Goal: Task Accomplishment & Management: Manage account settings

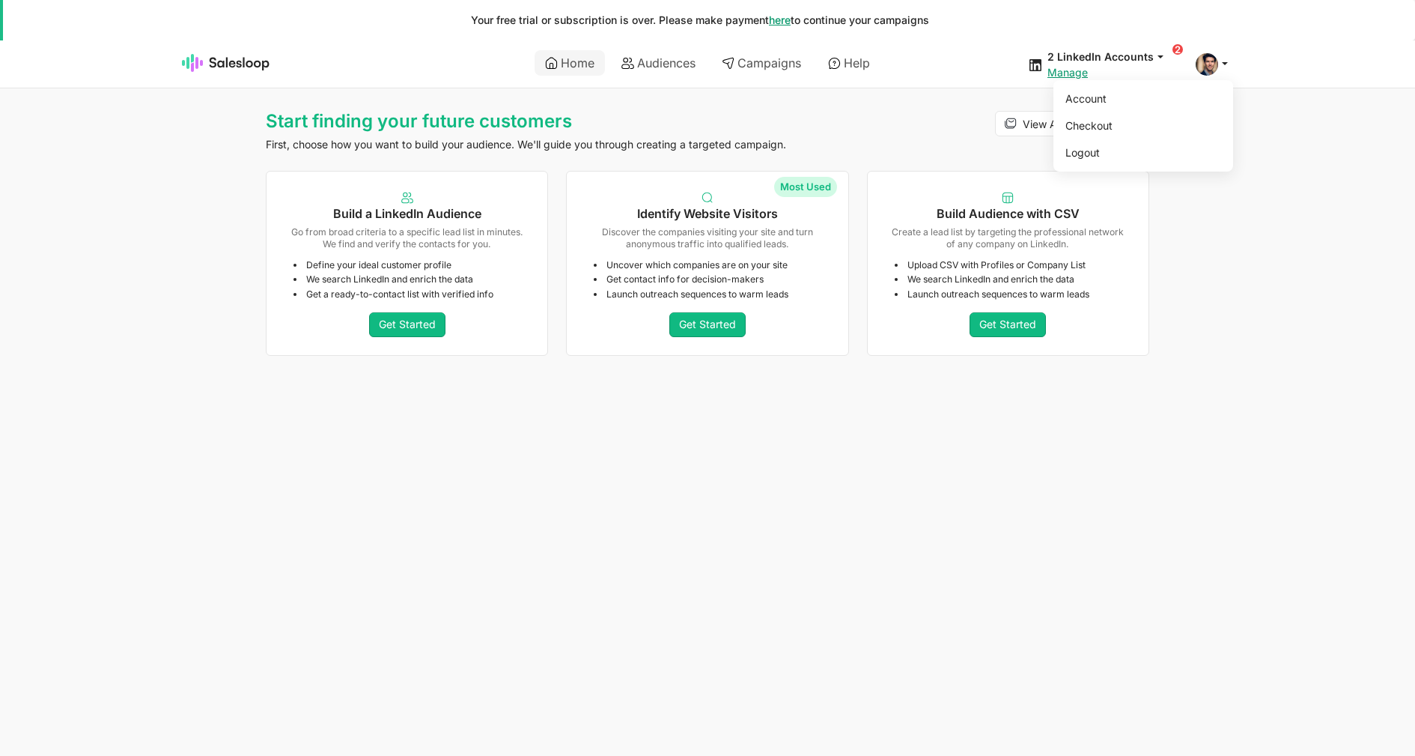
click at [1201, 68] on span at bounding box center [1207, 64] width 22 height 22
click at [1183, 102] on link "Account" at bounding box center [1141, 98] width 162 height 25
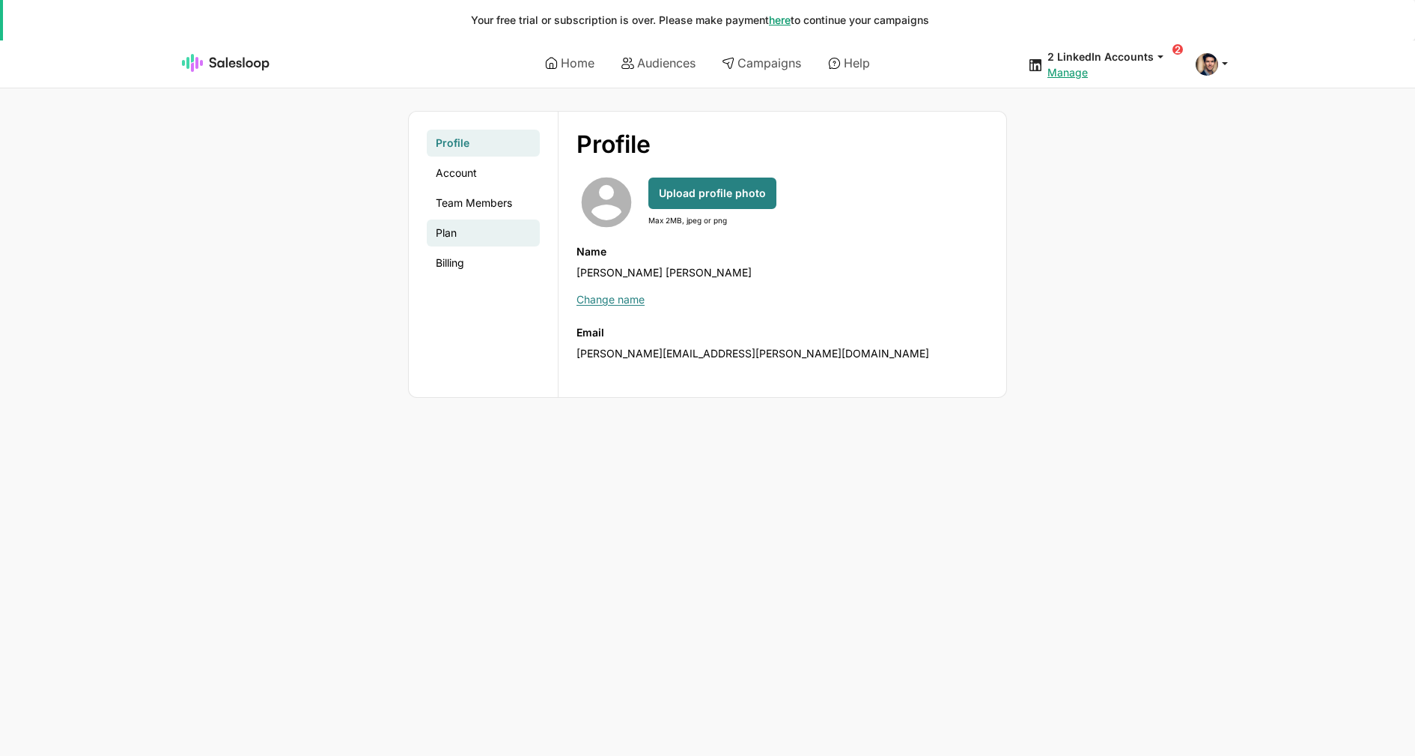
click at [457, 237] on link "Plan" at bounding box center [483, 232] width 113 height 27
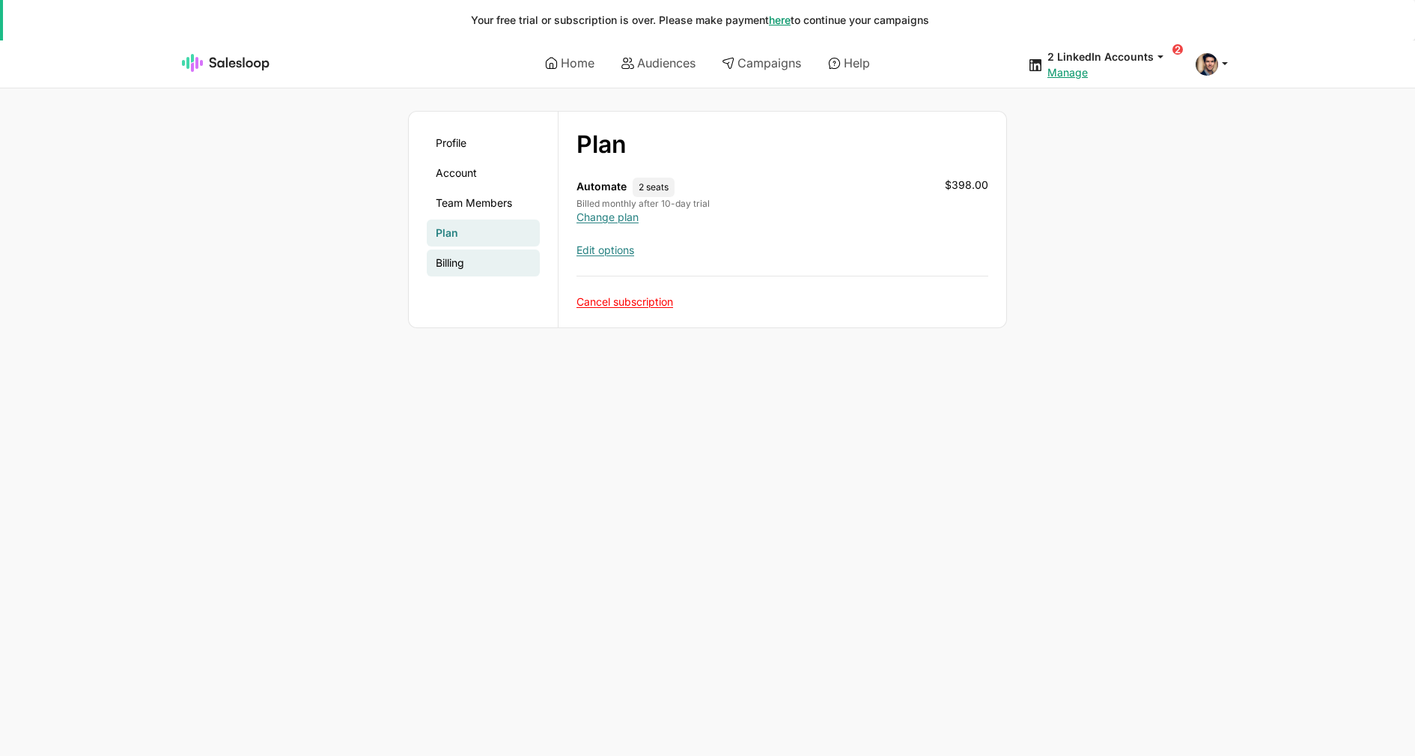
click at [470, 263] on link "Billing" at bounding box center [483, 262] width 113 height 27
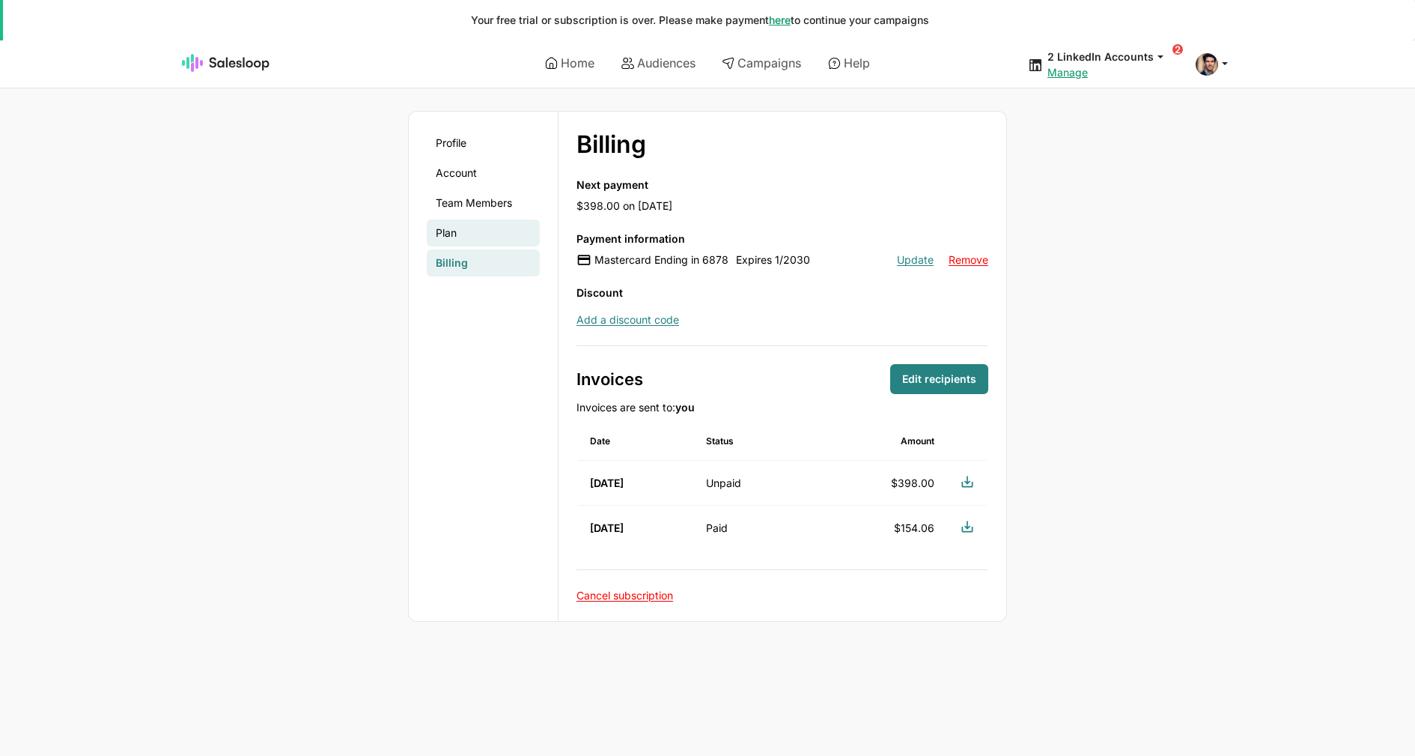
click at [468, 234] on link "Plan" at bounding box center [483, 232] width 113 height 27
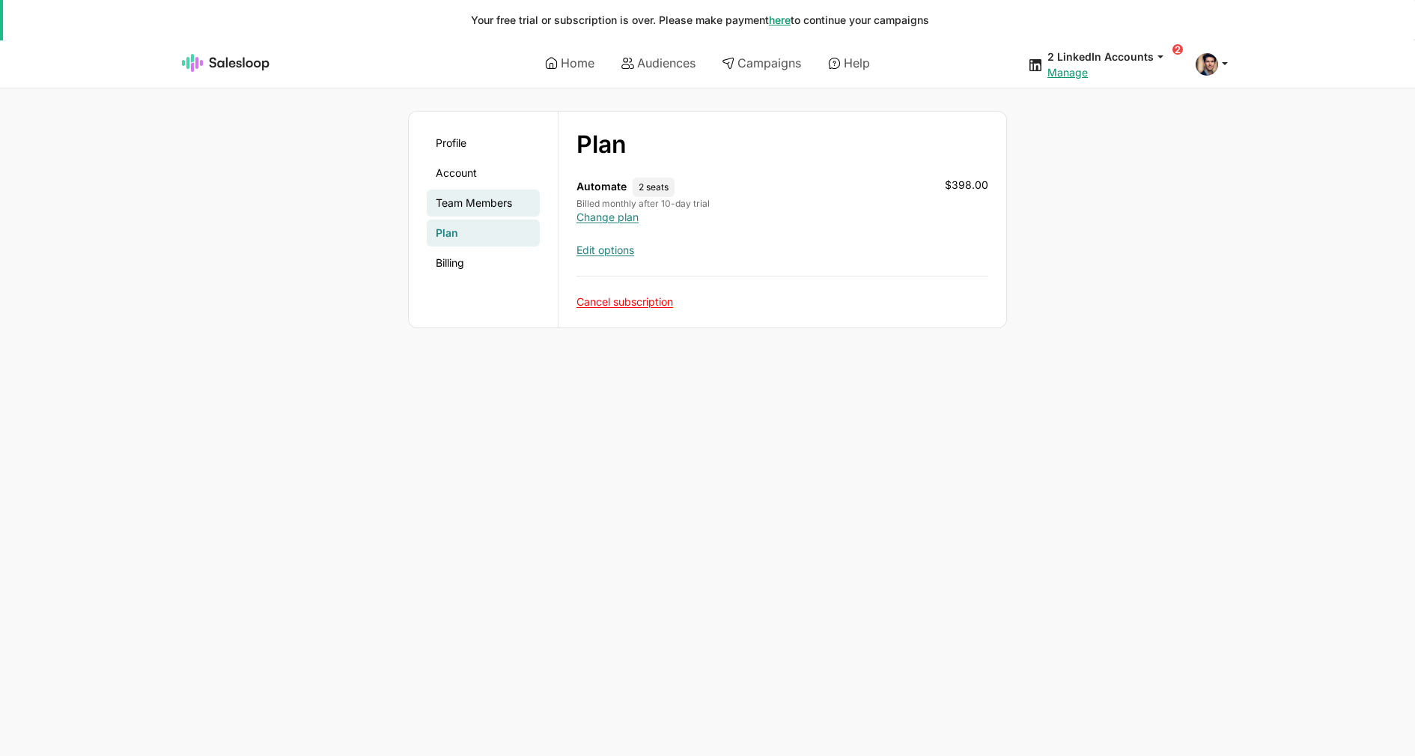
click at [476, 205] on link "Team Members" at bounding box center [483, 202] width 113 height 27
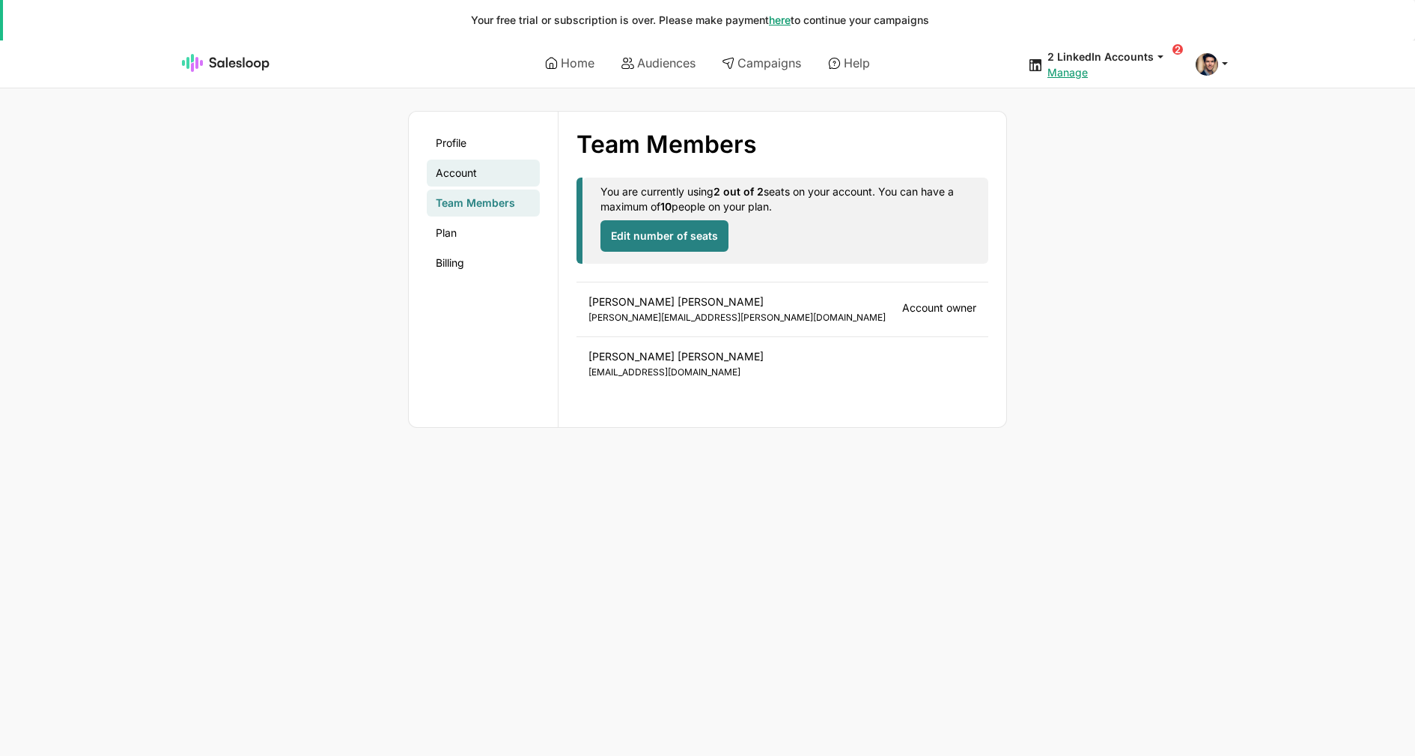
click at [474, 180] on link "Account" at bounding box center [483, 173] width 113 height 27
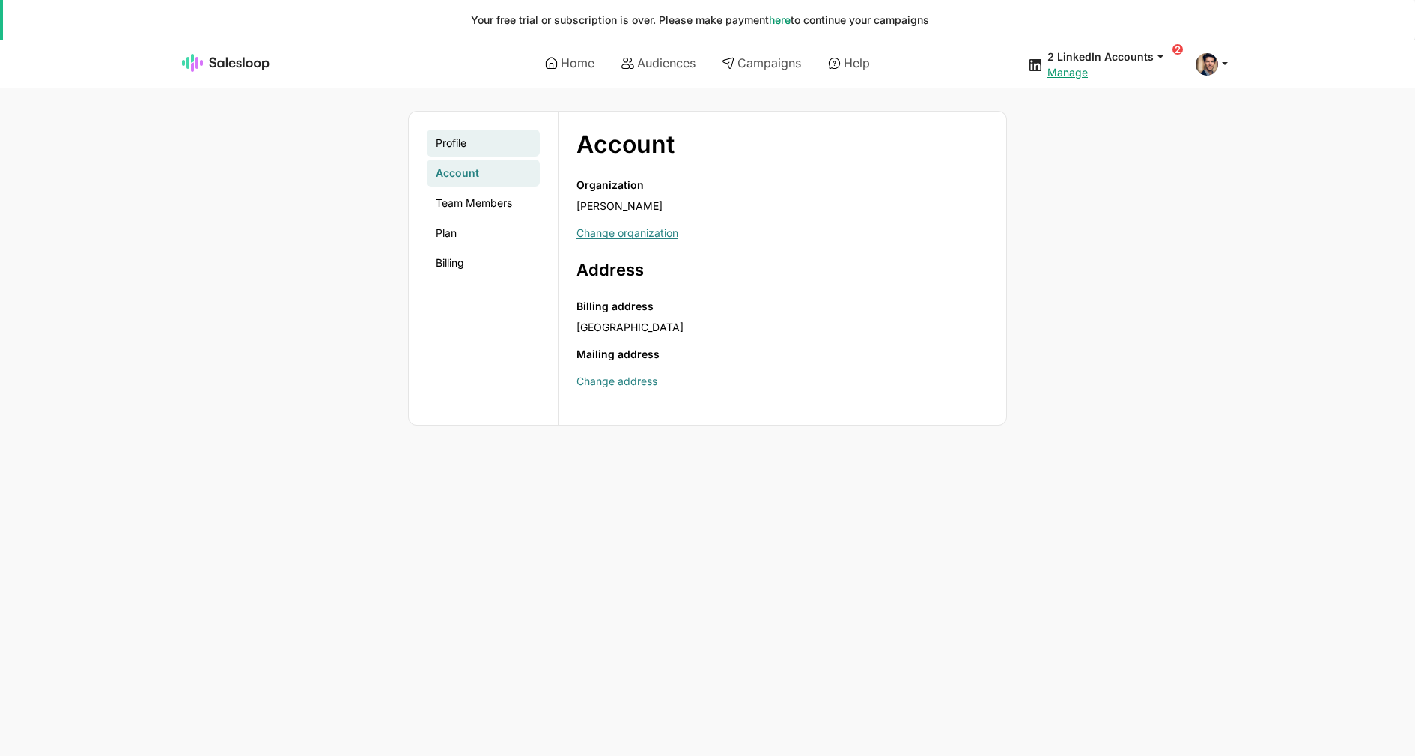
click at [472, 151] on link "Profile" at bounding box center [483, 143] width 113 height 27
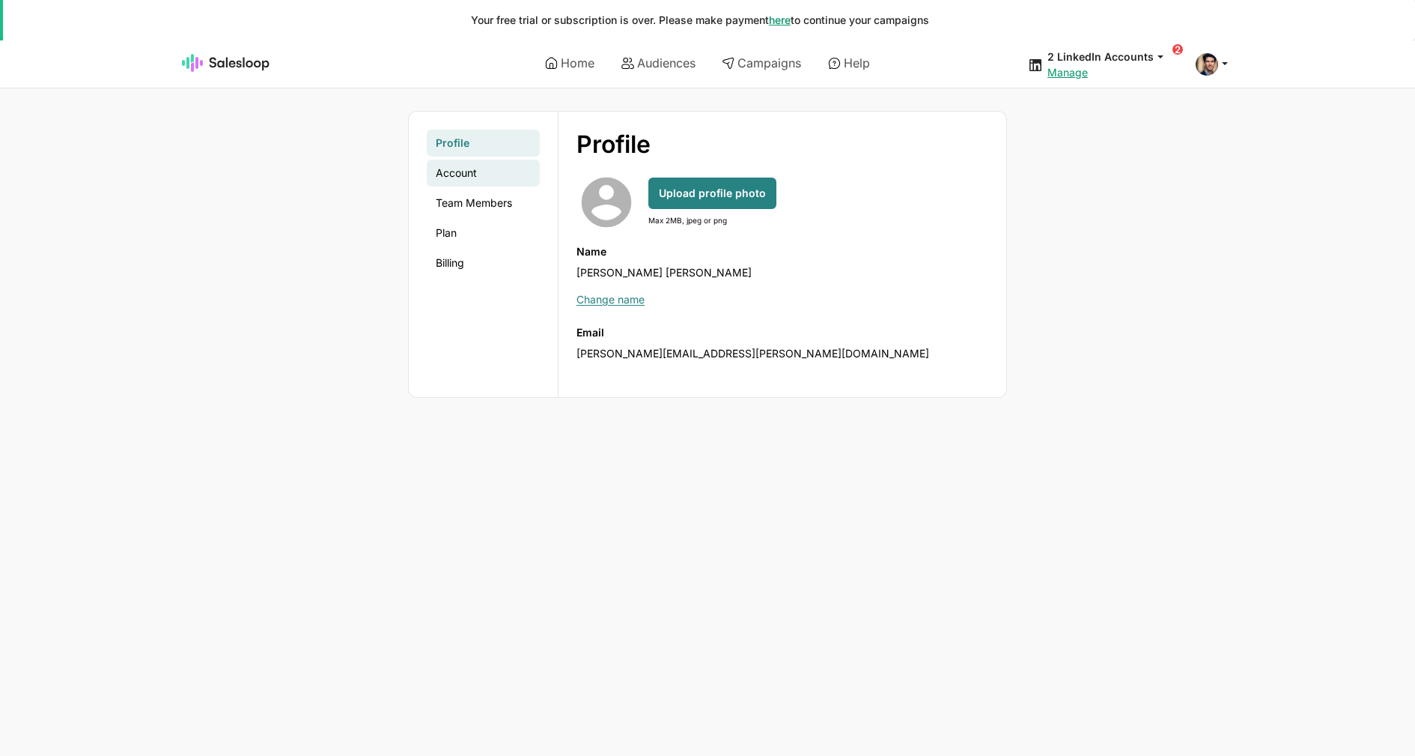
click at [476, 182] on link "Account" at bounding box center [483, 173] width 113 height 27
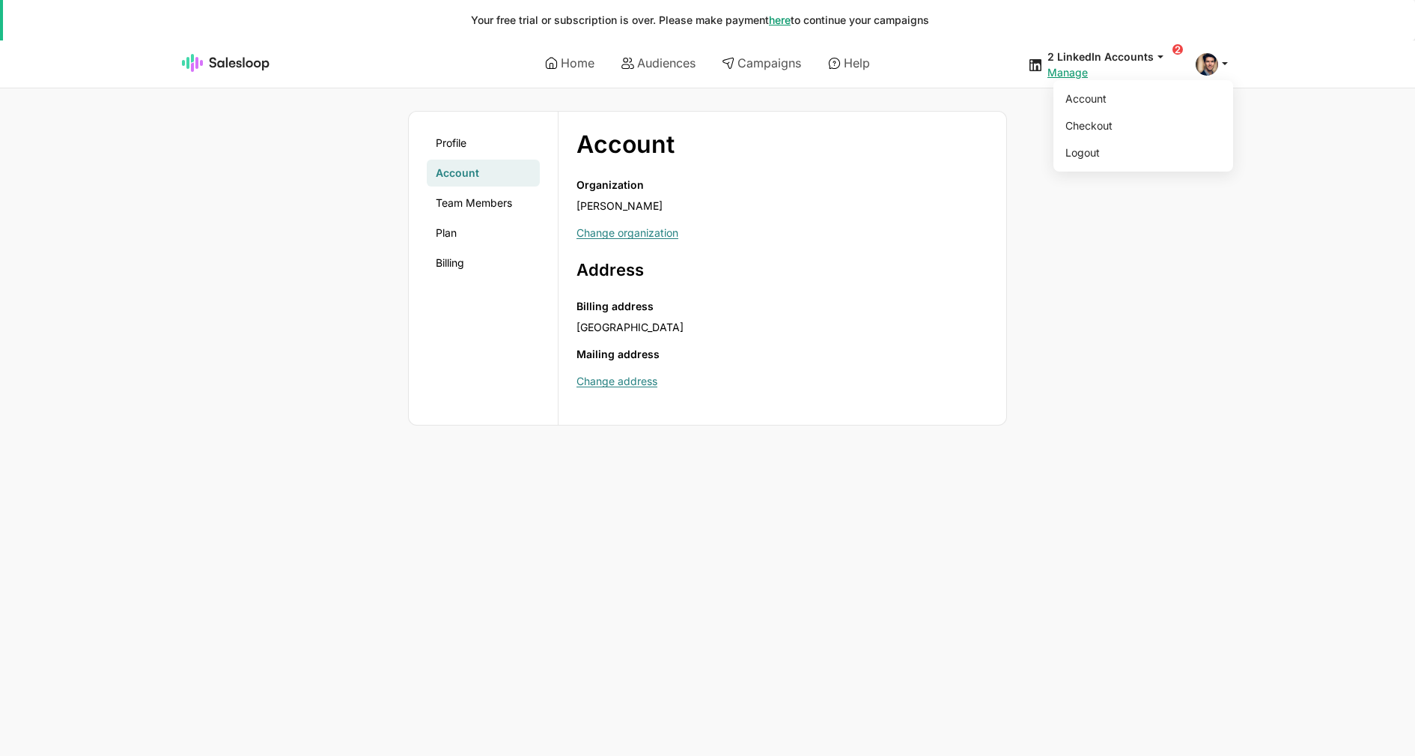
click at [1215, 70] on span at bounding box center [1207, 64] width 22 height 22
click at [1138, 152] on link "Logout" at bounding box center [1141, 152] width 162 height 25
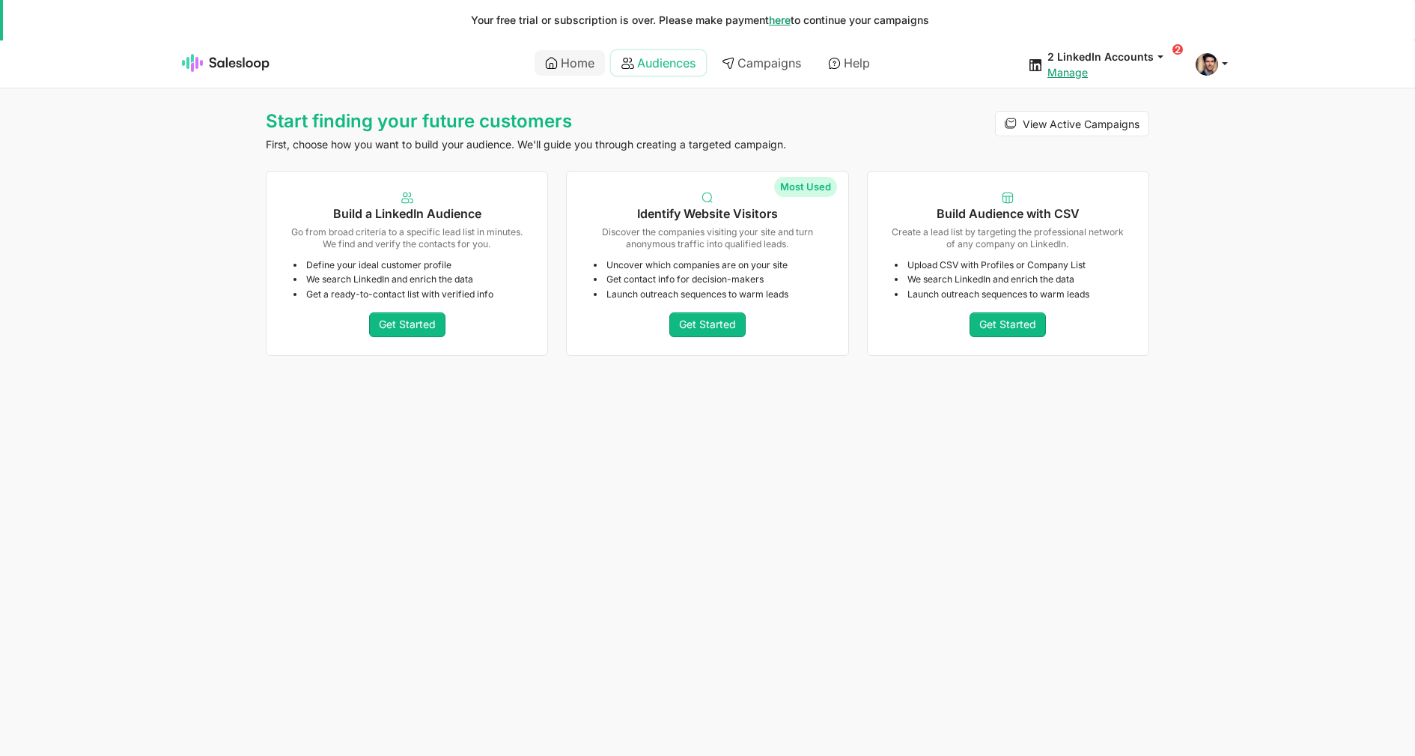
click at [649, 61] on link "Audiences" at bounding box center [658, 62] width 95 height 25
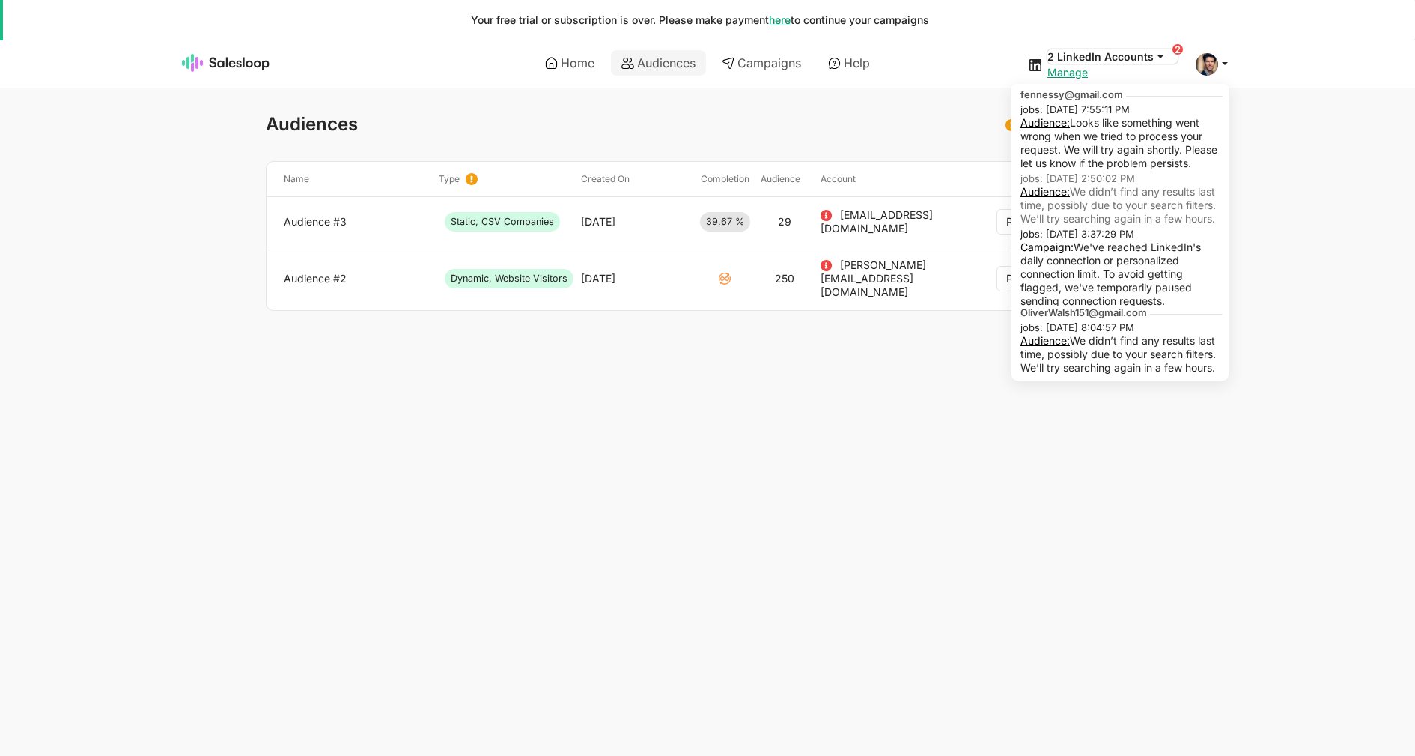
click at [1138, 60] on button "2 LinkedIn Accounts" at bounding box center [1113, 56] width 130 height 14
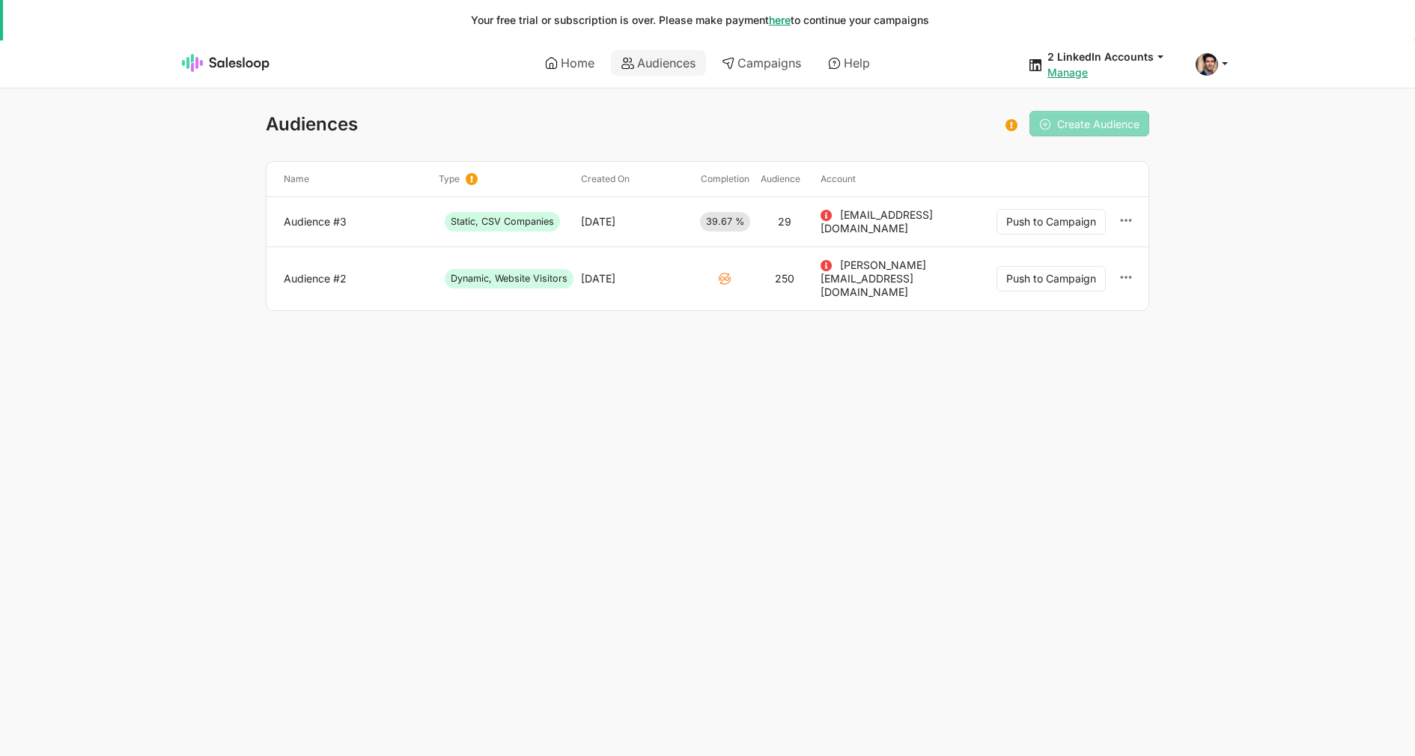
drag, startPoint x: 810, startPoint y: 378, endPoint x: 694, endPoint y: 238, distance: 181.9
click at [810, 371] on html "Your free trial or subscription is over. Please make payment here to continue y…" at bounding box center [707, 185] width 1415 height 371
click at [580, 60] on link "Home" at bounding box center [570, 62] width 70 height 25
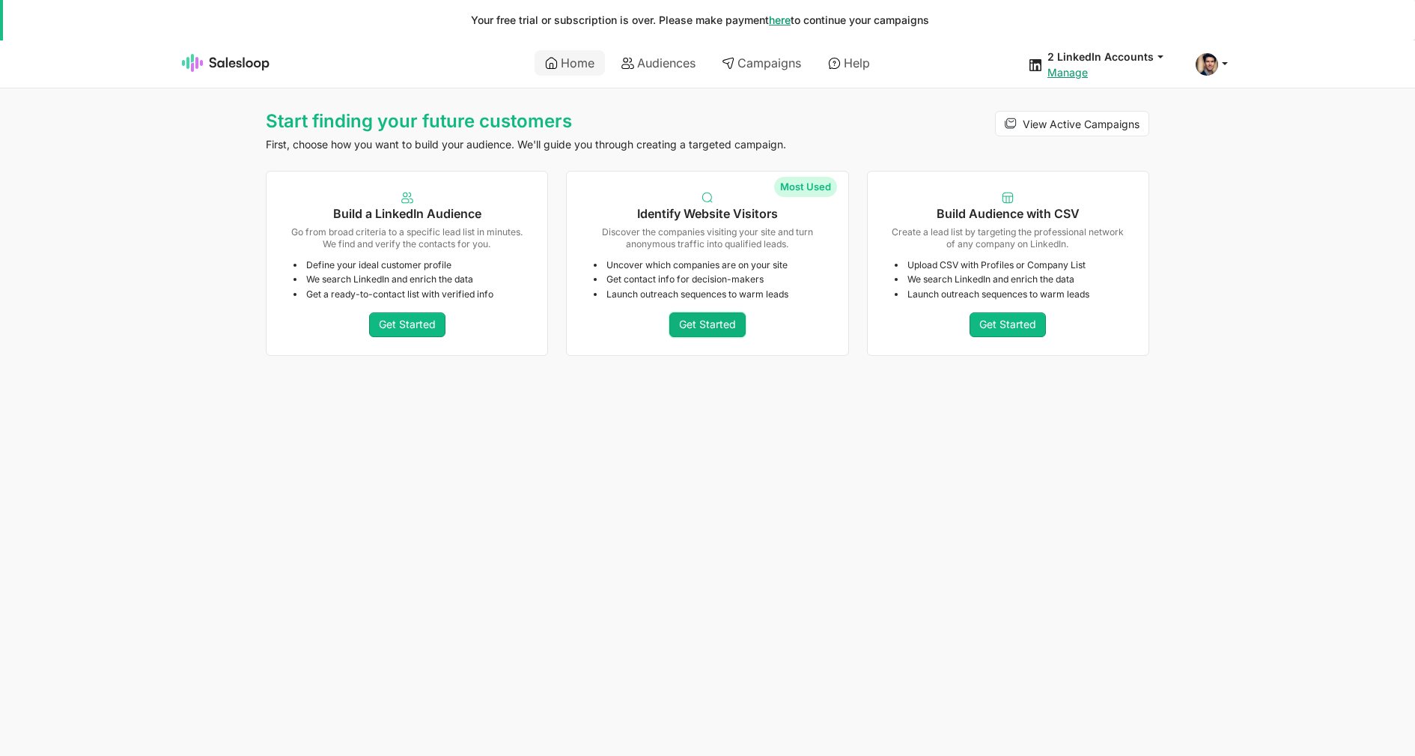
click at [706, 321] on link "Get Started" at bounding box center [708, 324] width 76 height 25
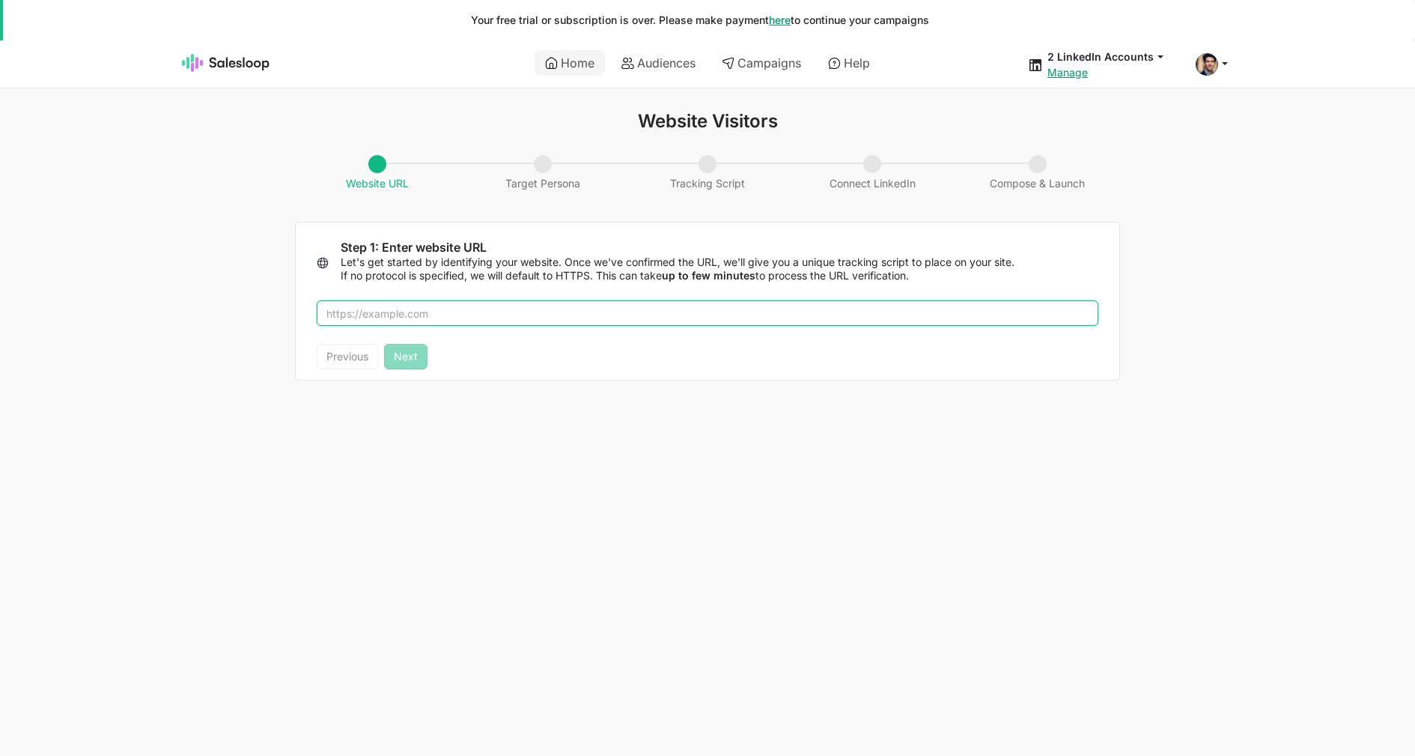
click at [580, 324] on input "text" at bounding box center [708, 312] width 782 height 25
type input "salesloop.io"
click at [406, 362] on button "Next" at bounding box center [405, 356] width 43 height 25
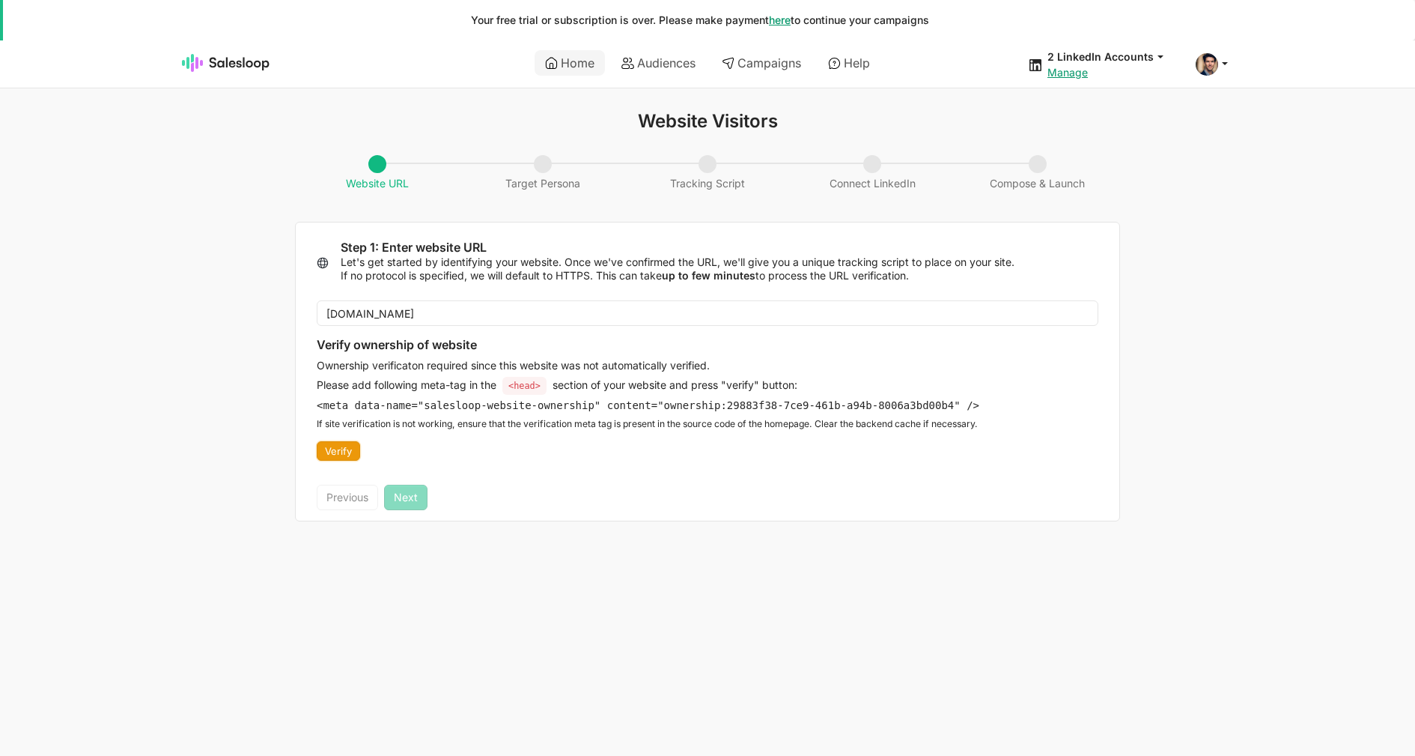
click at [342, 453] on button "Verify" at bounding box center [338, 450] width 43 height 19
click at [408, 494] on button "Next" at bounding box center [405, 497] width 43 height 25
click at [444, 413] on div "Verify ownership of website Ownership verificaton required since this website w…" at bounding box center [648, 399] width 663 height 123
click at [445, 409] on pre "<meta data-name="salesloop-website-ownership" content="ownership: 29883f38-7ce9…" at bounding box center [648, 404] width 663 height 13
click at [445, 408] on pre "<meta data-name="salesloop-website-ownership" content="ownership: 29883f38-7ce9…" at bounding box center [648, 404] width 663 height 13
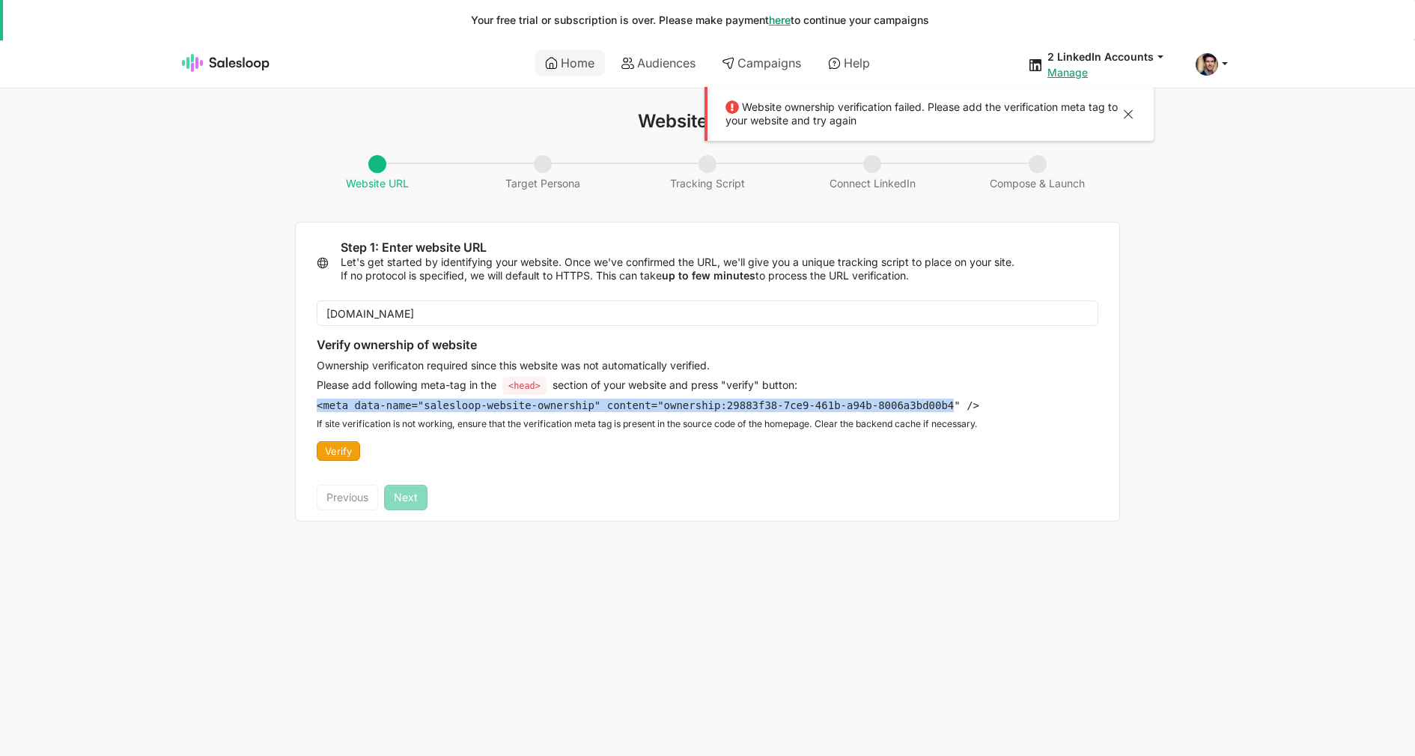
click at [444, 408] on pre "<meta data-name="salesloop-website-ownership" content="ownership: 29883f38-7ce9…" at bounding box center [648, 404] width 663 height 13
copy pre "<meta data-name="salesloop-website-ownership" content="ownership: 29883f38-7ce9…"
click at [334, 458] on button "Verify" at bounding box center [338, 450] width 43 height 19
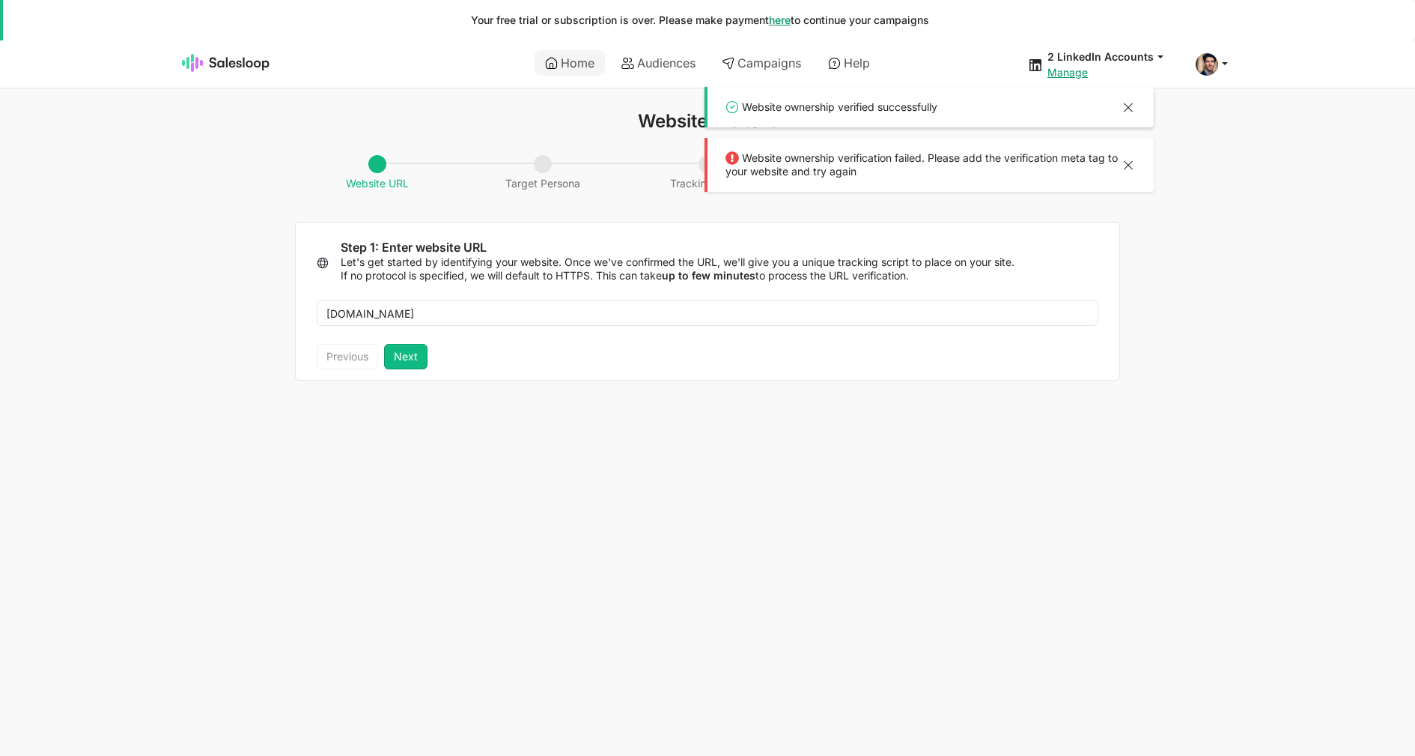
click at [1125, 166] on div at bounding box center [1129, 166] width 18 height 19
click at [1131, 109] on div at bounding box center [1129, 109] width 18 height 19
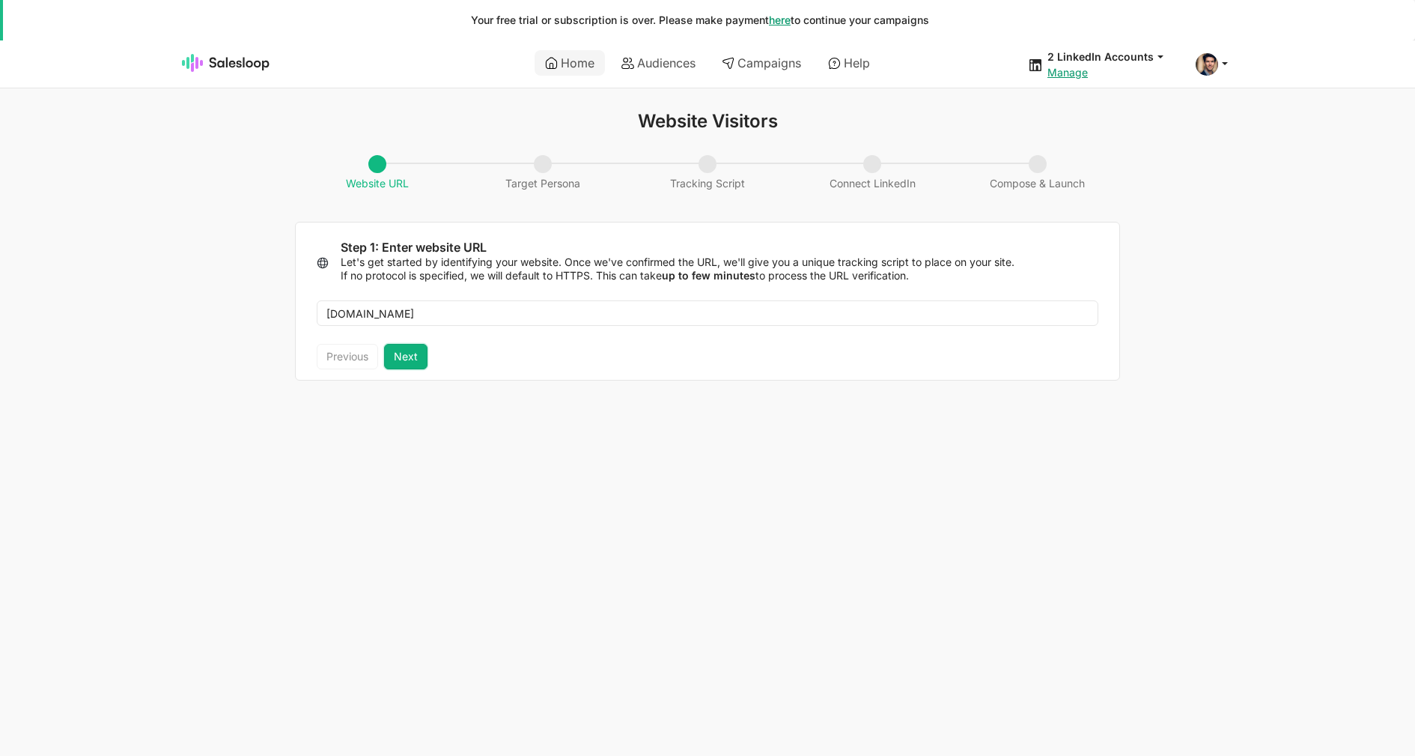
click at [401, 348] on button "Next" at bounding box center [405, 356] width 43 height 25
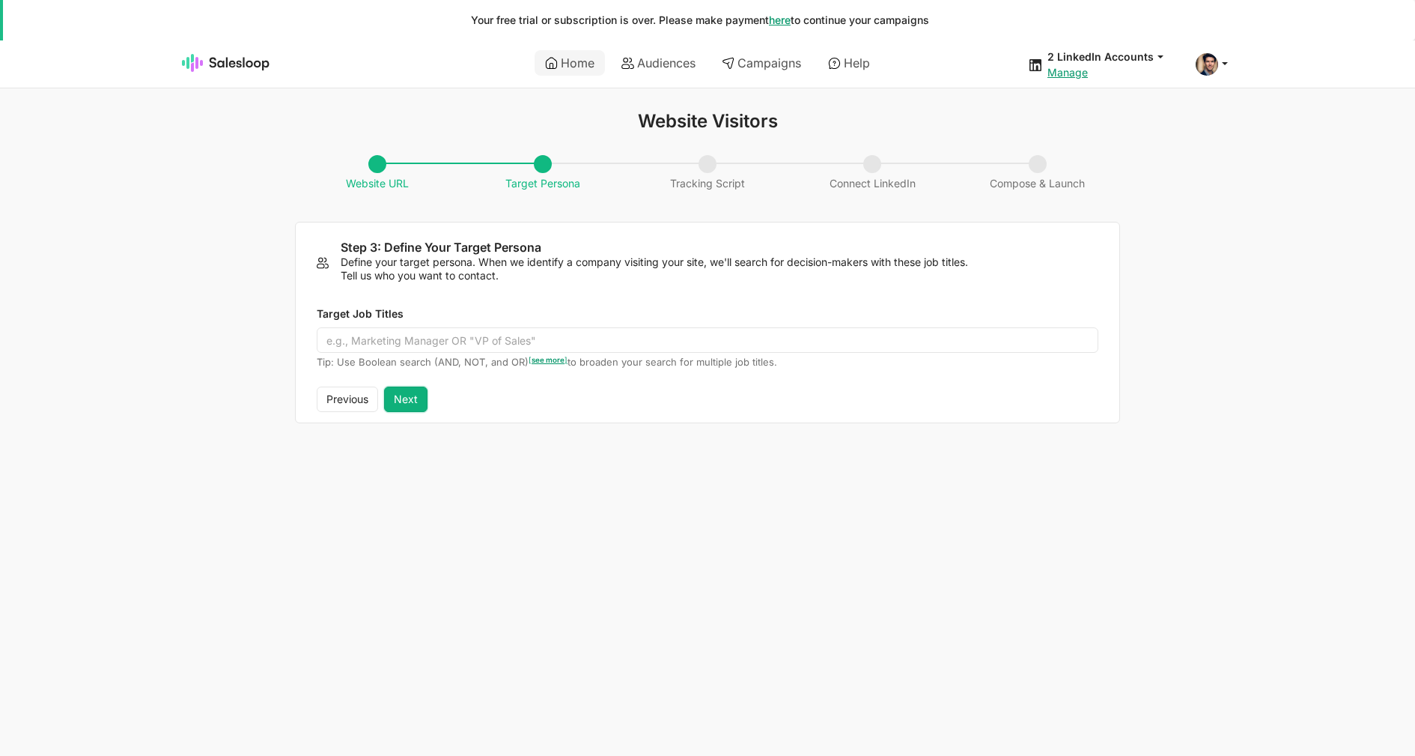
click at [407, 392] on button "Next" at bounding box center [405, 398] width 43 height 25
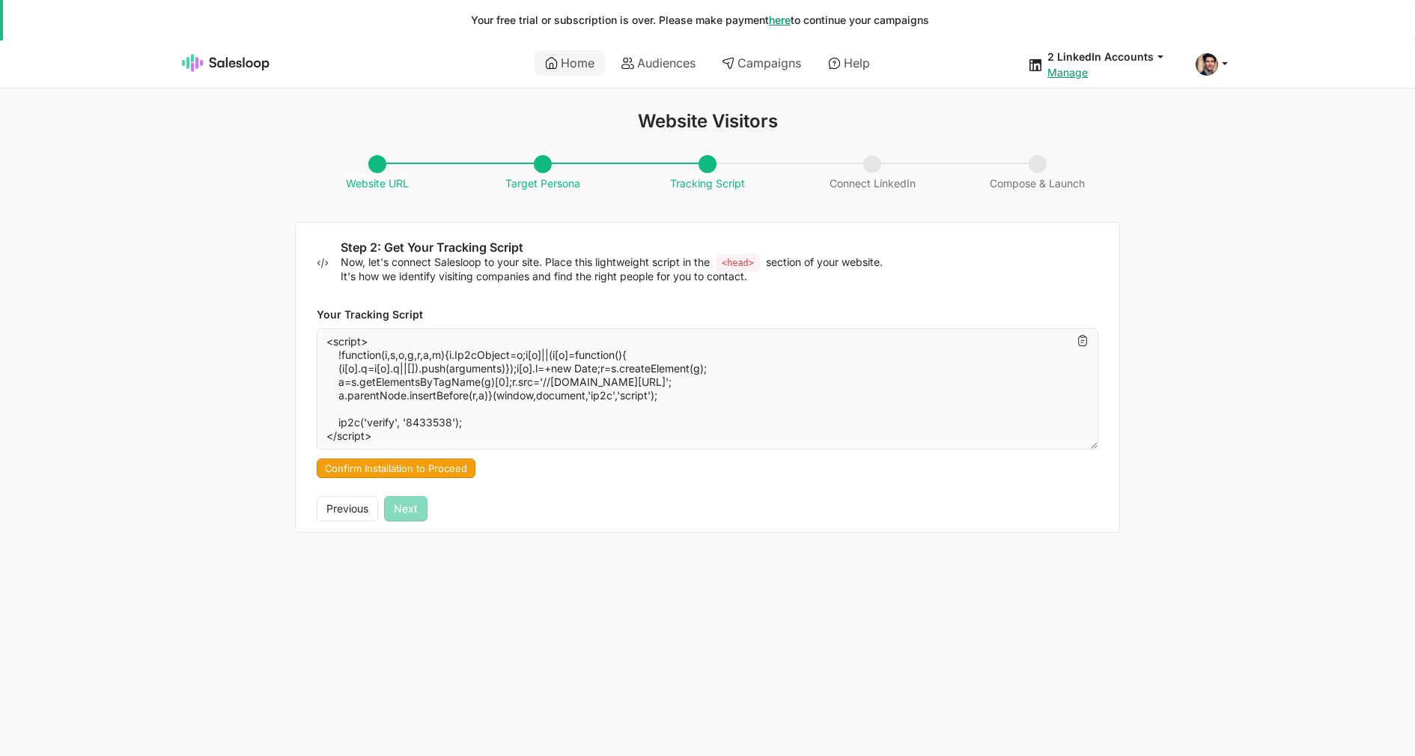
click at [409, 506] on div "Previous Next" at bounding box center [372, 508] width 111 height 25
click at [407, 473] on button "Confirm Installation to Proceed" at bounding box center [396, 467] width 159 height 19
click at [416, 518] on button "Next" at bounding box center [405, 508] width 43 height 25
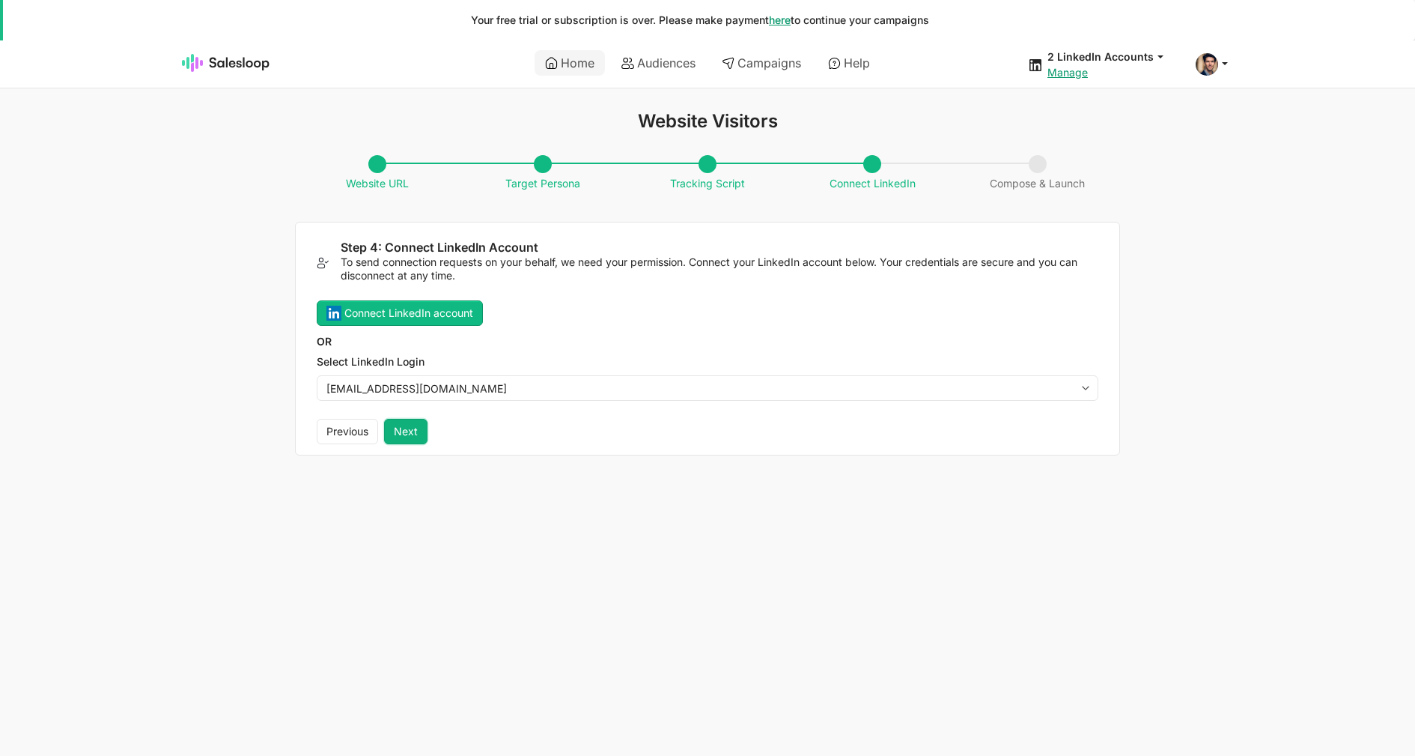
click at [412, 433] on button "Next" at bounding box center [405, 431] width 43 height 25
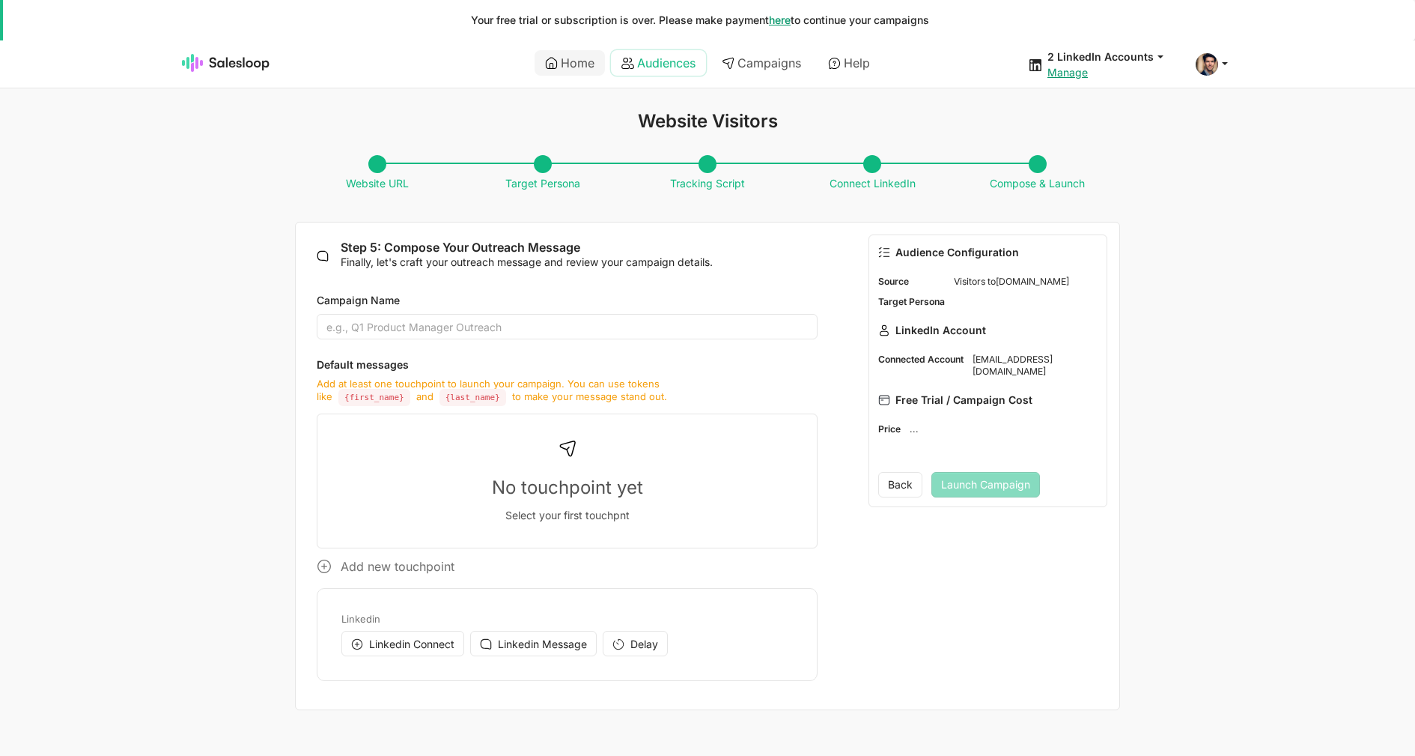
click at [638, 62] on link "Audiences" at bounding box center [658, 62] width 95 height 25
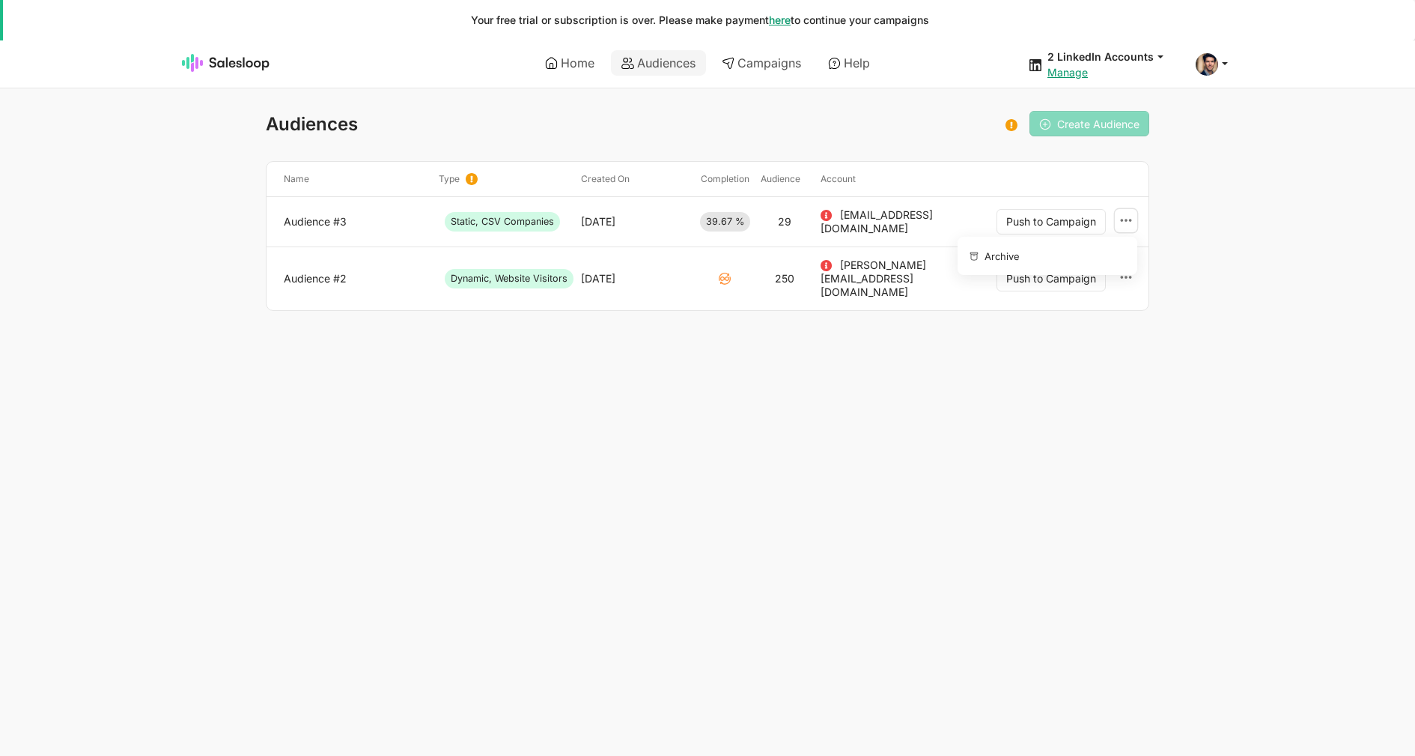
click at [1127, 219] on use at bounding box center [1126, 220] width 11 height 3
drag, startPoint x: 1087, startPoint y: 361, endPoint x: 1079, endPoint y: 330, distance: 31.8
click at [1087, 361] on html "Your free trial or subscription is over. Please make payment here to continue y…" at bounding box center [707, 185] width 1415 height 371
click at [596, 63] on link "Home" at bounding box center [570, 62] width 70 height 25
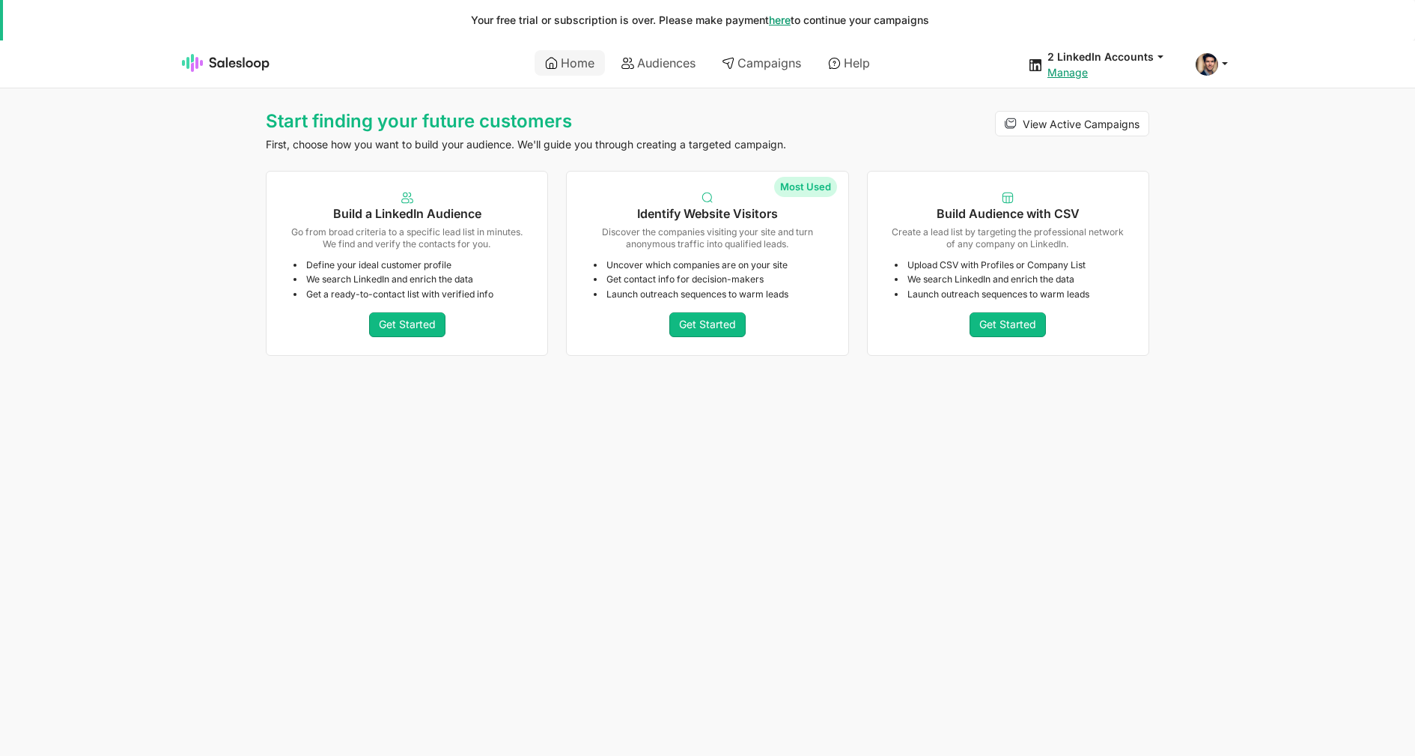
click at [521, 28] on div "Your free trial or subscription is over. Please make payment here to continue y…" at bounding box center [707, 20] width 1415 height 40
click at [523, 25] on p "Your free trial or subscription is over. Please make payment here to continue y…" at bounding box center [700, 19] width 884 height 13
click at [541, 18] on p "Your free trial or subscription is over. Please make payment here to continue y…" at bounding box center [700, 19] width 884 height 13
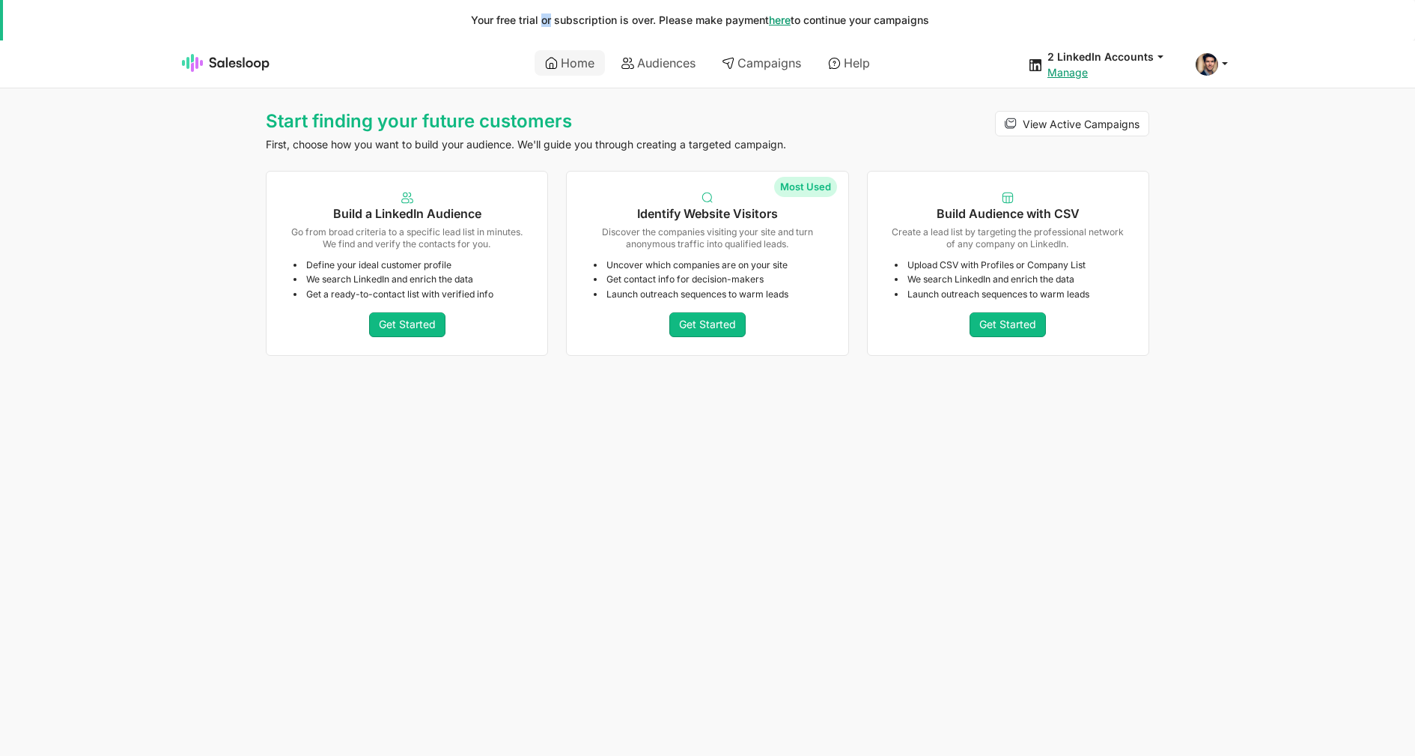
click at [541, 18] on p "Your free trial or subscription is over. Please make payment here to continue y…" at bounding box center [700, 19] width 884 height 13
copy p "Your free trial or subscription is over. Please make payment here"
click at [1207, 67] on span at bounding box center [1207, 64] width 22 height 22
click at [1093, 146] on link "Logout" at bounding box center [1141, 152] width 162 height 25
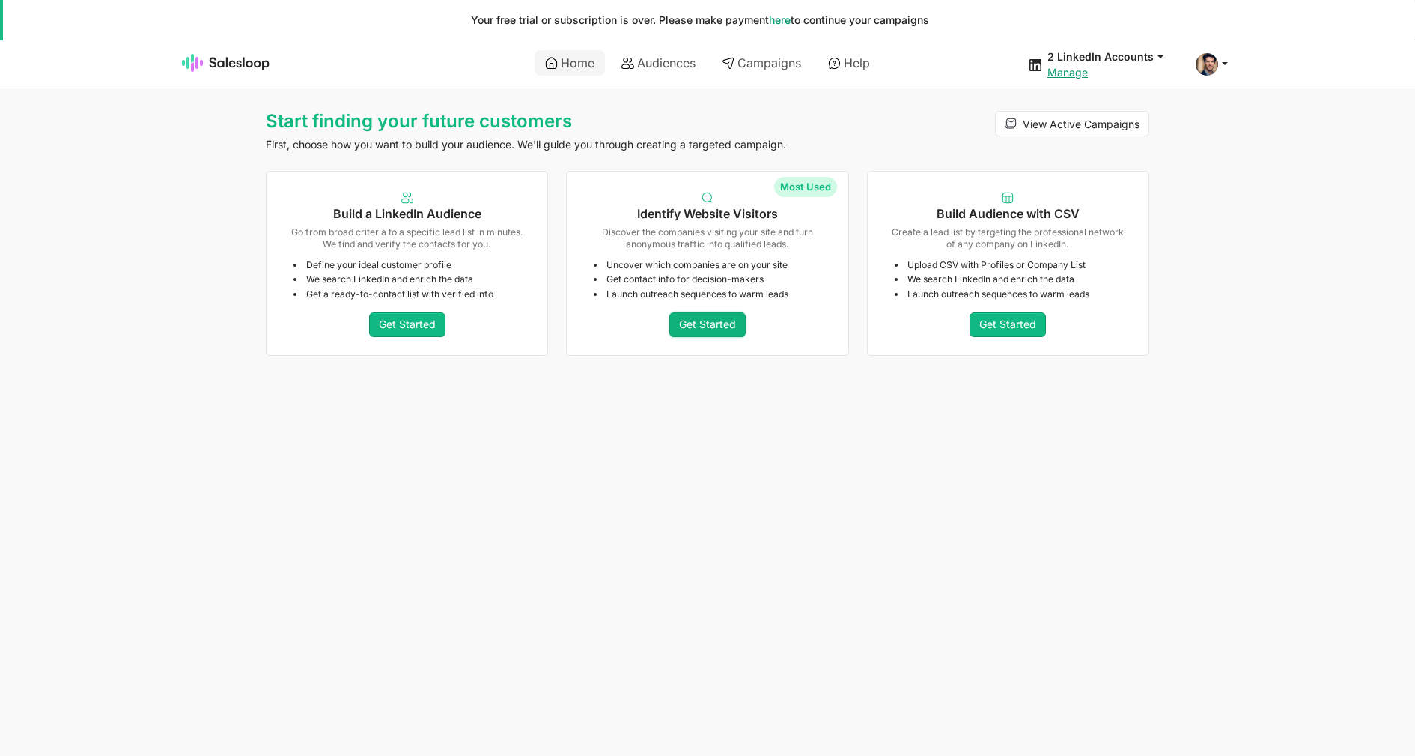
click at [706, 320] on link "Get Started" at bounding box center [708, 324] width 76 height 25
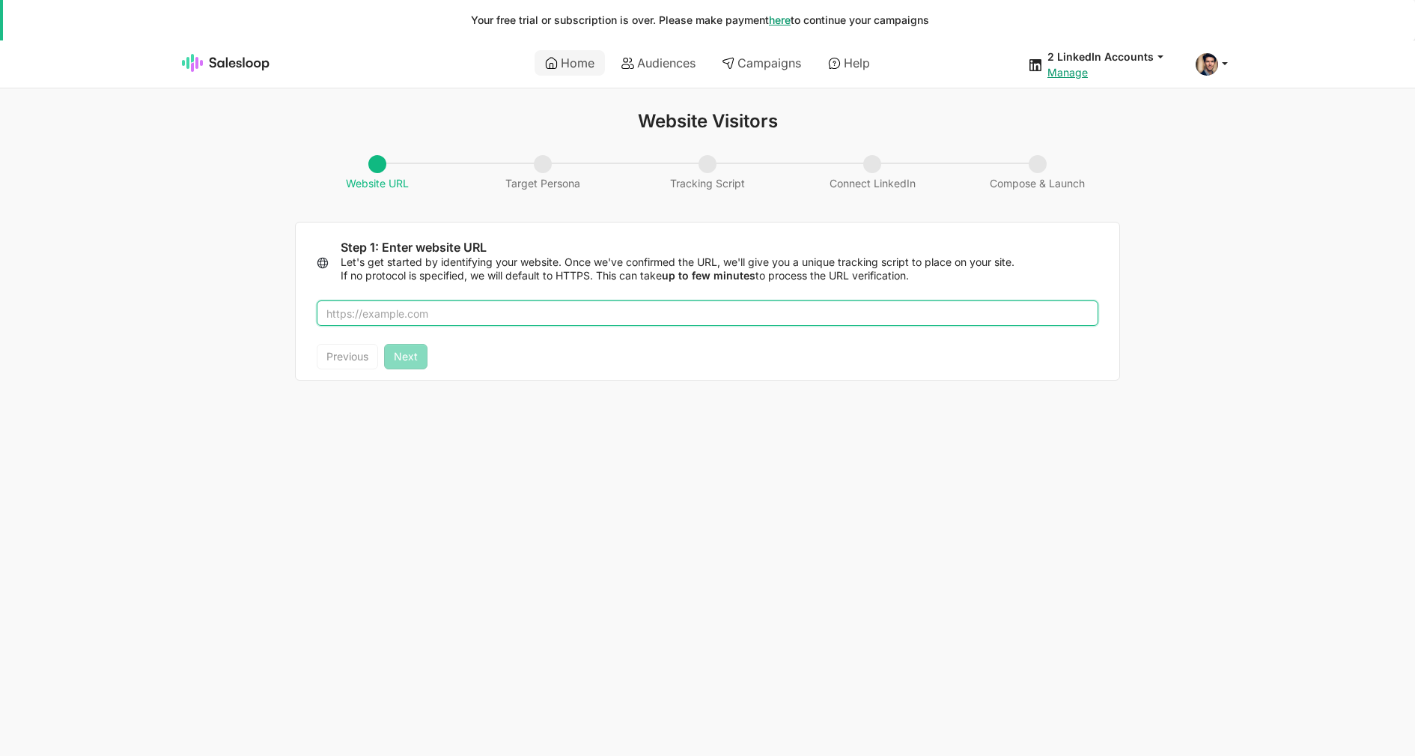
click at [606, 318] on input "text" at bounding box center [708, 312] width 782 height 25
type input "abstract"
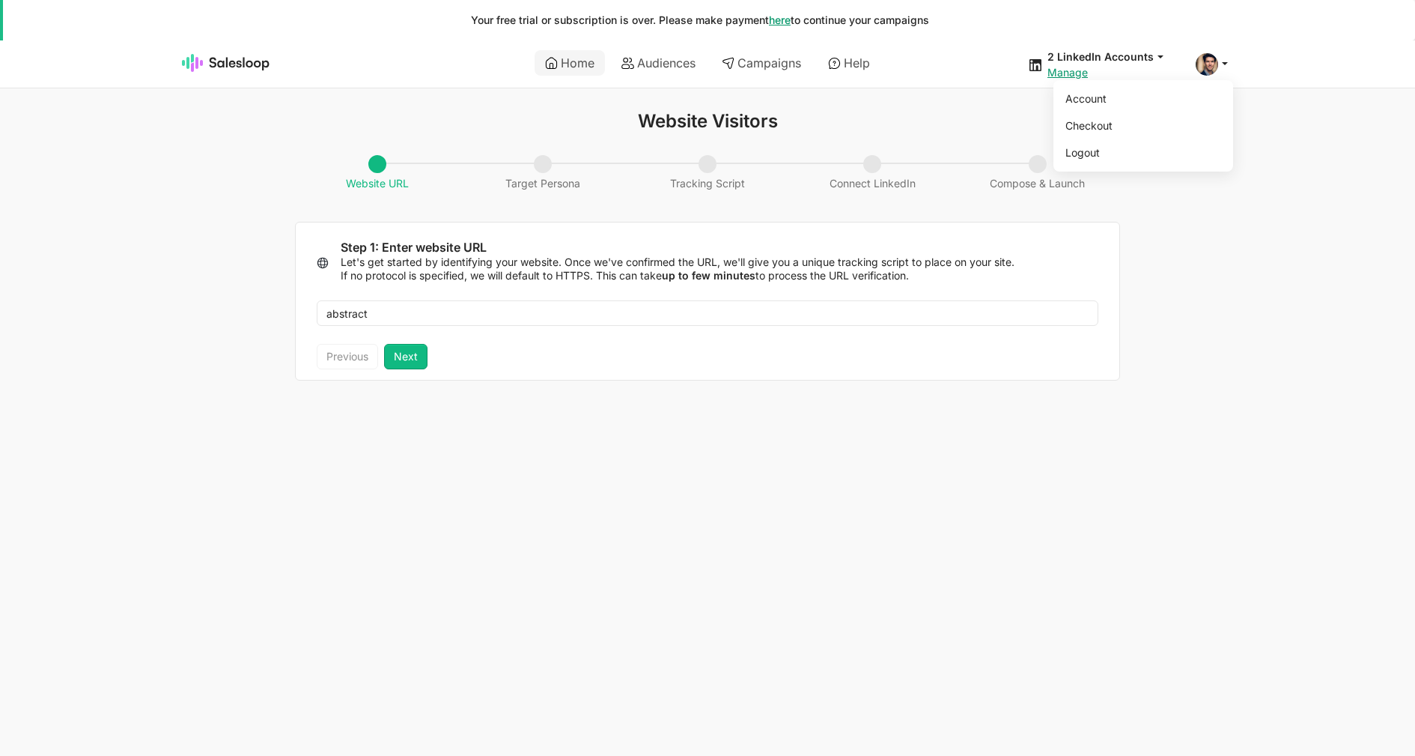
click at [1212, 75] on div "Account Checkout Logout" at bounding box center [1214, 64] width 37 height 22
click at [1145, 145] on link "Logout" at bounding box center [1141, 152] width 162 height 25
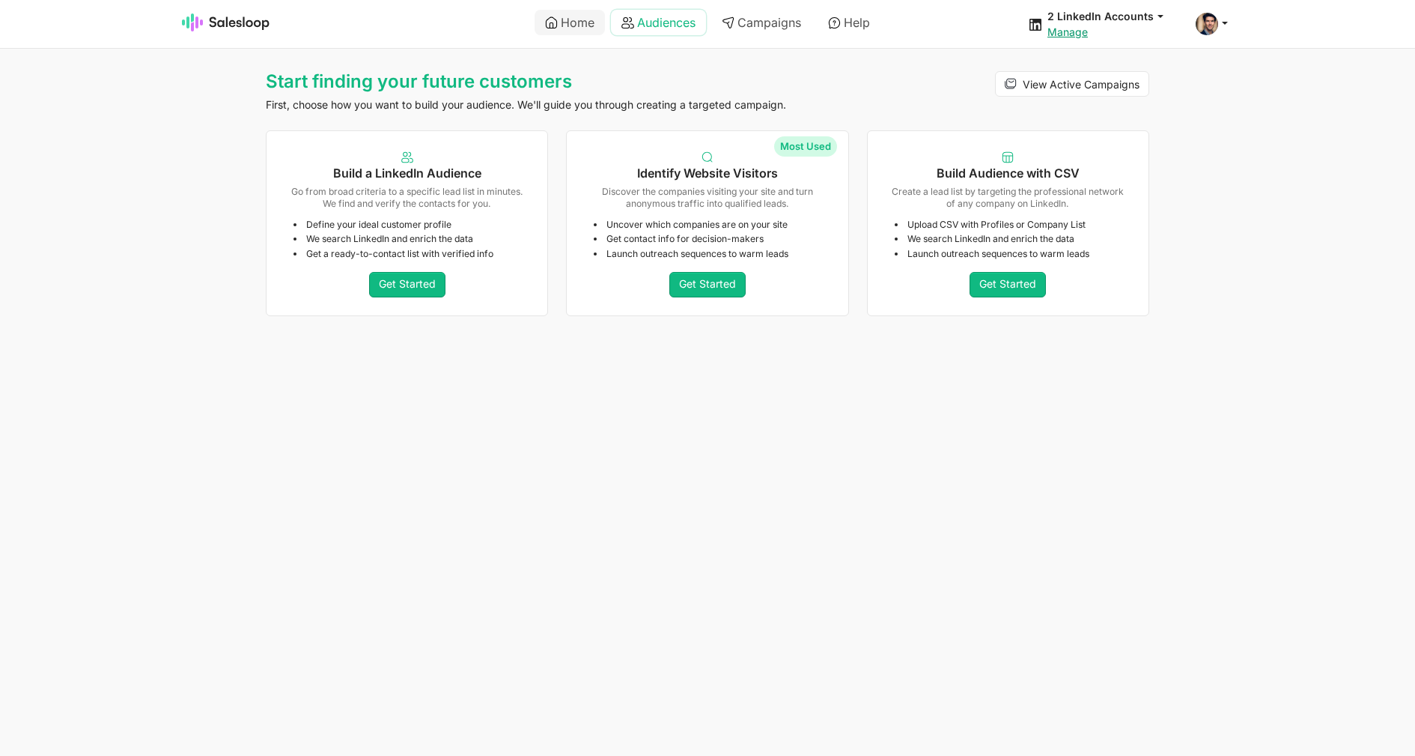
click at [677, 21] on link "Audiences" at bounding box center [658, 22] width 95 height 25
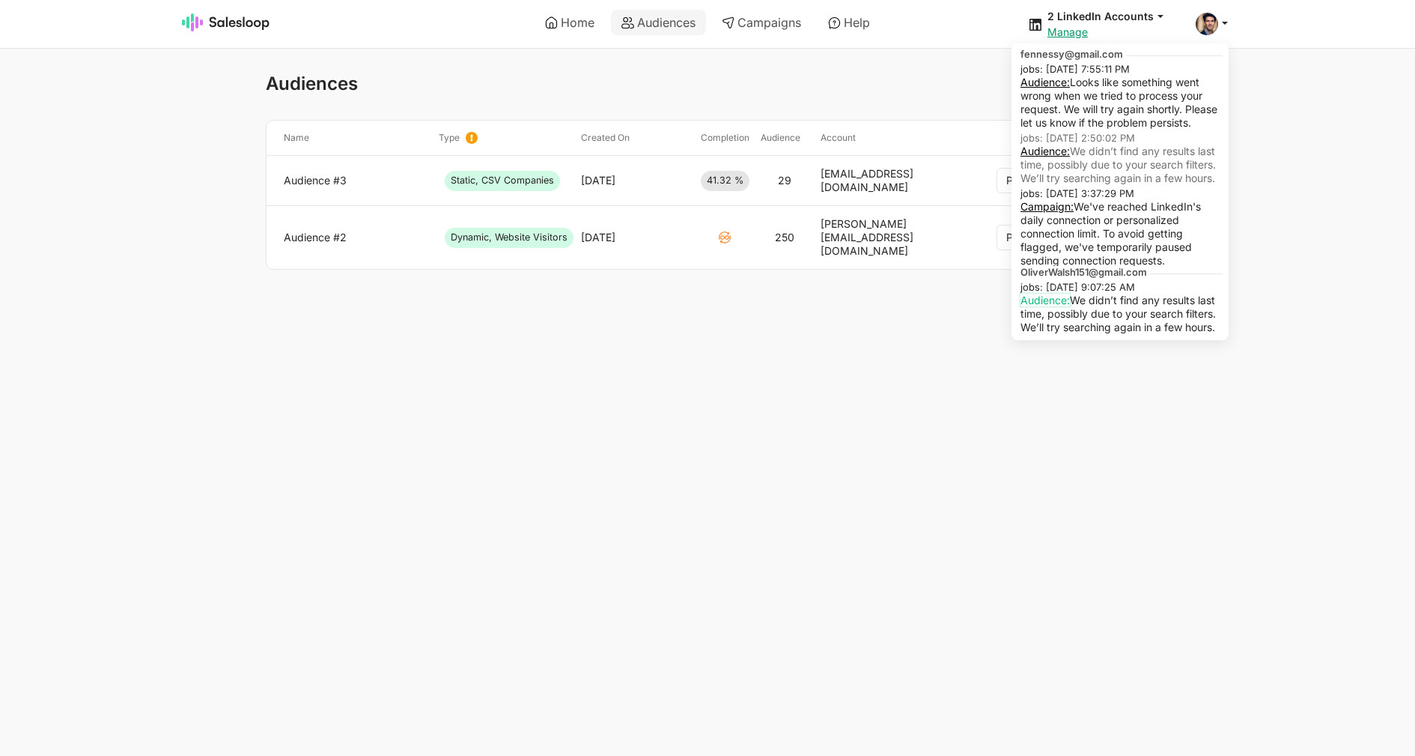
click at [1062, 306] on link "Audience:" at bounding box center [1045, 300] width 49 height 13
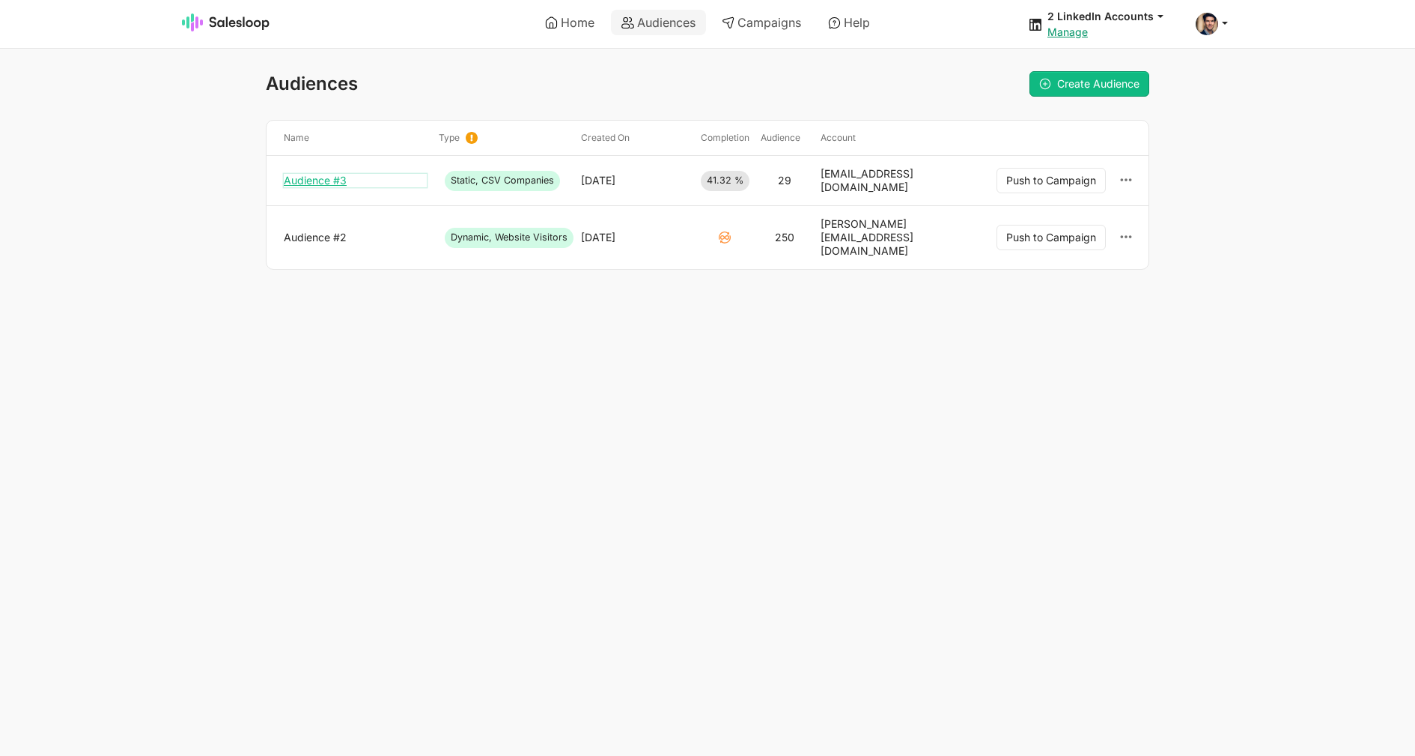
click at [330, 183] on link "Audience #3" at bounding box center [355, 180] width 143 height 13
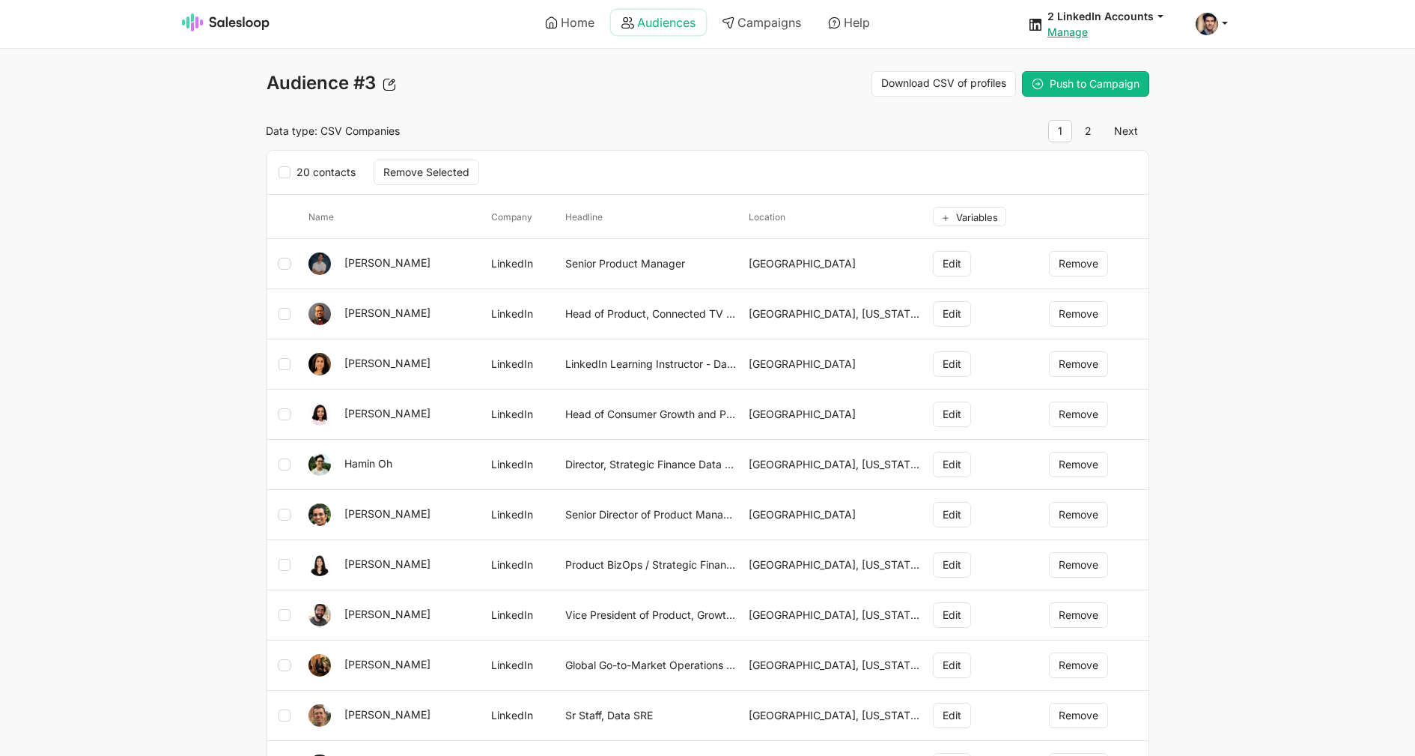
click at [631, 29] on link "Audiences" at bounding box center [658, 22] width 95 height 25
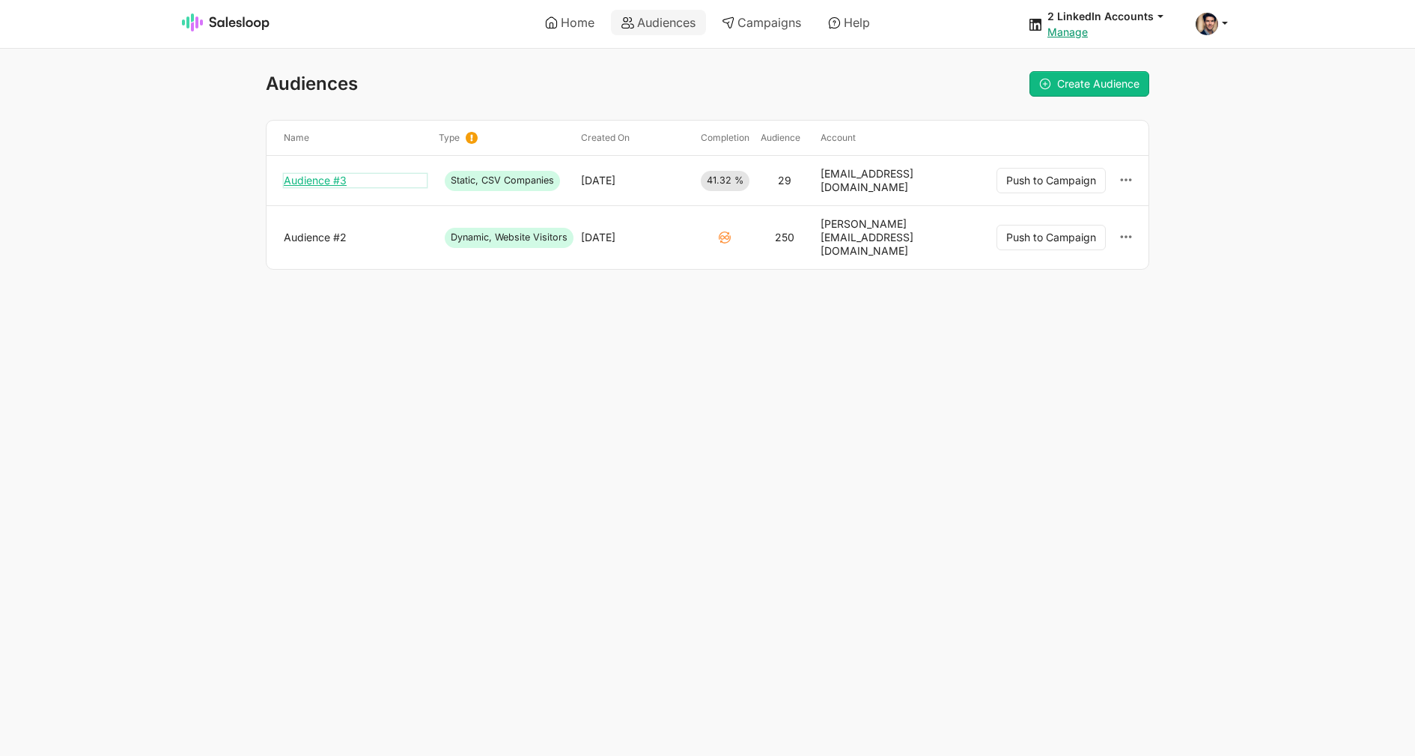
click at [333, 179] on link "Audience #3" at bounding box center [355, 180] width 143 height 13
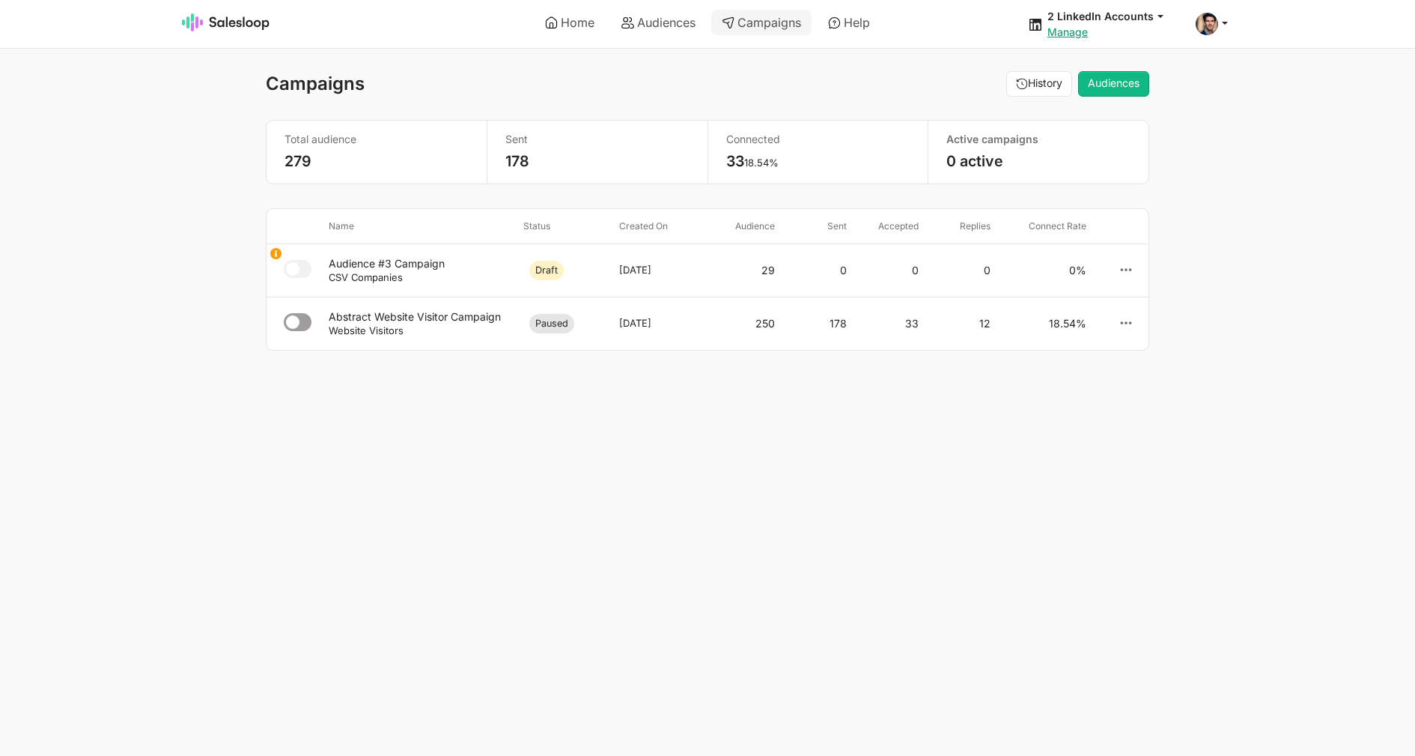
select select "21"
click at [413, 261] on div "Audience #3 Campaign" at bounding box center [420, 263] width 183 height 13
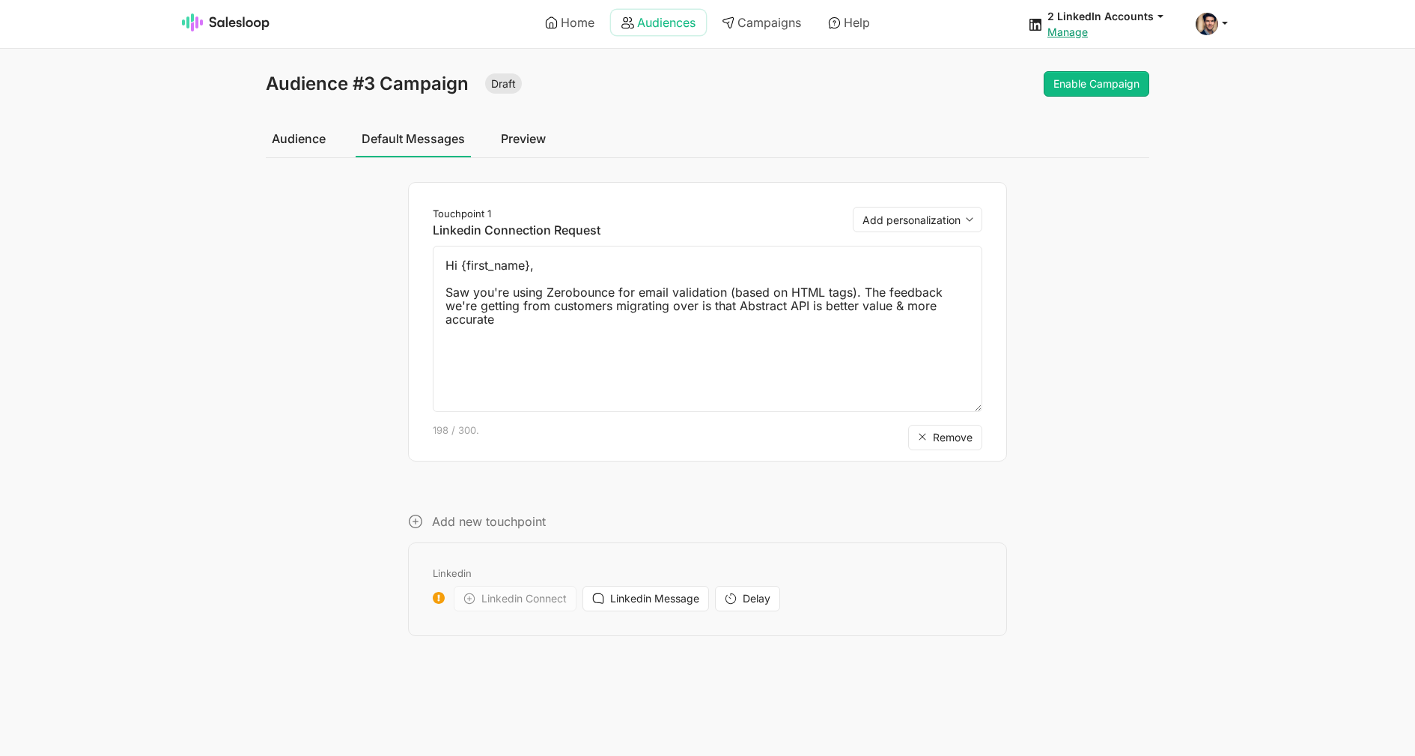
click at [636, 22] on link "Audiences" at bounding box center [658, 22] width 95 height 25
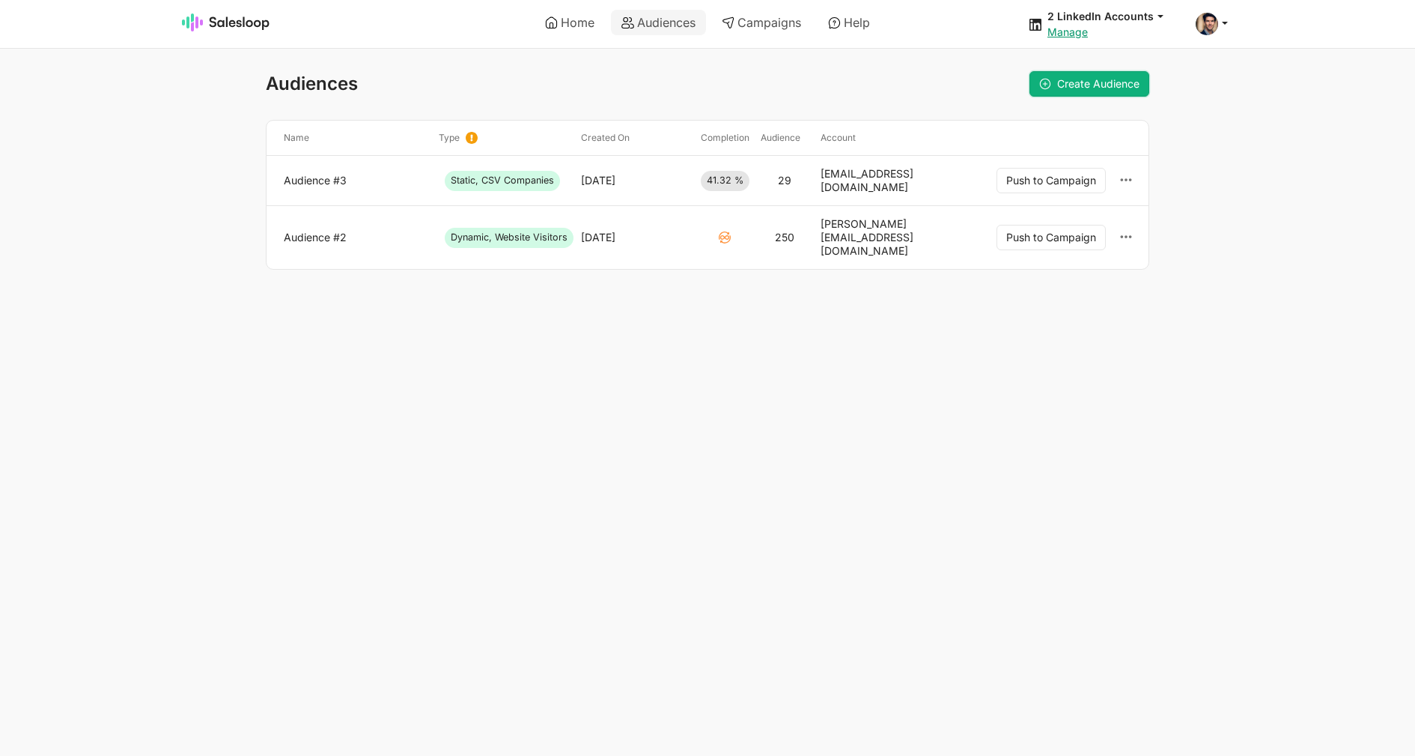
click at [1081, 84] on span "Create Audience" at bounding box center [1098, 83] width 82 height 13
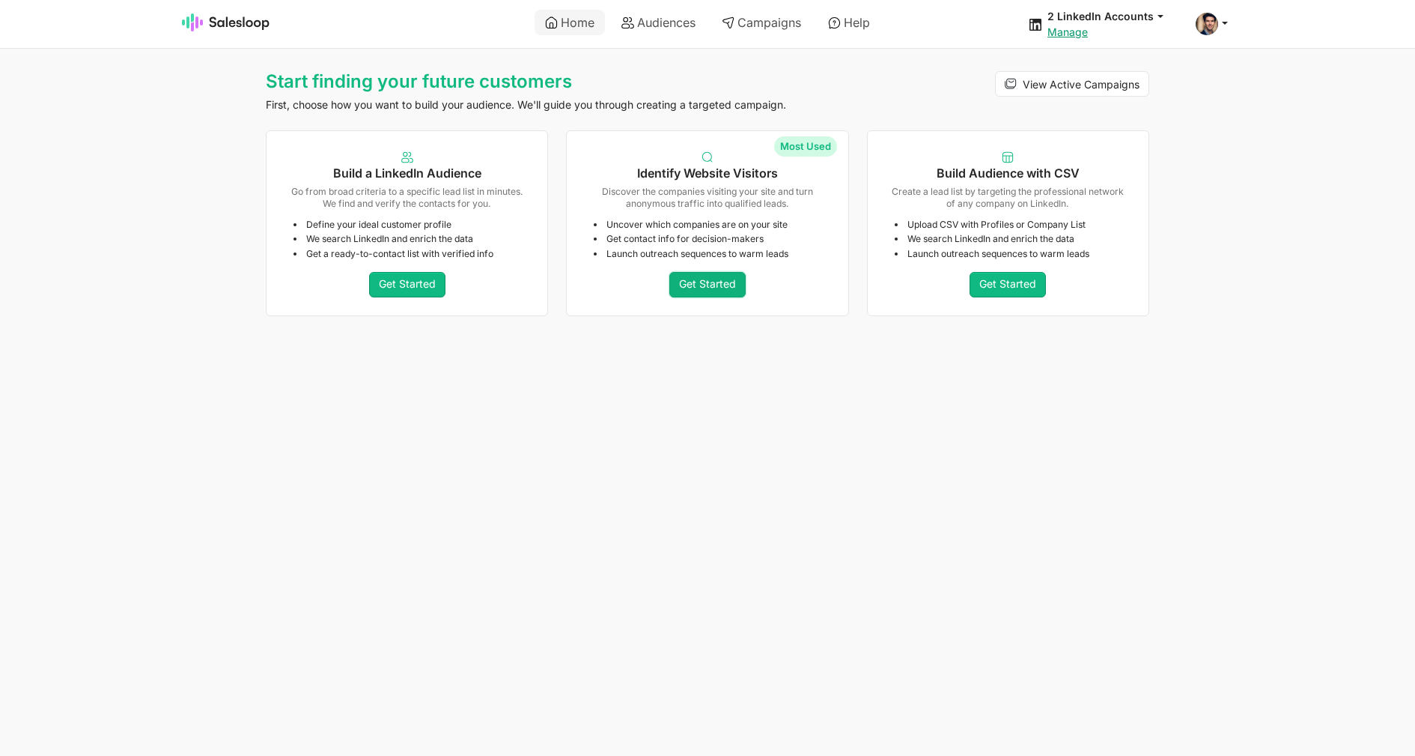
click at [713, 288] on link "Get Started" at bounding box center [708, 284] width 76 height 25
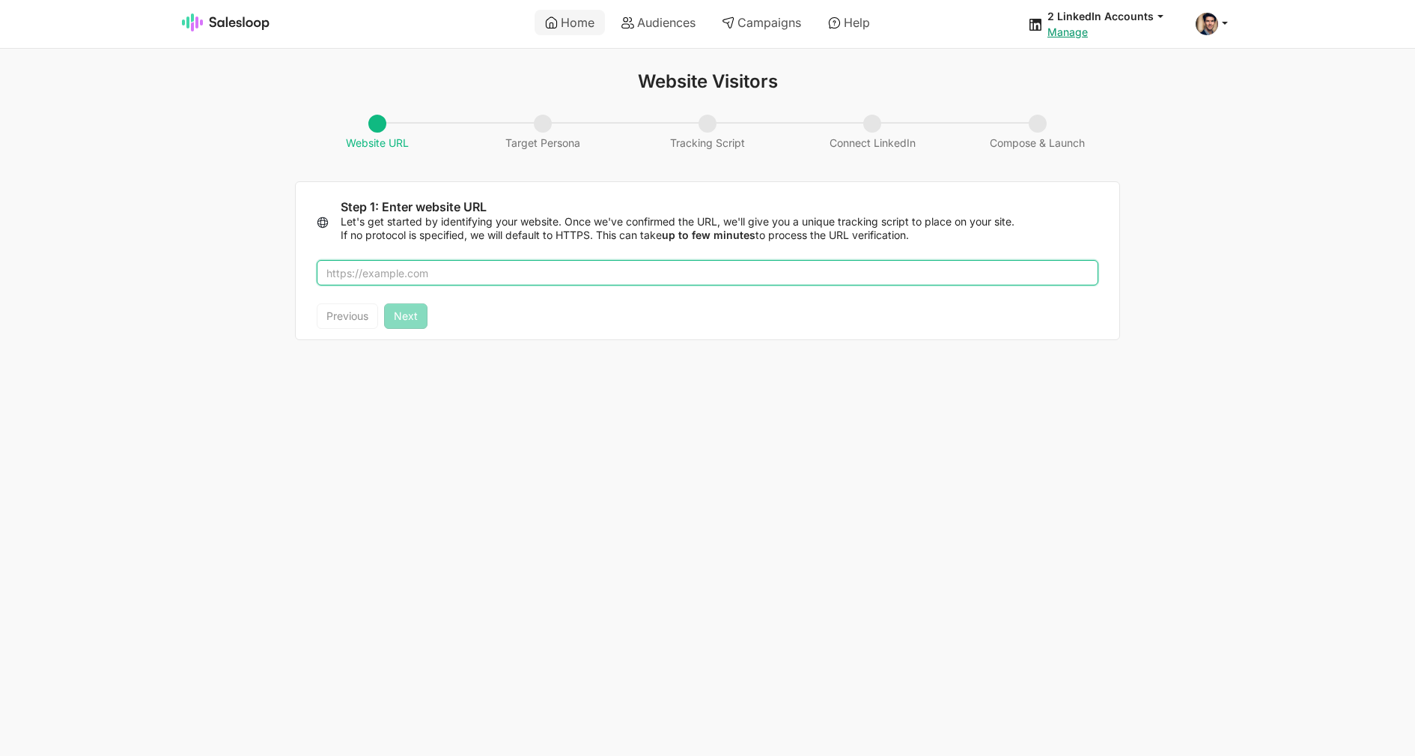
click at [561, 280] on input "text" at bounding box center [708, 272] width 782 height 25
type input "abstractapi.com"
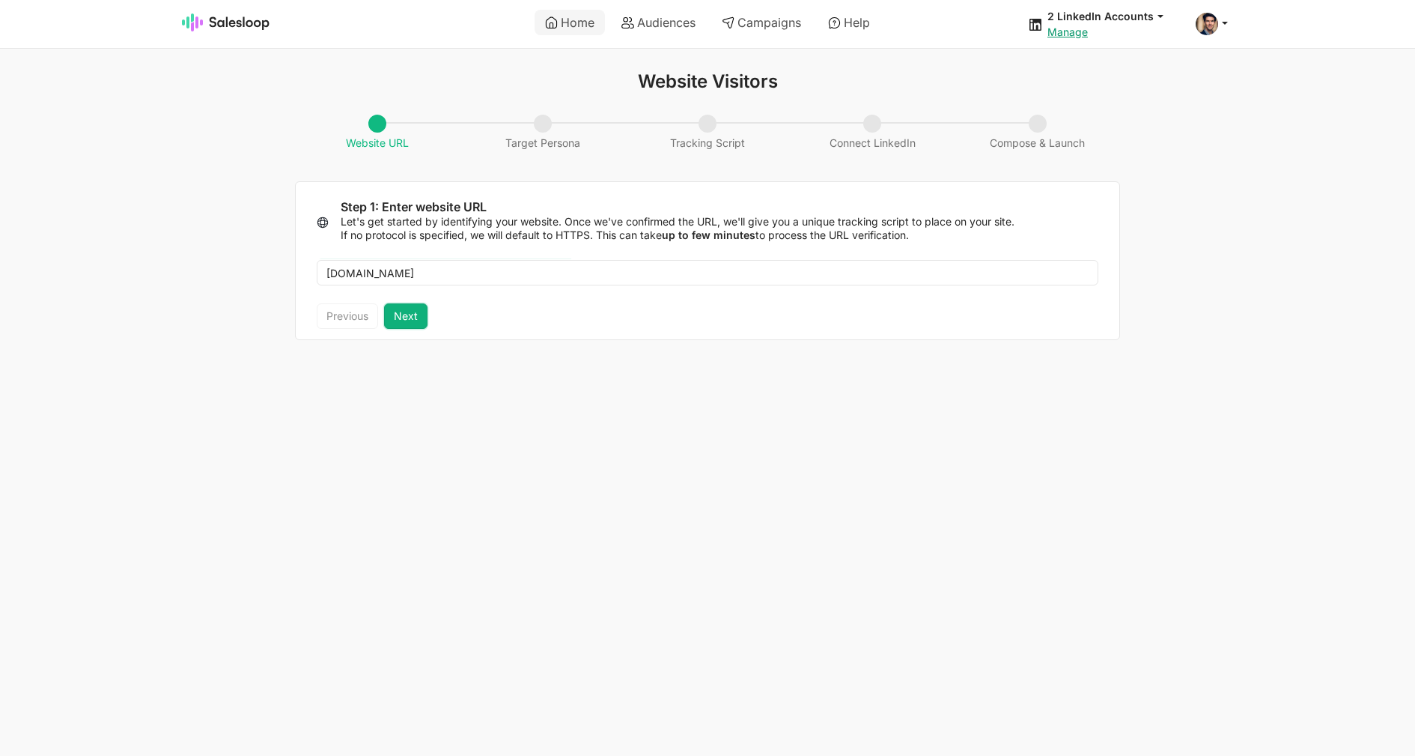
click at [391, 318] on button "Next" at bounding box center [405, 315] width 43 height 25
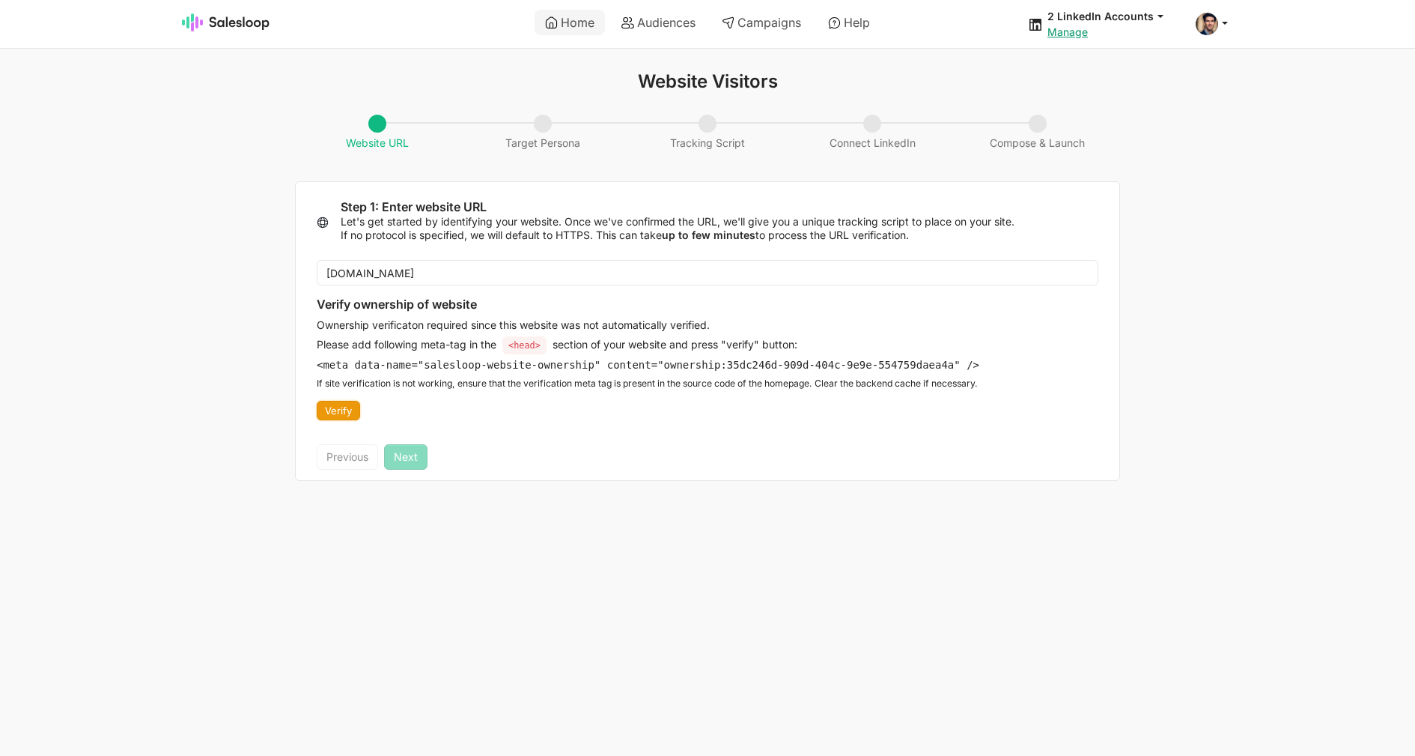
click at [350, 411] on button "Verify" at bounding box center [338, 410] width 43 height 19
click at [1126, 76] on div at bounding box center [1129, 75] width 18 height 19
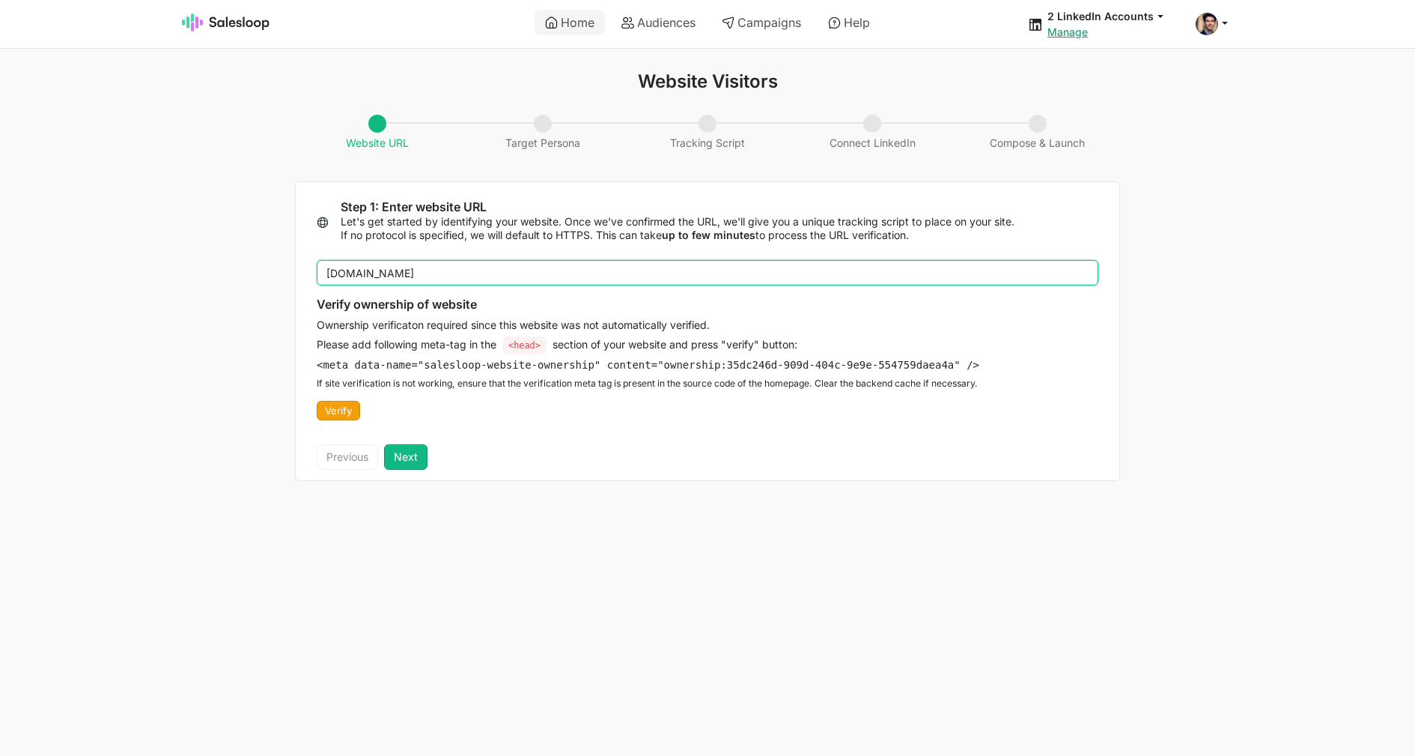
drag, startPoint x: 432, startPoint y: 272, endPoint x: 249, endPoint y: 269, distance: 182.8
click at [317, 268] on input "abstractapi.com" at bounding box center [708, 272] width 782 height 25
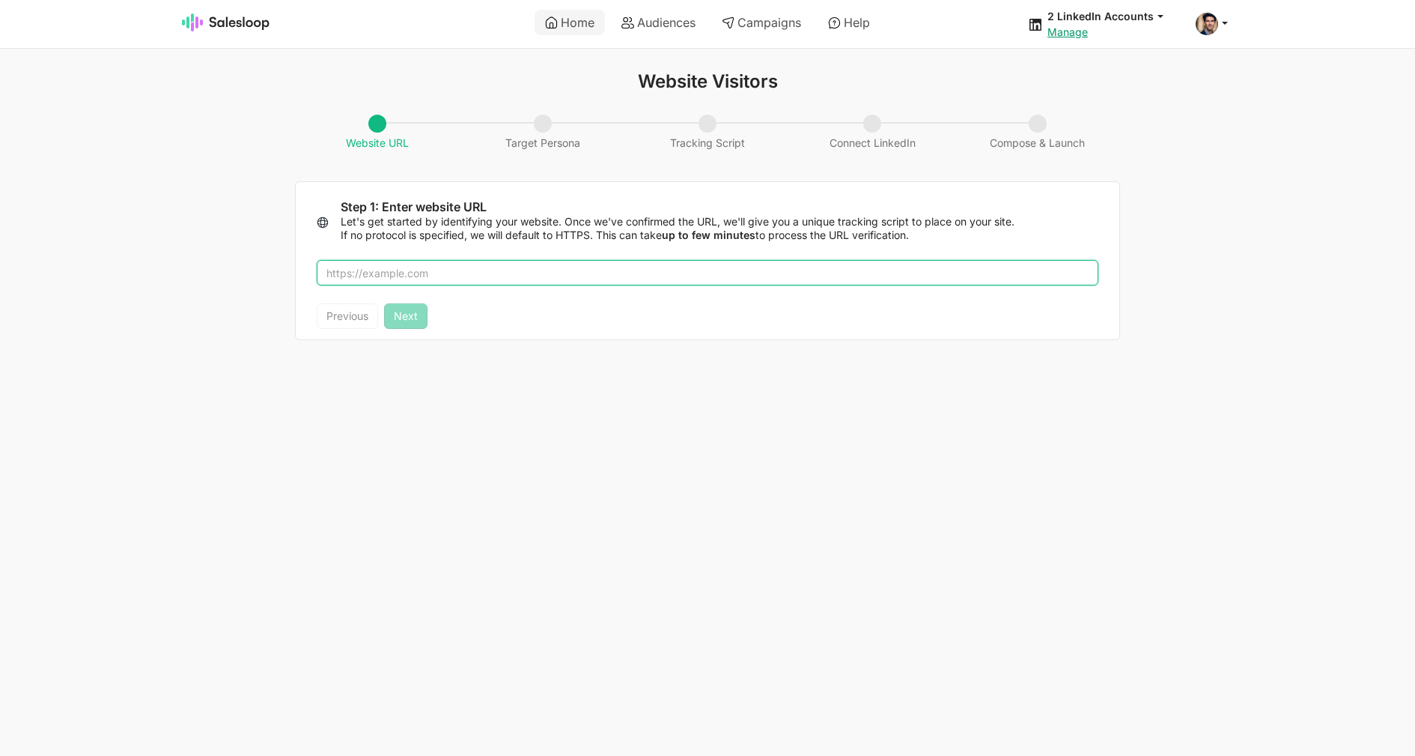
paste input "abstractapi.com"
type input "abstractapi.com"
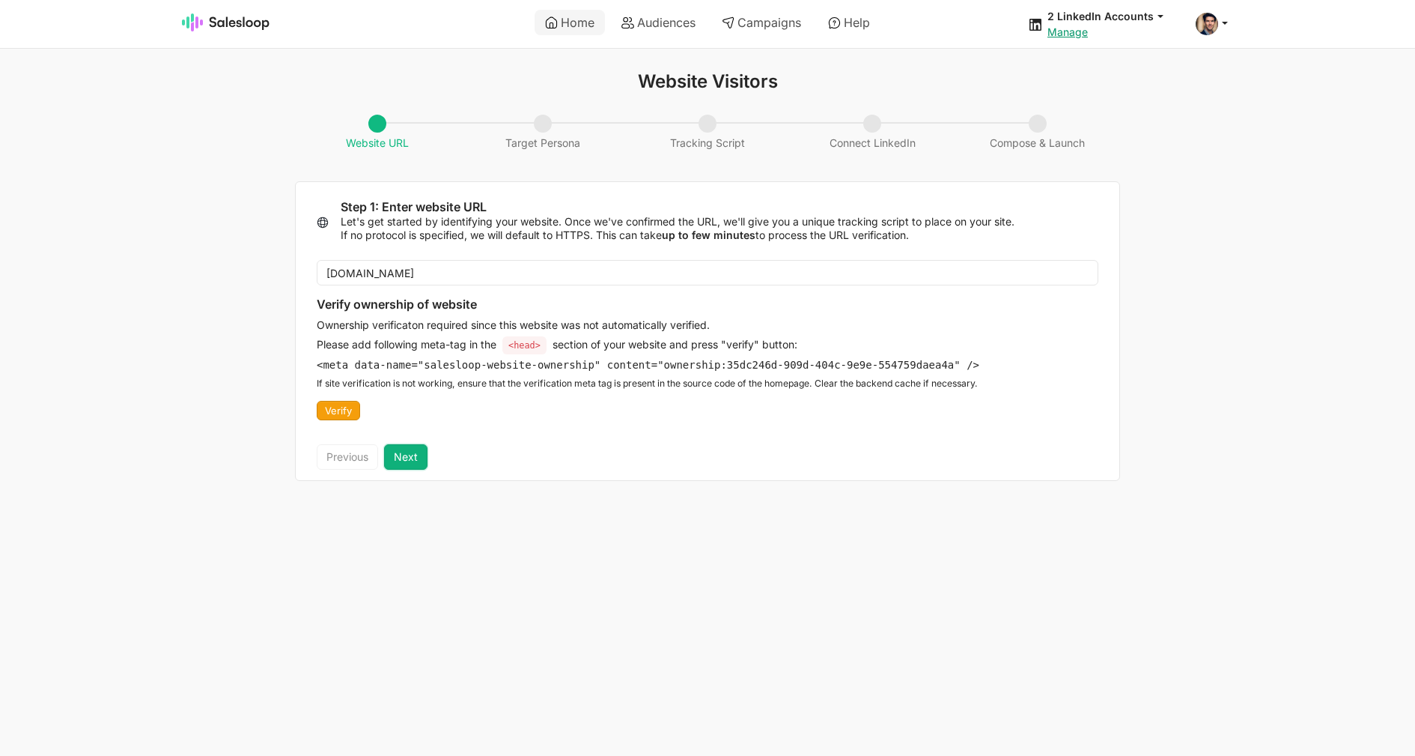
click at [417, 452] on button "Next" at bounding box center [405, 456] width 43 height 25
click at [569, 17] on link "Home" at bounding box center [570, 22] width 70 height 25
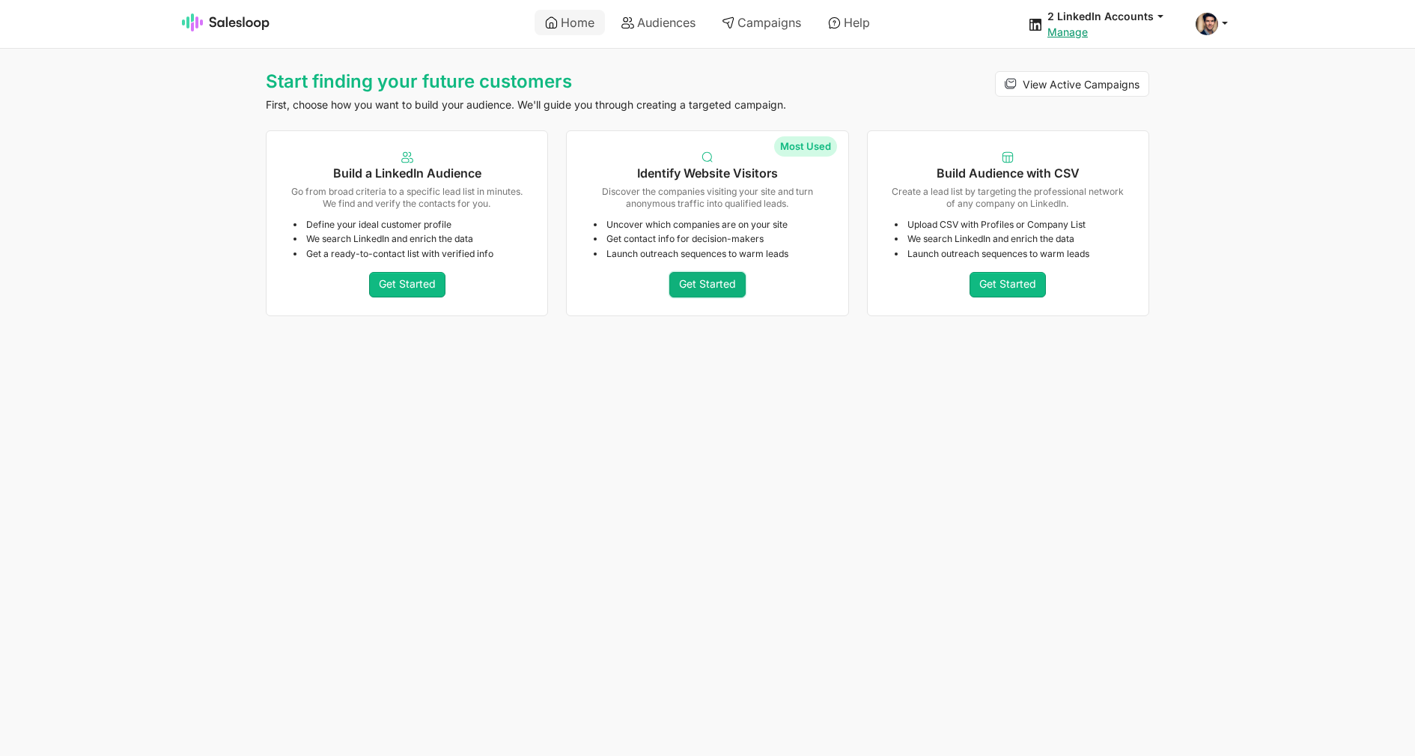
click at [719, 291] on link "Get Started" at bounding box center [708, 284] width 76 height 25
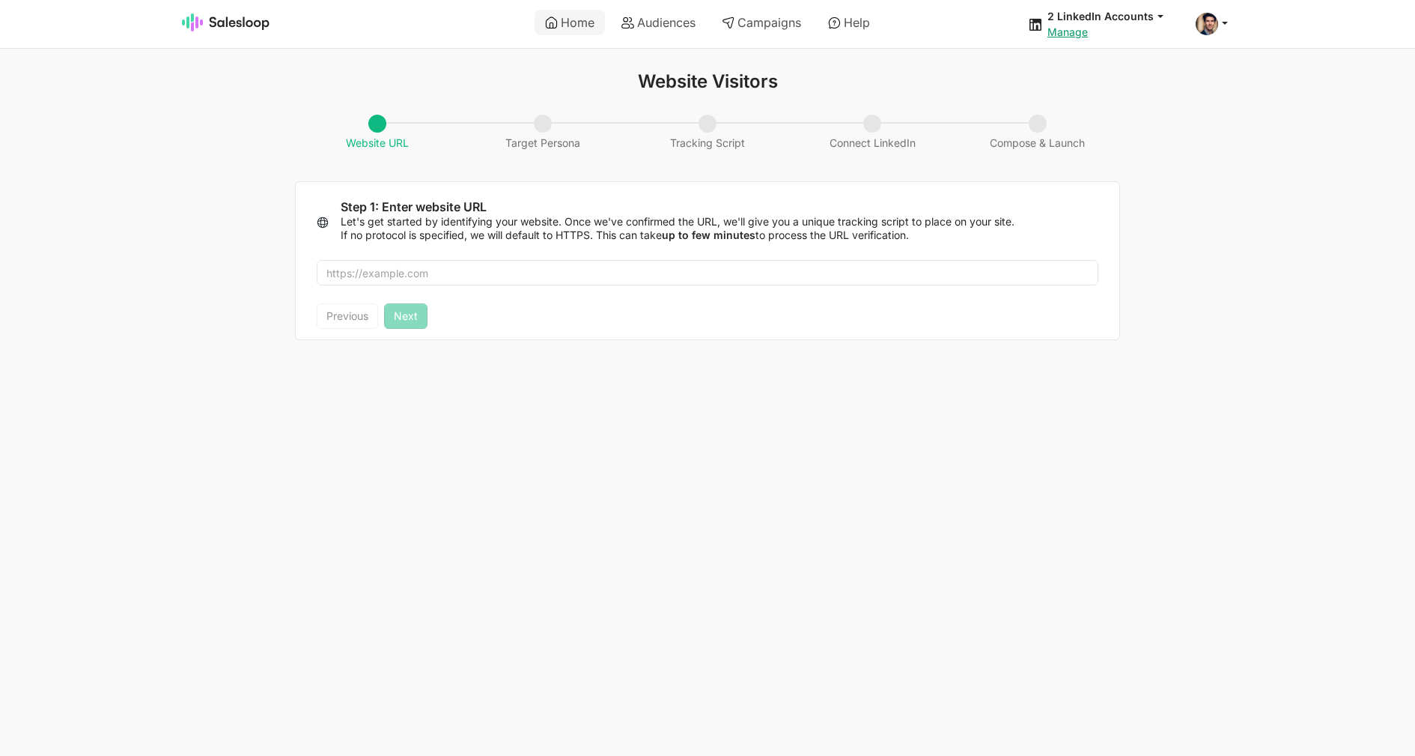
click at [473, 291] on div at bounding box center [708, 272] width 824 height 61
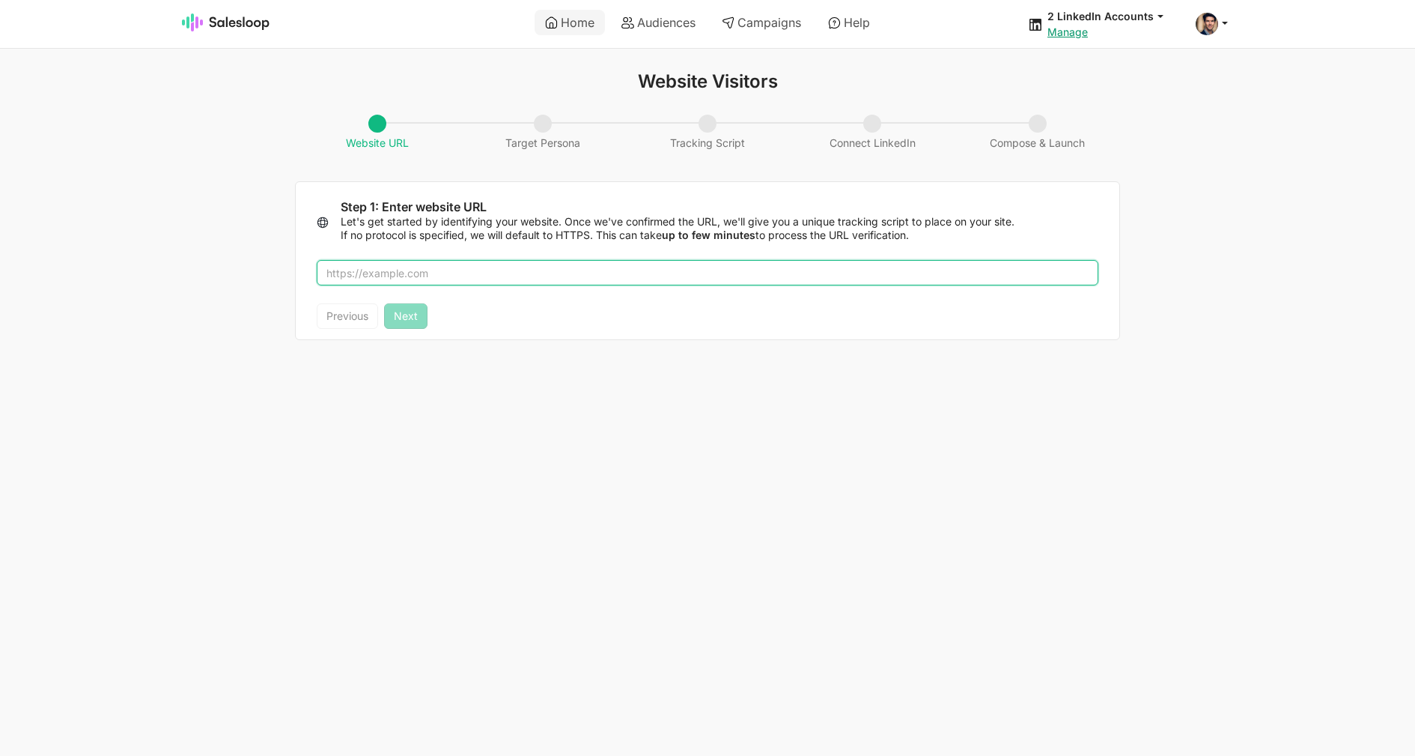
click at [467, 279] on input "text" at bounding box center [708, 272] width 782 height 25
paste input "abstractapi.com"
type input "abstractapi.com"
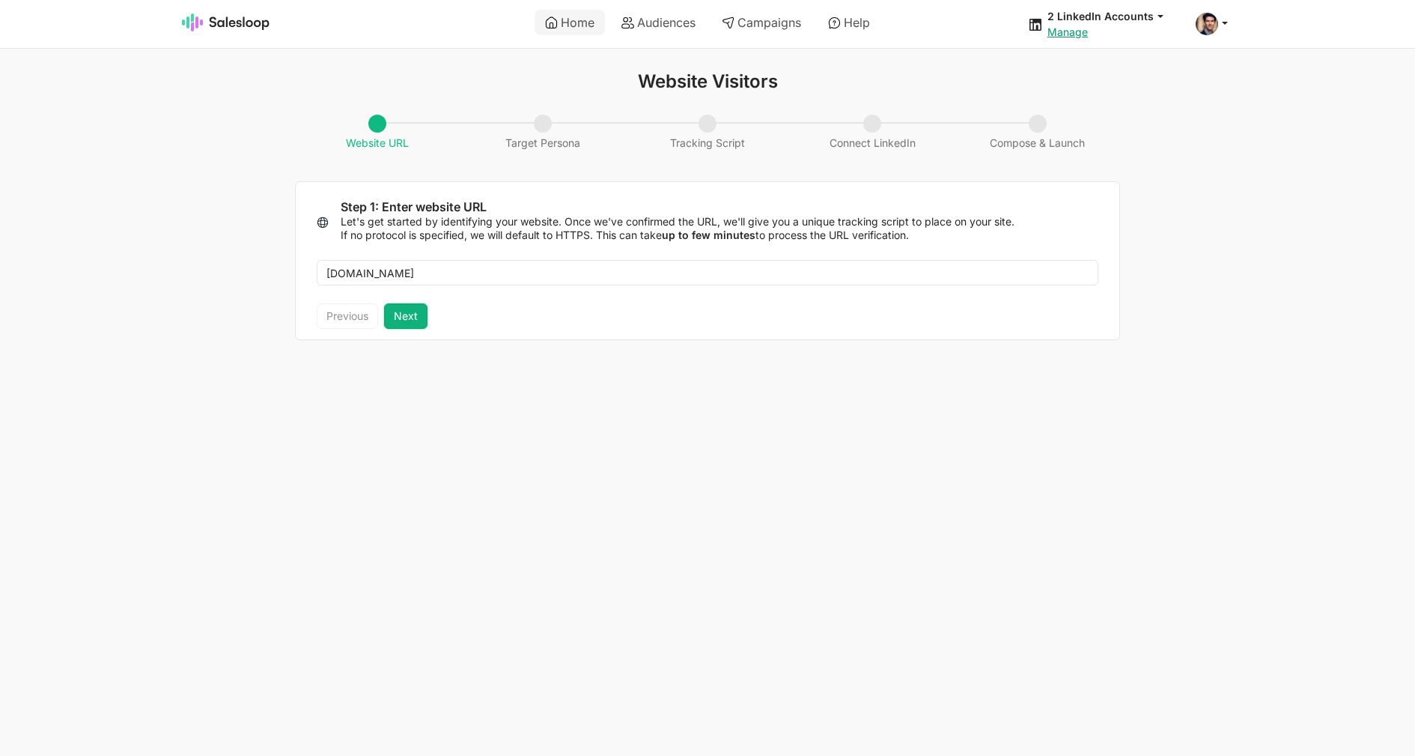
click at [412, 323] on button "Next" at bounding box center [405, 315] width 43 height 25
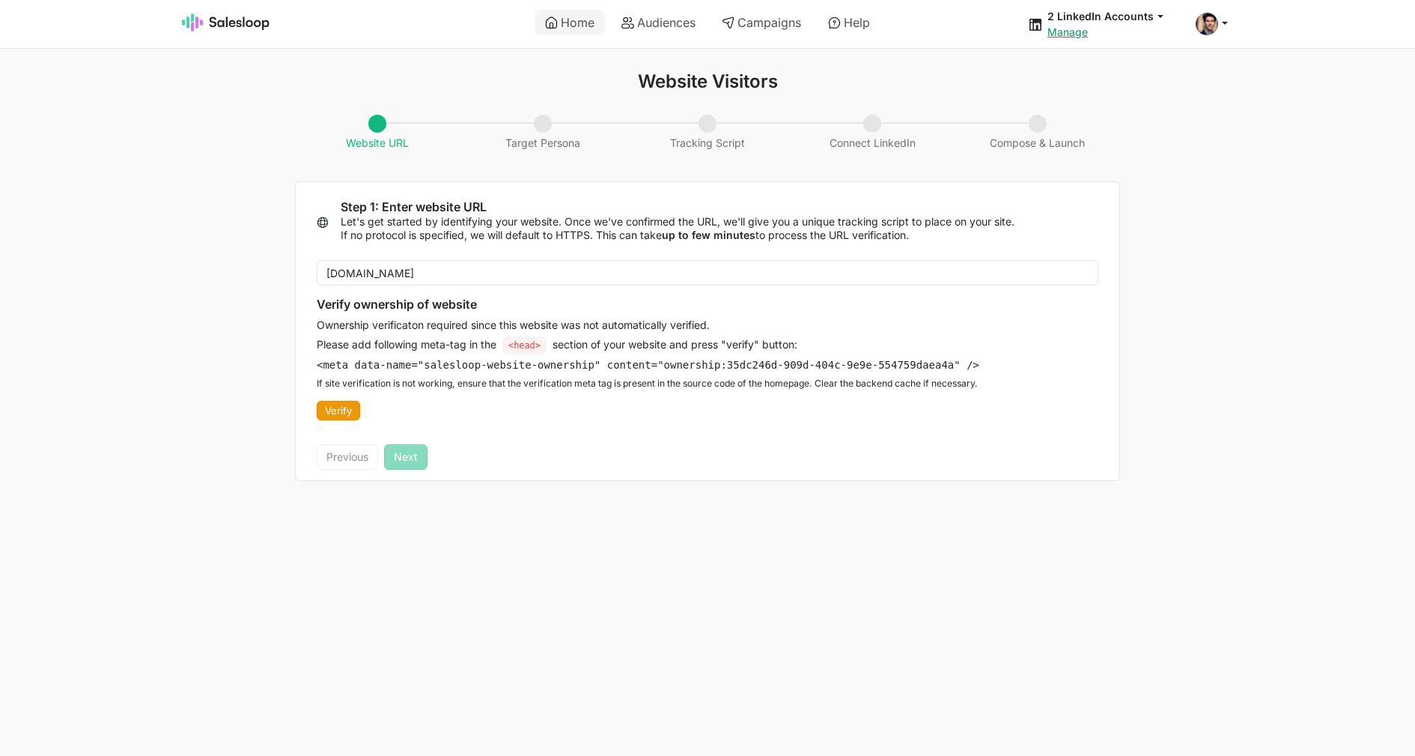
click at [349, 407] on button "Verify" at bounding box center [338, 410] width 43 height 19
click at [592, 21] on link "Home" at bounding box center [570, 22] width 70 height 25
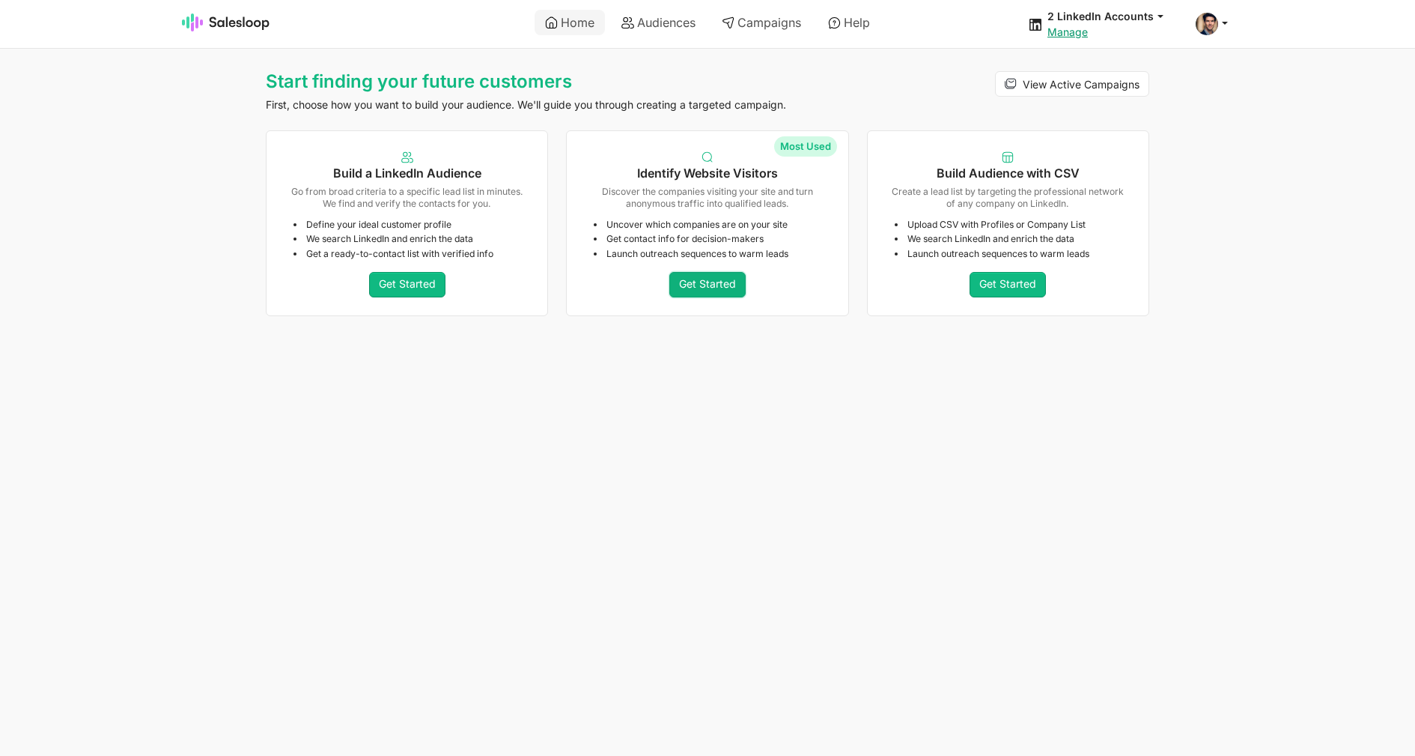
click at [723, 279] on link "Get Started" at bounding box center [708, 284] width 76 height 25
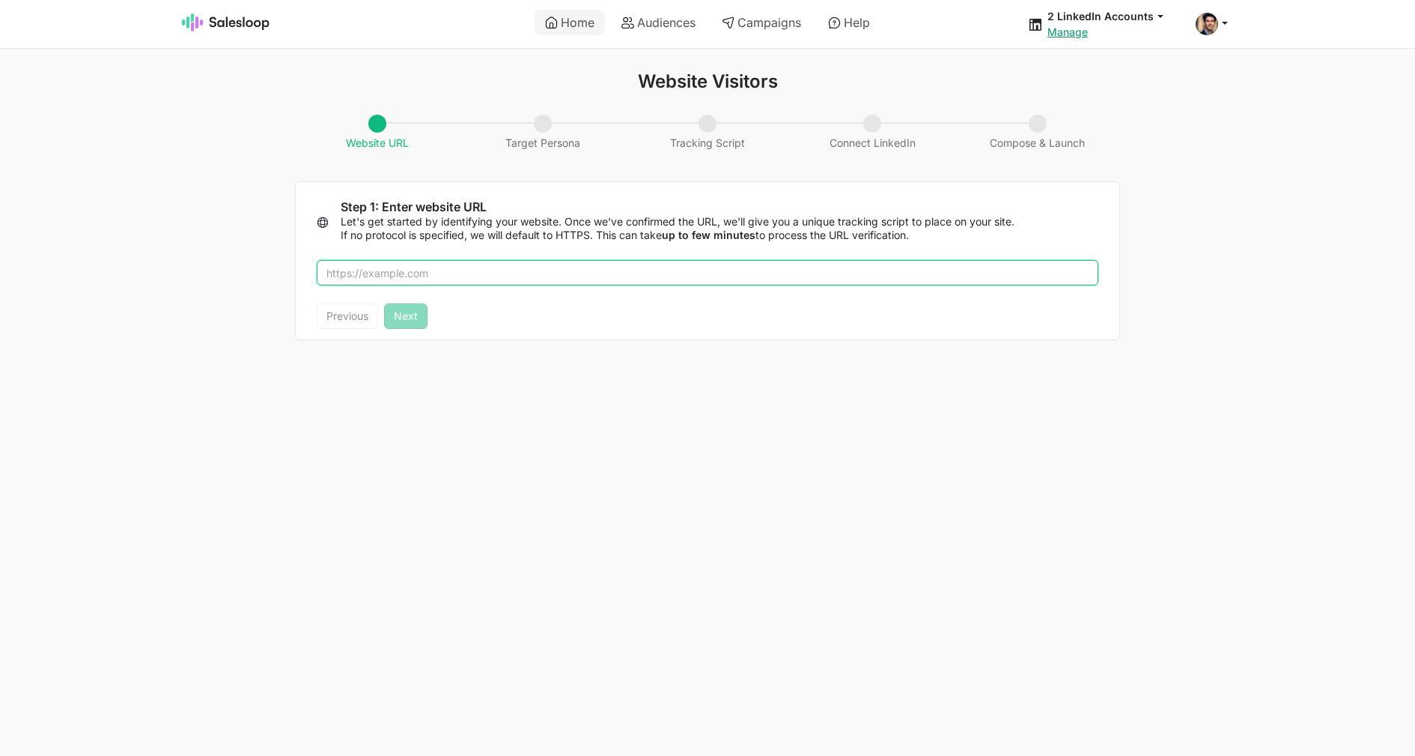
click at [481, 284] on input "text" at bounding box center [708, 272] width 782 height 25
paste input "abstractapi.com"
type input "abstractapi.com"
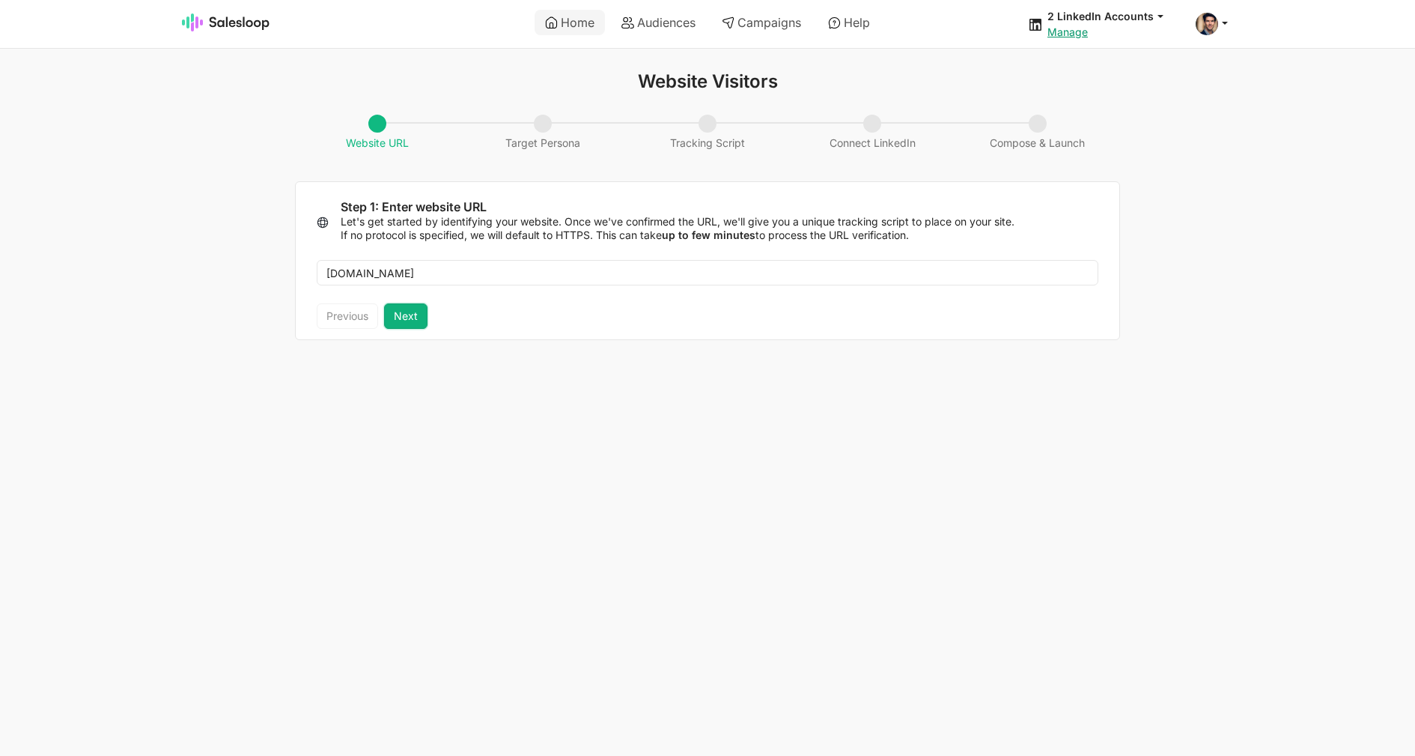
click at [413, 315] on button "Next" at bounding box center [405, 315] width 43 height 25
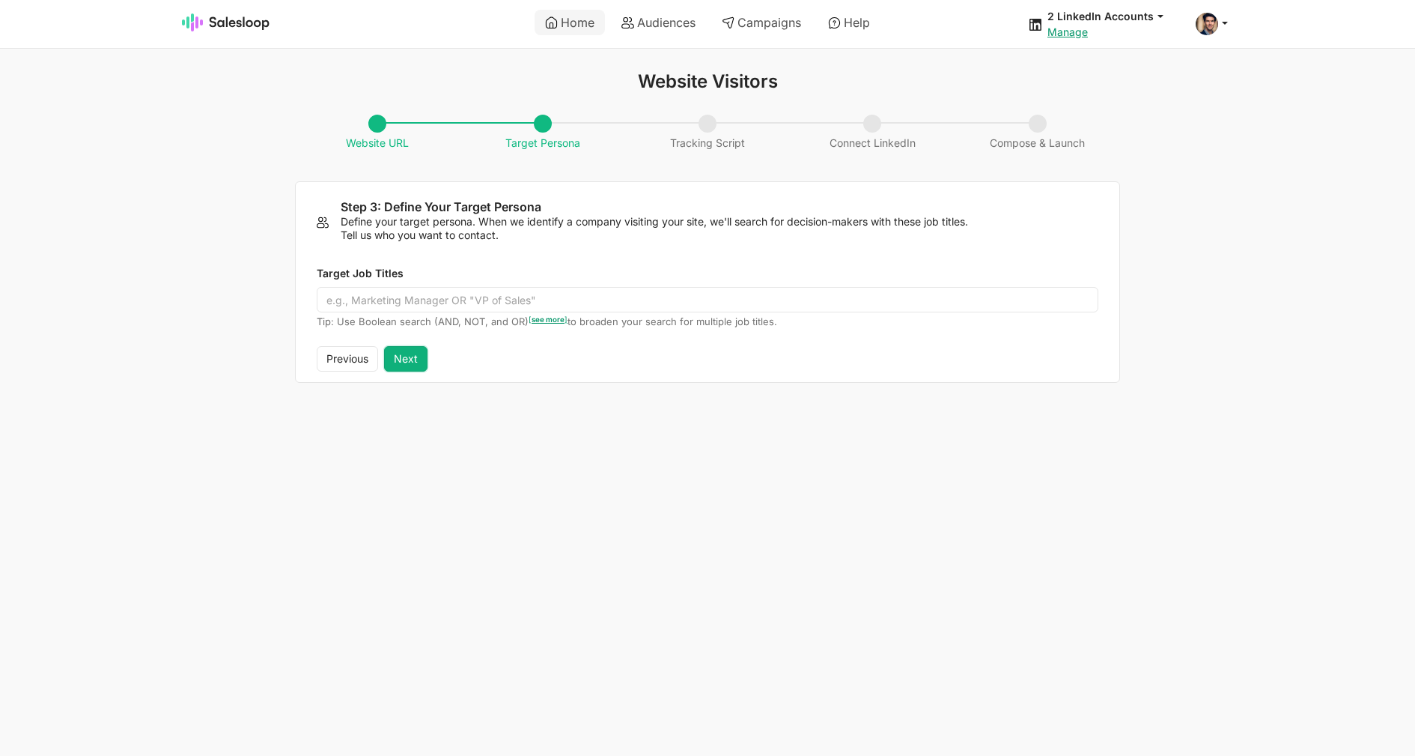
click at [413, 354] on button "Next" at bounding box center [405, 358] width 43 height 25
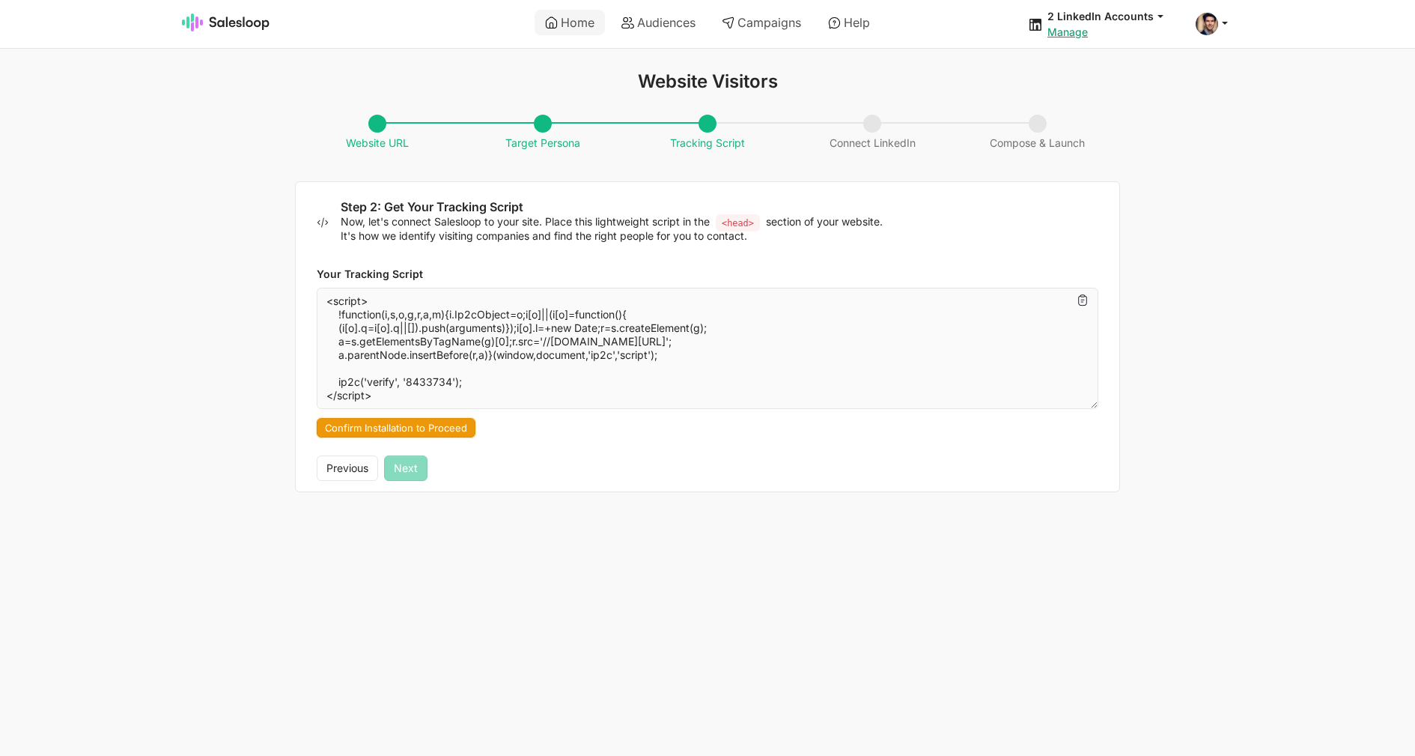
click at [464, 425] on button "Confirm Installation to Proceed" at bounding box center [396, 427] width 159 height 19
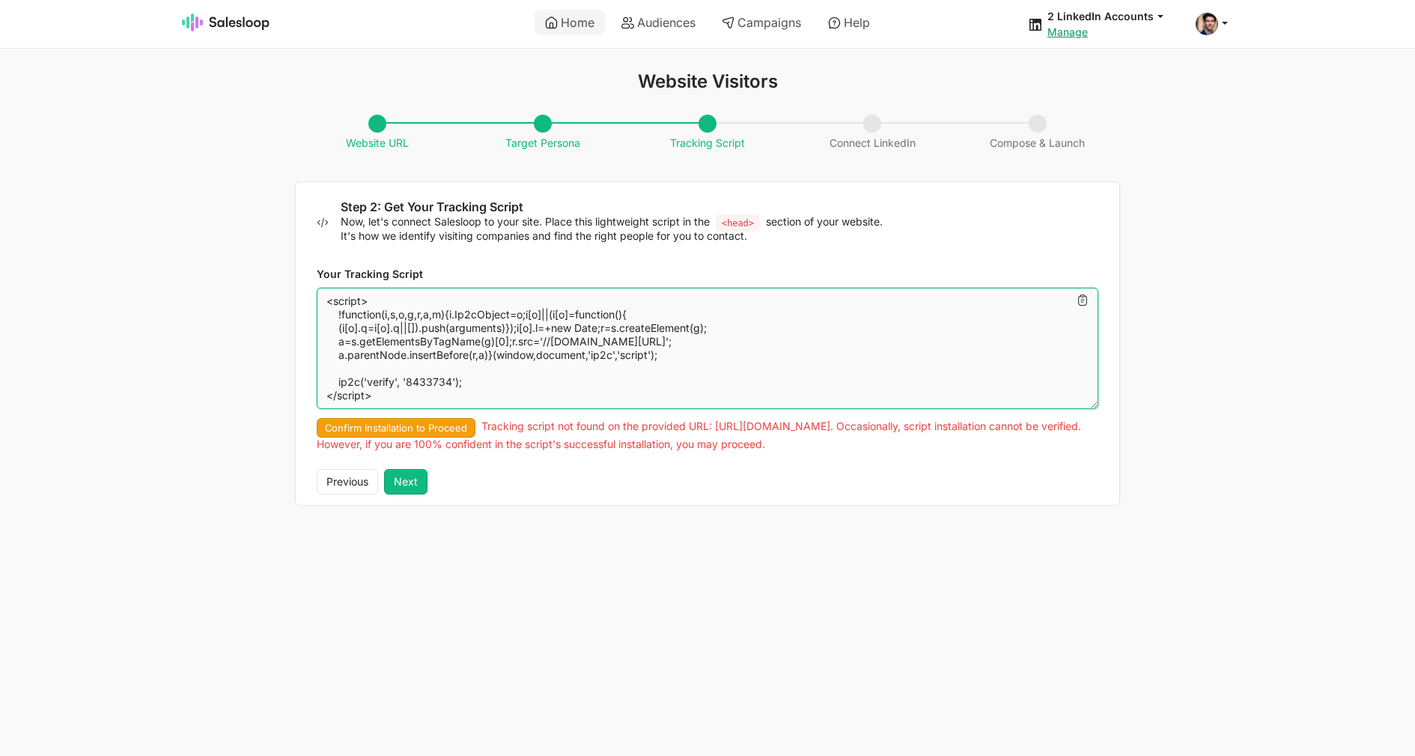
click at [429, 382] on textarea "<script> !function(i,s,o,g,r,a,m){i.Ip2cObject=o;i[o]||(i[o]=function(){ (i[o].…" at bounding box center [708, 348] width 782 height 121
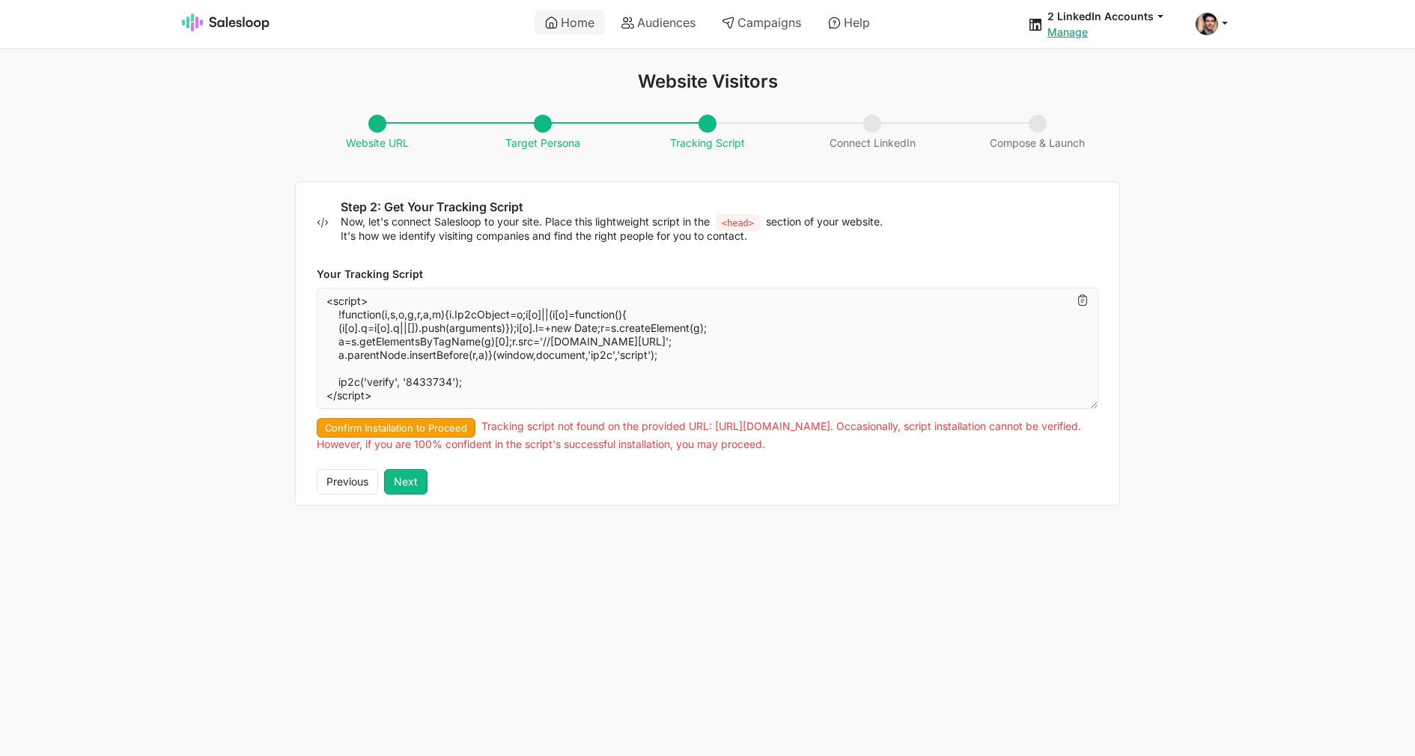
click at [683, 464] on div "Your Tracking Script <script> !function(i,s,o,g,r,a,m){i.Ip2cObject=o;i[o]||(i[…" at bounding box center [708, 356] width 824 height 226
click at [424, 483] on button "Next" at bounding box center [405, 481] width 43 height 25
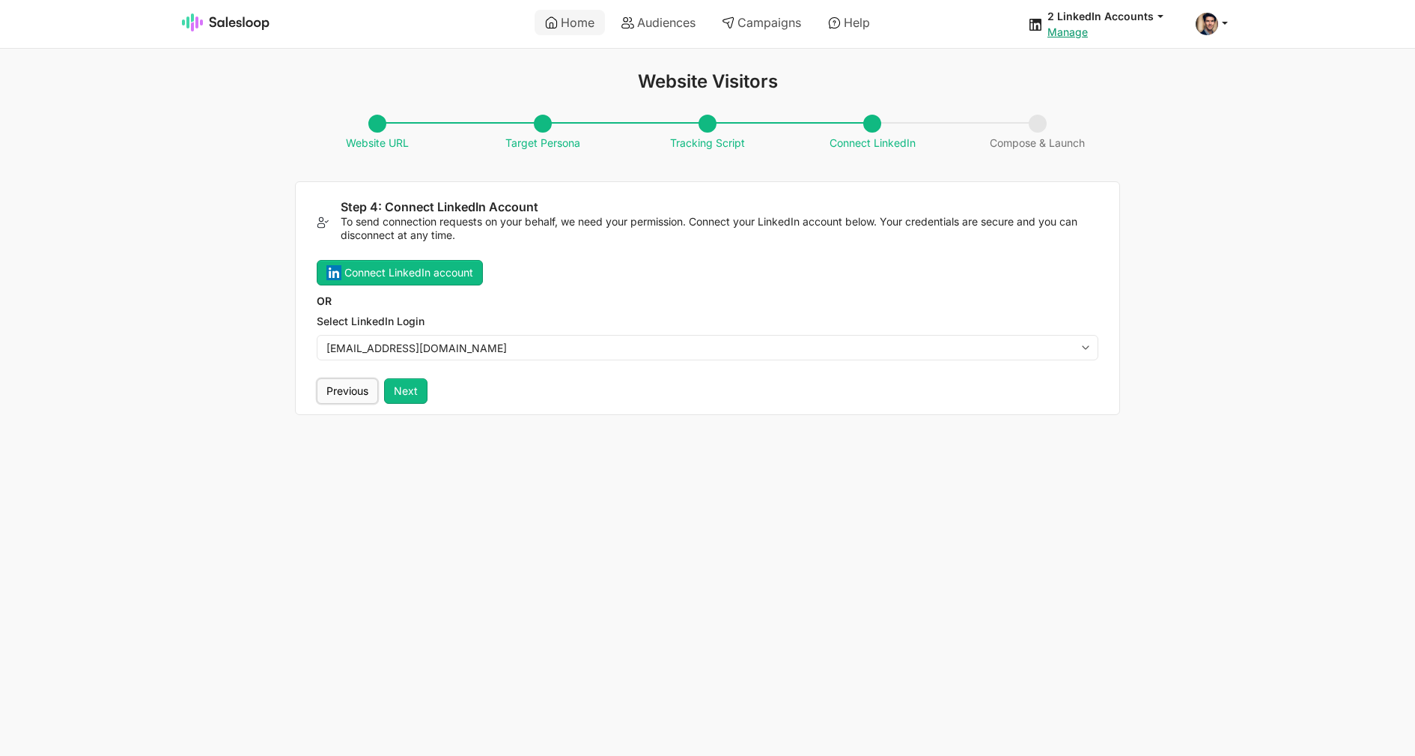
click at [361, 397] on button "Previous" at bounding box center [347, 390] width 61 height 25
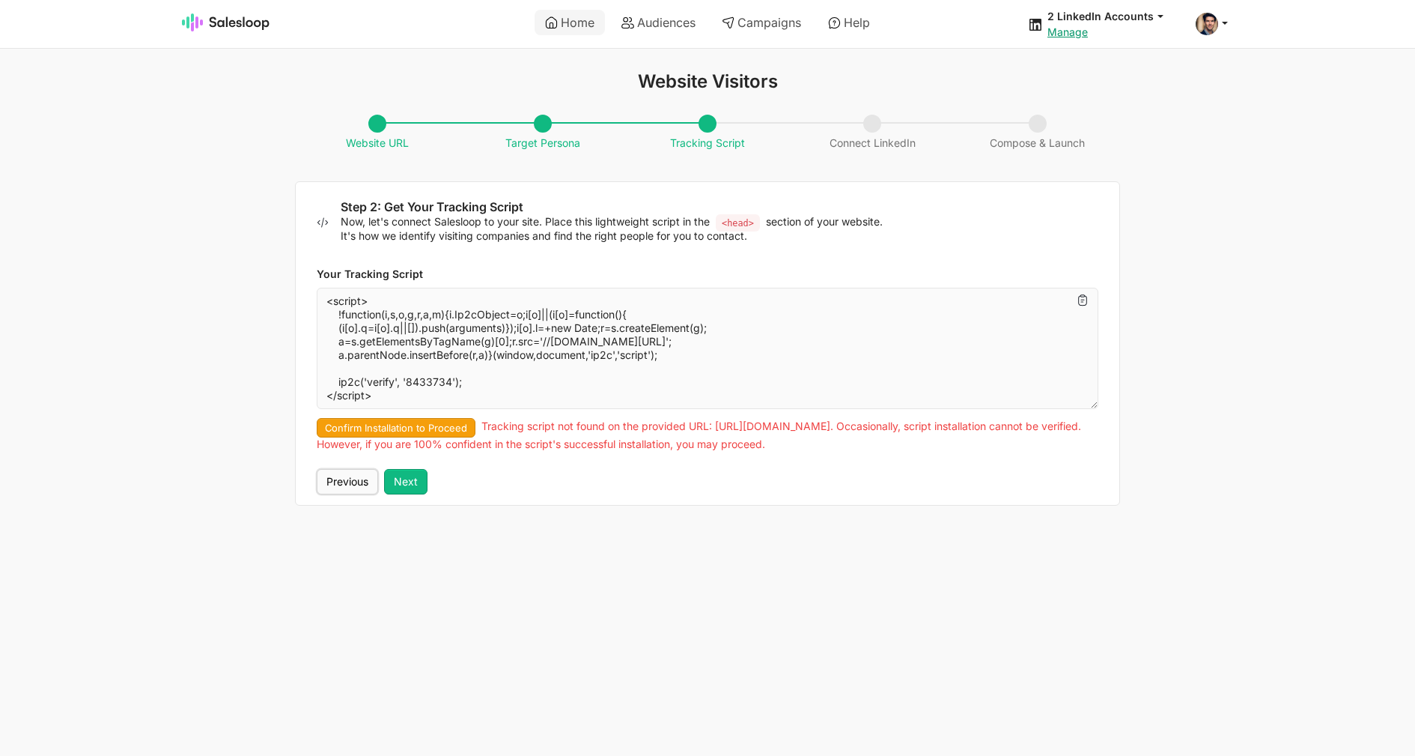
click at [359, 478] on button "Previous" at bounding box center [347, 481] width 61 height 25
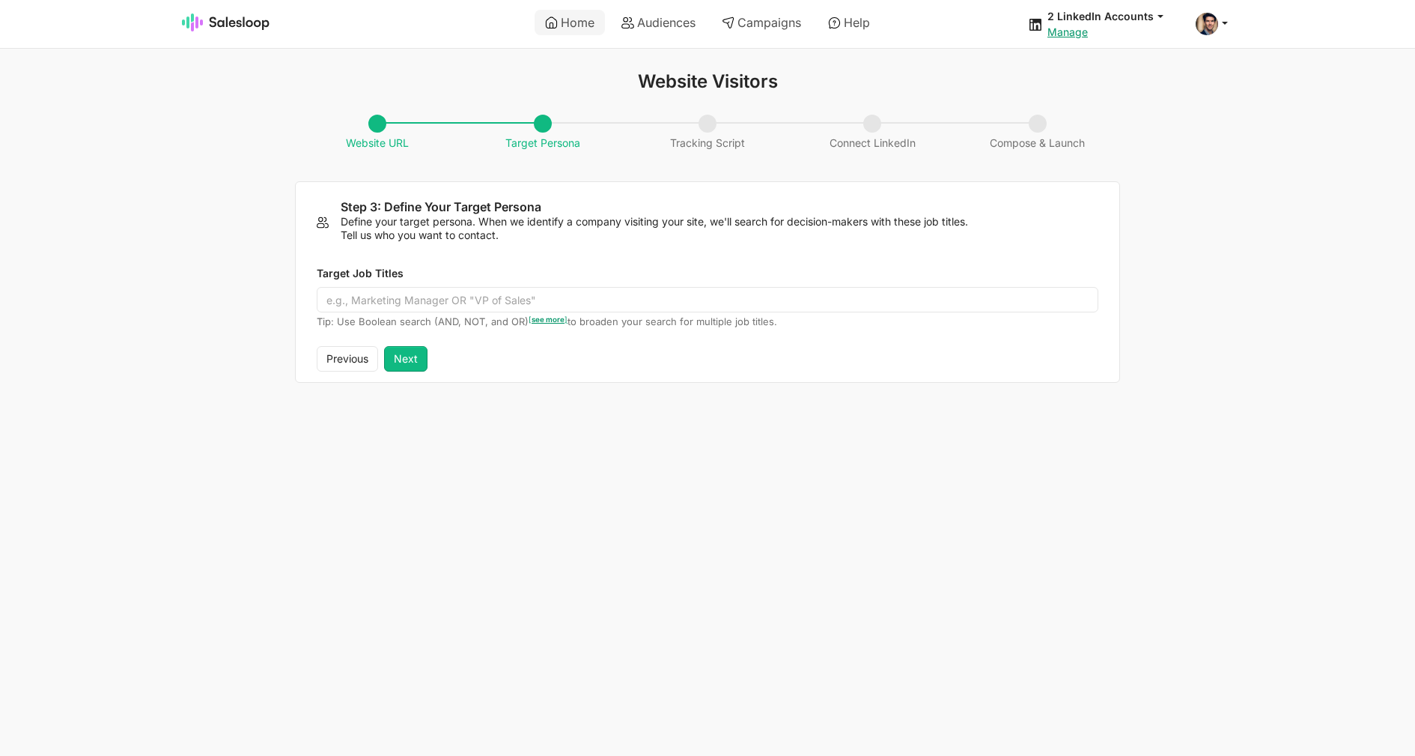
click at [562, 401] on html "Home Audiences Campaigns Help 2 LinkedIn Accounts jobs: 9/1/2025, 7:55:11 PM Au…" at bounding box center [707, 200] width 1415 height 401
click at [348, 359] on button "Previous" at bounding box center [347, 358] width 61 height 25
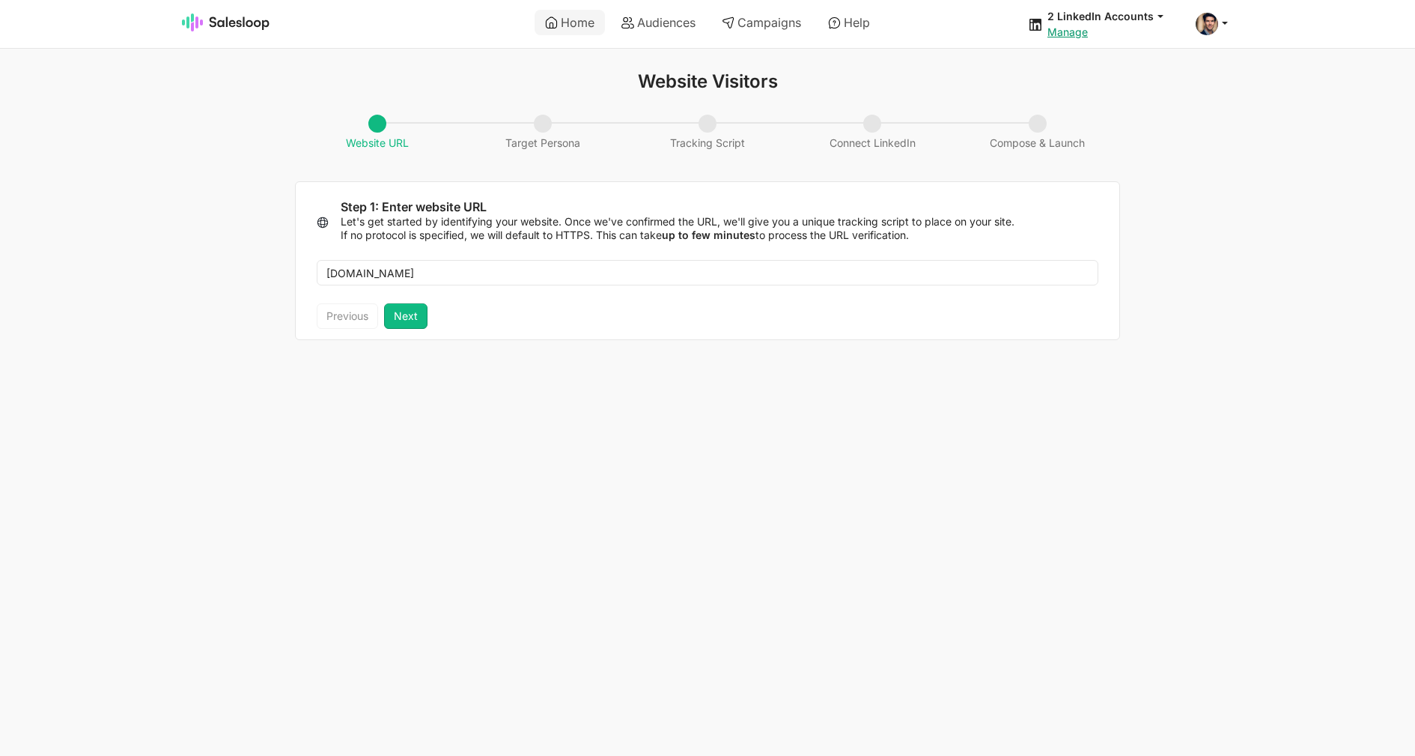
click at [723, 358] on html "Home Audiences Campaigns Help 2 LinkedIn Accounts jobs: 9/1/2025, 7:55:11 PM Au…" at bounding box center [707, 179] width 1415 height 358
click at [658, 15] on link "Audiences" at bounding box center [658, 22] width 95 height 25
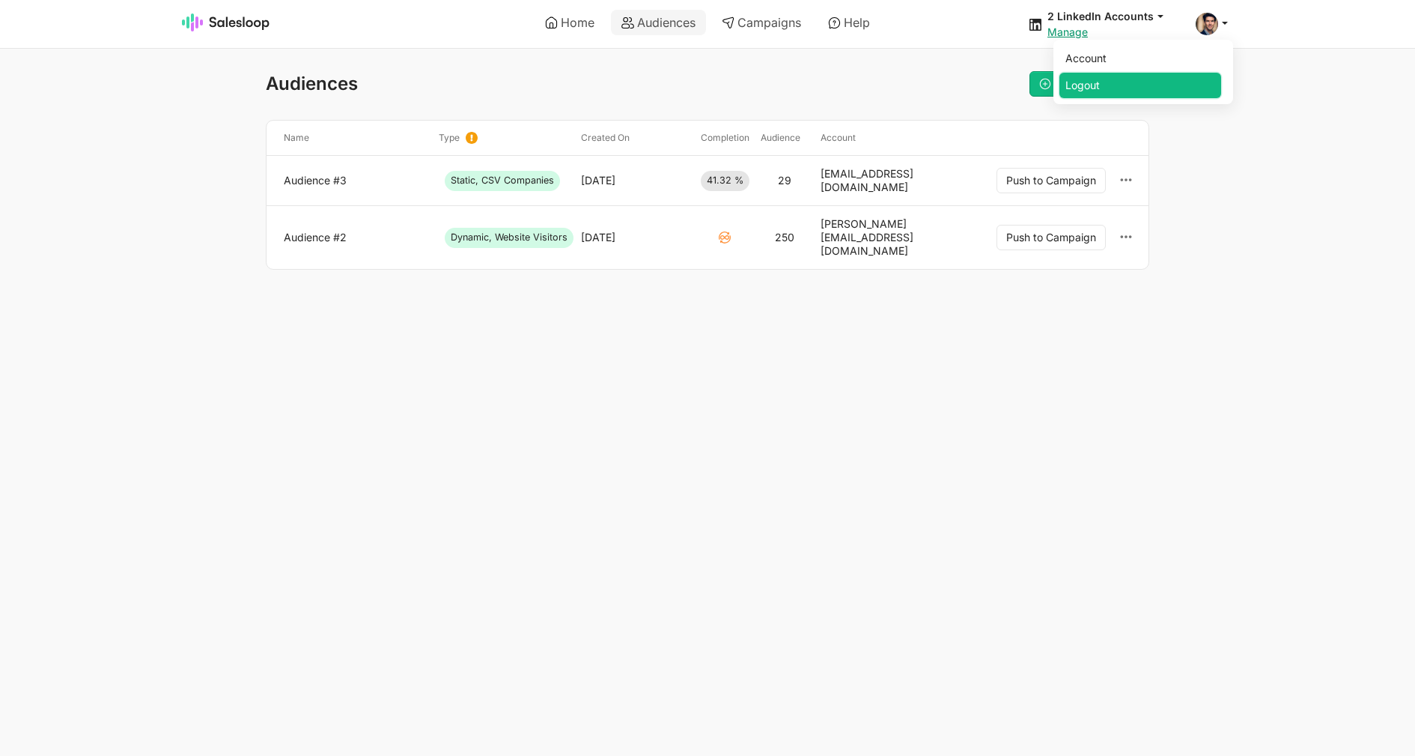
click at [1168, 77] on link "Logout" at bounding box center [1141, 85] width 162 height 25
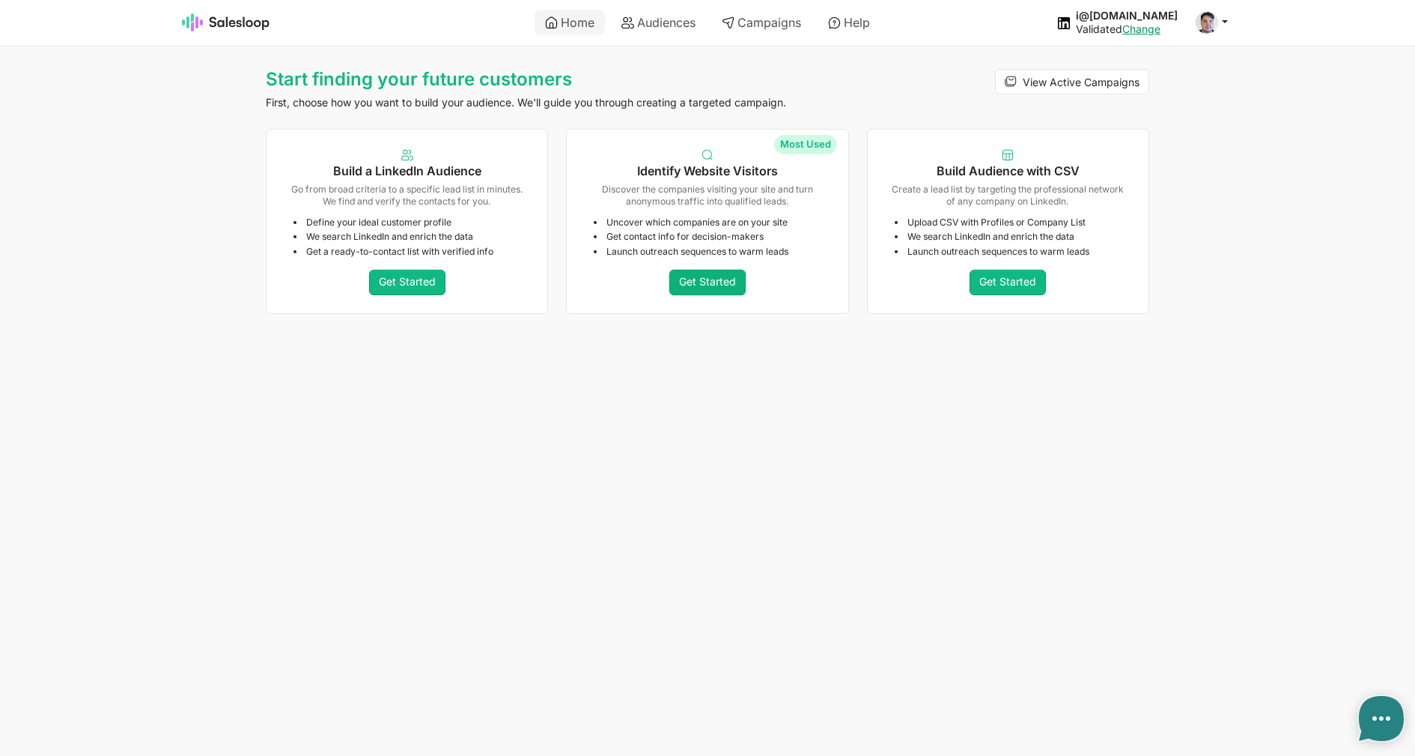
click at [691, 282] on link "Get Started" at bounding box center [708, 282] width 76 height 25
click at [407, 273] on link "Get Started" at bounding box center [407, 282] width 76 height 25
click at [971, 276] on link "Get Started" at bounding box center [1008, 282] width 76 height 25
click at [622, 20] on icon at bounding box center [628, 22] width 13 height 13
type textarea "x"
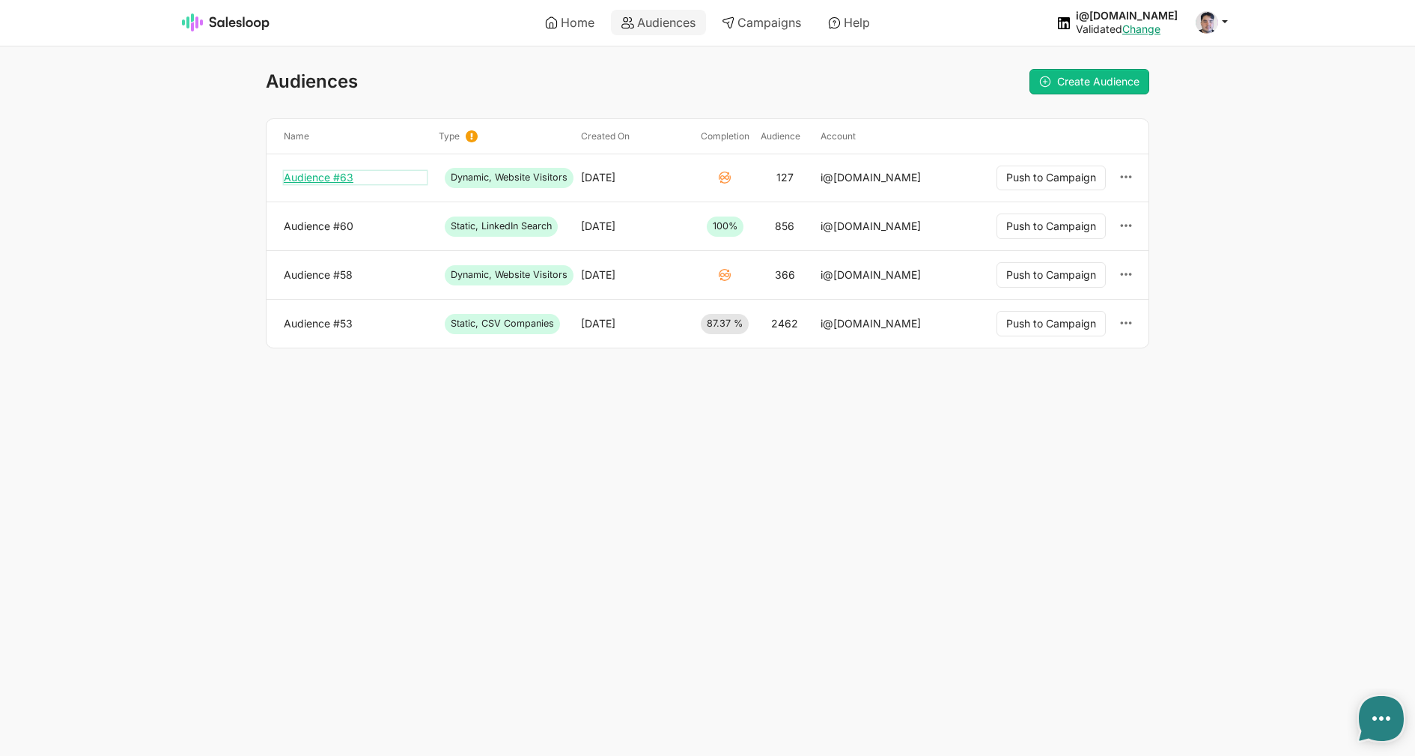
click at [310, 174] on link "Audience #63" at bounding box center [355, 177] width 143 height 13
type textarea "x"
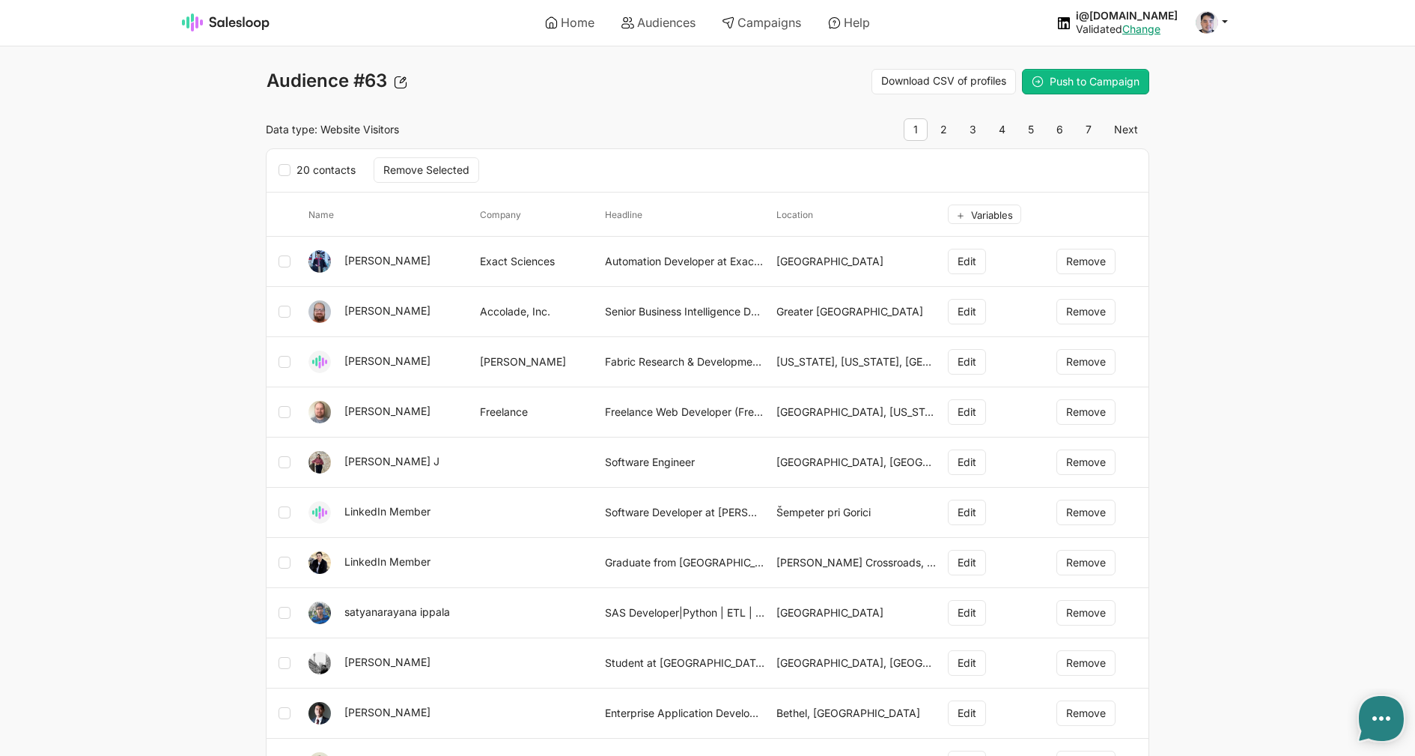
type textarea "x"
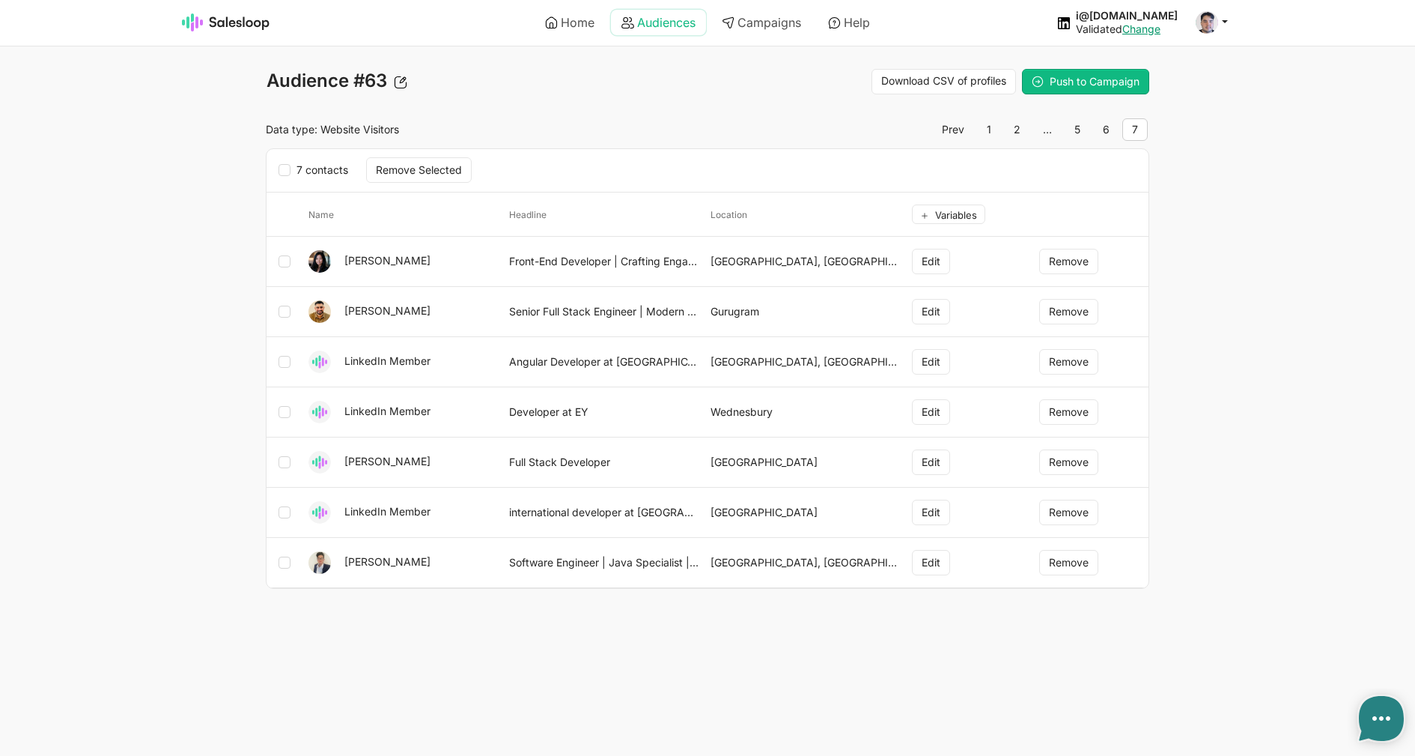
click at [677, 27] on link "Audiences" at bounding box center [658, 22] width 95 height 25
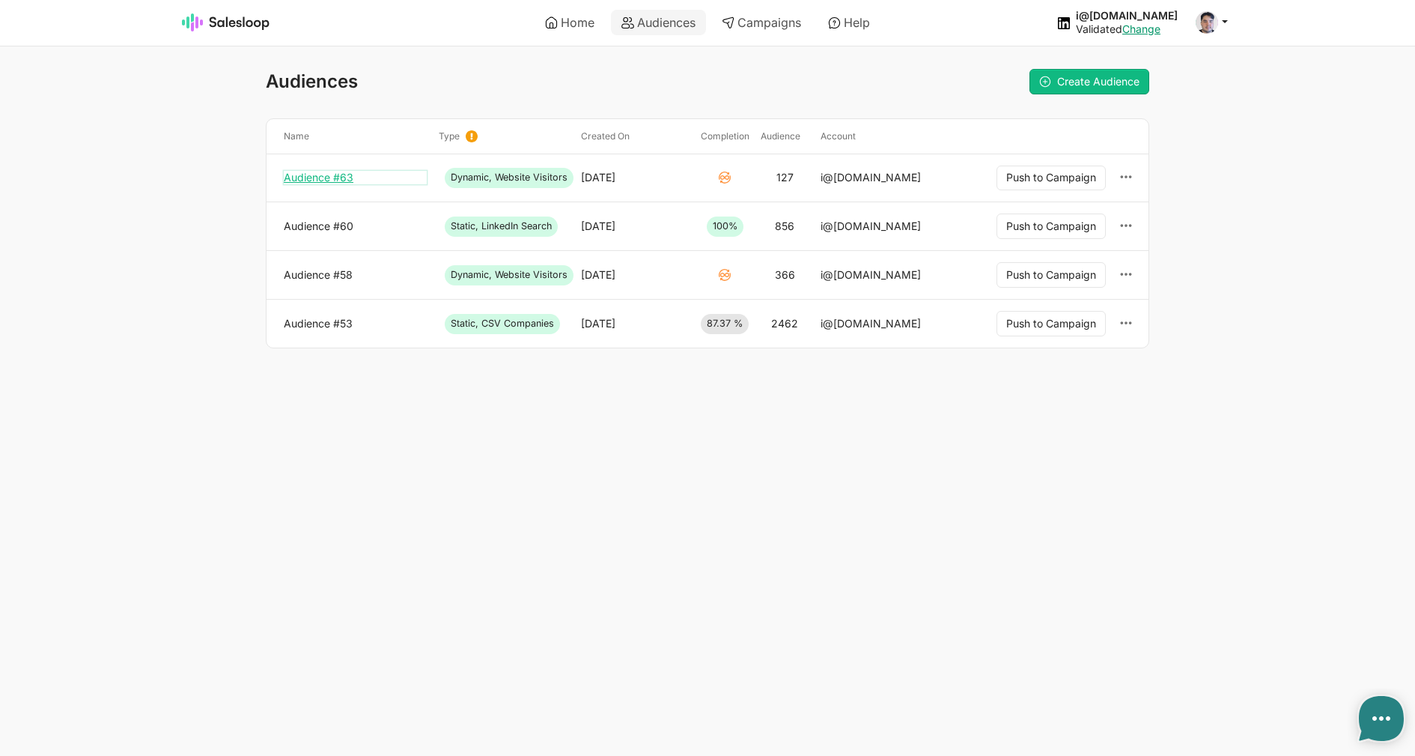
click at [339, 179] on link "Audience #63" at bounding box center [355, 177] width 143 height 13
type textarea "x"
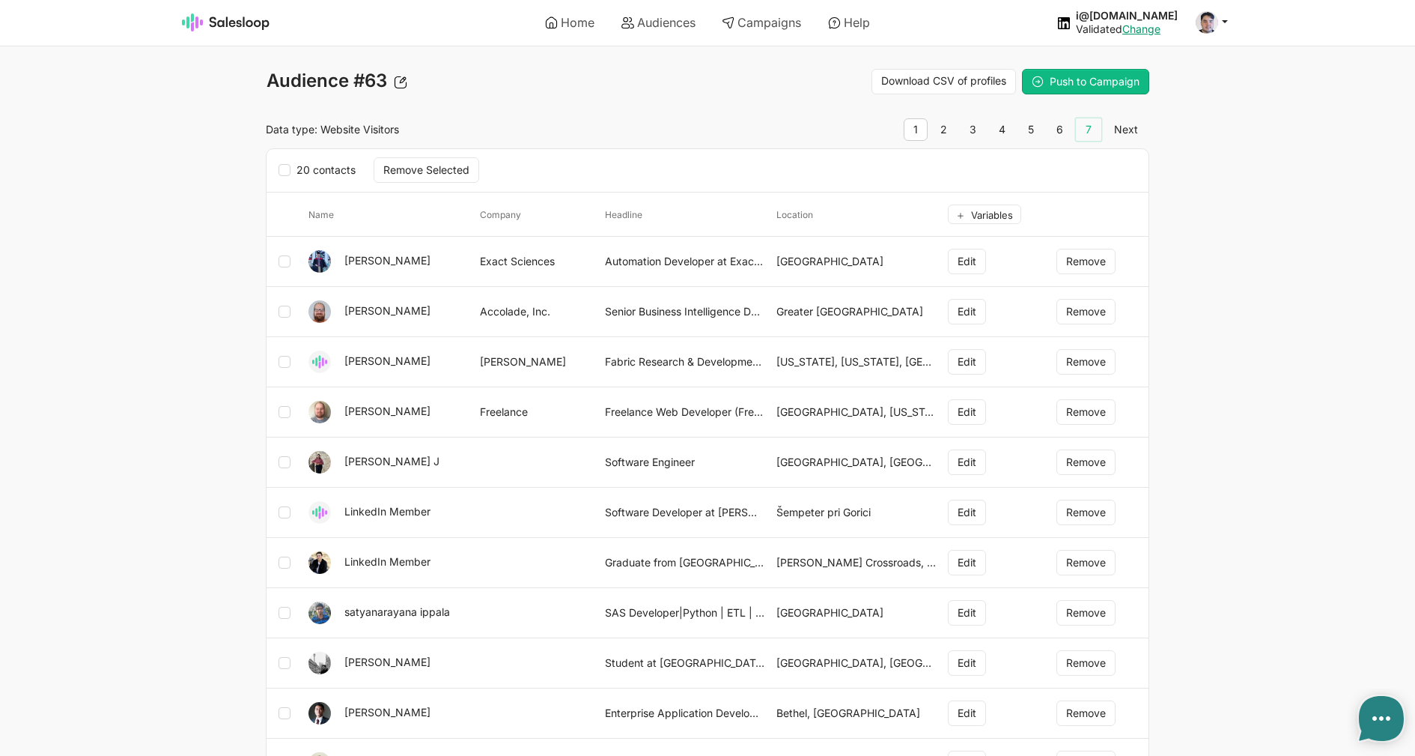
click at [1093, 136] on link "7" at bounding box center [1088, 129] width 25 height 22
type textarea "x"
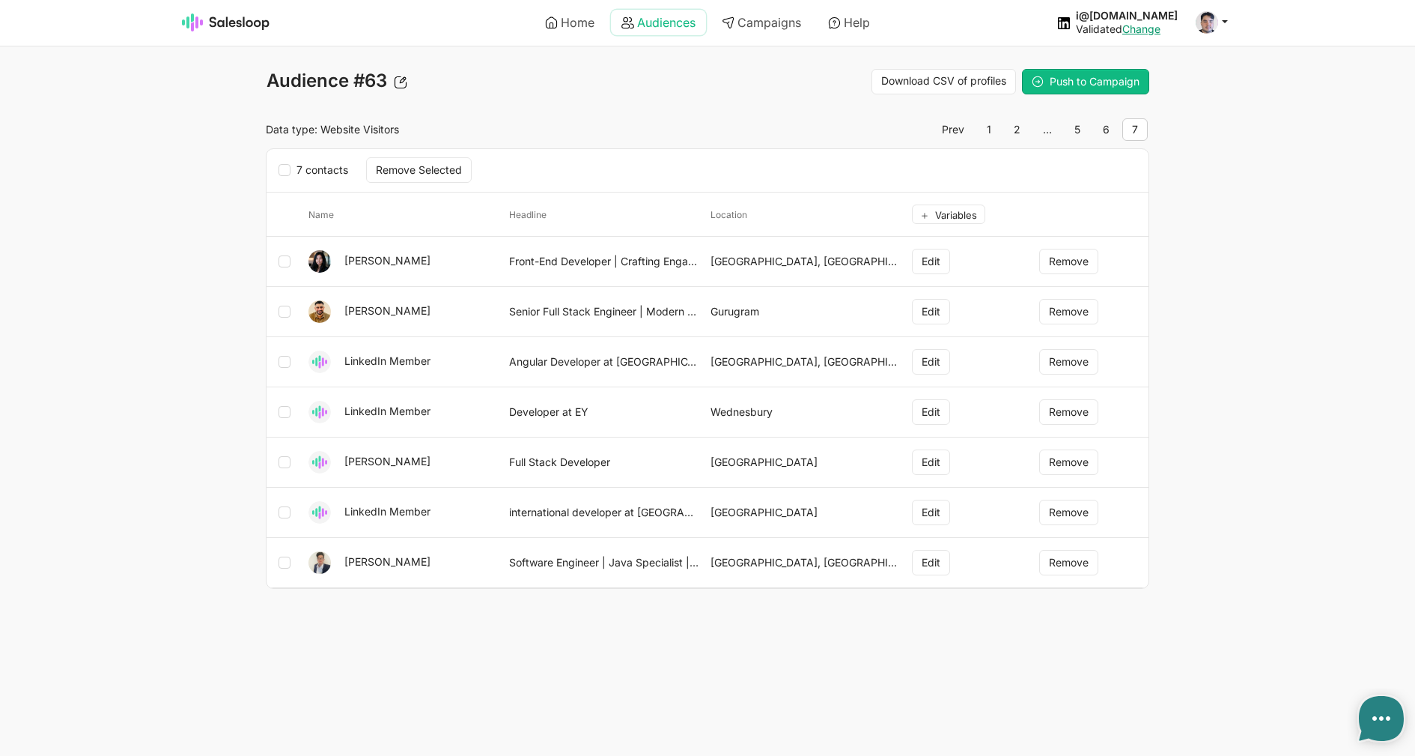
click at [637, 25] on link "Audiences" at bounding box center [658, 22] width 95 height 25
type textarea "x"
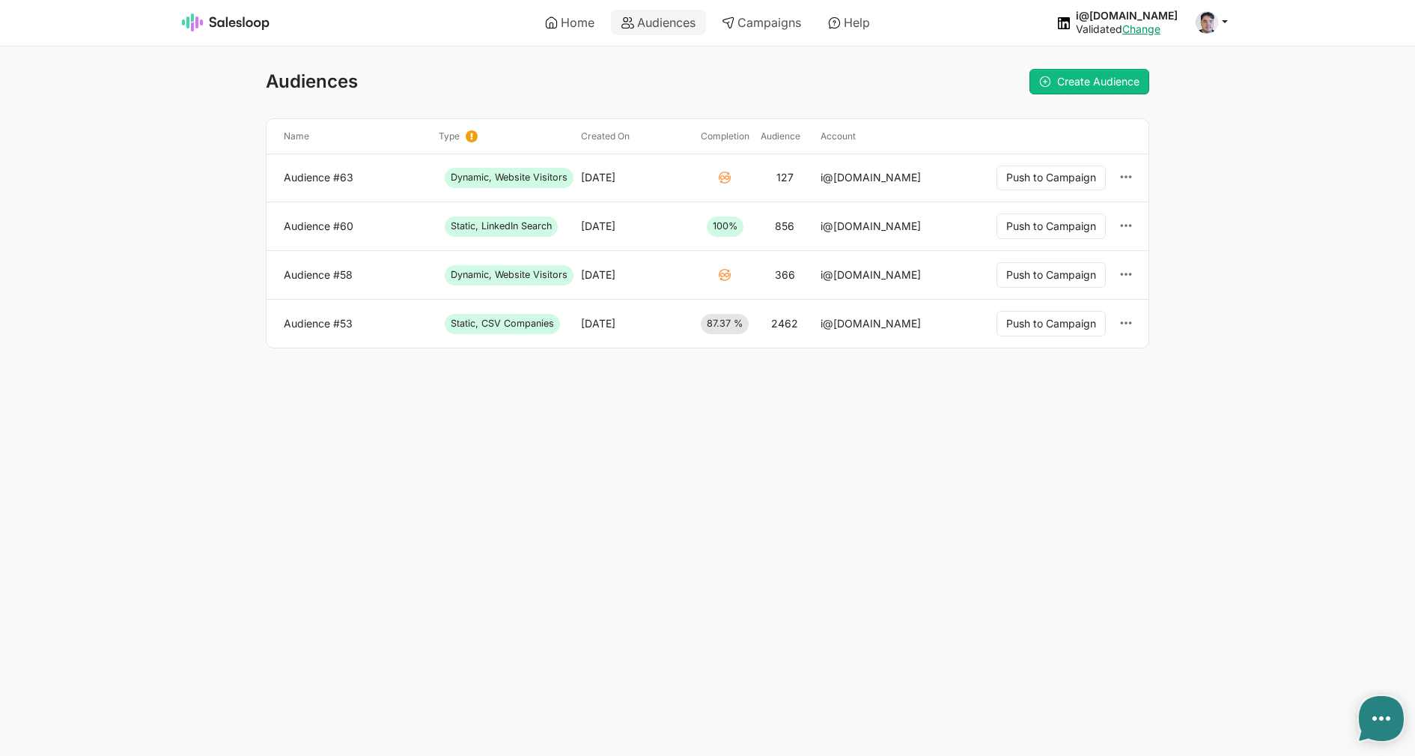
click at [362, 177] on link "Audience #63" at bounding box center [355, 177] width 143 height 13
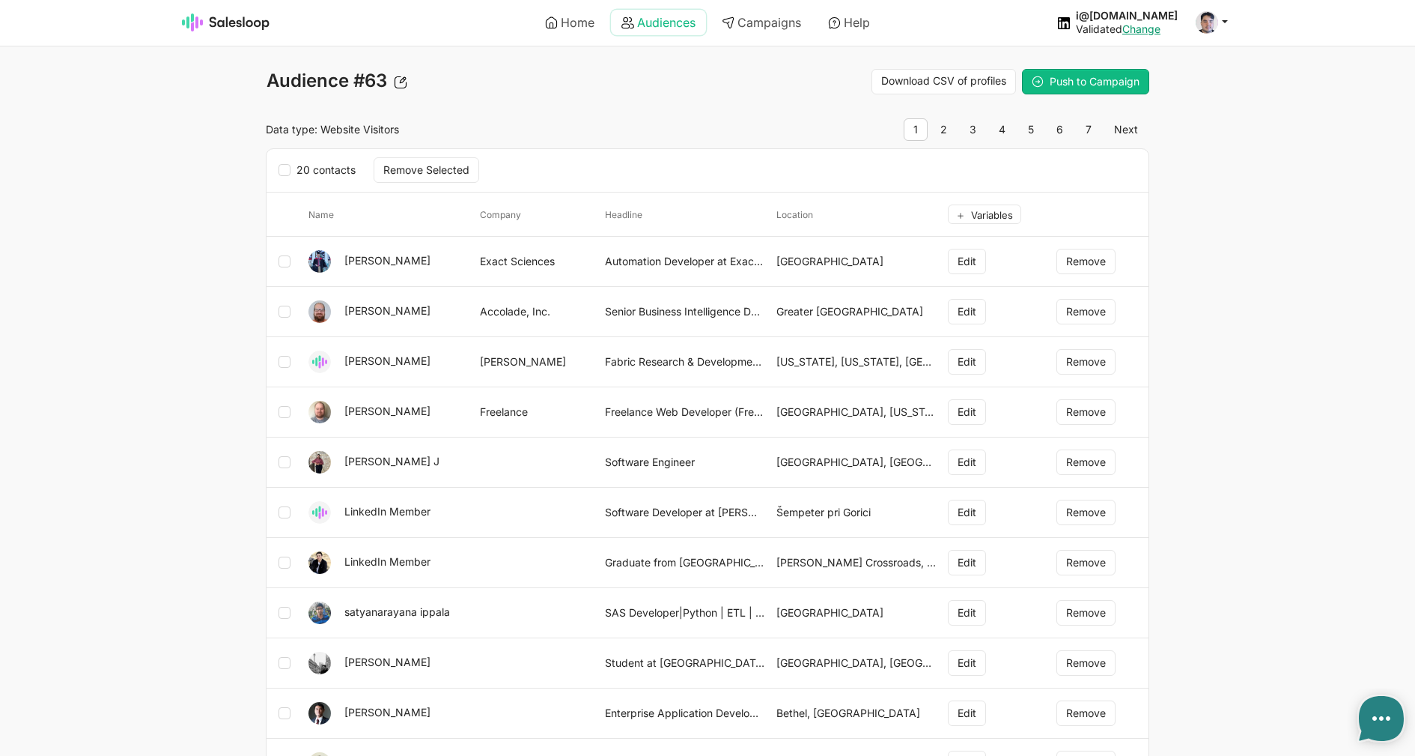
click at [649, 35] on link "Audiences" at bounding box center [658, 22] width 95 height 25
type textarea "x"
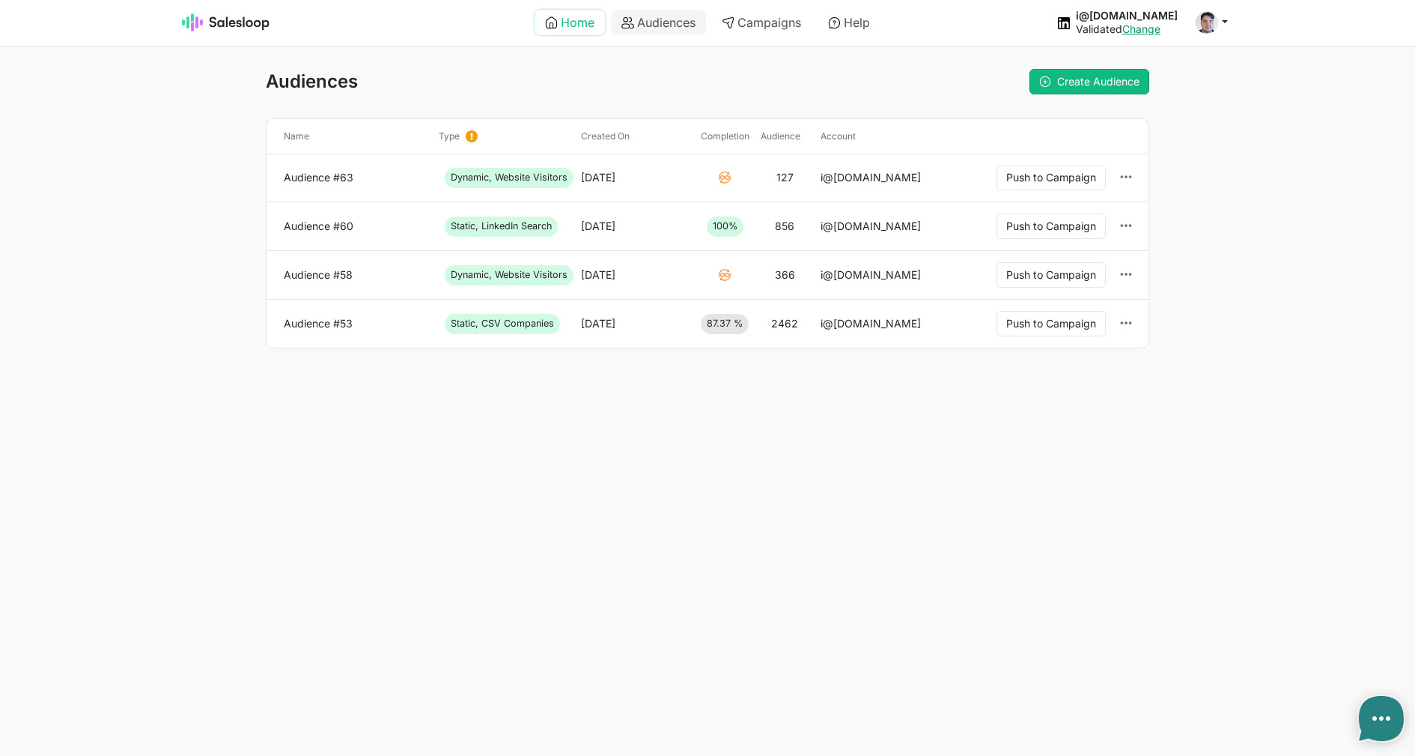
click at [580, 23] on link "Home" at bounding box center [570, 22] width 70 height 25
type textarea "x"
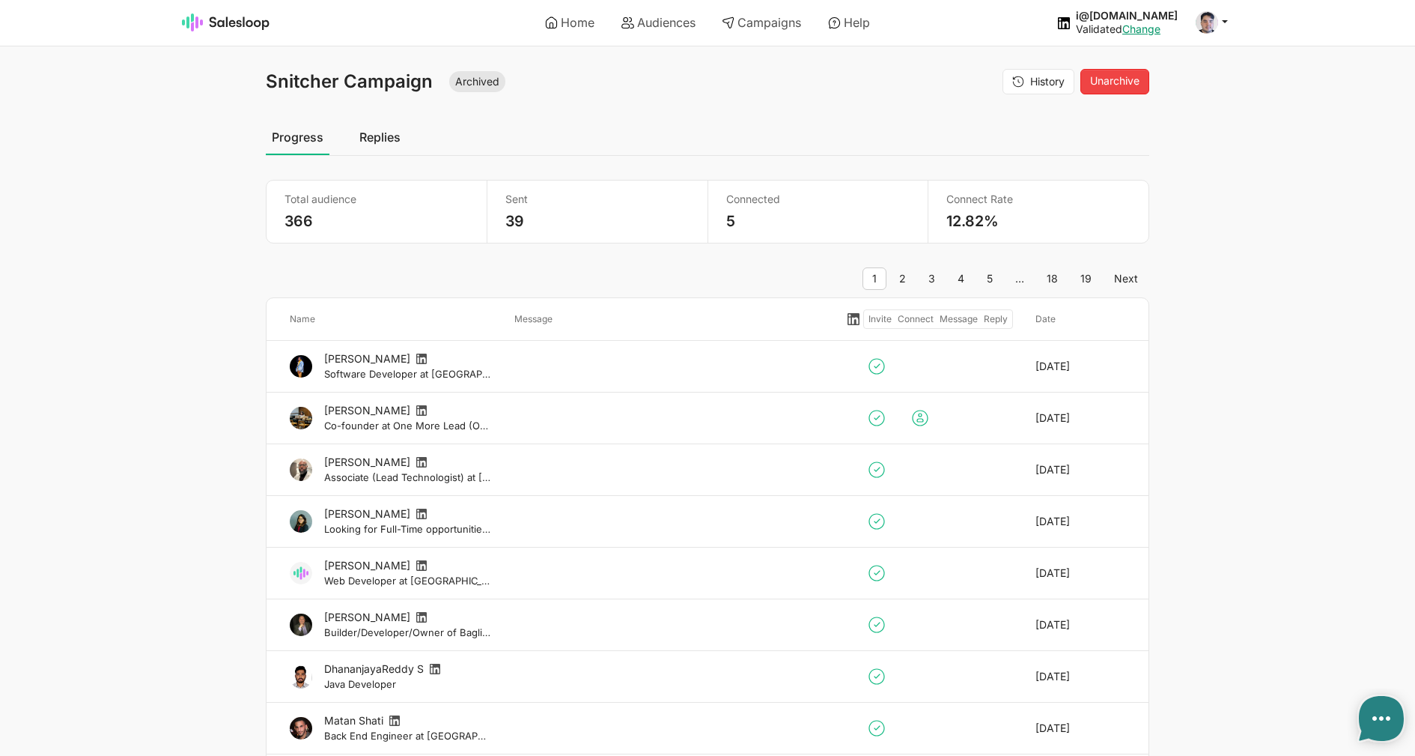
select select "21"
click at [669, 16] on link "Audiences" at bounding box center [658, 22] width 95 height 25
type textarea "x"
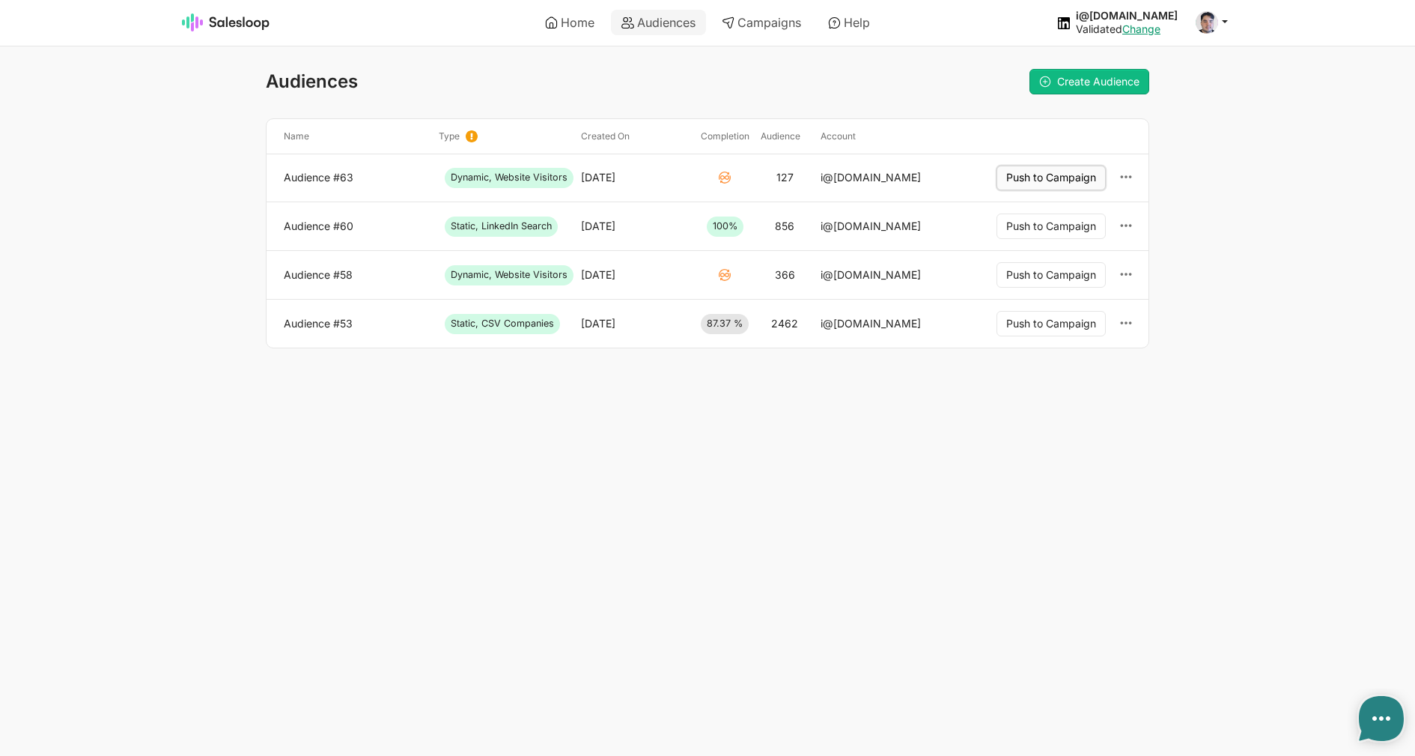
click at [1031, 179] on button "Push to Campaign" at bounding box center [1051, 178] width 109 height 25
type textarea "x"
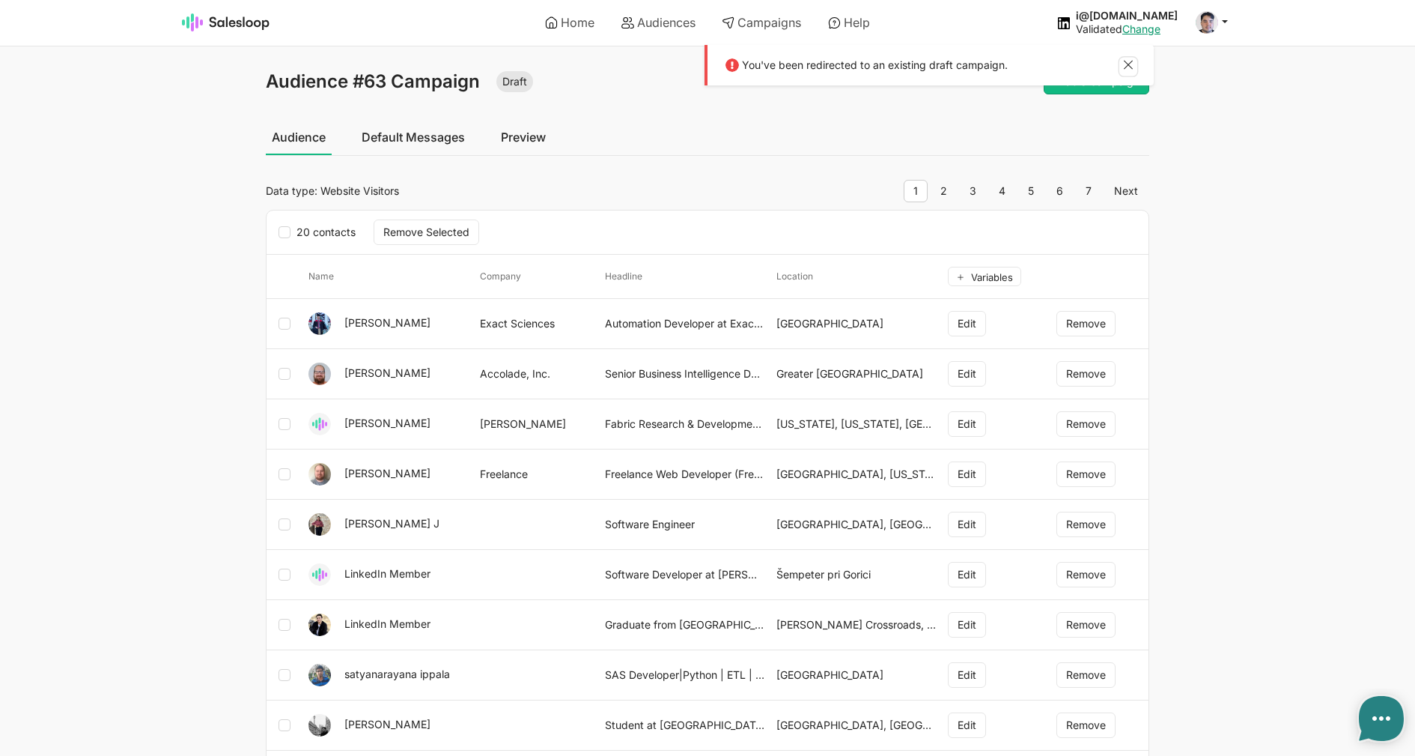
click at [1132, 59] on button at bounding box center [1129, 66] width 18 height 19
click at [454, 137] on link "Default Messages" at bounding box center [413, 136] width 115 height 37
type textarea "x"
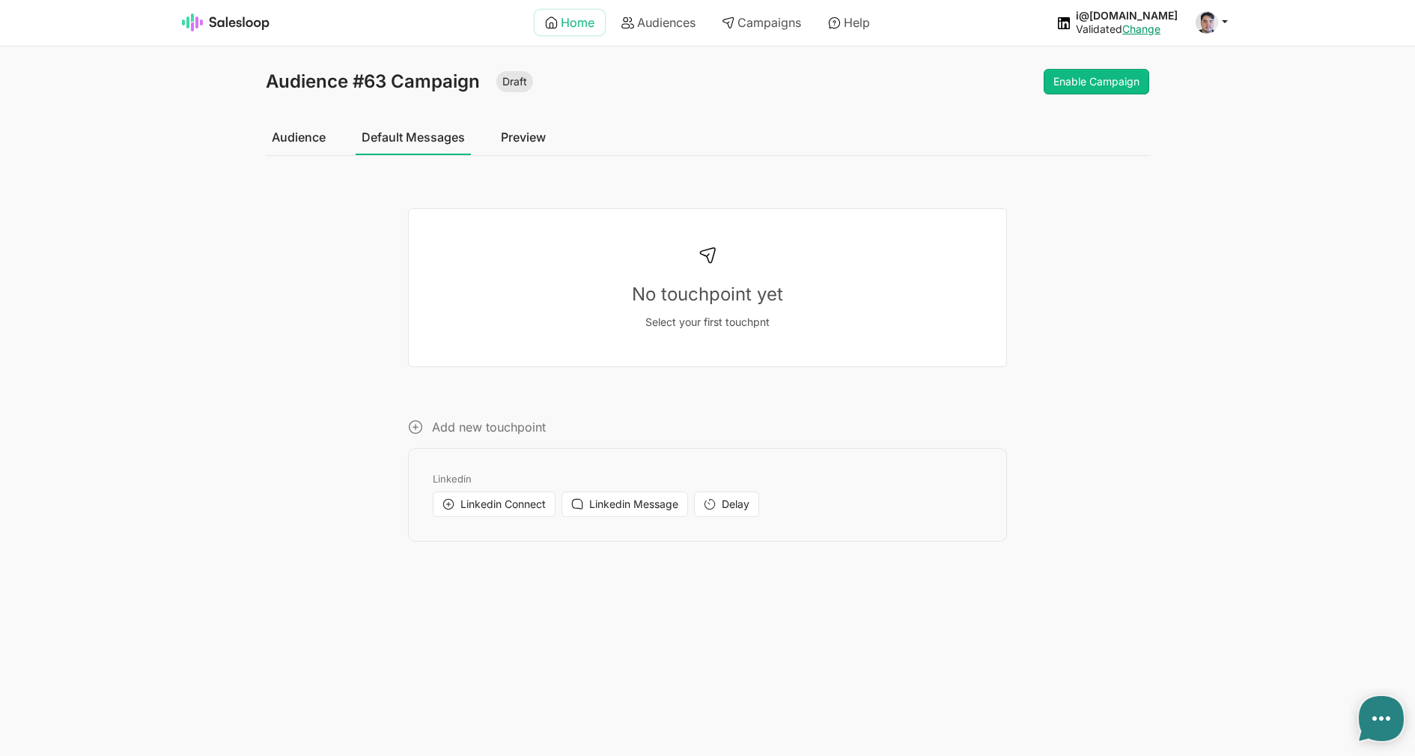
click at [582, 19] on link "Home" at bounding box center [570, 22] width 70 height 25
type textarea "x"
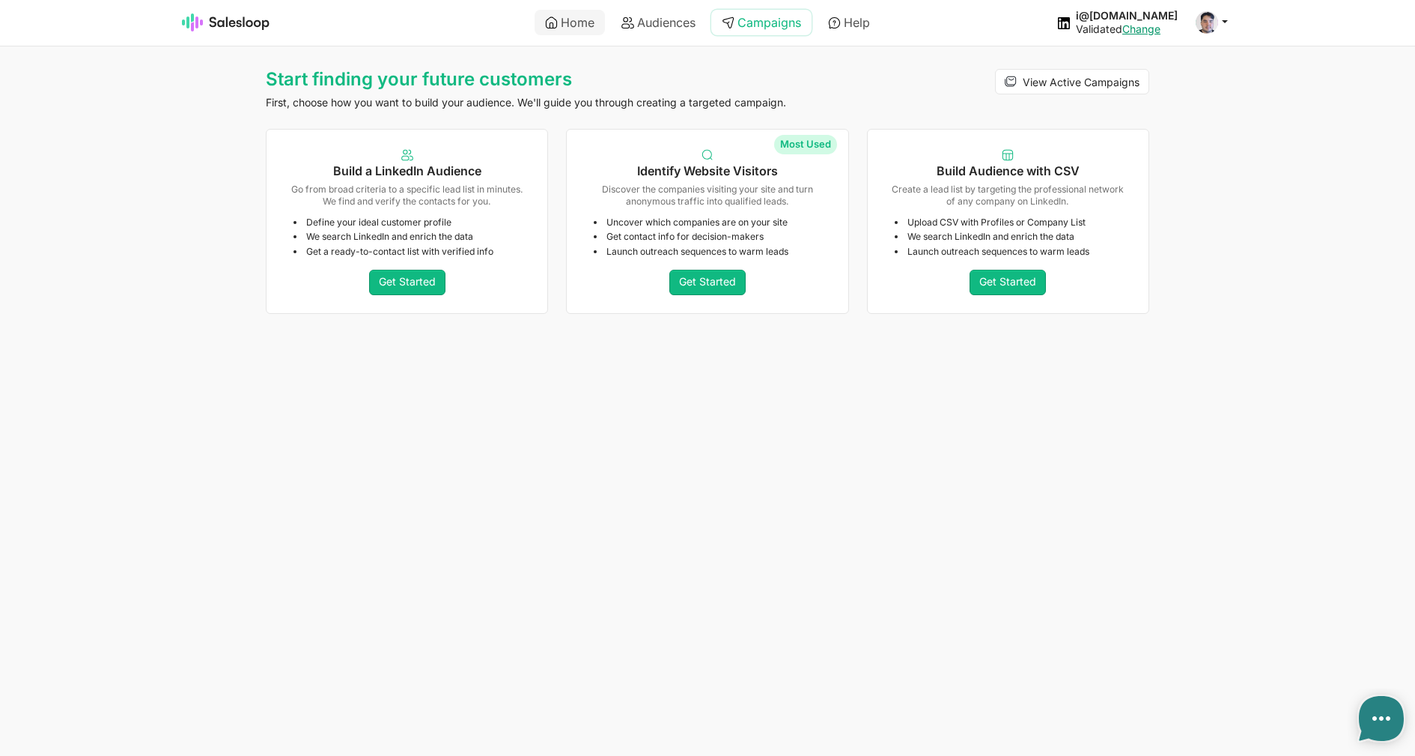
click at [751, 22] on link "Campaigns" at bounding box center [761, 22] width 100 height 25
type textarea "x"
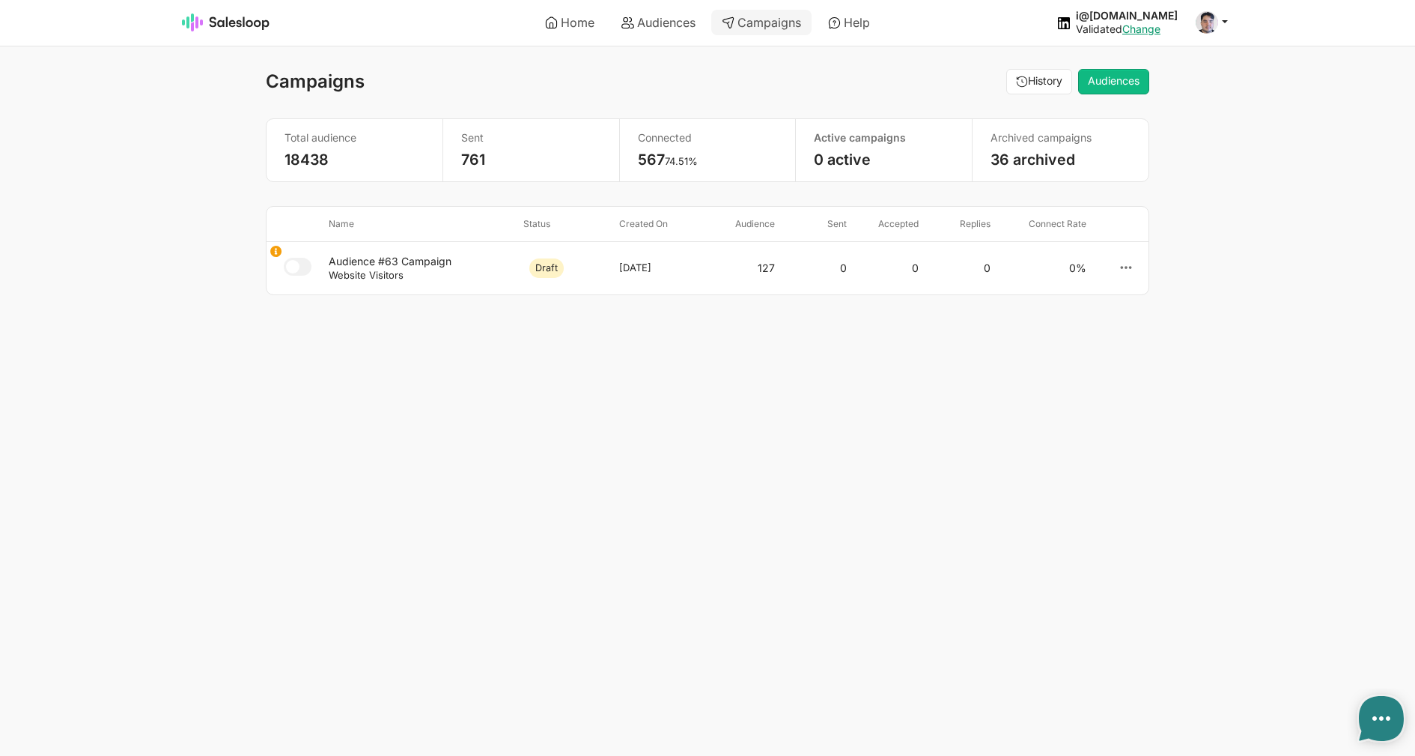
select select "21"
click at [670, 23] on link "Audiences" at bounding box center [658, 22] width 95 height 25
type textarea "x"
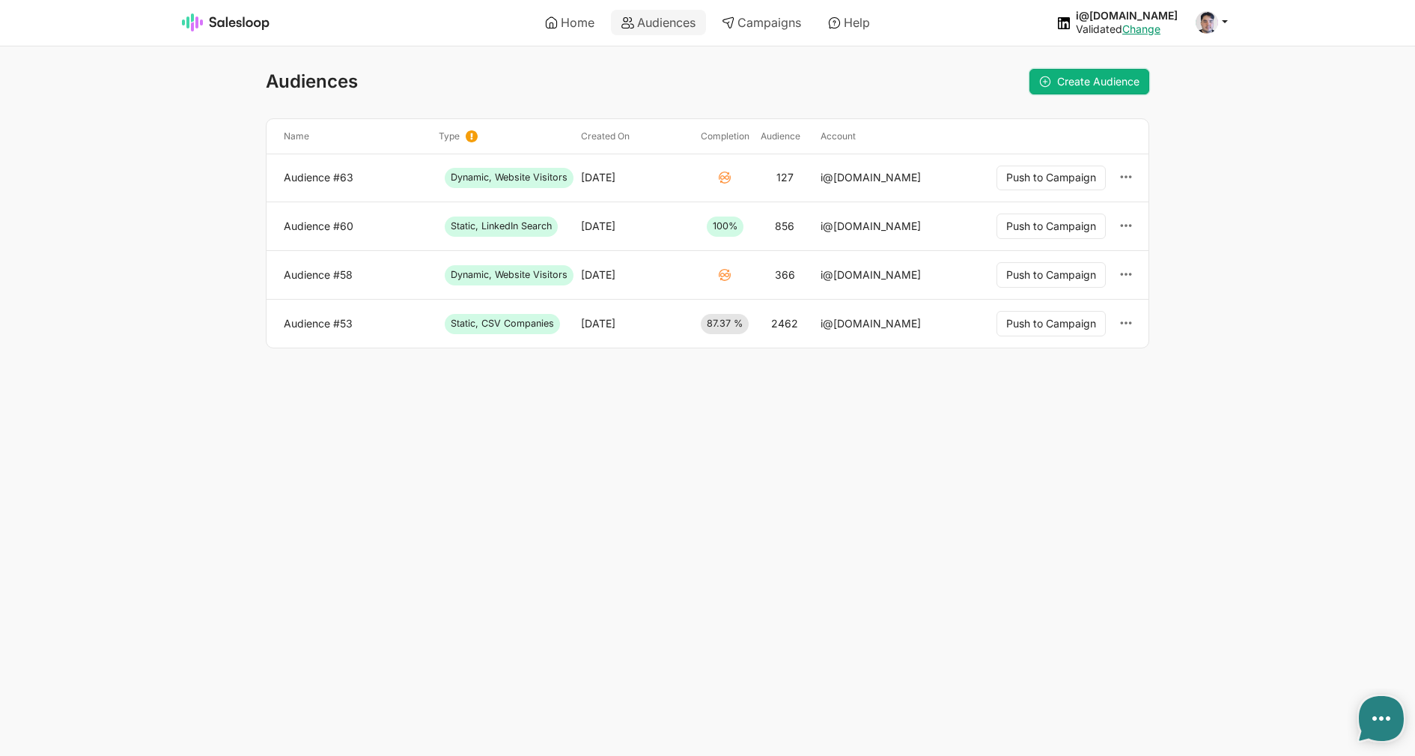
click at [1097, 89] on link "Create Audience" at bounding box center [1090, 81] width 120 height 25
type textarea "x"
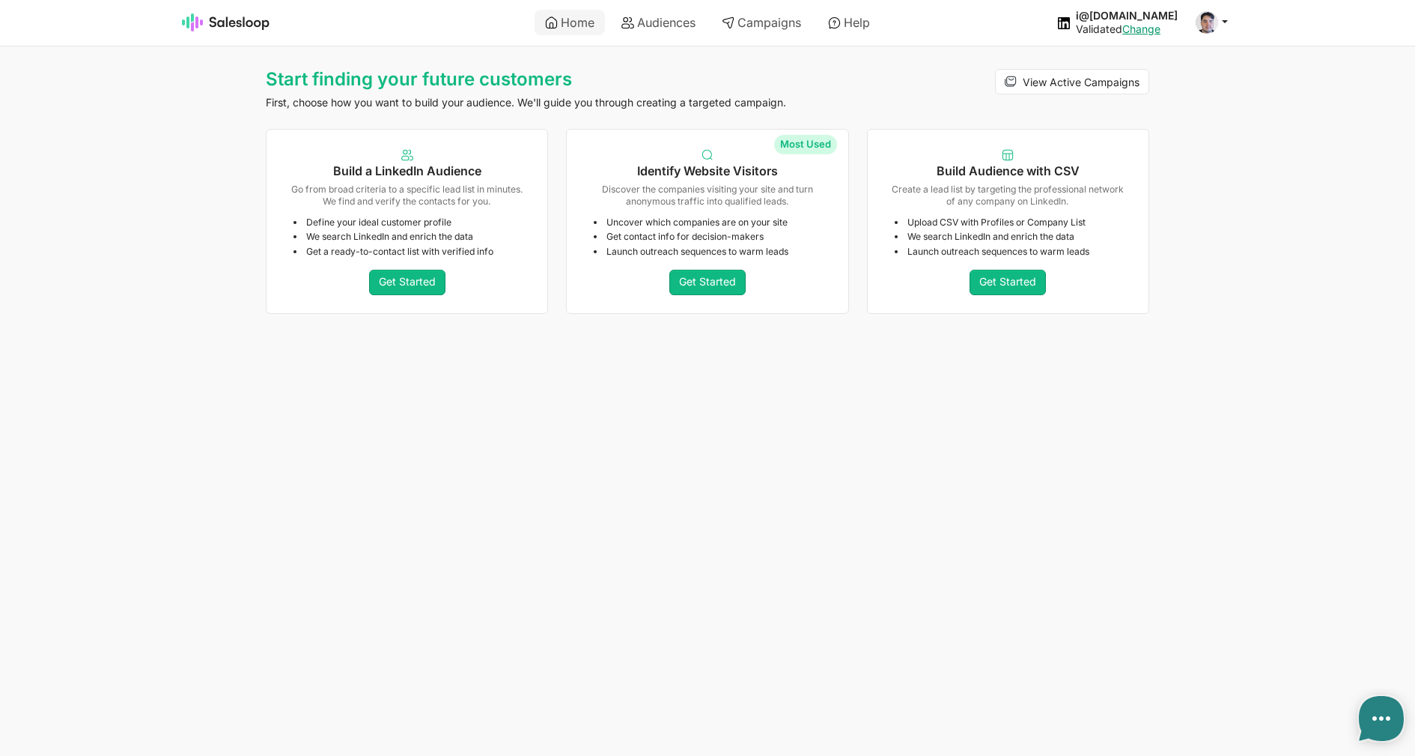
type textarea "x"
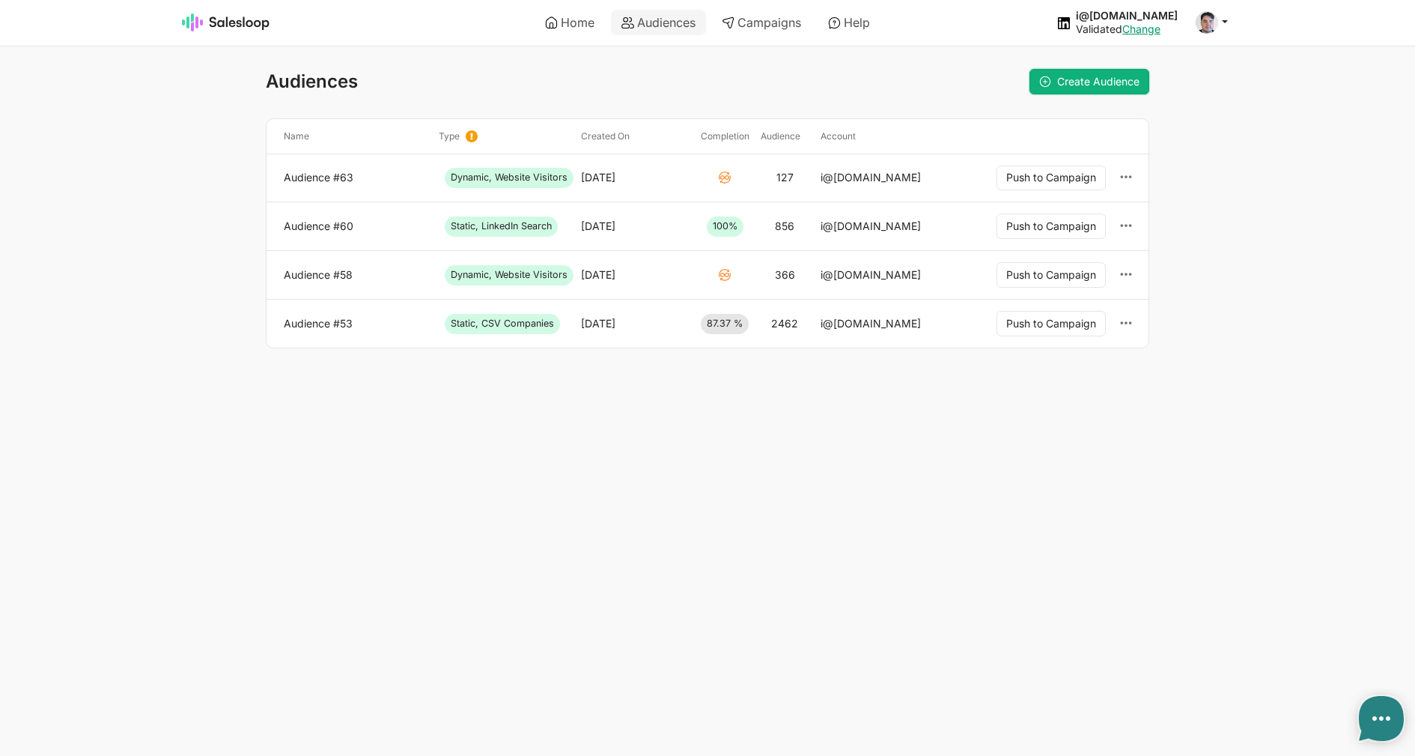
click at [1101, 81] on span "Create Audience" at bounding box center [1098, 81] width 82 height 13
type textarea "x"
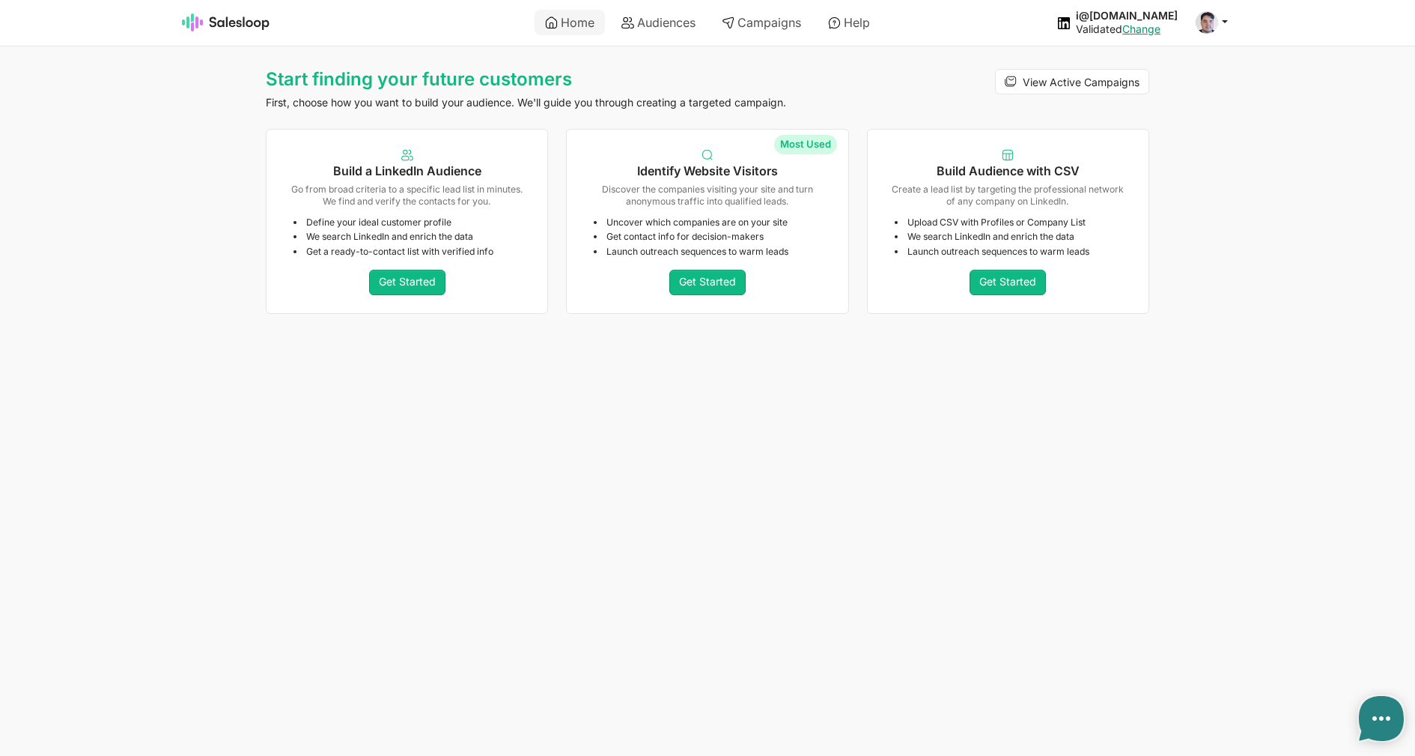
type textarea "x"
click at [704, 281] on link "Get Started" at bounding box center [708, 282] width 76 height 25
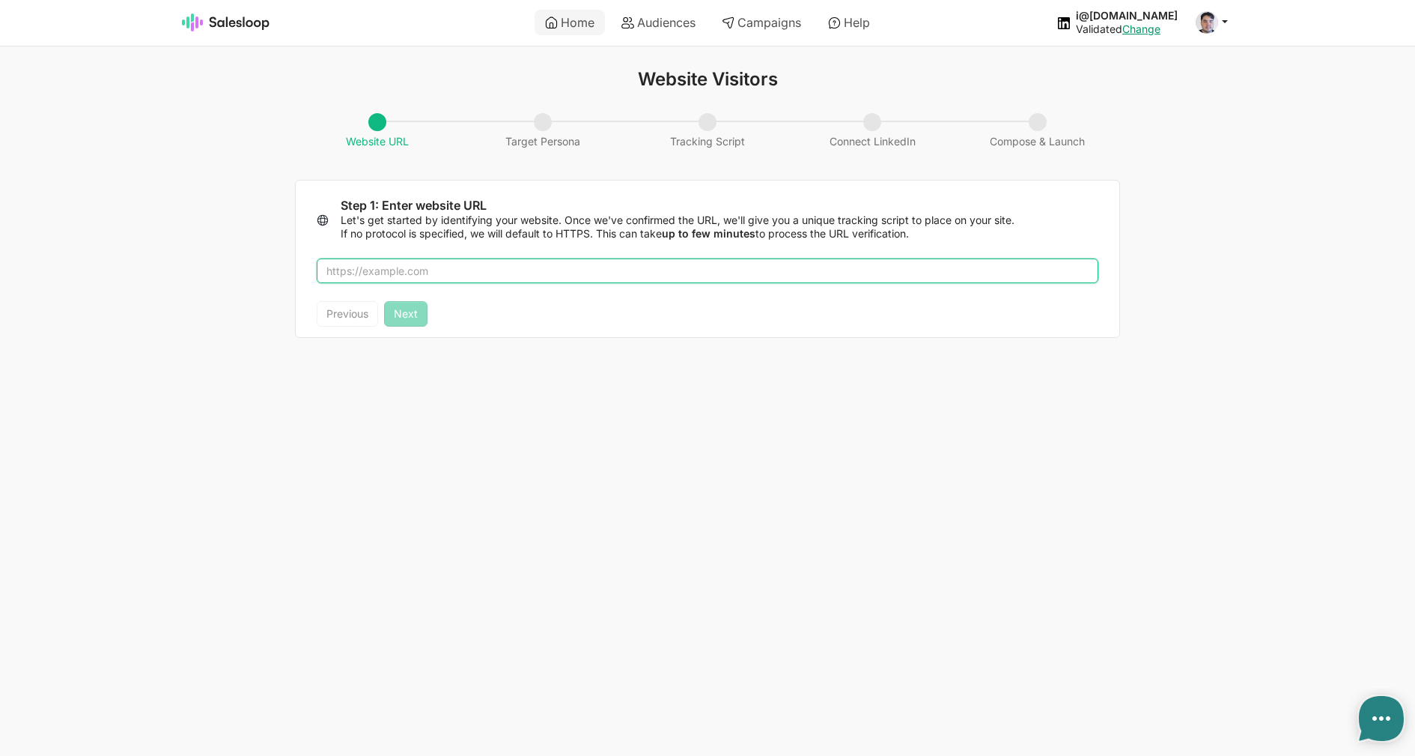
click at [602, 279] on input "text" at bounding box center [708, 270] width 782 height 25
type input "salesloop.io"
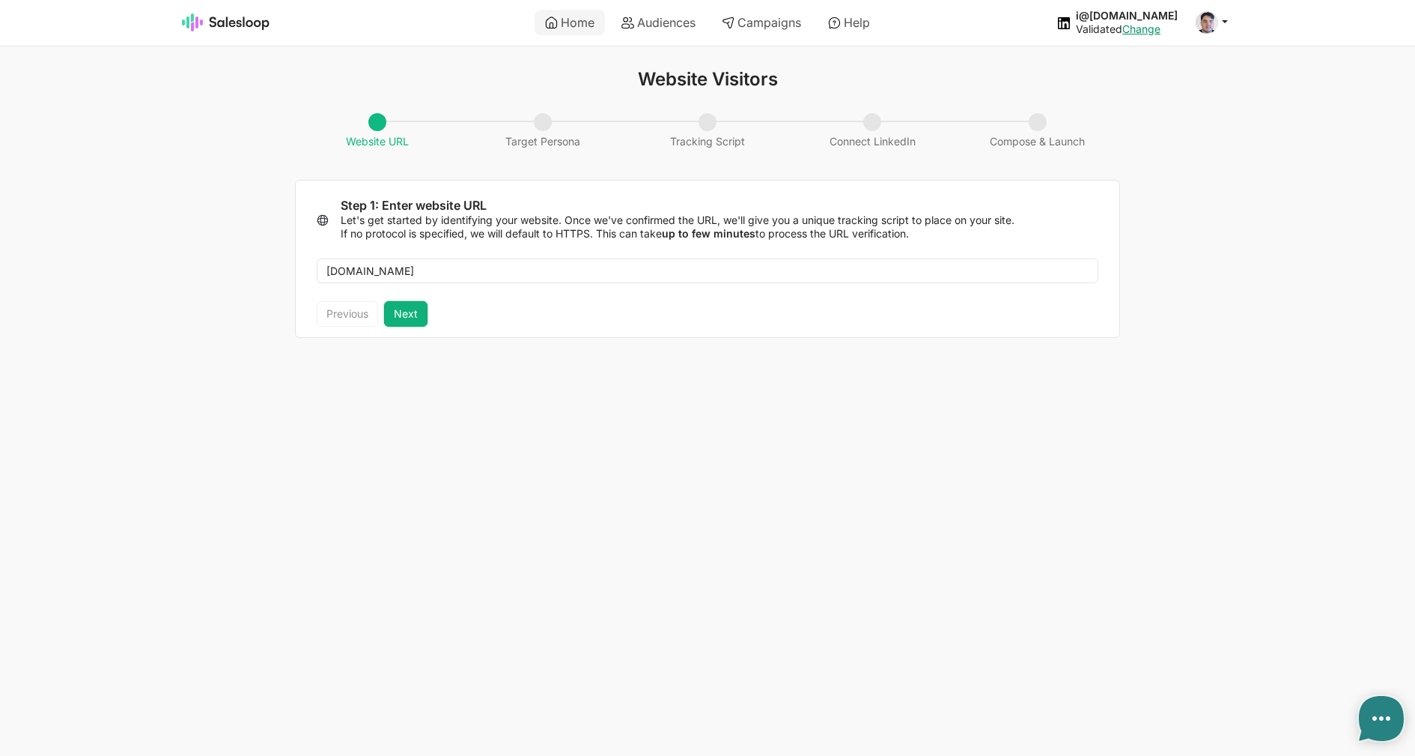
click at [392, 306] on button "Next" at bounding box center [405, 313] width 43 height 25
type textarea "x"
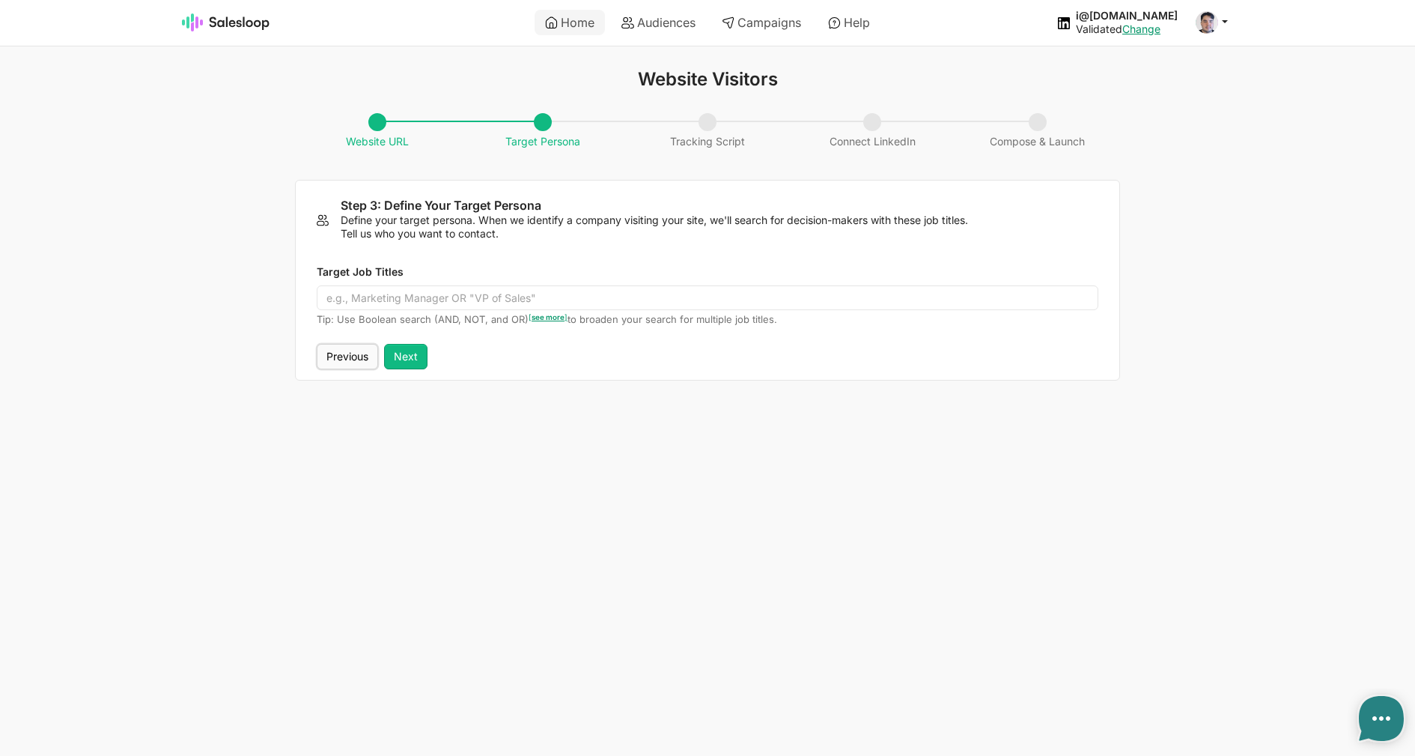
click at [359, 353] on button "Previous" at bounding box center [347, 356] width 61 height 25
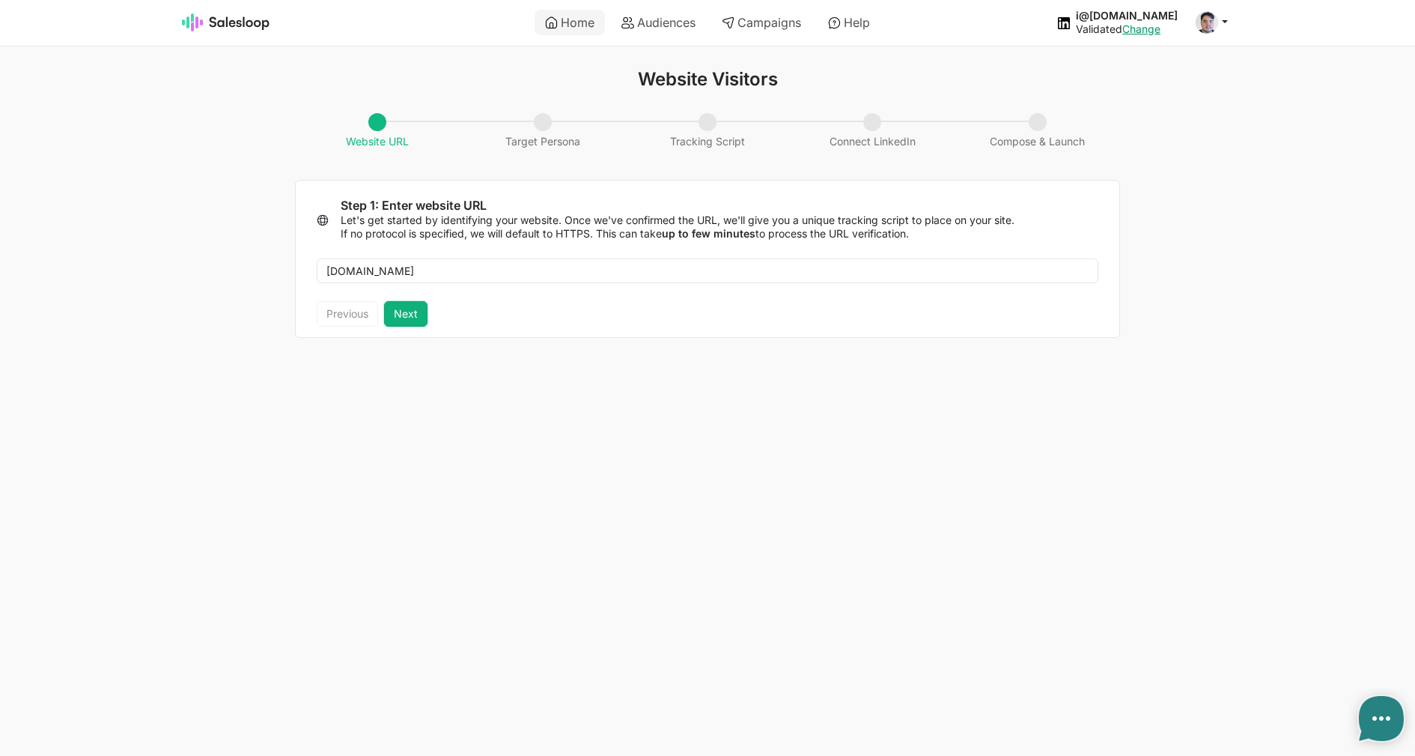
click at [400, 316] on button "Next" at bounding box center [405, 313] width 43 height 25
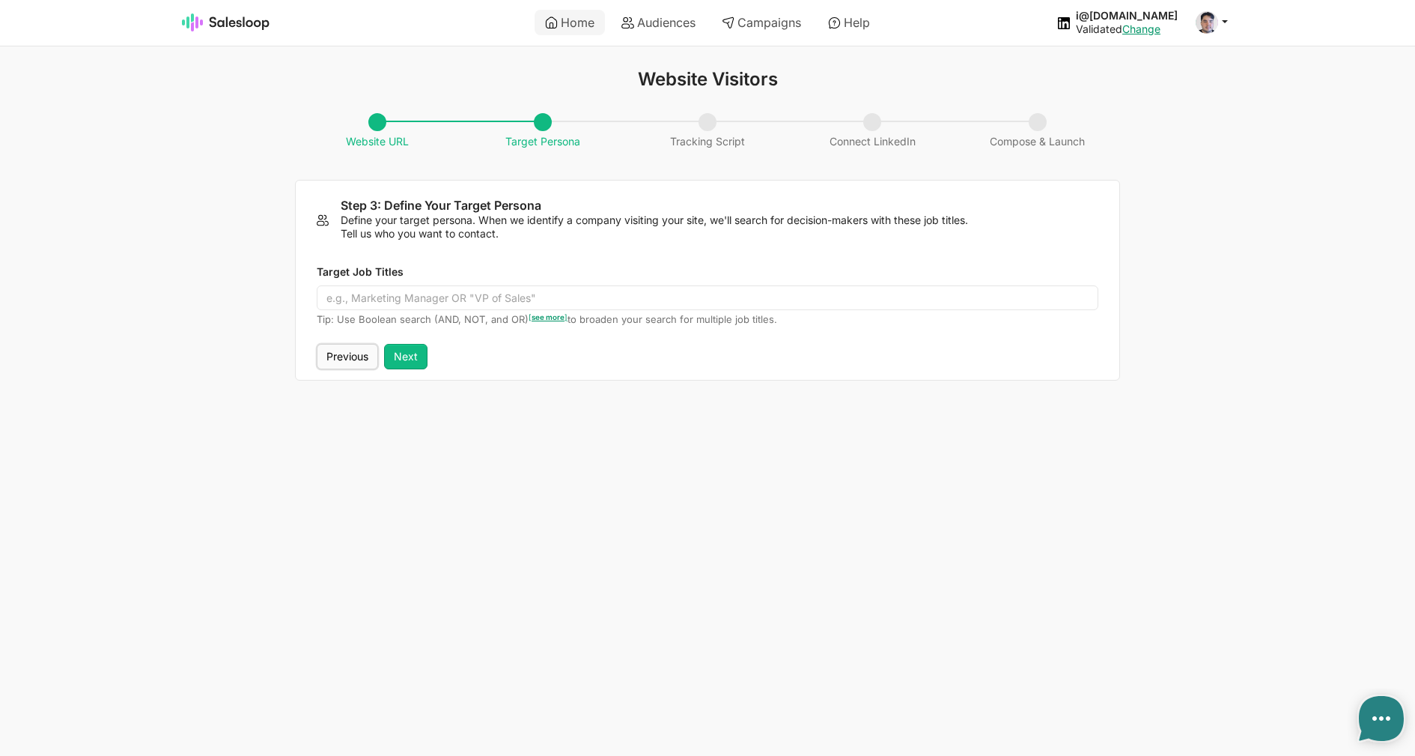
click at [353, 359] on button "Previous" at bounding box center [347, 356] width 61 height 25
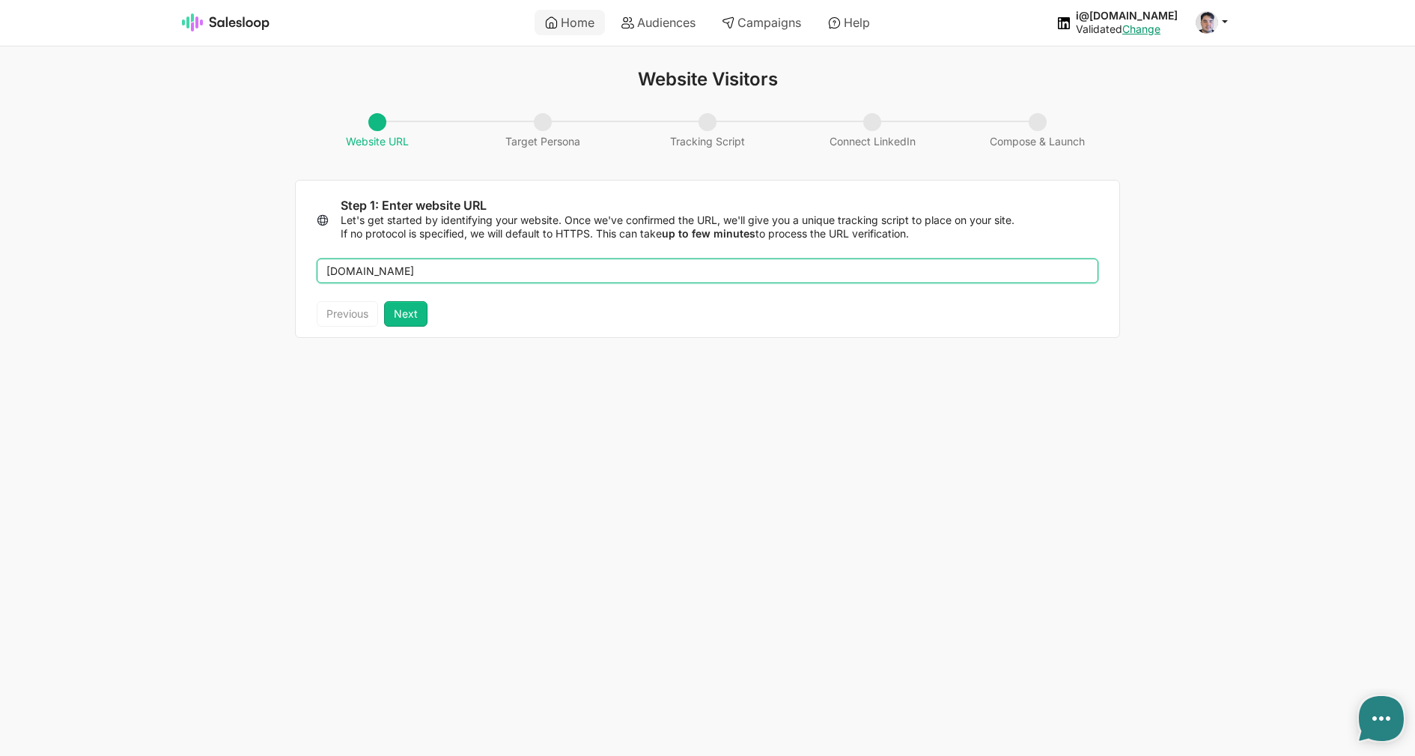
drag, startPoint x: 411, startPoint y: 267, endPoint x: 169, endPoint y: 281, distance: 243.1
click at [317, 281] on input "salesloop.io" at bounding box center [708, 270] width 782 height 25
type input "verdana2.com"
click at [401, 318] on button "Next" at bounding box center [405, 313] width 43 height 25
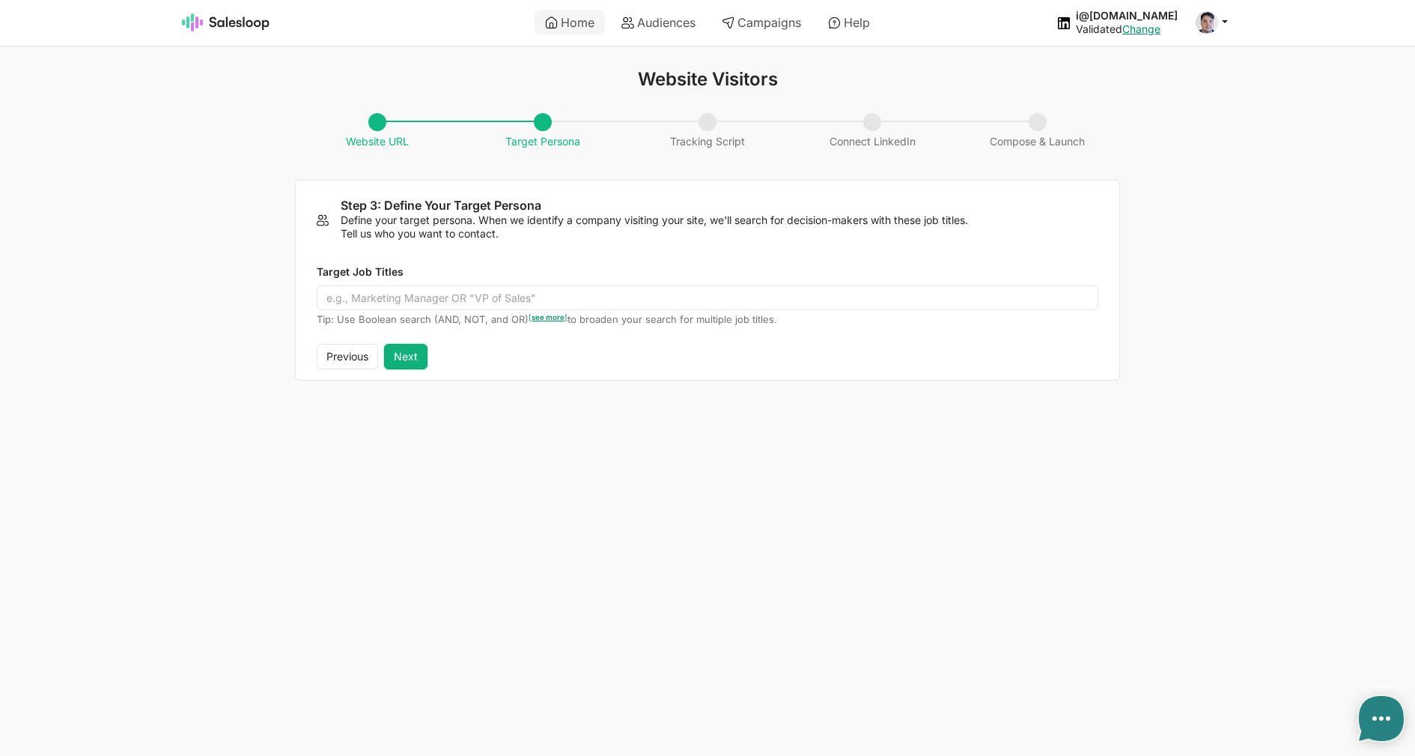
click at [398, 350] on button "Next" at bounding box center [405, 356] width 43 height 25
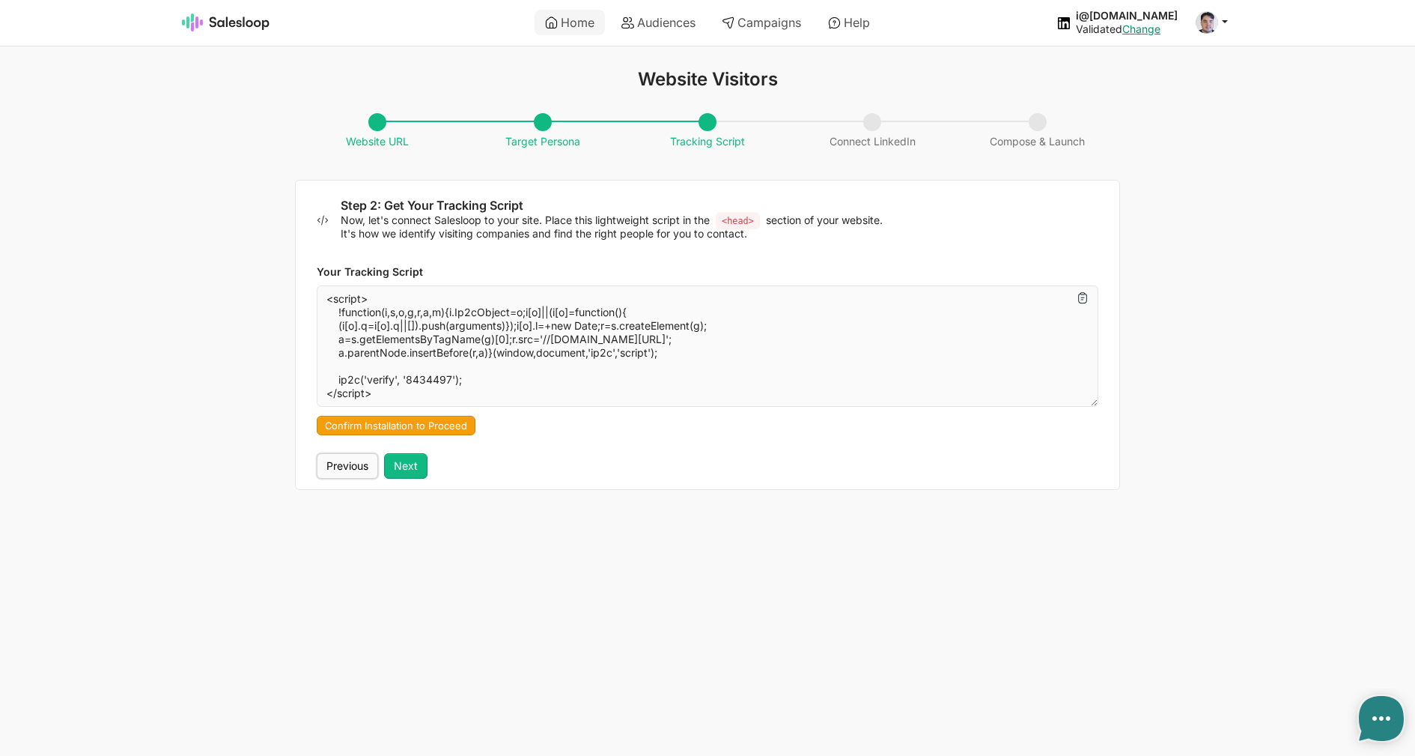
click at [355, 459] on button "Previous" at bounding box center [347, 465] width 61 height 25
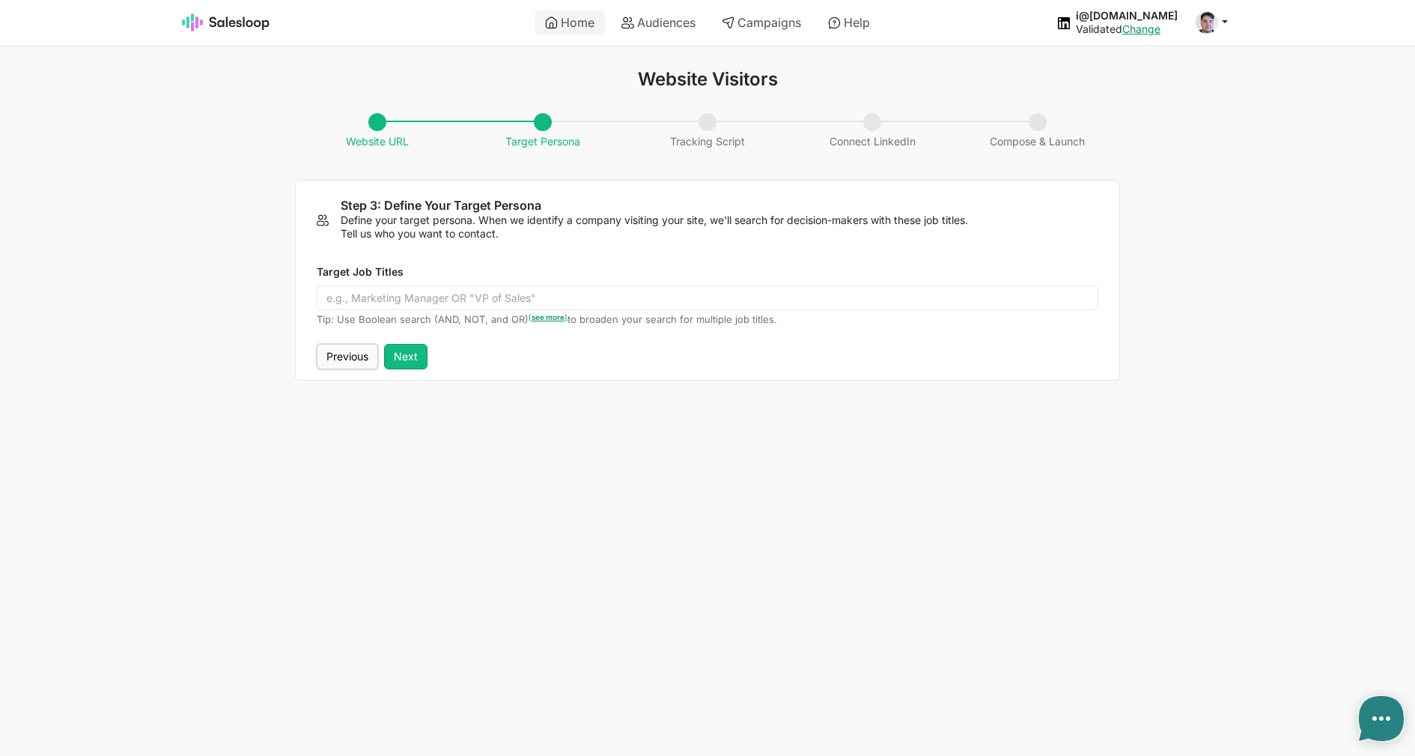
click at [338, 356] on button "Previous" at bounding box center [347, 356] width 61 height 25
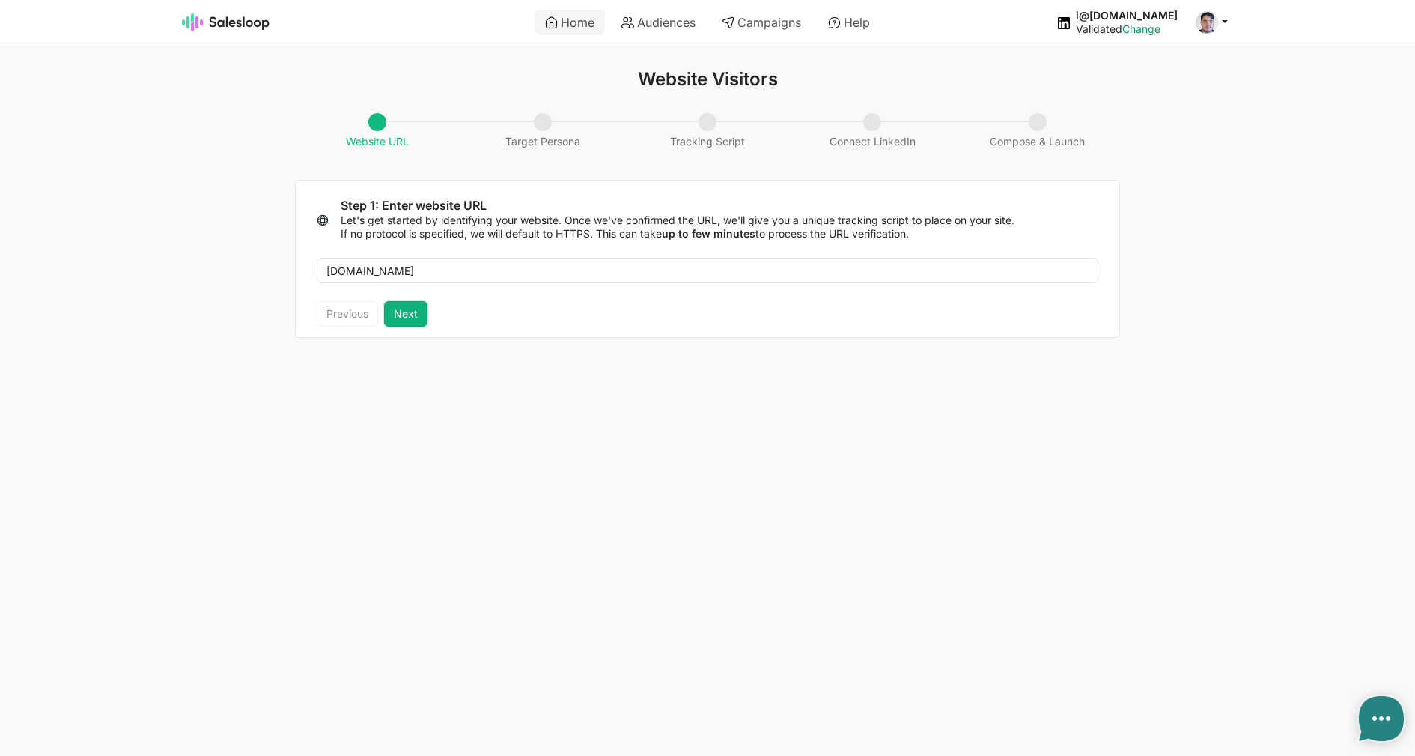
click at [401, 315] on button "Next" at bounding box center [405, 313] width 43 height 25
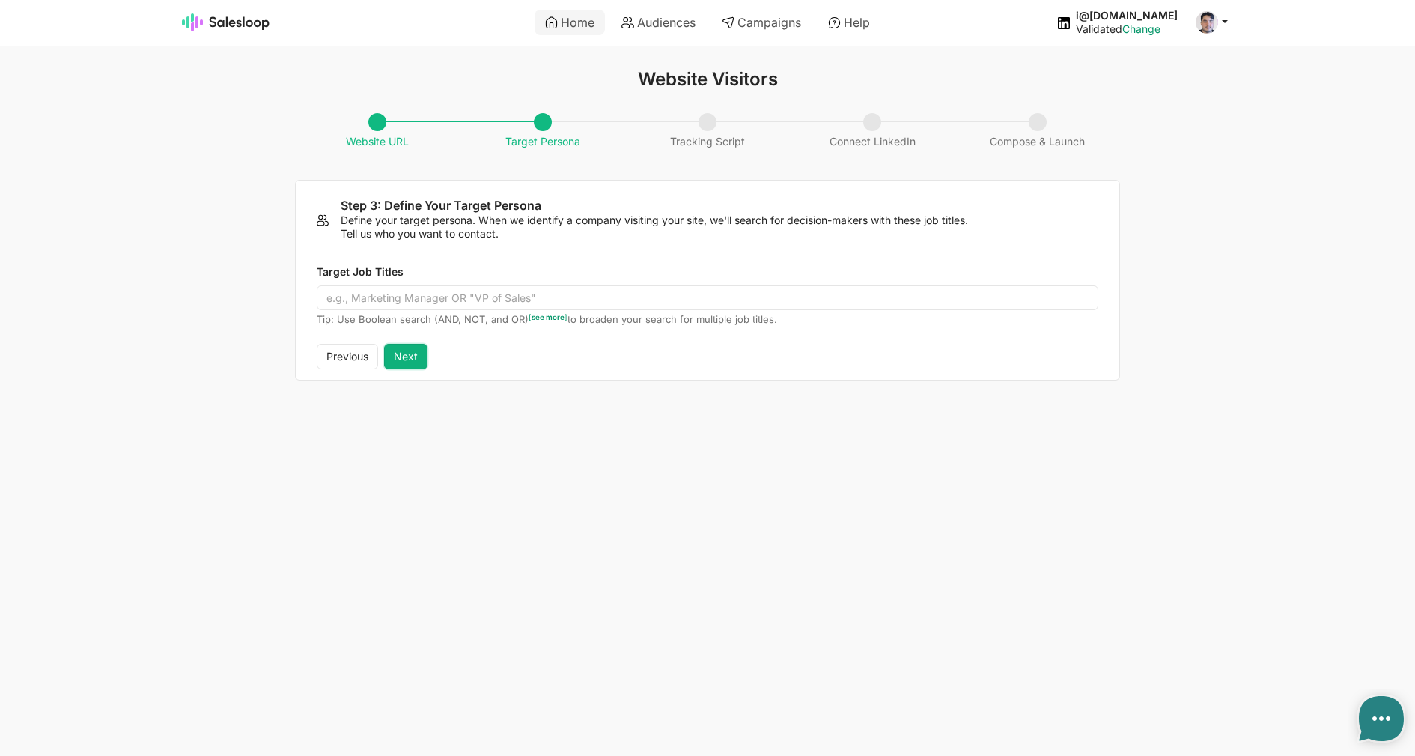
click at [411, 359] on button "Next" at bounding box center [405, 356] width 43 height 25
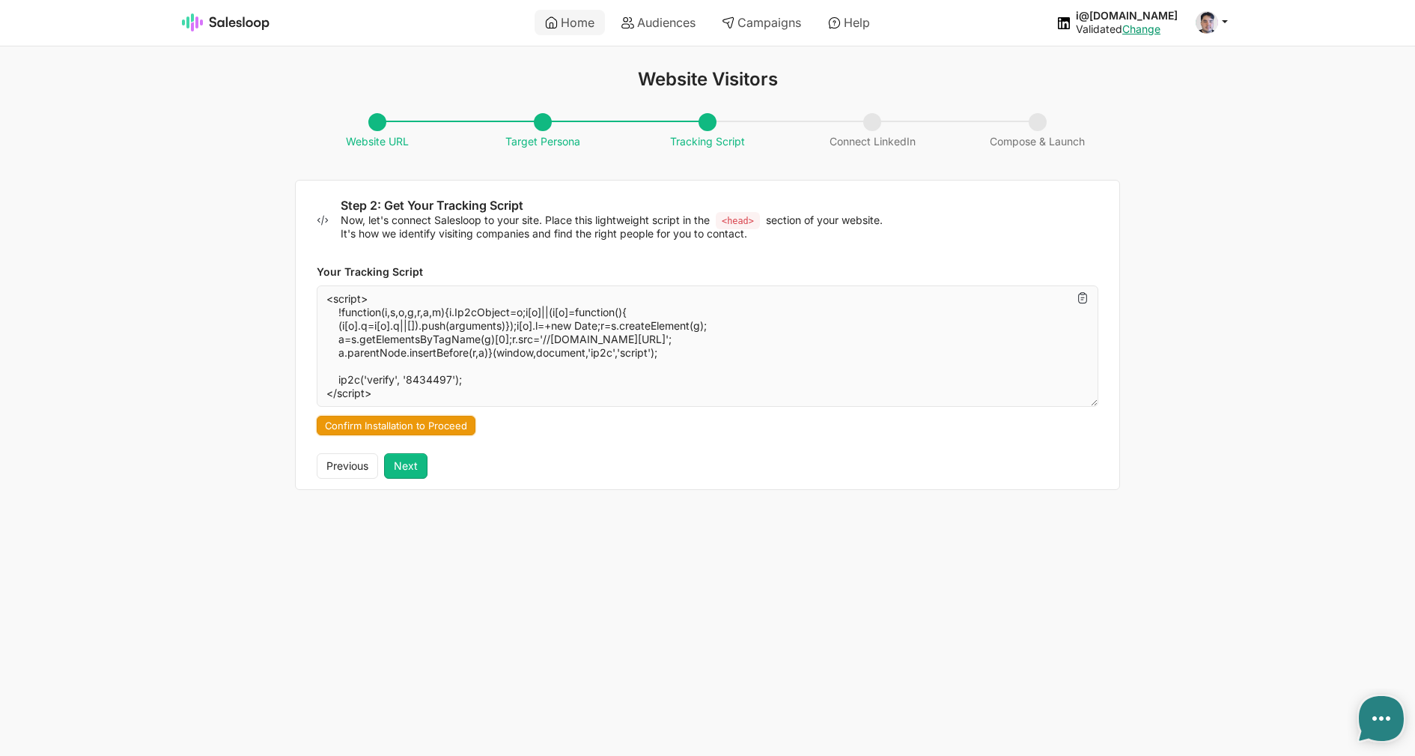
click at [413, 422] on button "Confirm Installation to Proceed" at bounding box center [396, 425] width 159 height 19
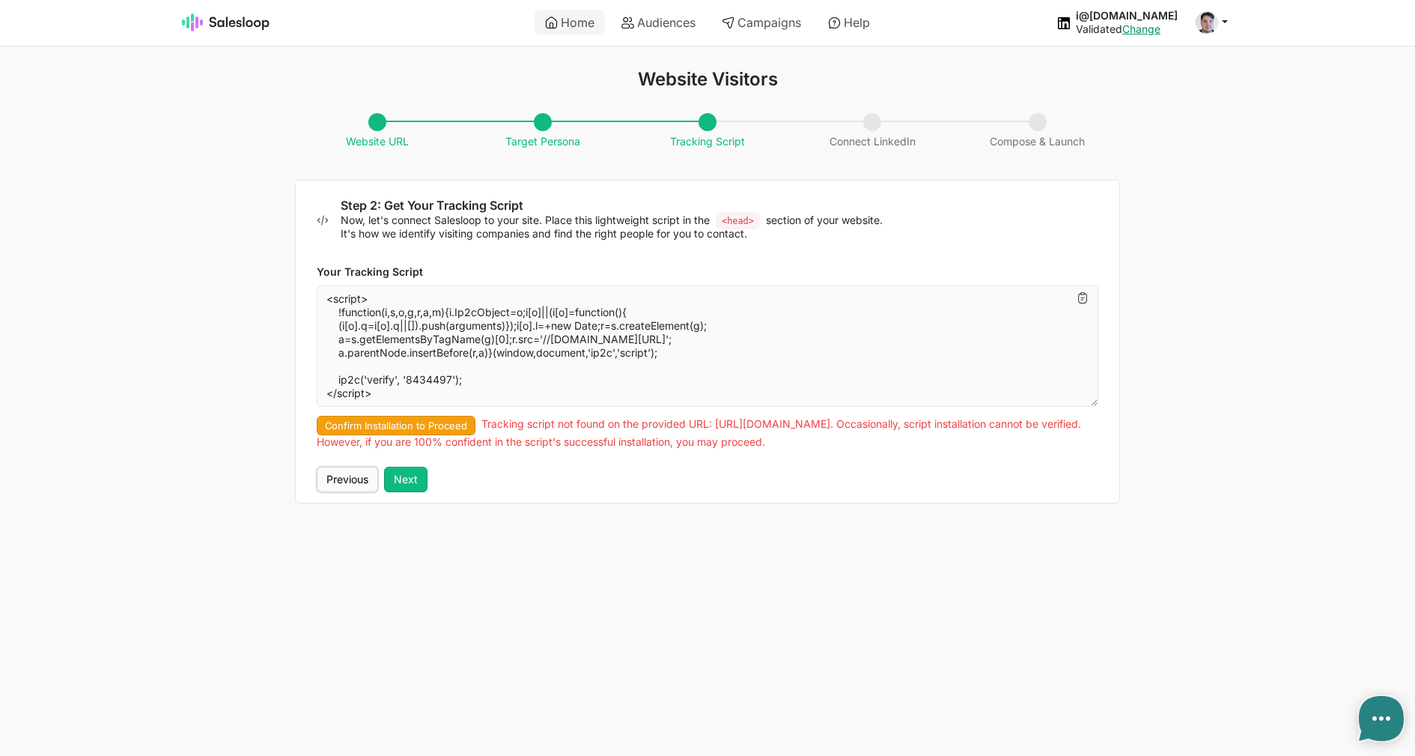
click at [350, 473] on button "Previous" at bounding box center [347, 479] width 61 height 25
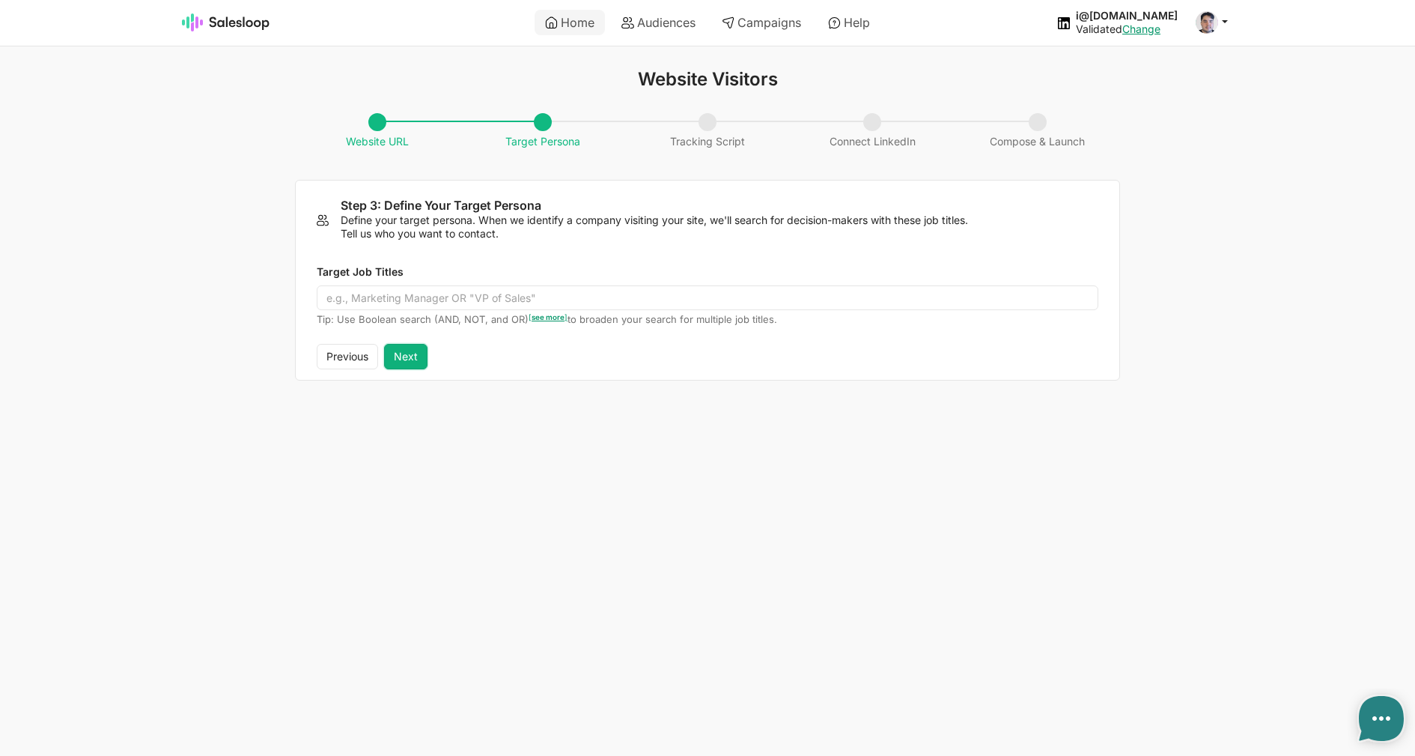
click at [410, 360] on button "Next" at bounding box center [405, 356] width 43 height 25
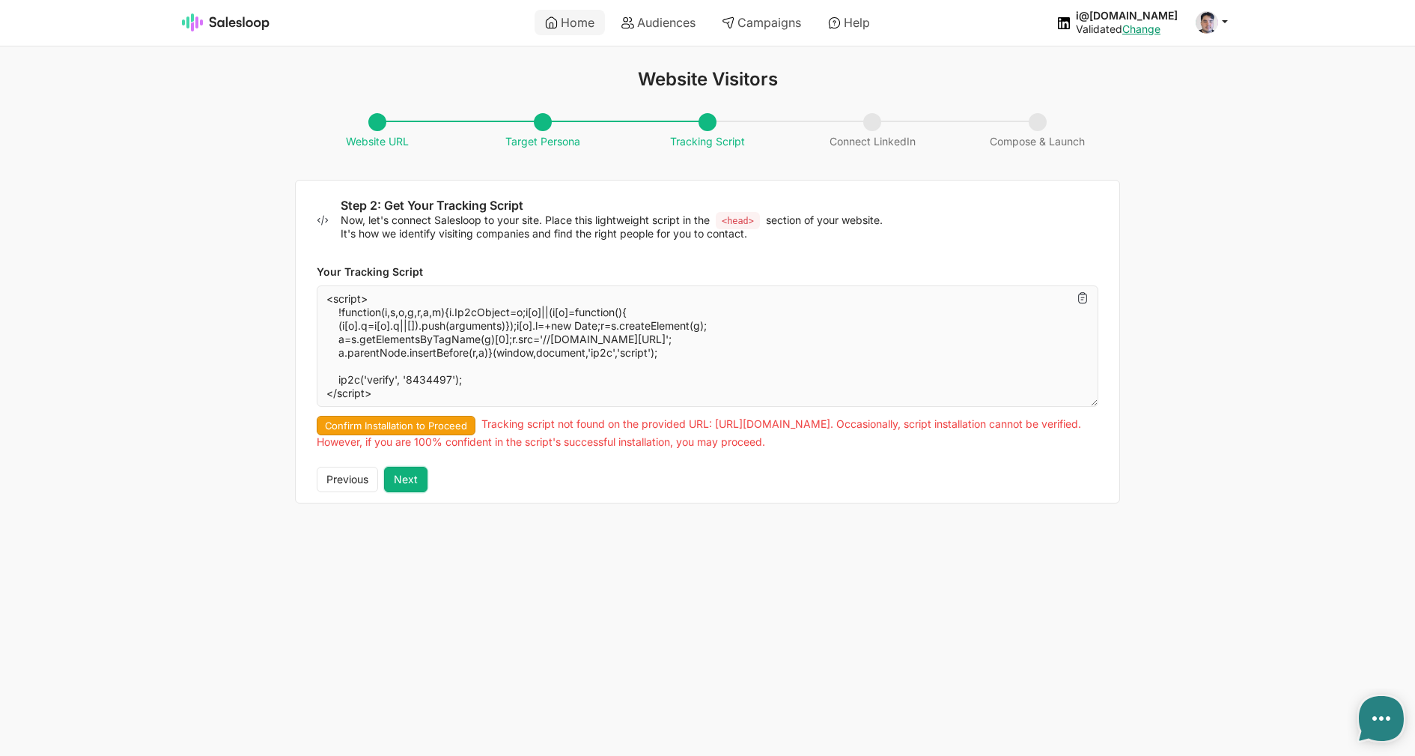
click at [410, 476] on button "Next" at bounding box center [405, 479] width 43 height 25
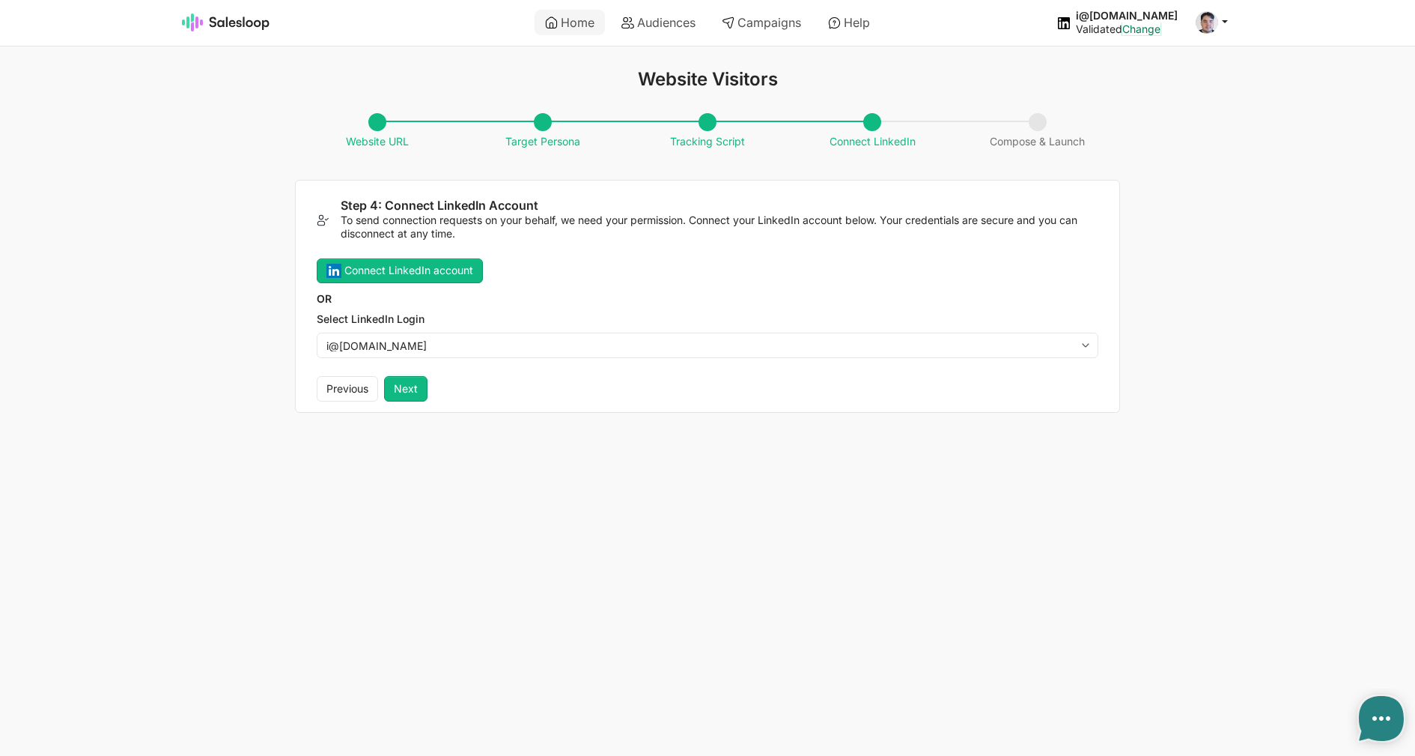
click at [1161, 28] on link "Change" at bounding box center [1142, 28] width 38 height 13
type textarea "x"
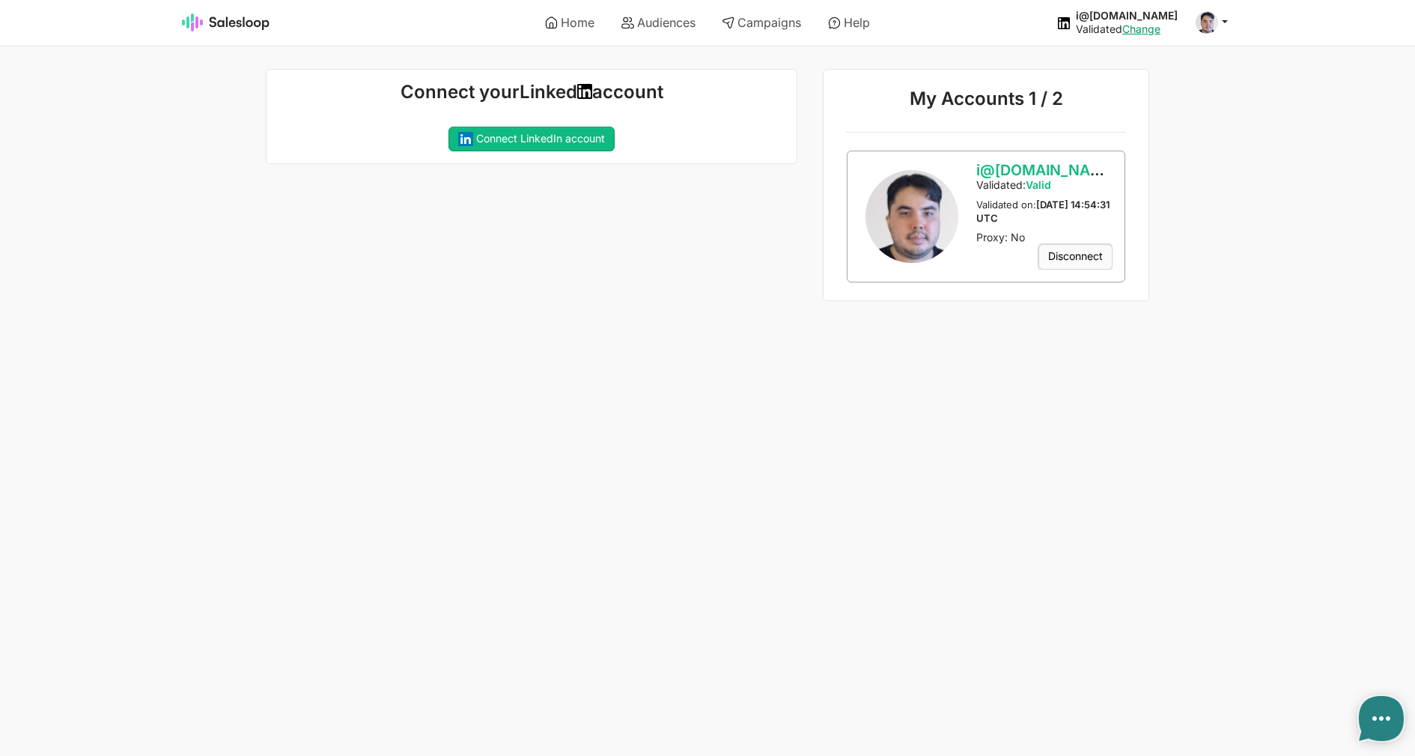
click at [1077, 261] on link "Disconnect" at bounding box center [1076, 256] width 74 height 25
click at [0, 0] on button "Yes" at bounding box center [0, 0] width 0 height 0
type textarea "x"
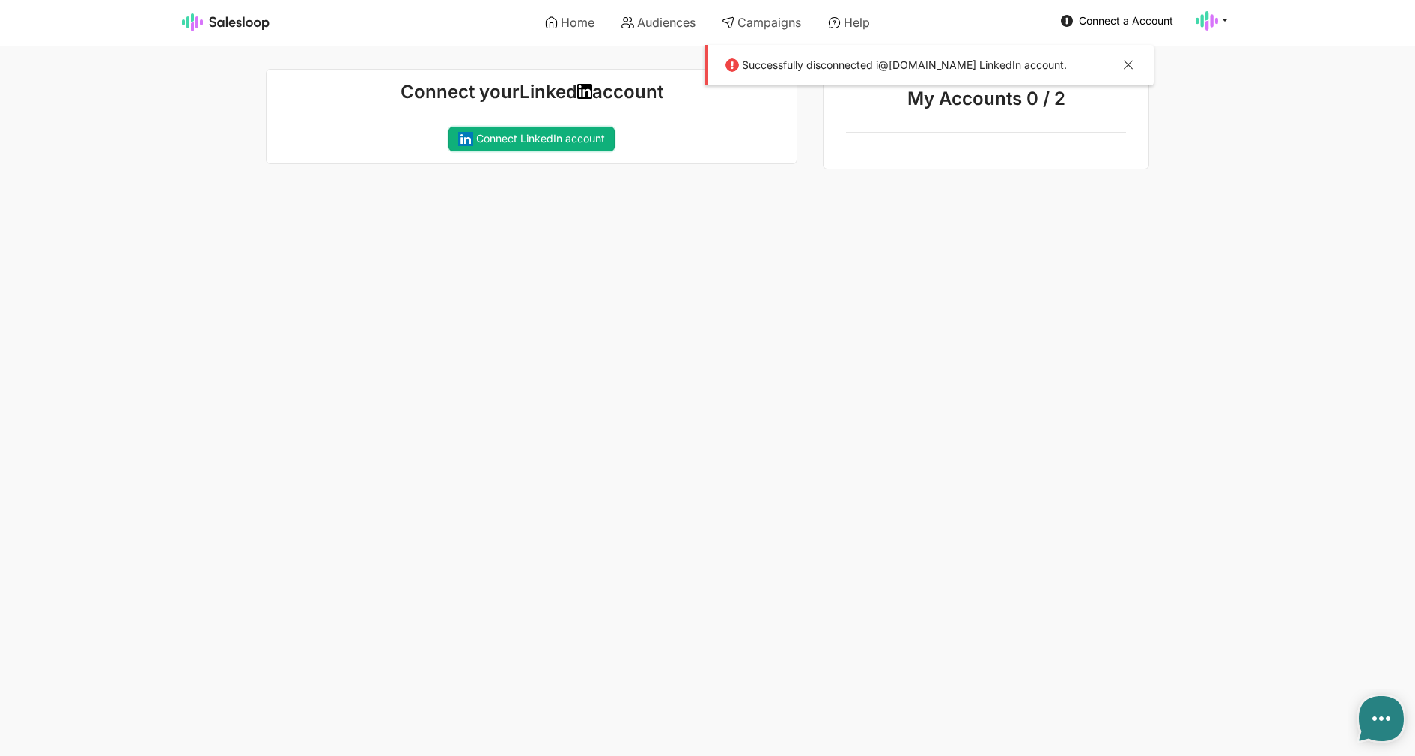
click at [547, 138] on link "Connect LinkedIn account" at bounding box center [532, 139] width 166 height 25
type textarea "x"
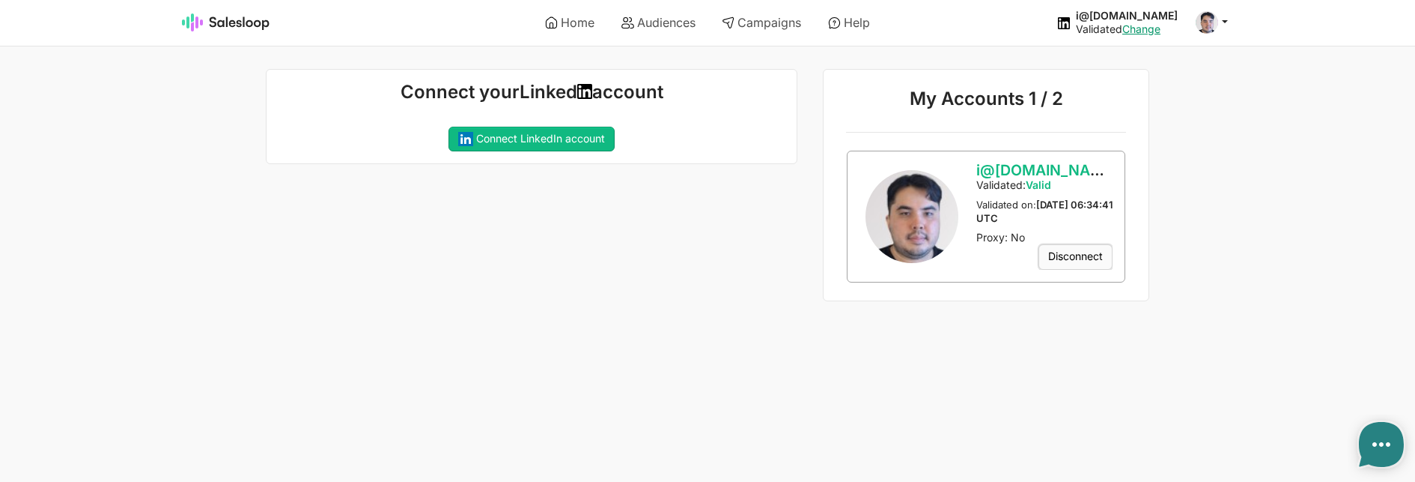
click at [1060, 246] on link "Disconnect" at bounding box center [1076, 256] width 74 height 25
click at [0, 0] on button "Yes" at bounding box center [0, 0] width 0 height 0
type textarea "x"
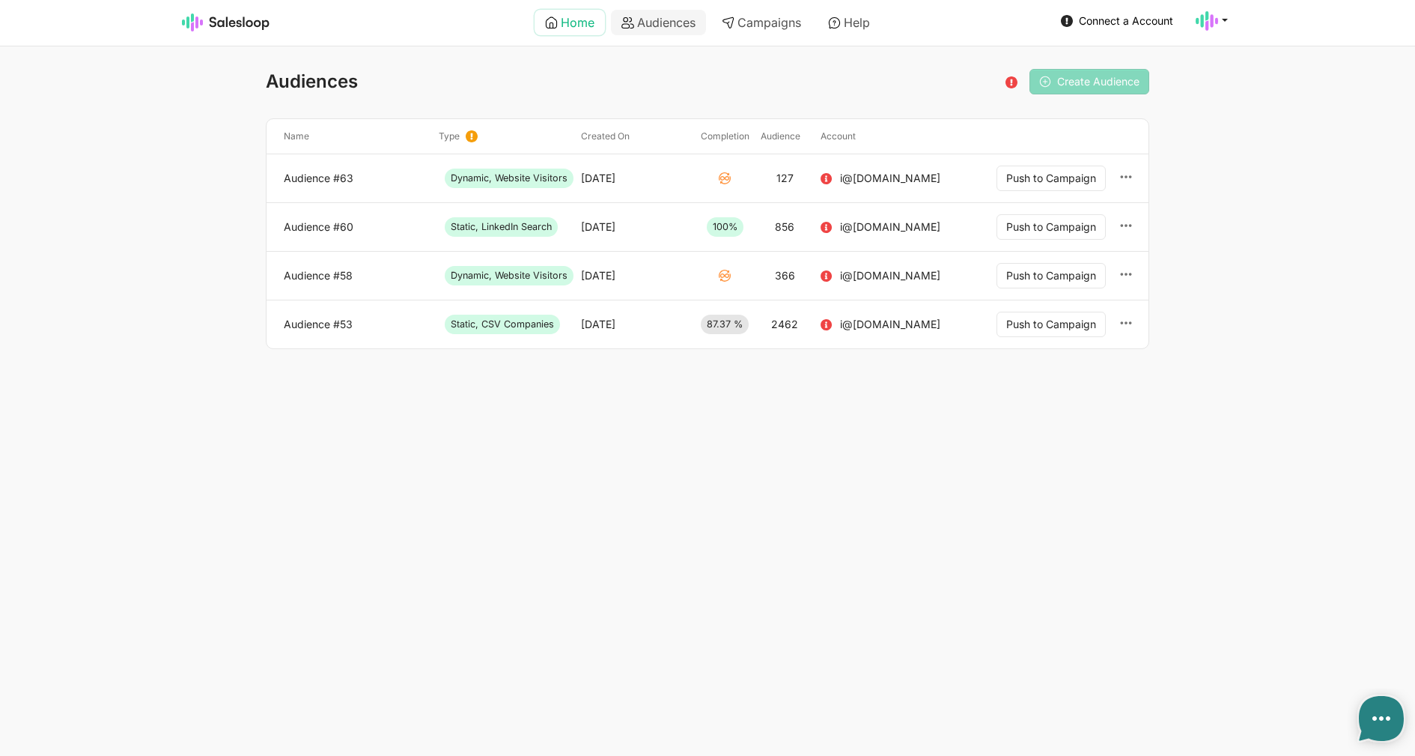
click at [578, 19] on link "Home" at bounding box center [570, 22] width 70 height 25
type textarea "x"
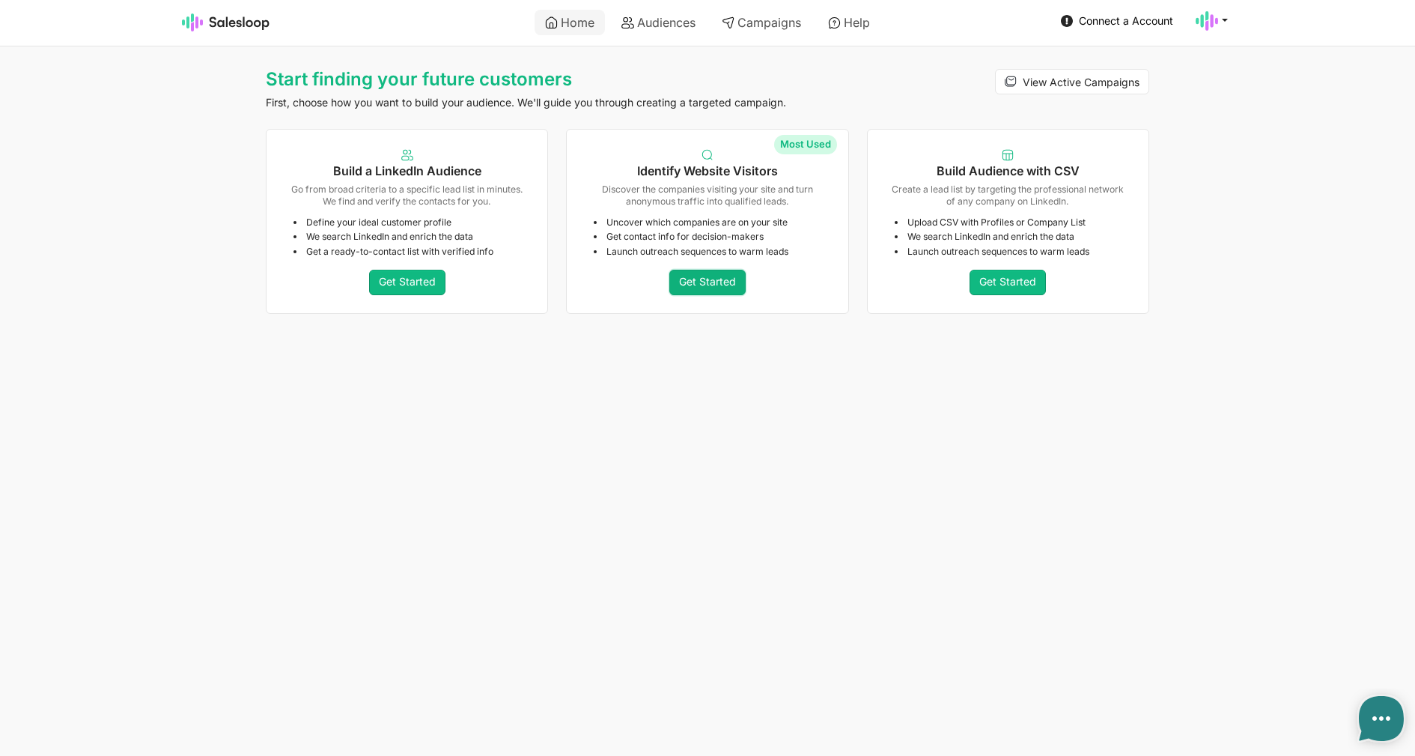
click at [705, 273] on link "Get Started" at bounding box center [708, 282] width 76 height 25
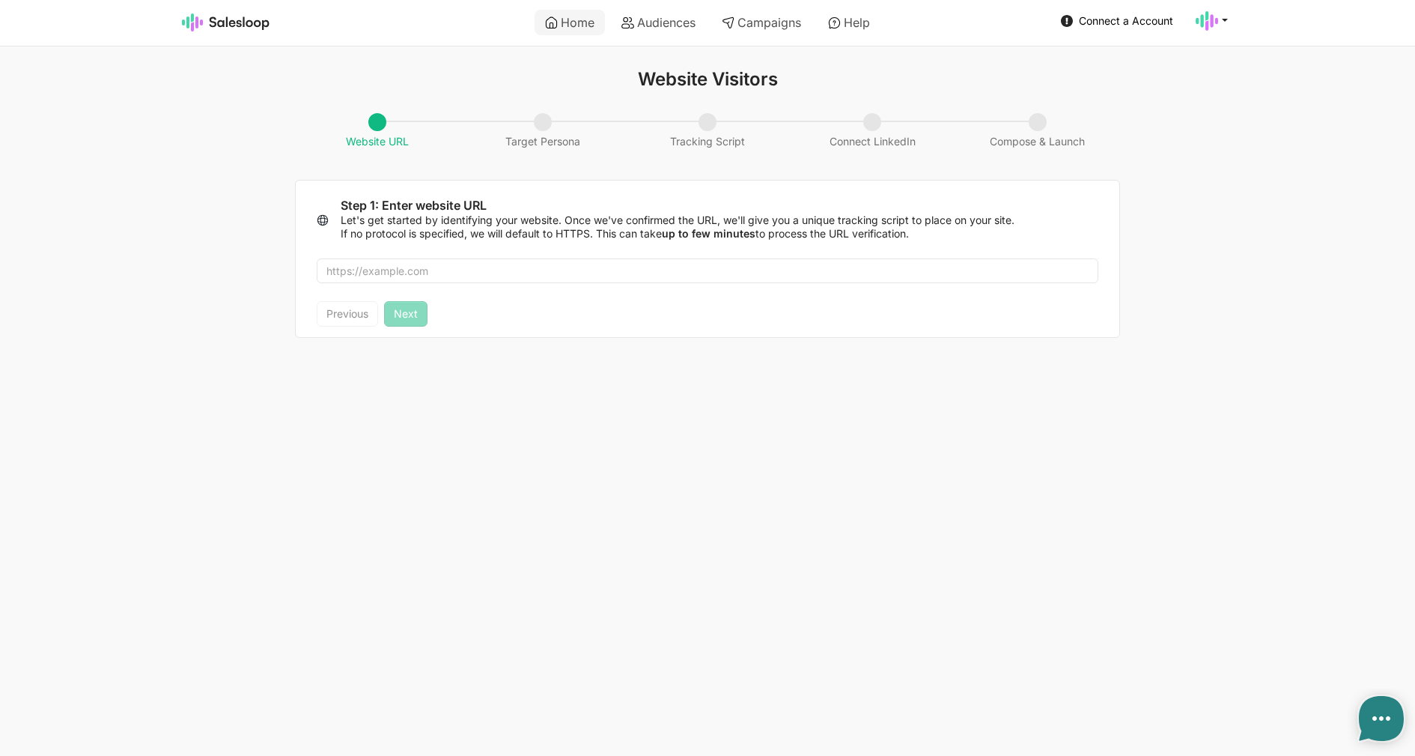
type textarea "x"
click at [559, 275] on input "text" at bounding box center [708, 270] width 782 height 25
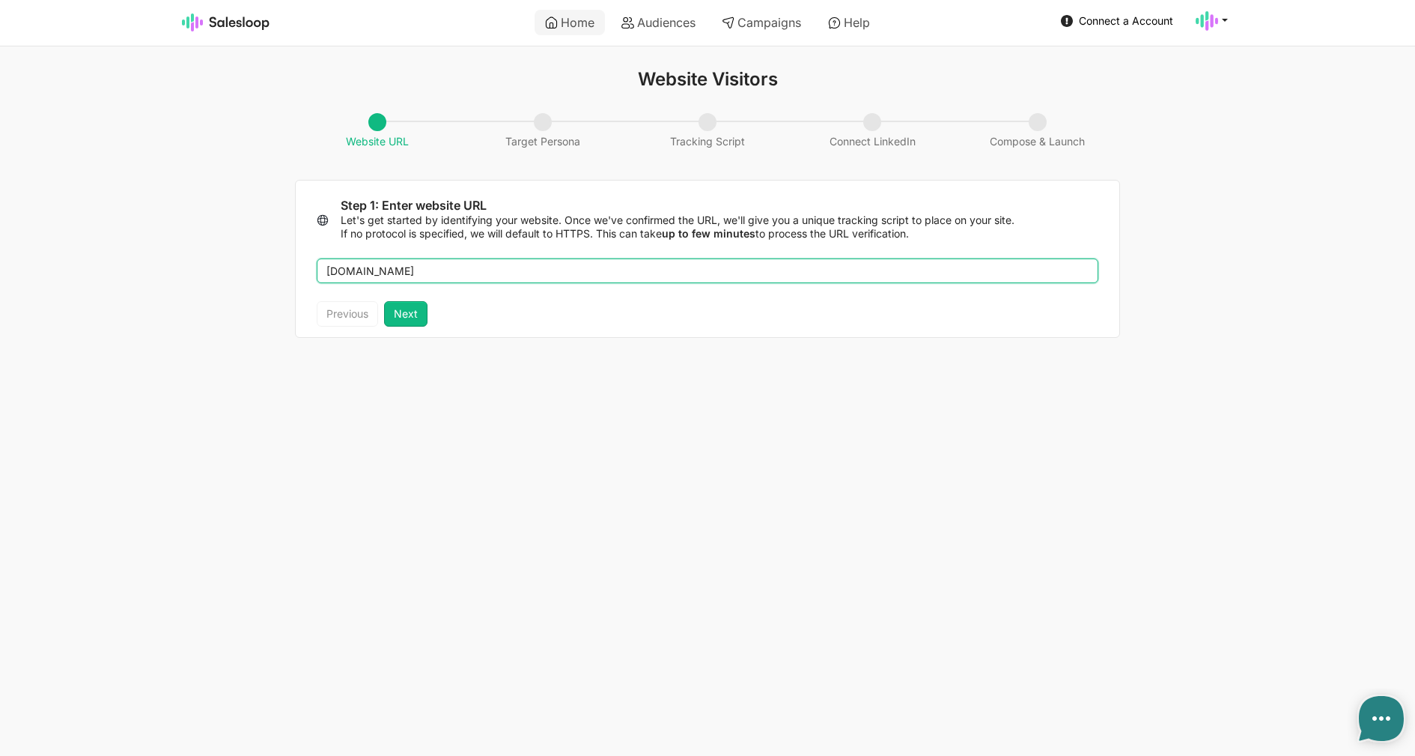
type input "salesloop.io"
click at [421, 320] on button "Next" at bounding box center [405, 313] width 43 height 25
type textarea "x"
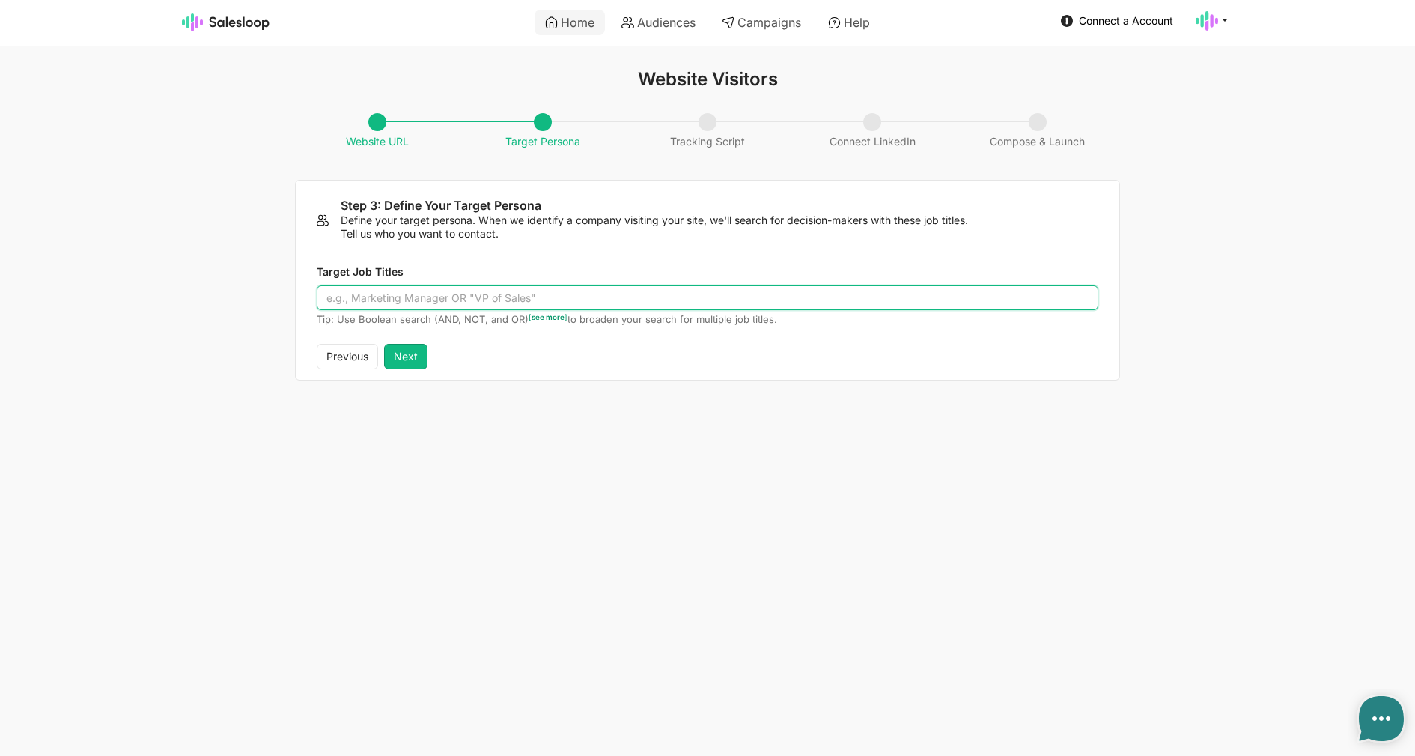
click at [458, 294] on input "Target Job Titles" at bounding box center [708, 297] width 782 height 25
click at [441, 290] on input "Developer" at bounding box center [708, 297] width 782 height 25
click at [454, 295] on input "Developer" at bounding box center [708, 297] width 782 height 25
click at [449, 294] on input "Developer or 1 or 1 or1 or1 or 1 or 1 or 1" at bounding box center [708, 297] width 782 height 25
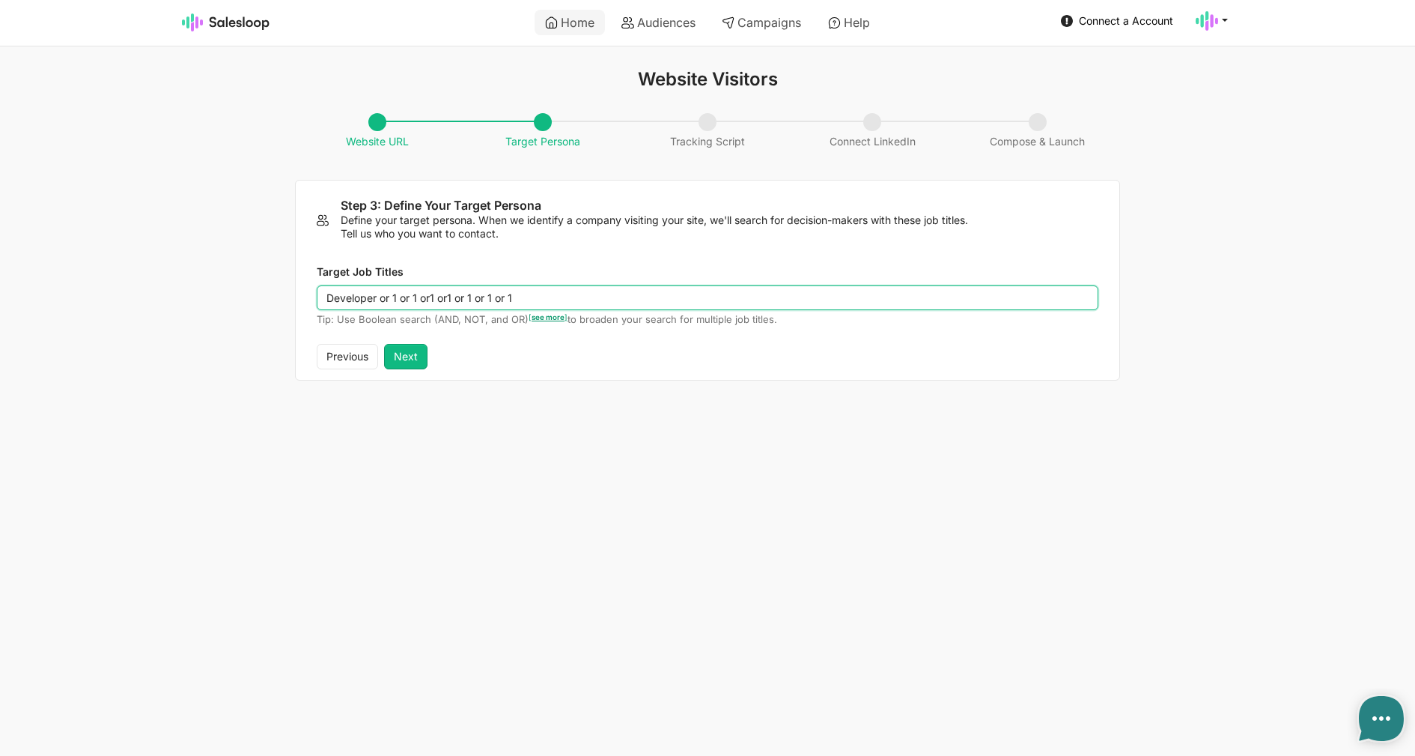
click at [449, 294] on input "Developer or 1 or 1 or1 or1 or 1 or 1 or 1" at bounding box center [708, 297] width 782 height 25
drag, startPoint x: 460, startPoint y: 300, endPoint x: 511, endPoint y: 300, distance: 50.9
click at [511, 300] on input "Developer OR tes AND test OR dev" at bounding box center [708, 297] width 782 height 25
click at [524, 294] on input "Developer OR tes AND test OR dev" at bounding box center [708, 297] width 782 height 25
paste input "OR dev"
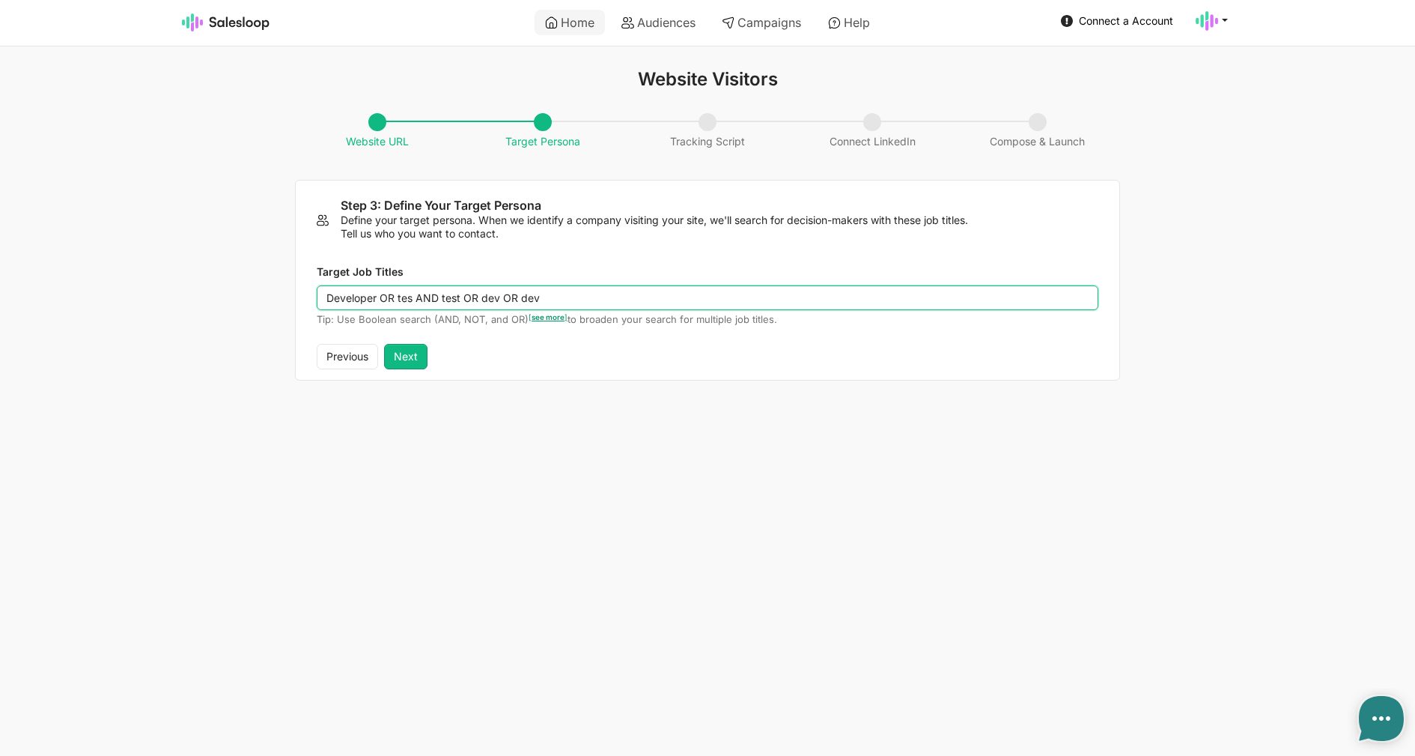
paste input "OR dev"
type input "Developer"
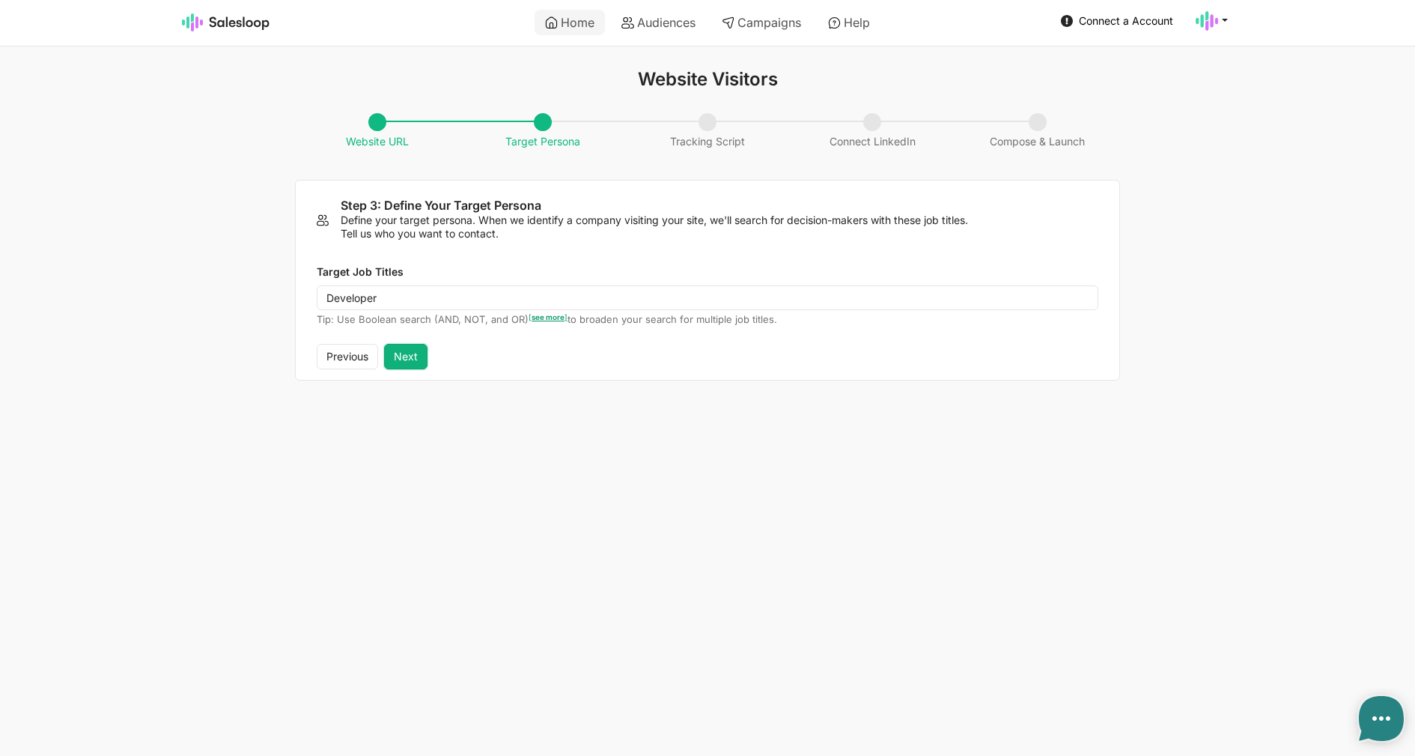
click at [419, 349] on button "Next" at bounding box center [405, 356] width 43 height 25
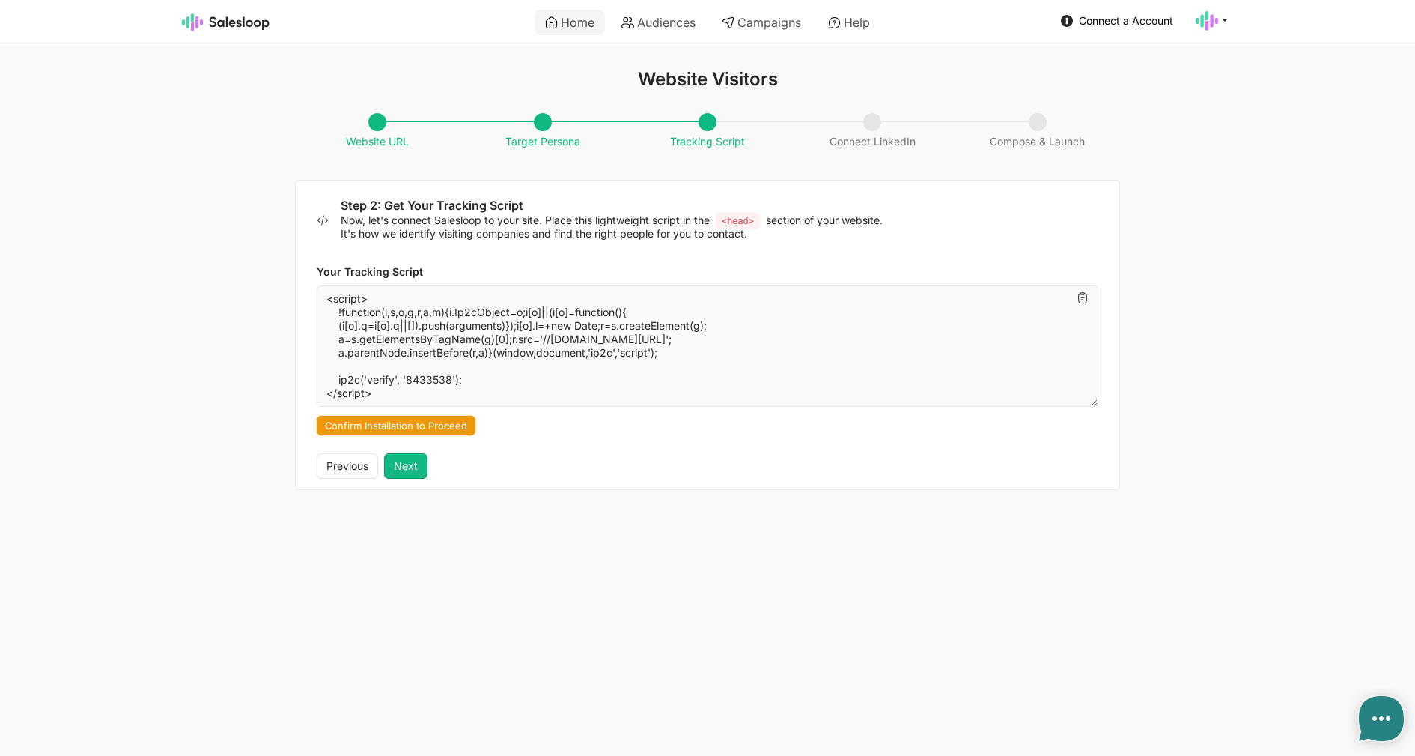
click at [421, 425] on button "Confirm Installation to Proceed" at bounding box center [396, 425] width 159 height 19
click at [414, 461] on button "Next" at bounding box center [405, 465] width 43 height 25
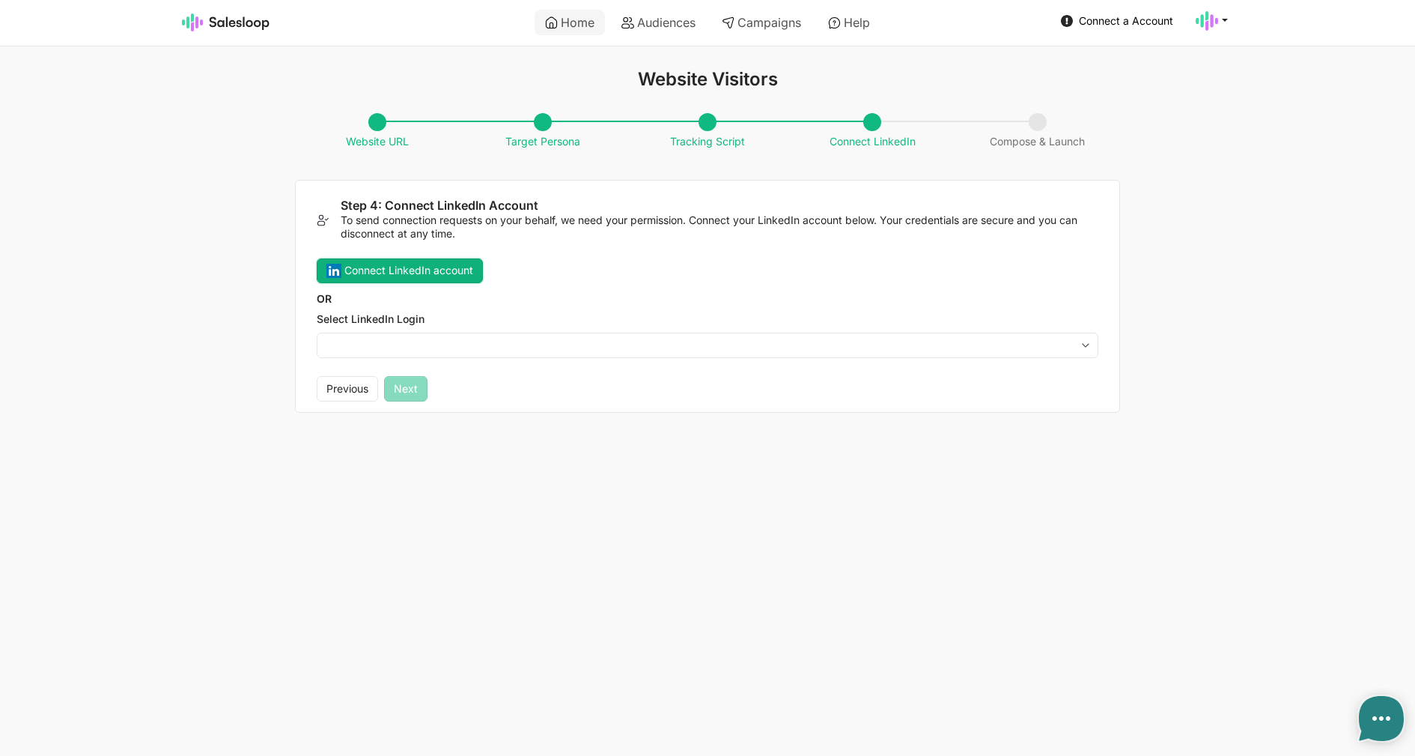
click at [430, 282] on button "Connect LinkedIn account" at bounding box center [400, 270] width 166 height 25
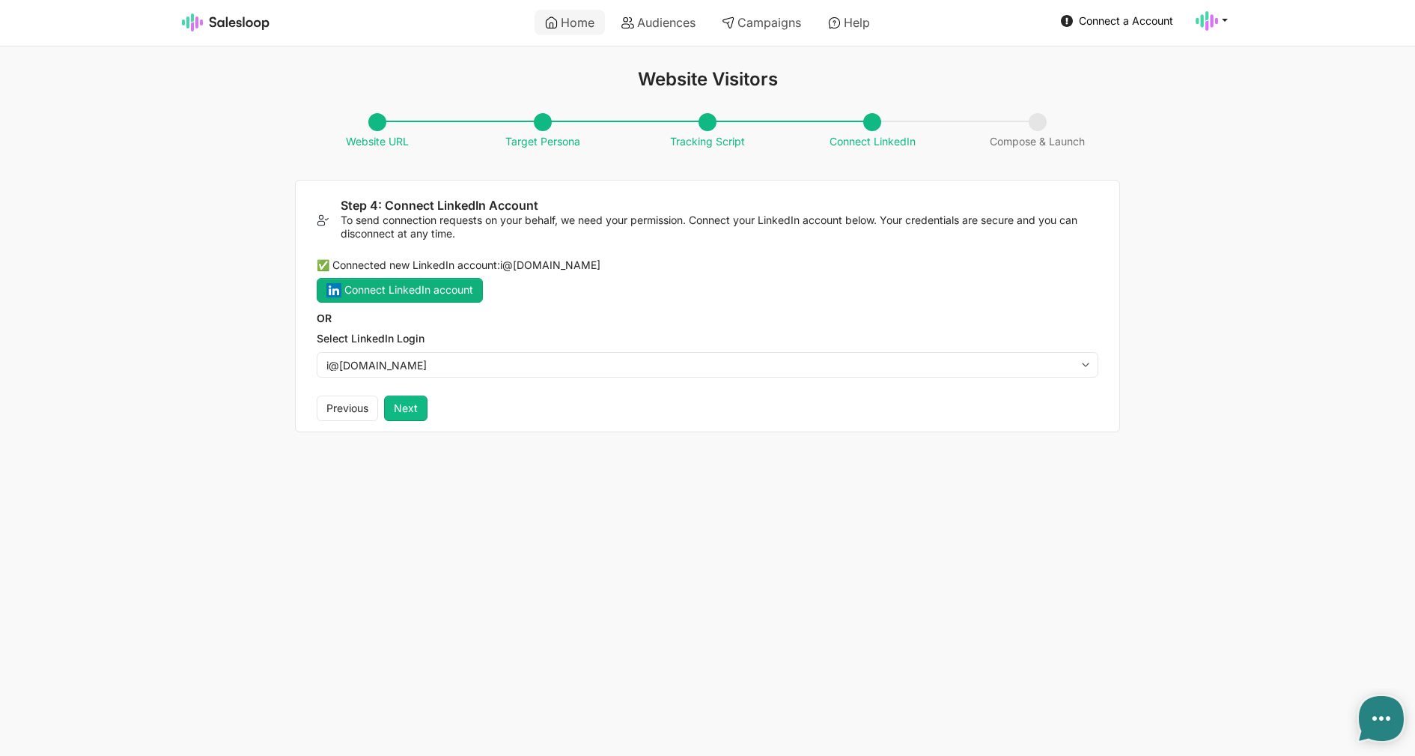
select select "i@[DOMAIN_NAME]"
click at [420, 411] on button "Next" at bounding box center [405, 407] width 43 height 25
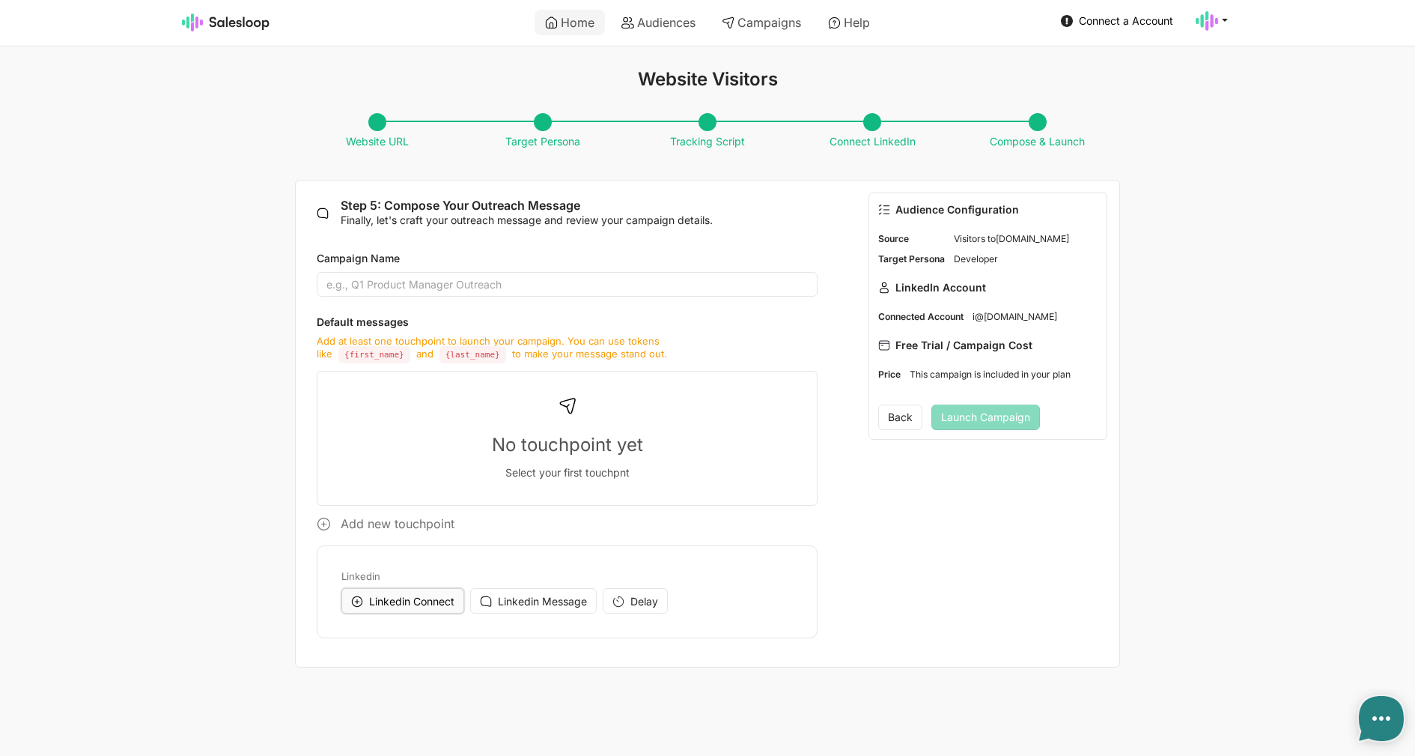
click at [402, 604] on span "Linkedin Connect" at bounding box center [411, 601] width 85 height 13
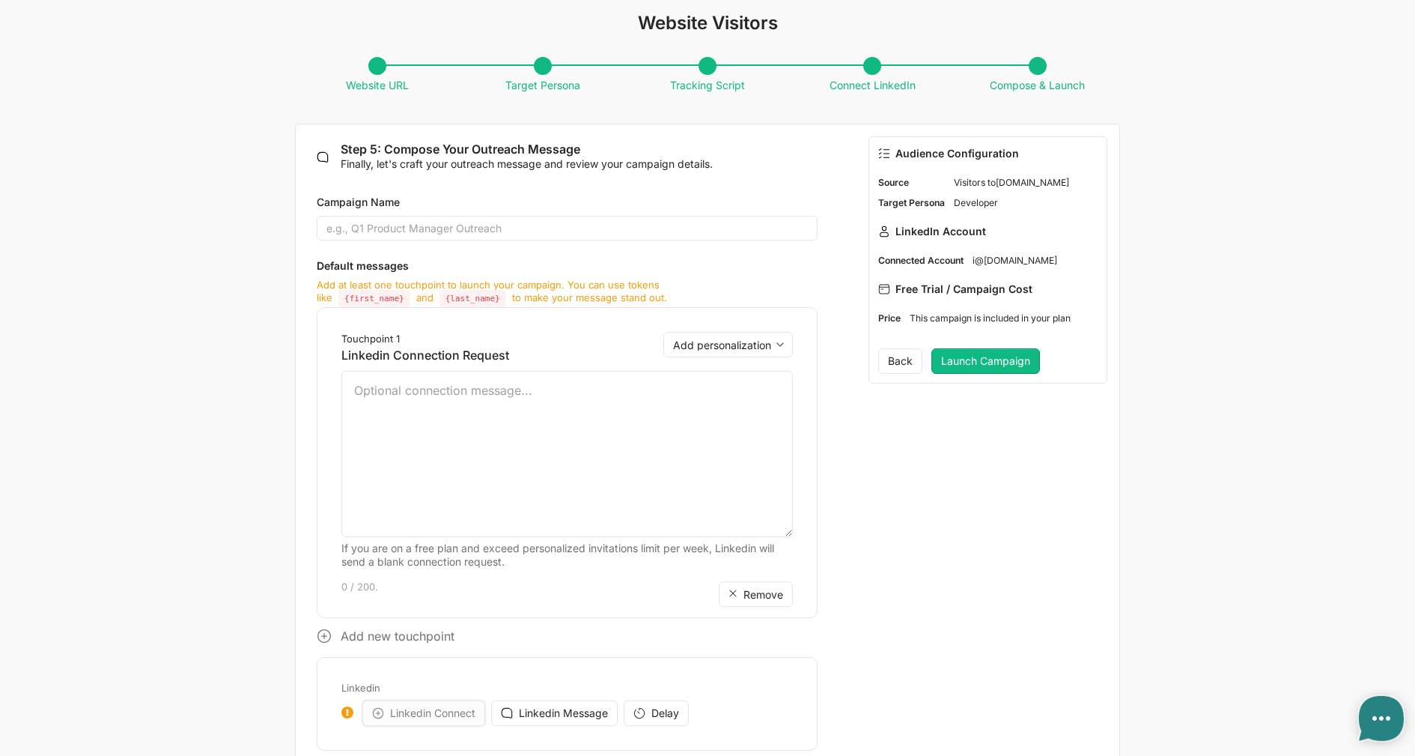
scroll to position [98, 0]
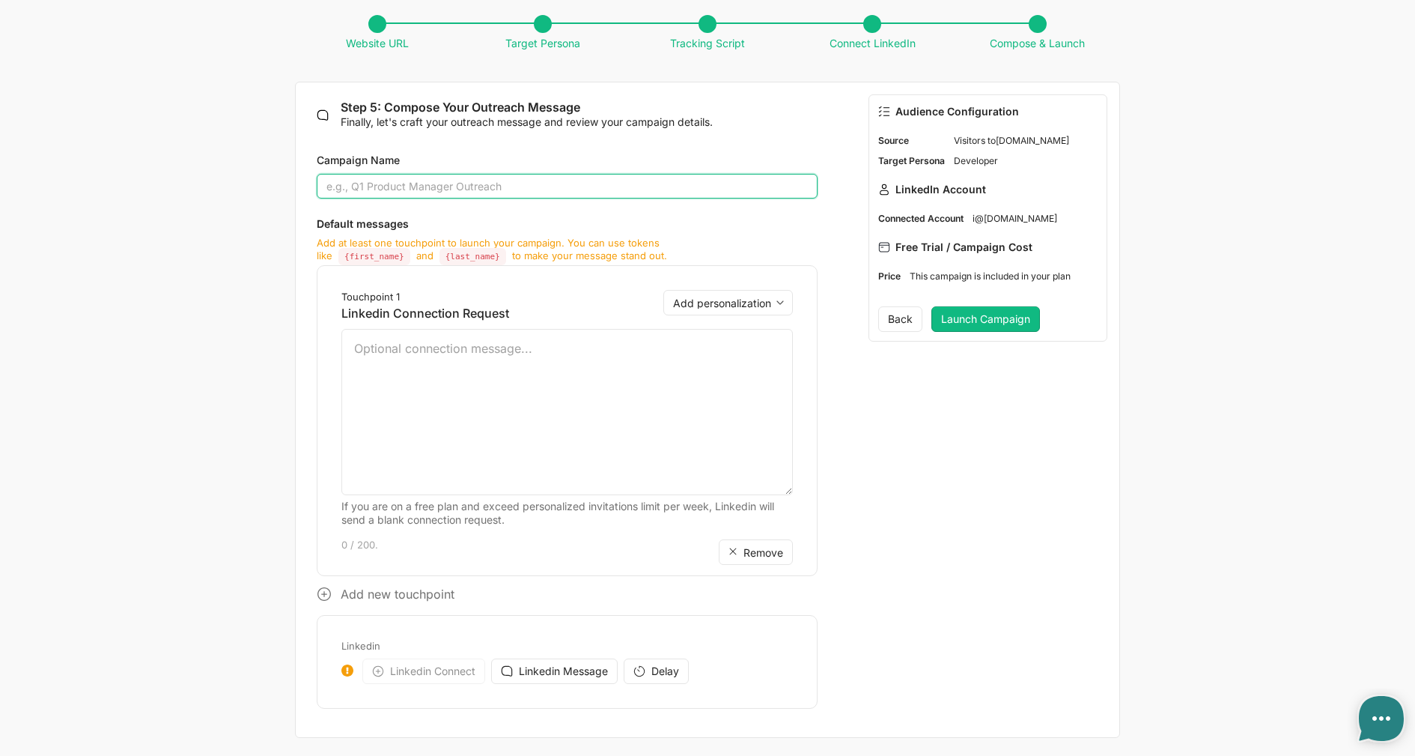
click at [458, 195] on input "Campaign Name" at bounding box center [567, 186] width 501 height 25
type input "Dev"
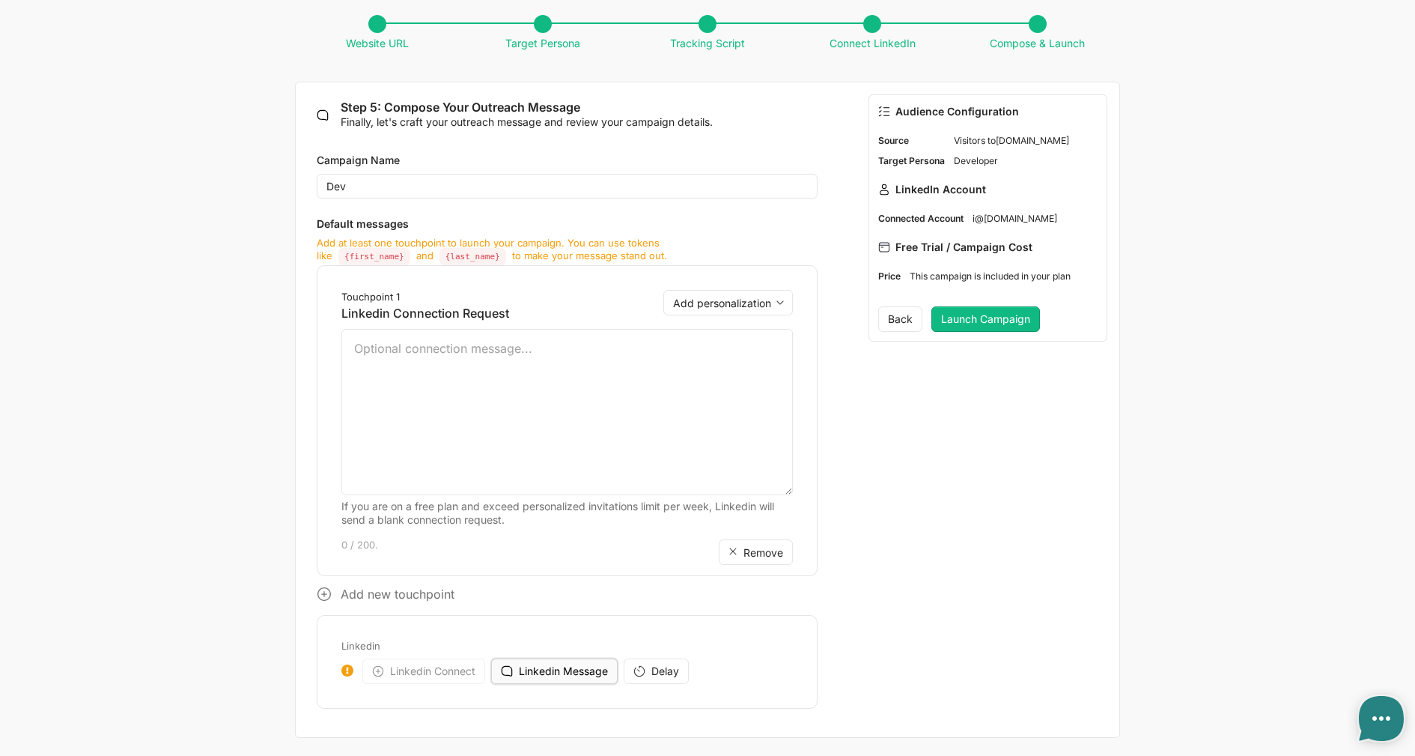
click at [580, 673] on span "Linkedin Message" at bounding box center [563, 670] width 89 height 13
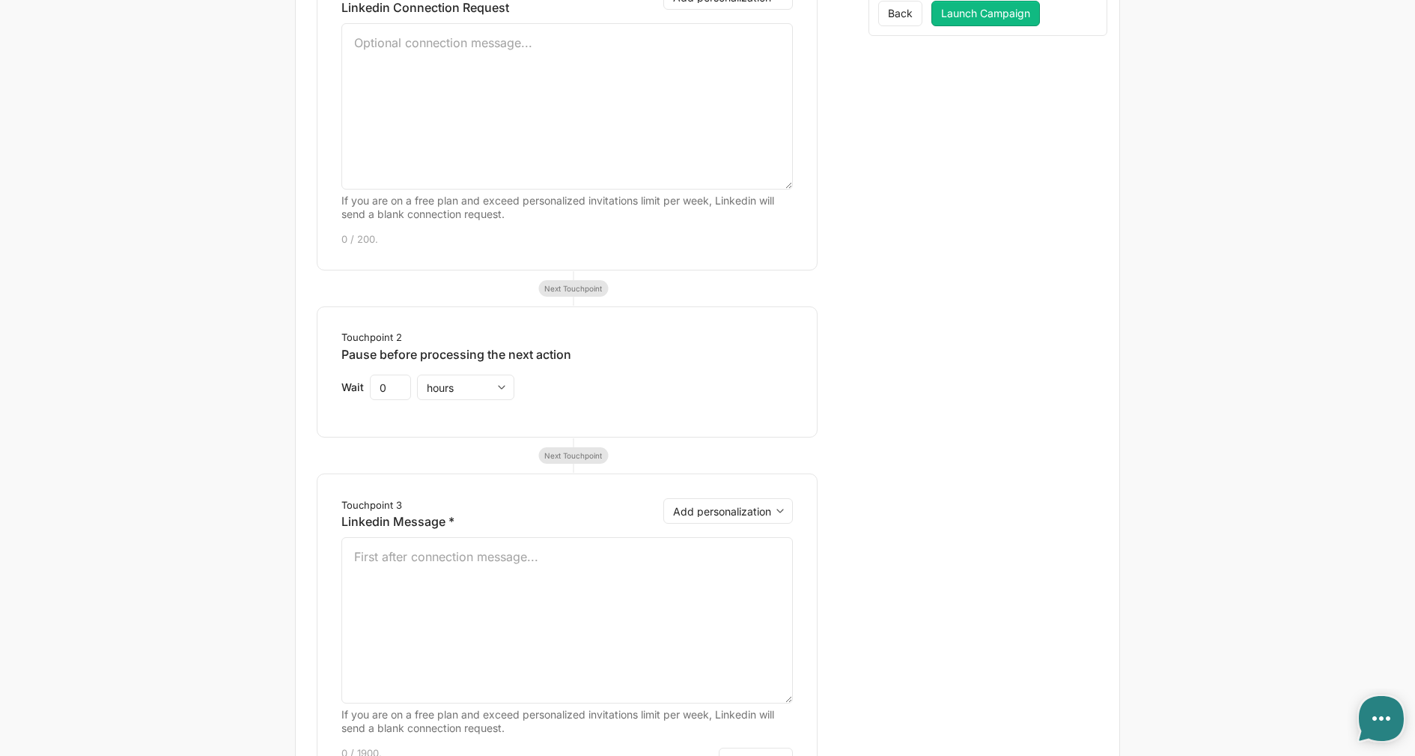
scroll to position [553, 0]
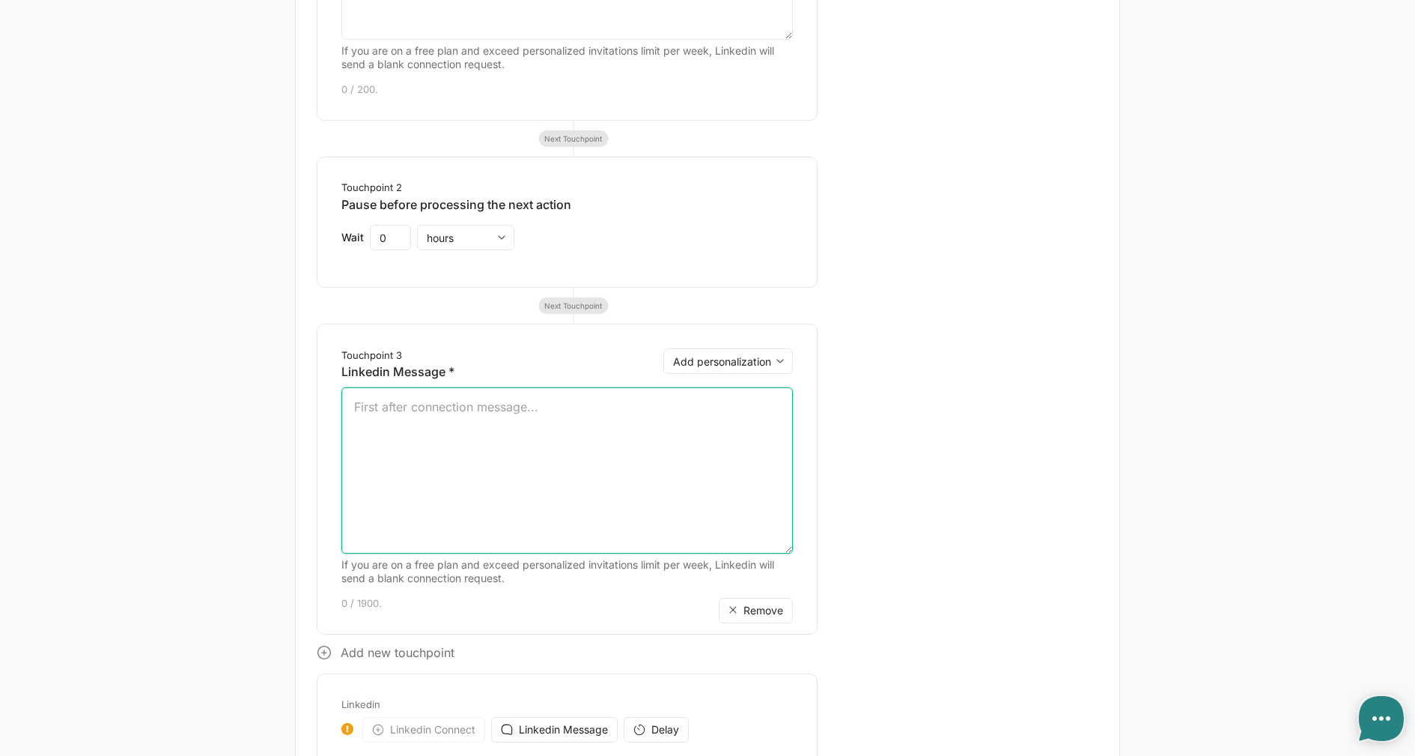
click at [541, 465] on textarea at bounding box center [568, 470] width 452 height 166
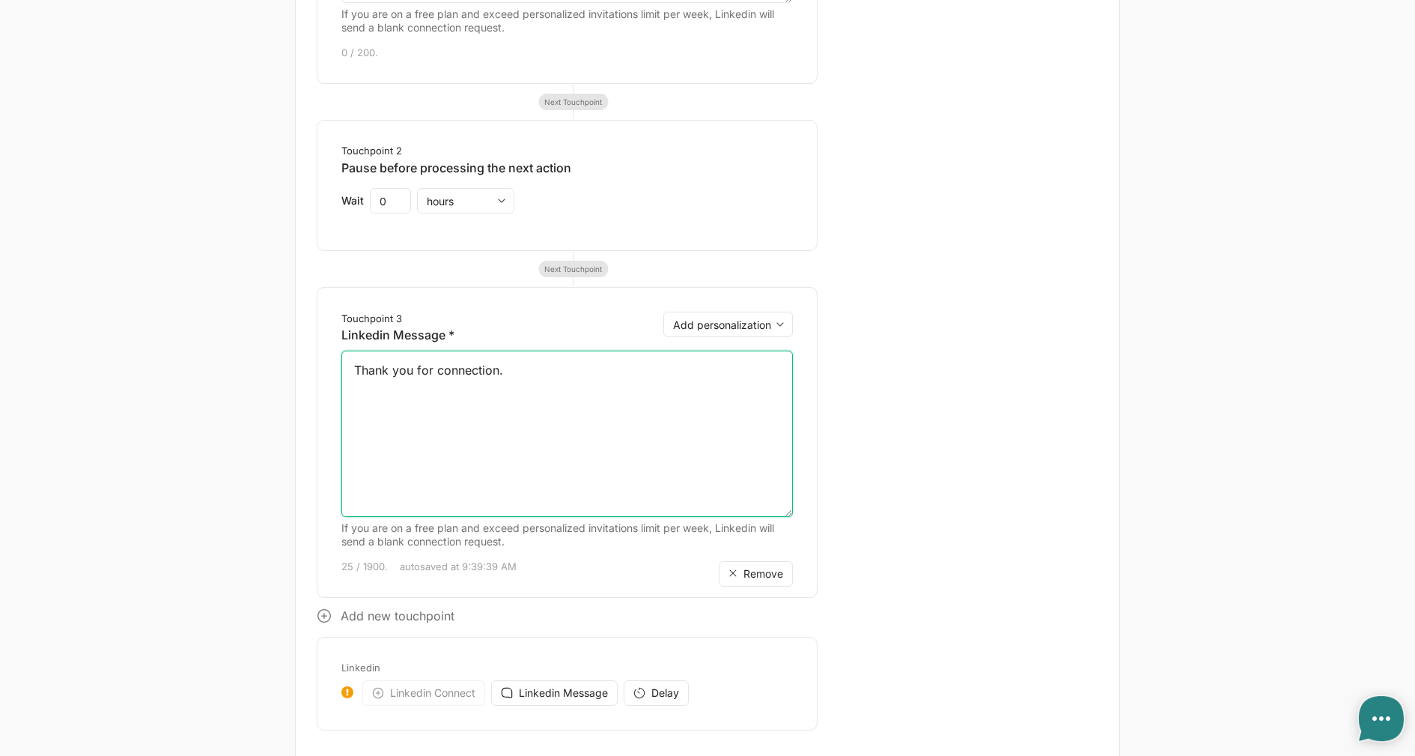
scroll to position [612, 0]
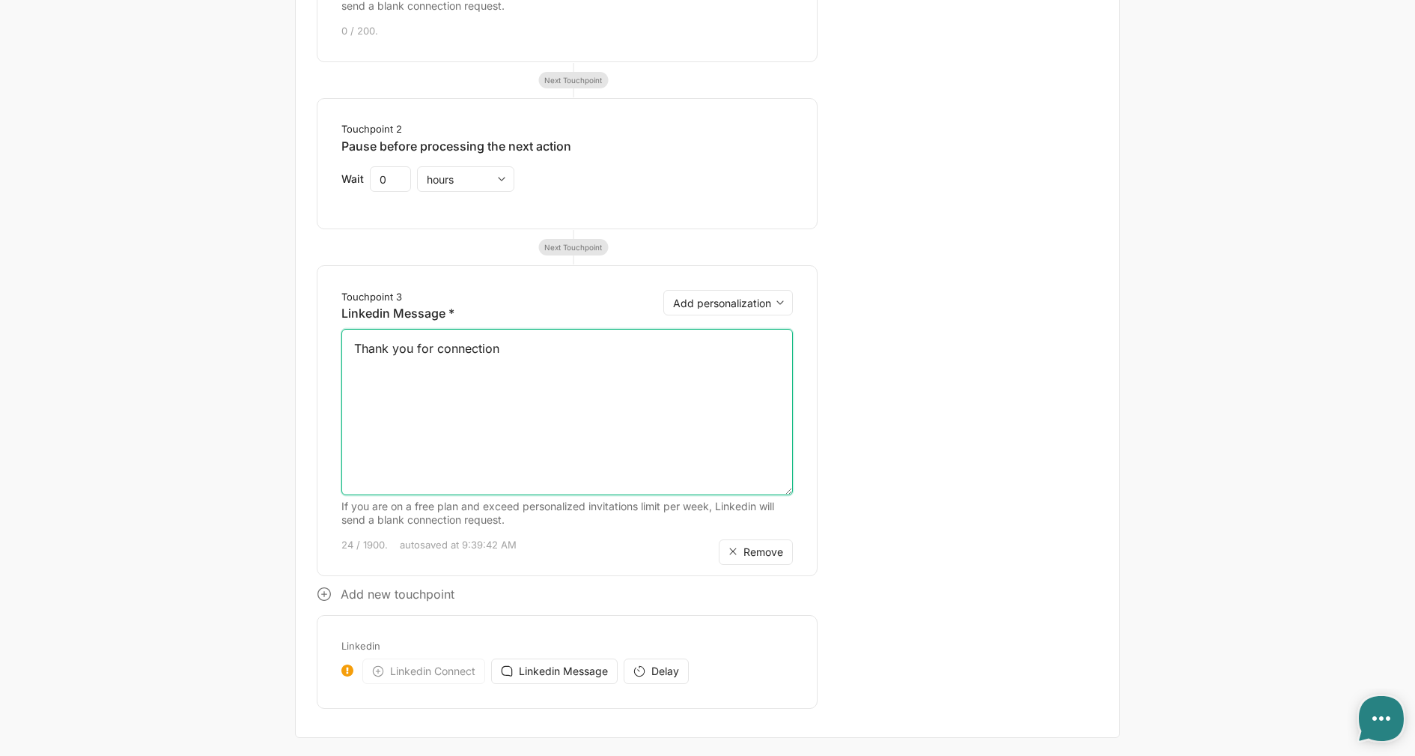
drag, startPoint x: 362, startPoint y: 354, endPoint x: 346, endPoint y: 351, distance: 16.0
click at [346, 351] on textarea "Thank you for connection" at bounding box center [568, 412] width 452 height 166
click at [374, 373] on textarea "thank you for connection" at bounding box center [568, 412] width 452 height 166
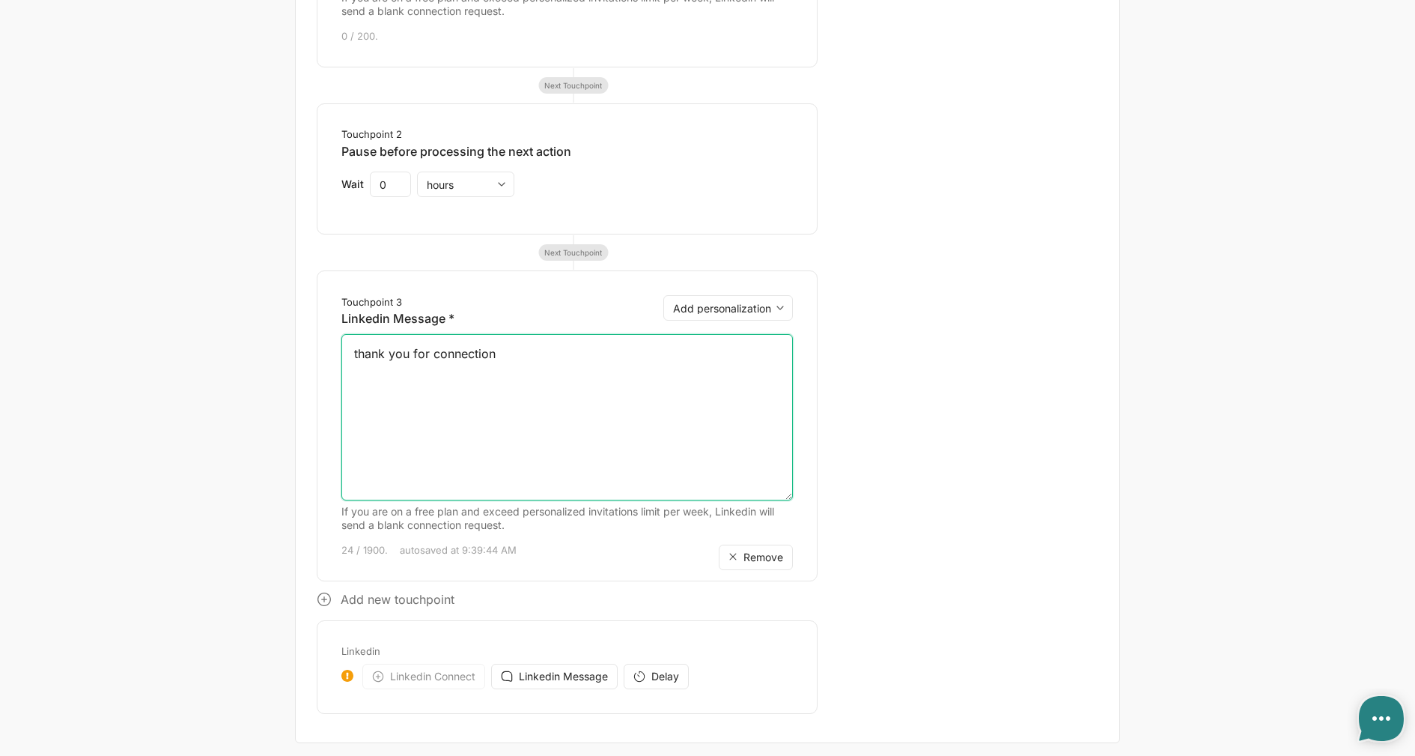
scroll to position [0, 0]
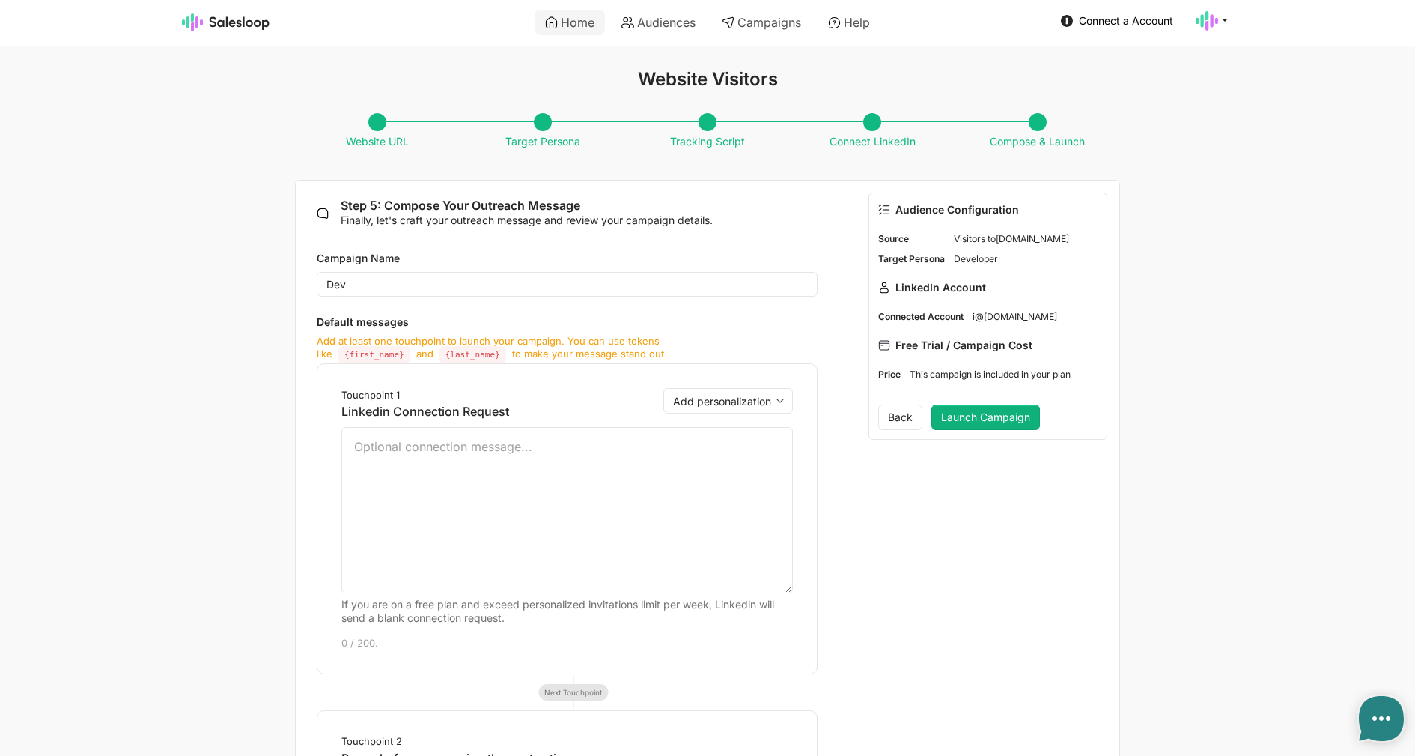
type textarea "thank you for connection"
click at [974, 416] on button "Launch Campaign" at bounding box center [986, 416] width 109 height 25
type textarea "x"
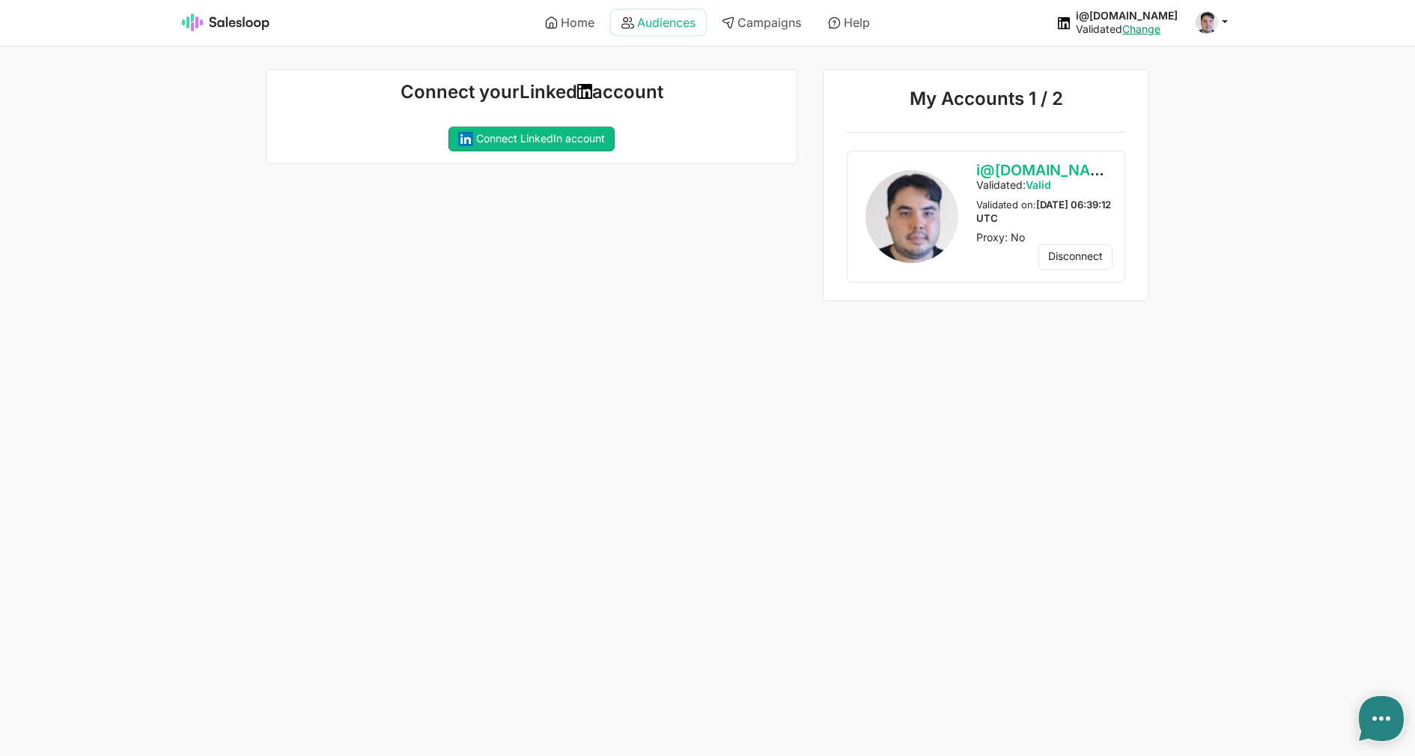
click at [667, 29] on link "Audiences" at bounding box center [658, 22] width 95 height 25
type textarea "x"
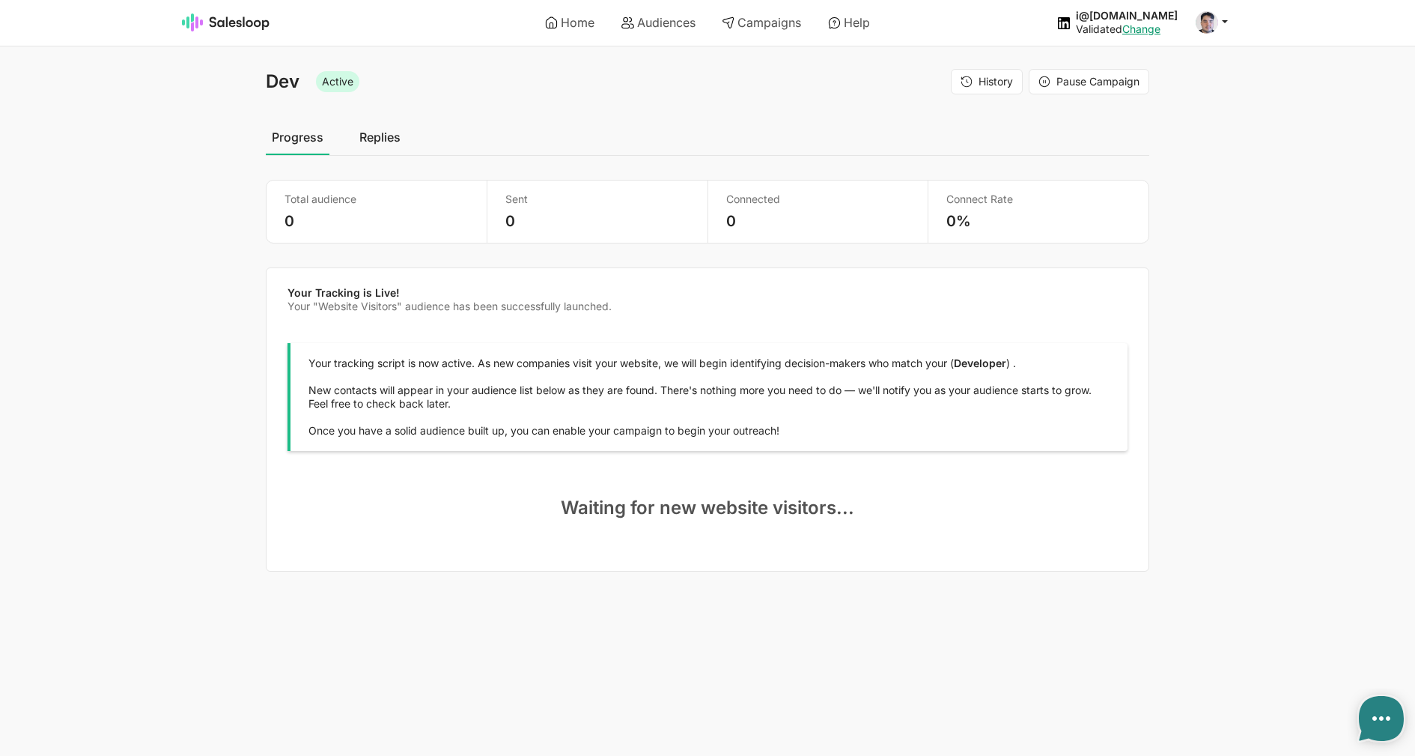
select select "21"
type textarea "x"
select select "21"
type textarea "x"
select select "21"
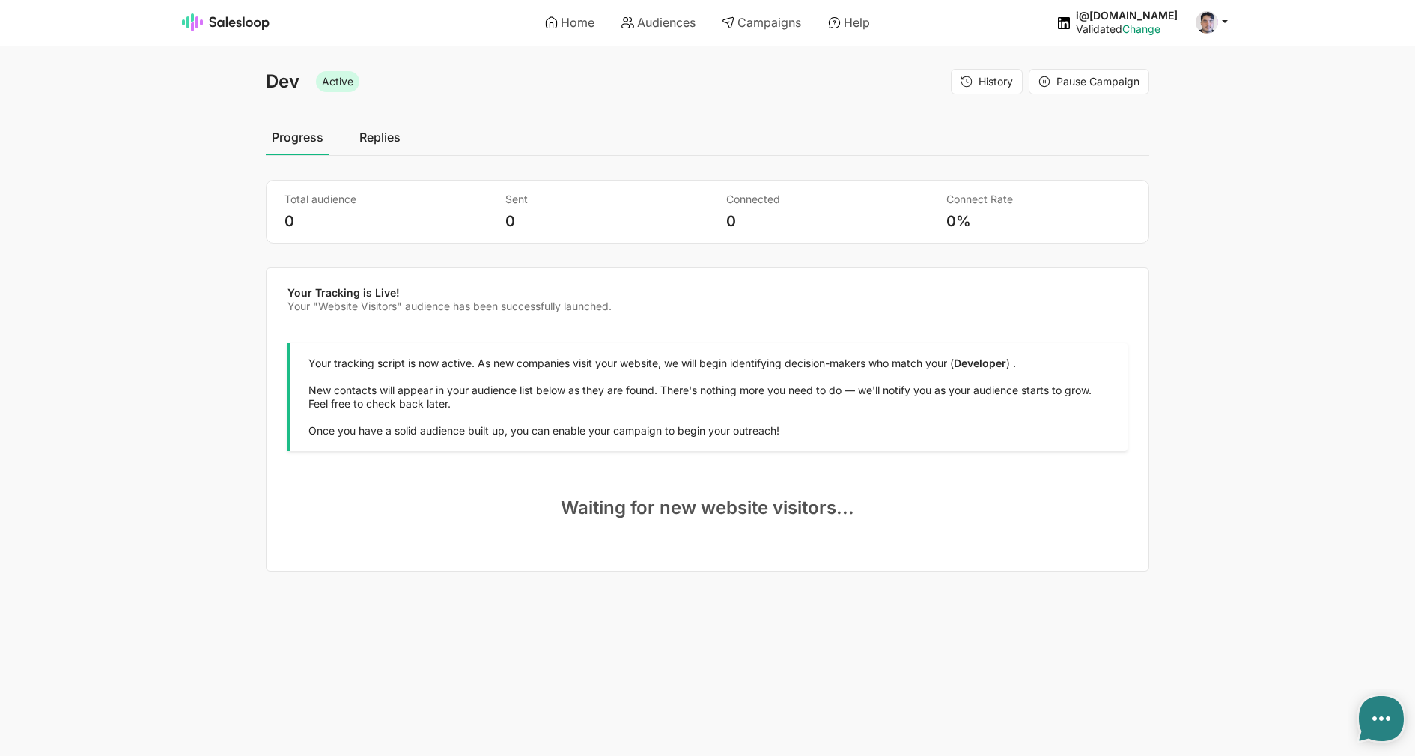
type textarea "x"
select select "21"
click at [652, 19] on link "Audiences" at bounding box center [658, 22] width 95 height 25
type textarea "x"
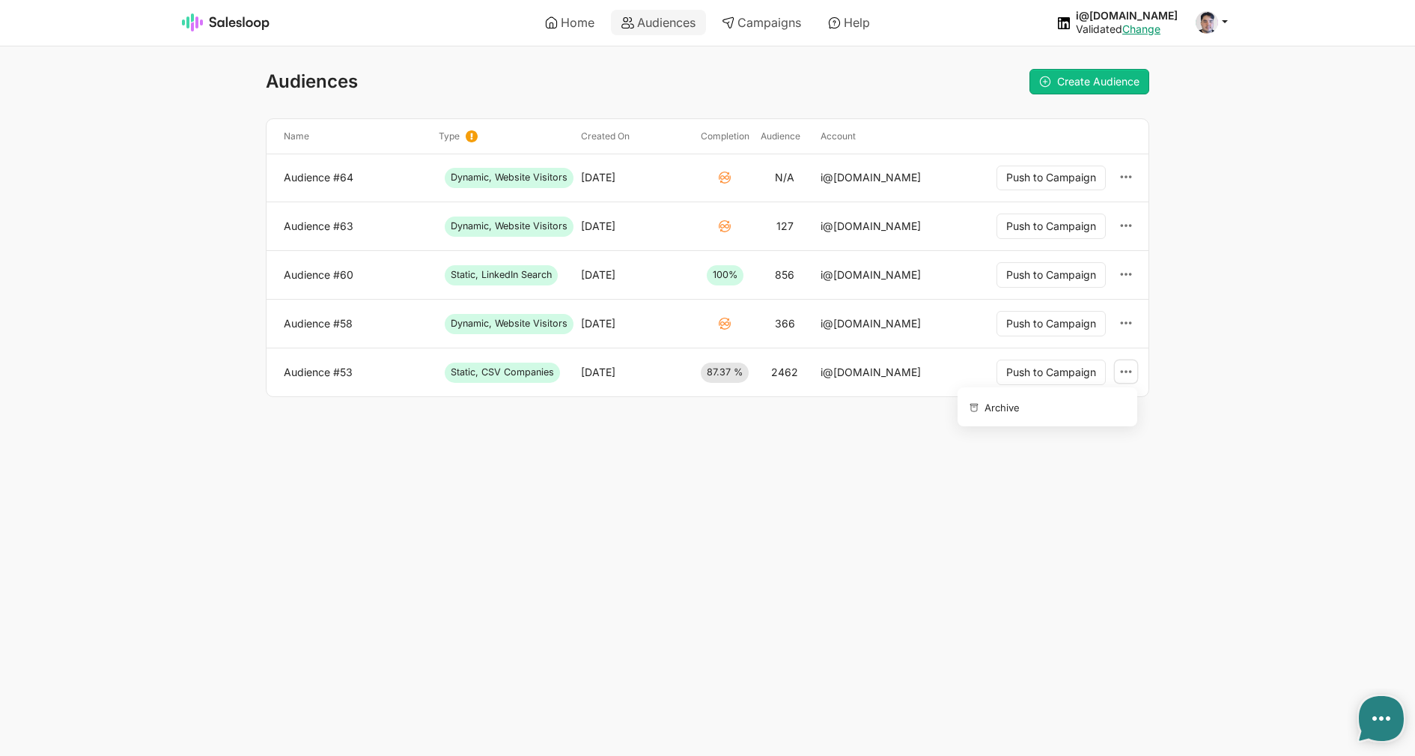
click at [1127, 372] on use at bounding box center [1126, 371] width 11 height 3
click at [1079, 392] on ul "Archive" at bounding box center [1048, 406] width 180 height 38
click at [1057, 403] on button "Archive" at bounding box center [1045, 406] width 162 height 26
click at [1094, 82] on span "Create Audience" at bounding box center [1098, 81] width 82 height 13
type textarea "x"
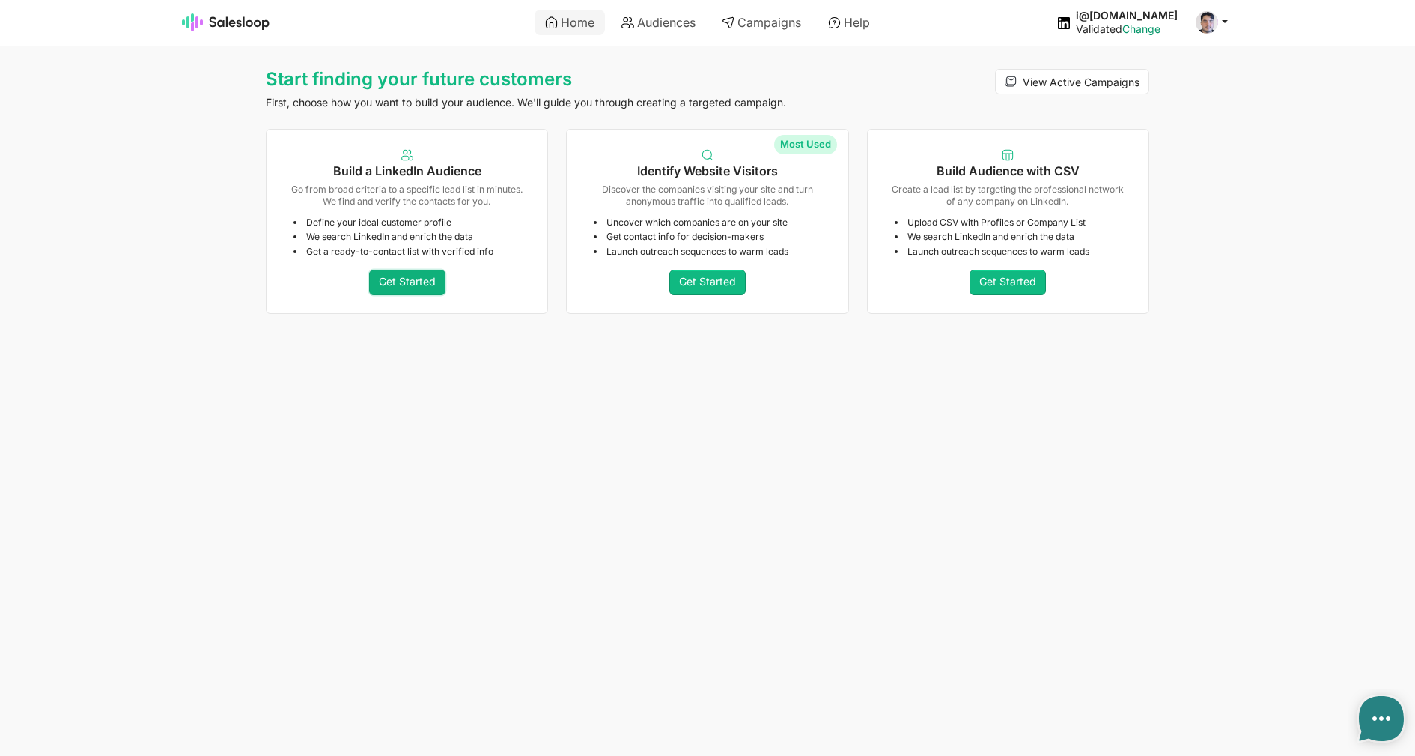
click at [371, 281] on link "Get Started" at bounding box center [407, 282] width 76 height 25
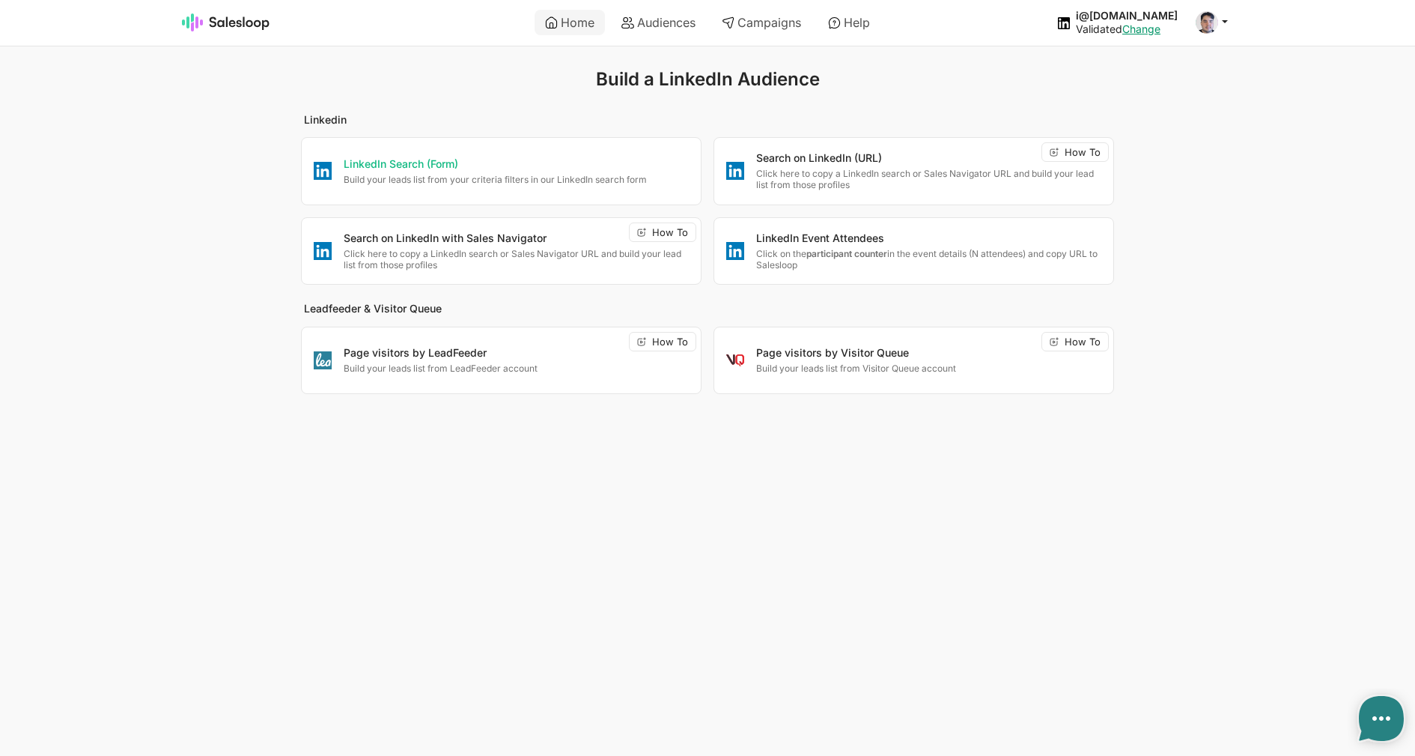
click at [454, 176] on p "Build your leads list from your criteria filters in our LinkedIn search form" at bounding box center [516, 179] width 345 height 11
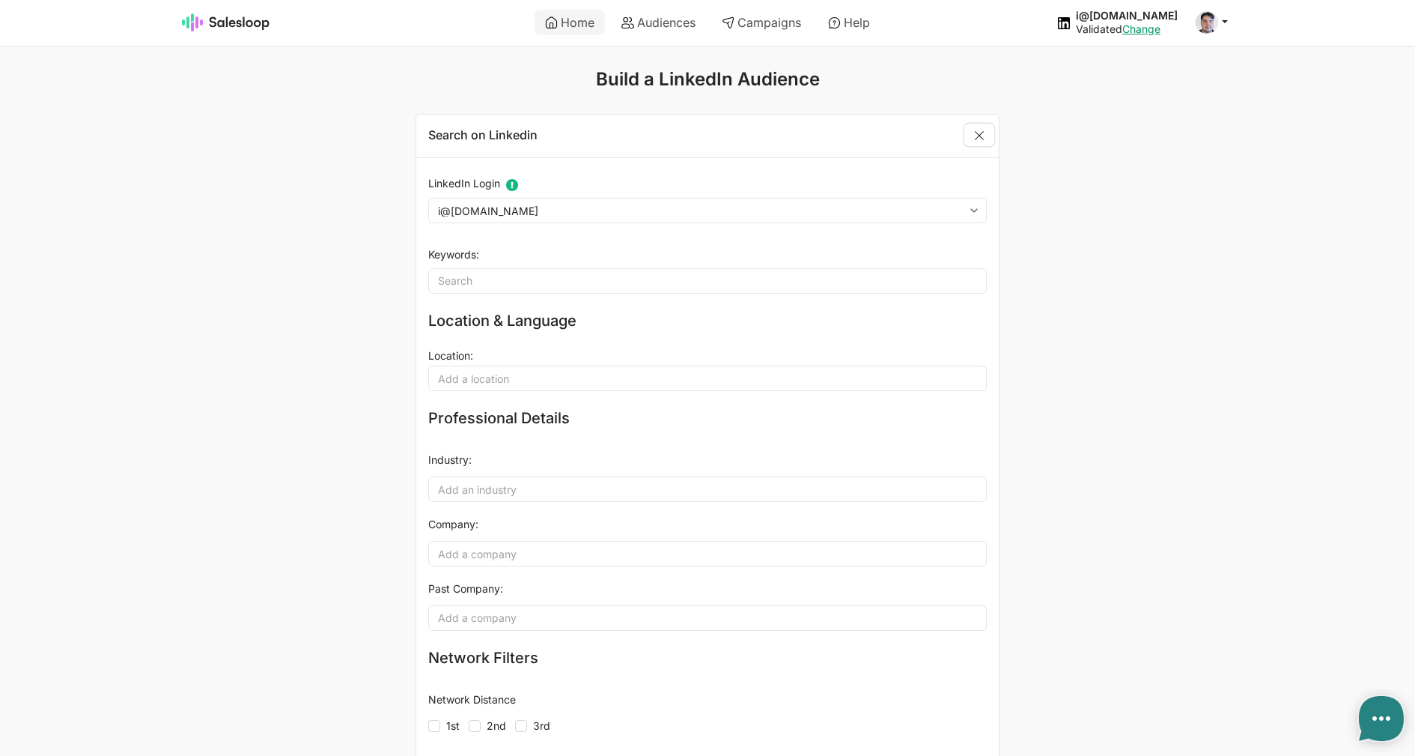
click at [979, 133] on link "Close" at bounding box center [980, 135] width 30 height 22
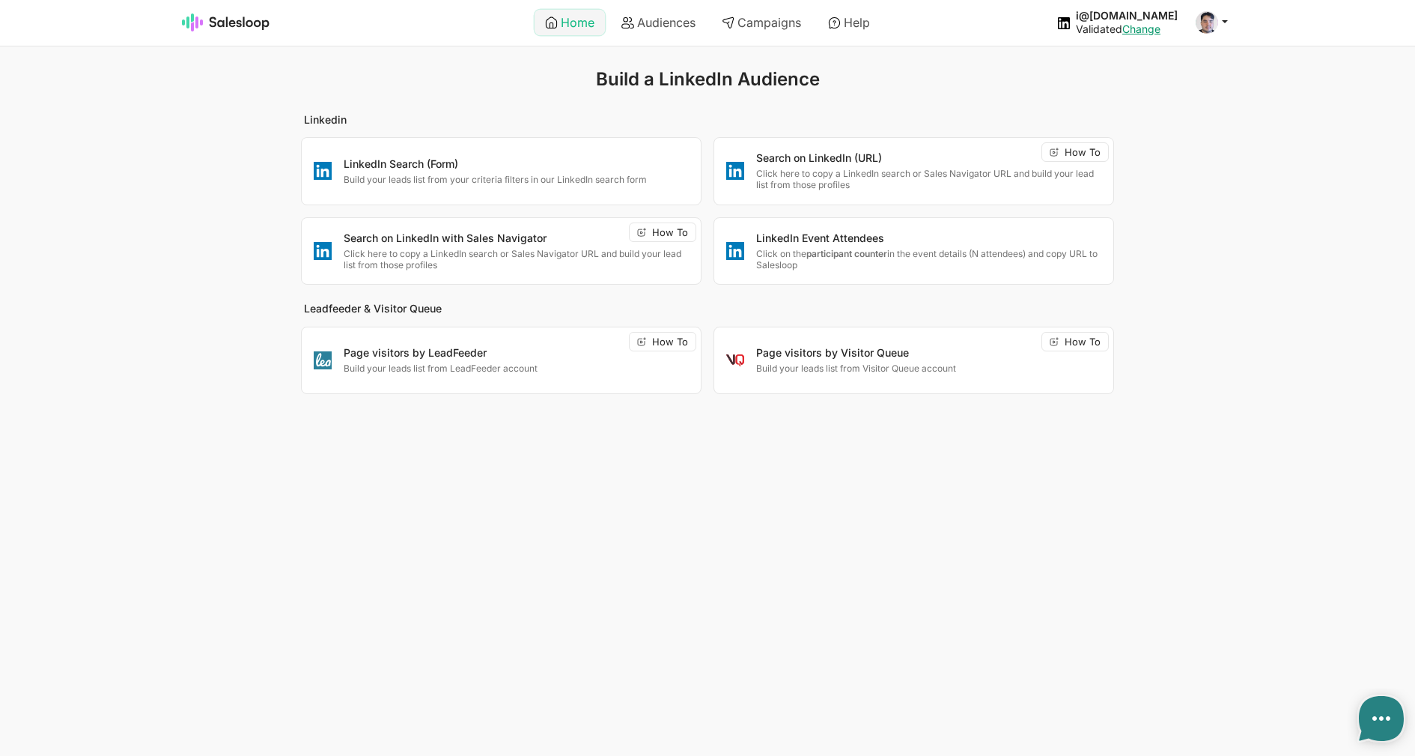
click at [561, 28] on link "Home" at bounding box center [570, 22] width 70 height 25
type textarea "x"
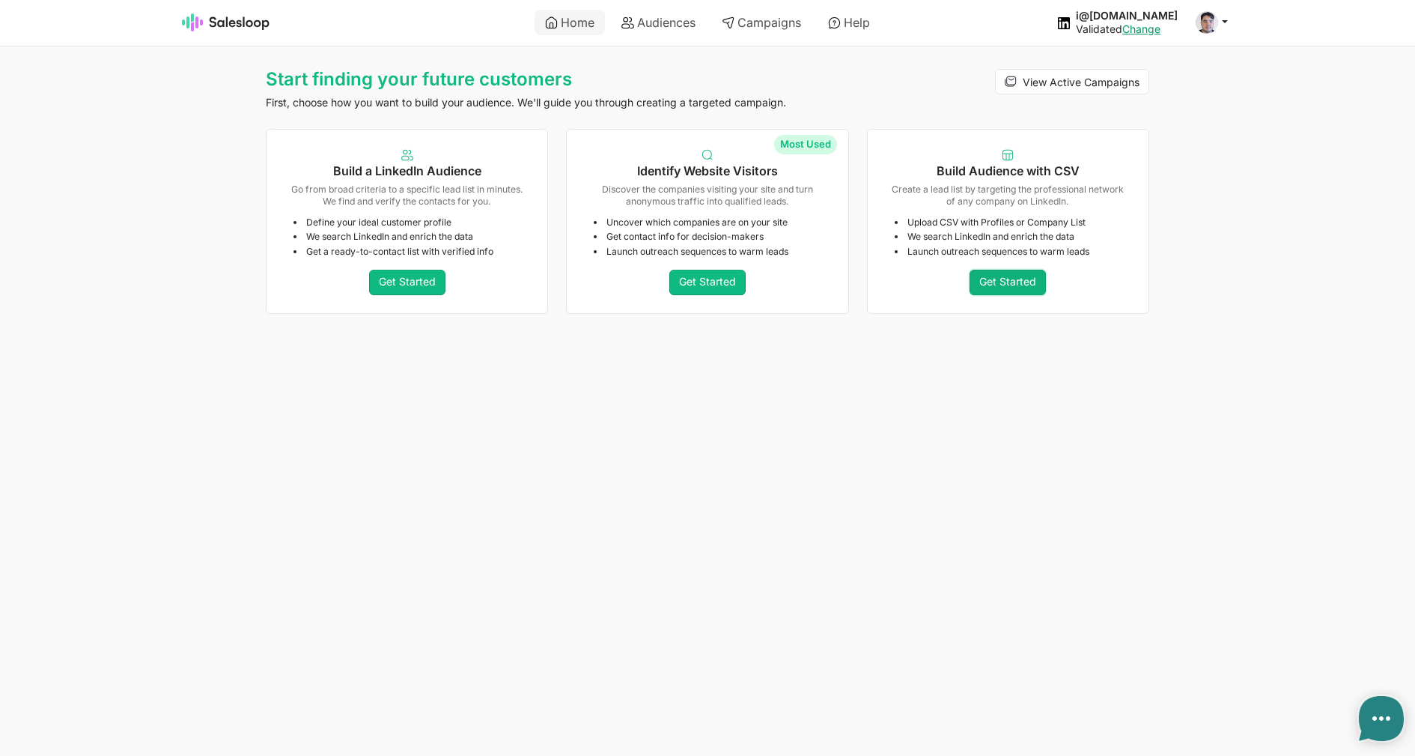
click at [1032, 283] on link "Get Started" at bounding box center [1008, 282] width 76 height 25
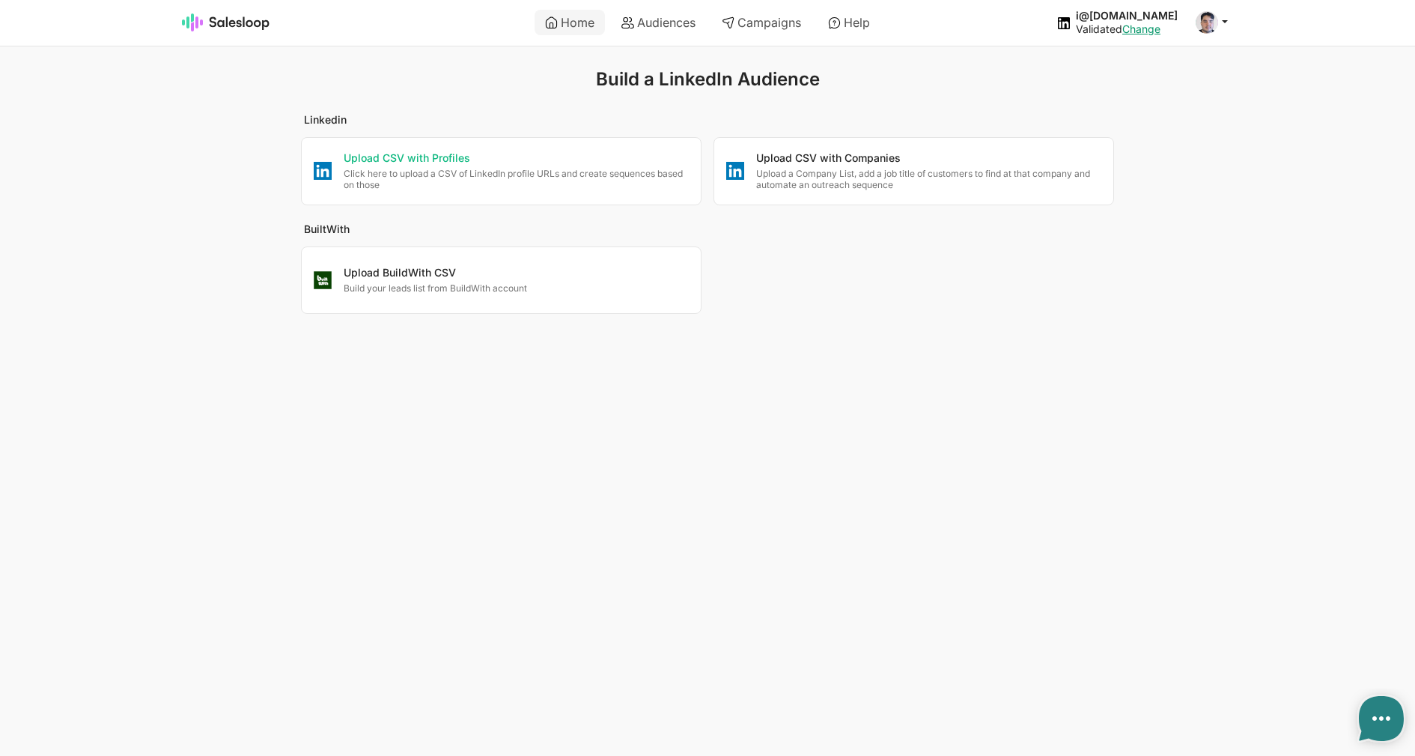
click at [566, 182] on p "Click here to upload a CSV of LinkedIn profile URLs and create sequences based …" at bounding box center [516, 179] width 345 height 23
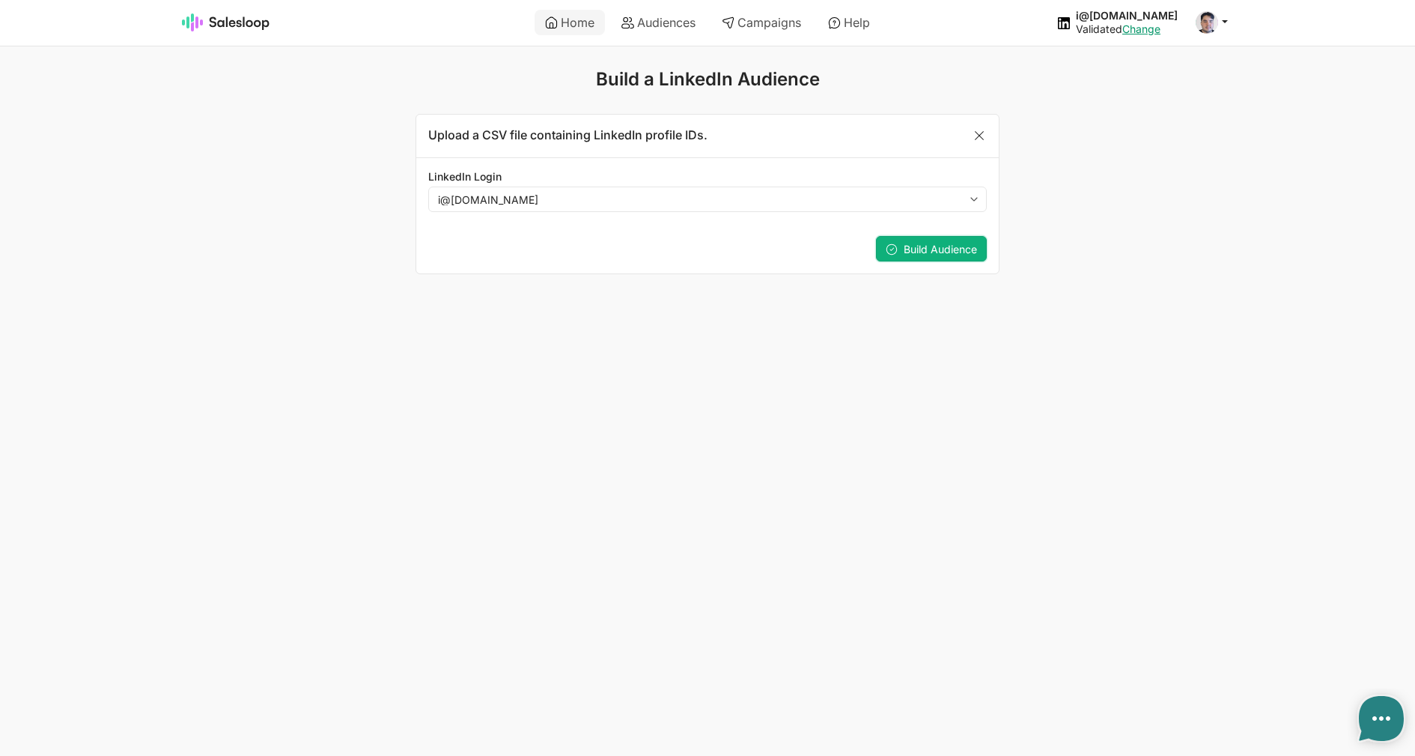
click at [916, 252] on span "Build Audience" at bounding box center [940, 249] width 73 height 13
type textarea "x"
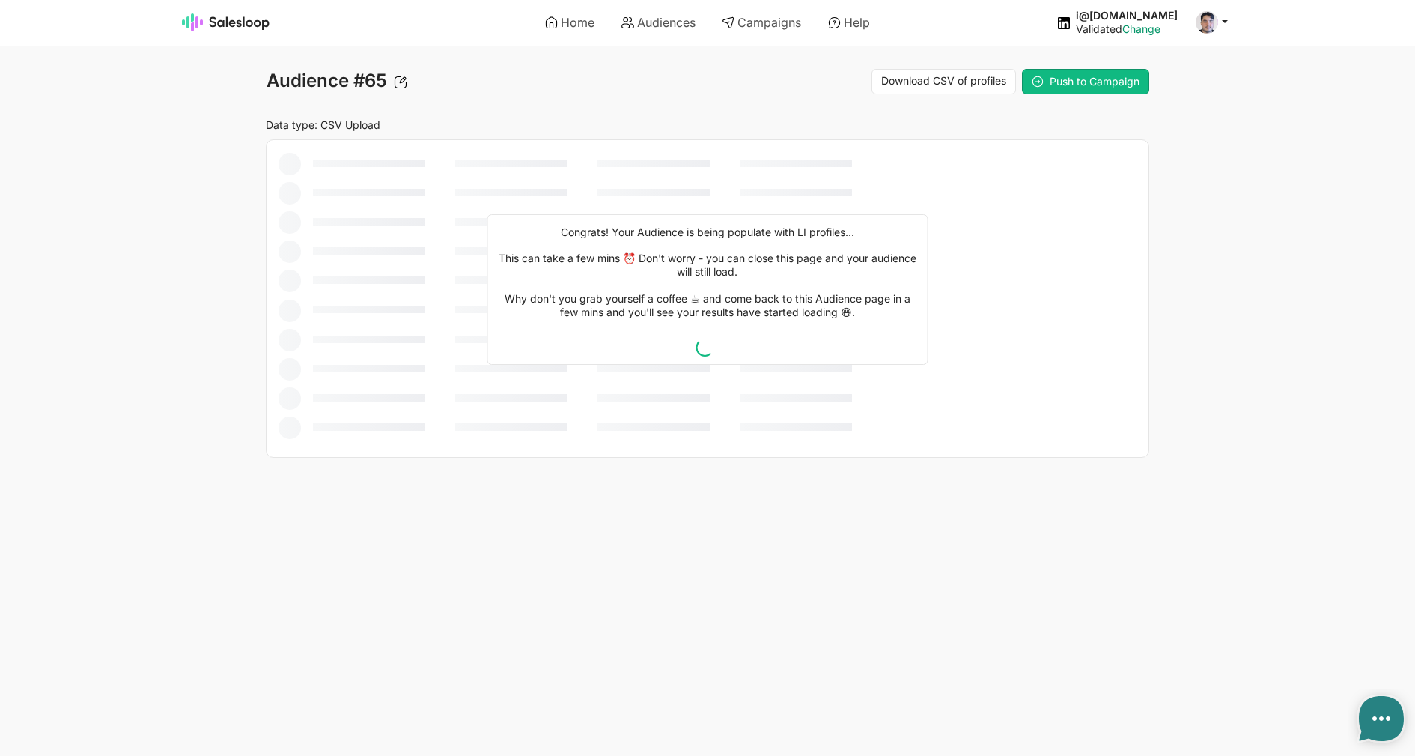
click at [1374, 723] on icon at bounding box center [1382, 718] width 18 height 18
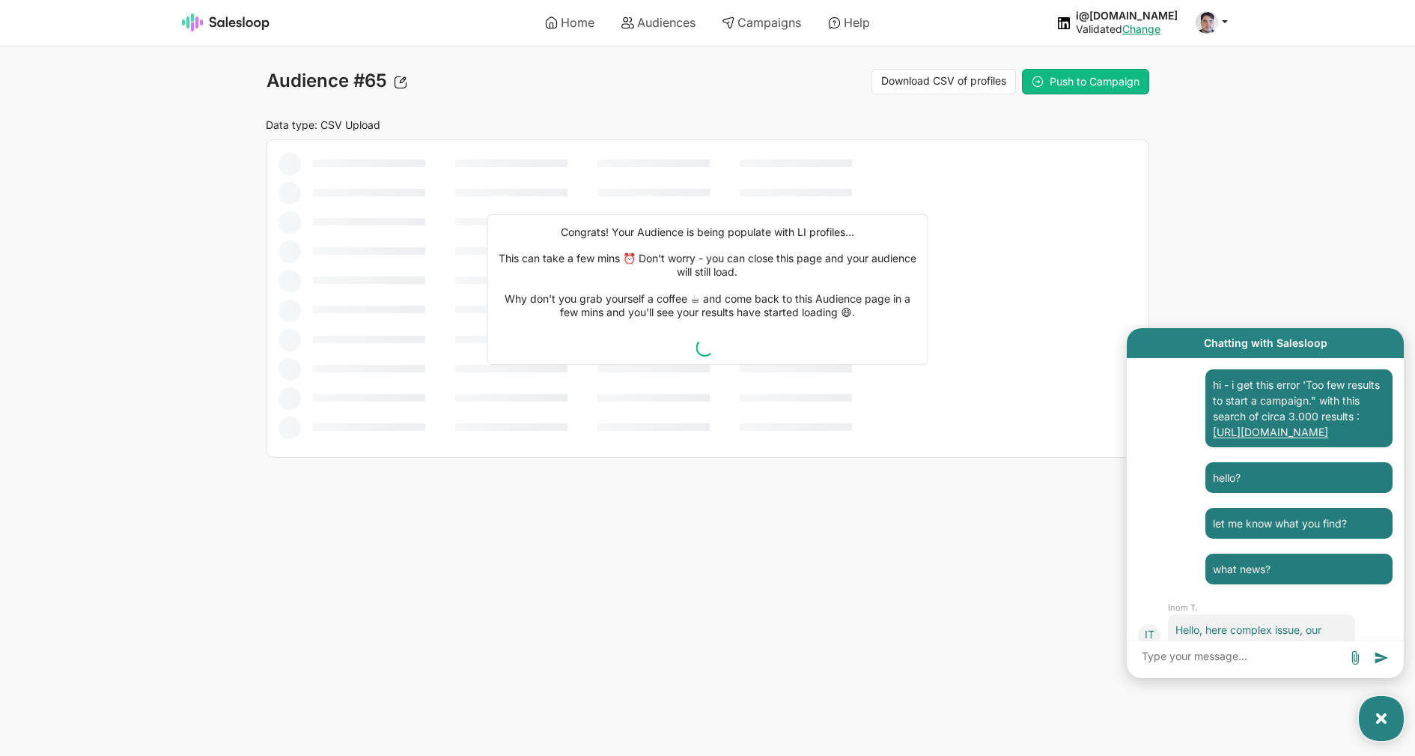
click at [1383, 726] on icon at bounding box center [1382, 718] width 18 height 18
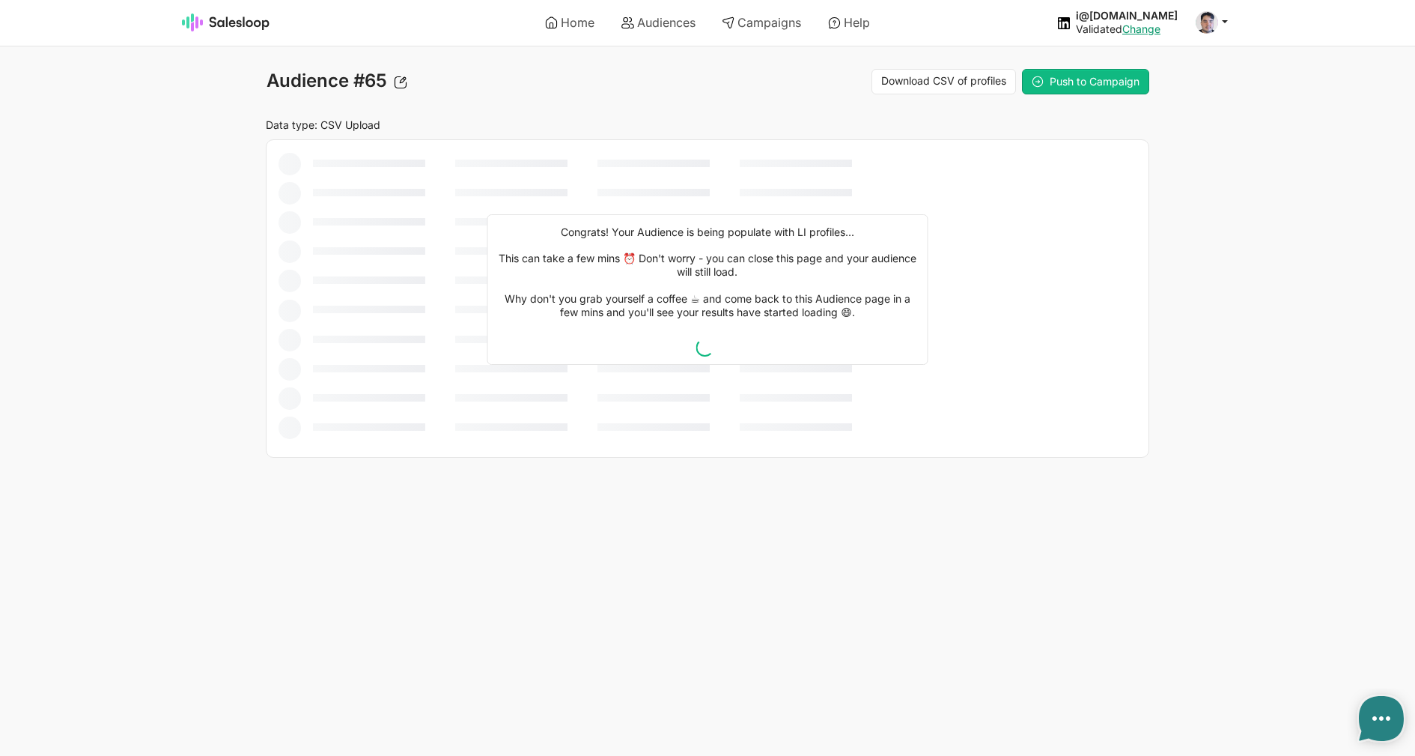
click at [1383, 726] on icon at bounding box center [1382, 718] width 18 height 18
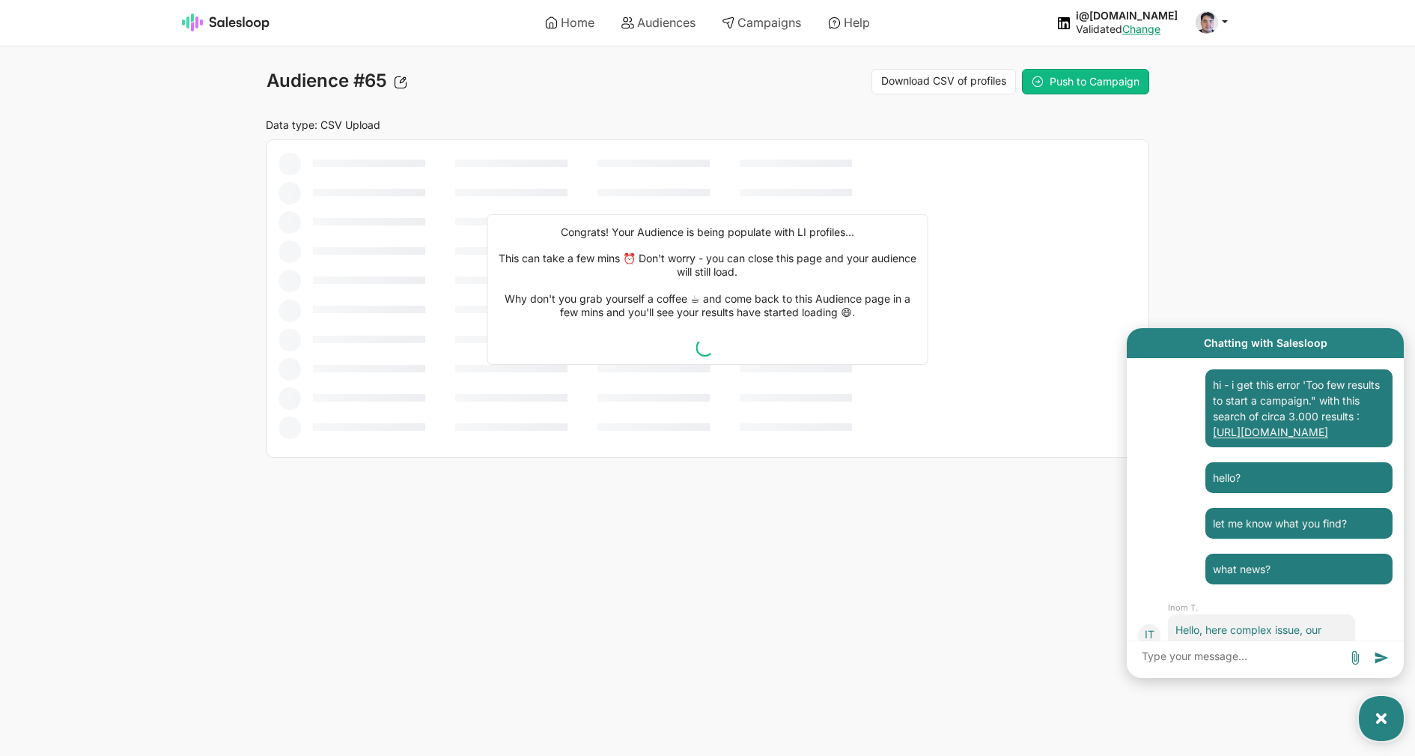
scroll to position [3752, 0]
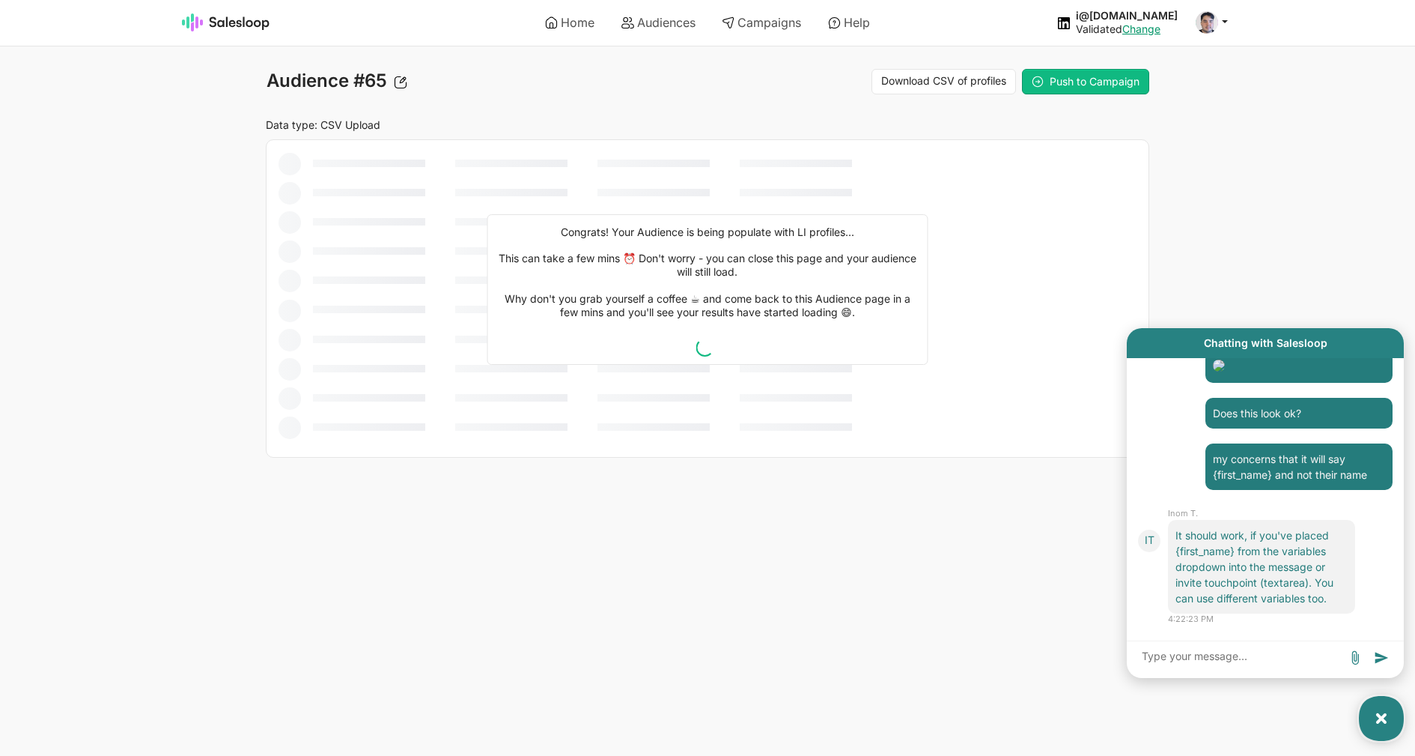
click at [1382, 720] on icon at bounding box center [1382, 718] width 18 height 18
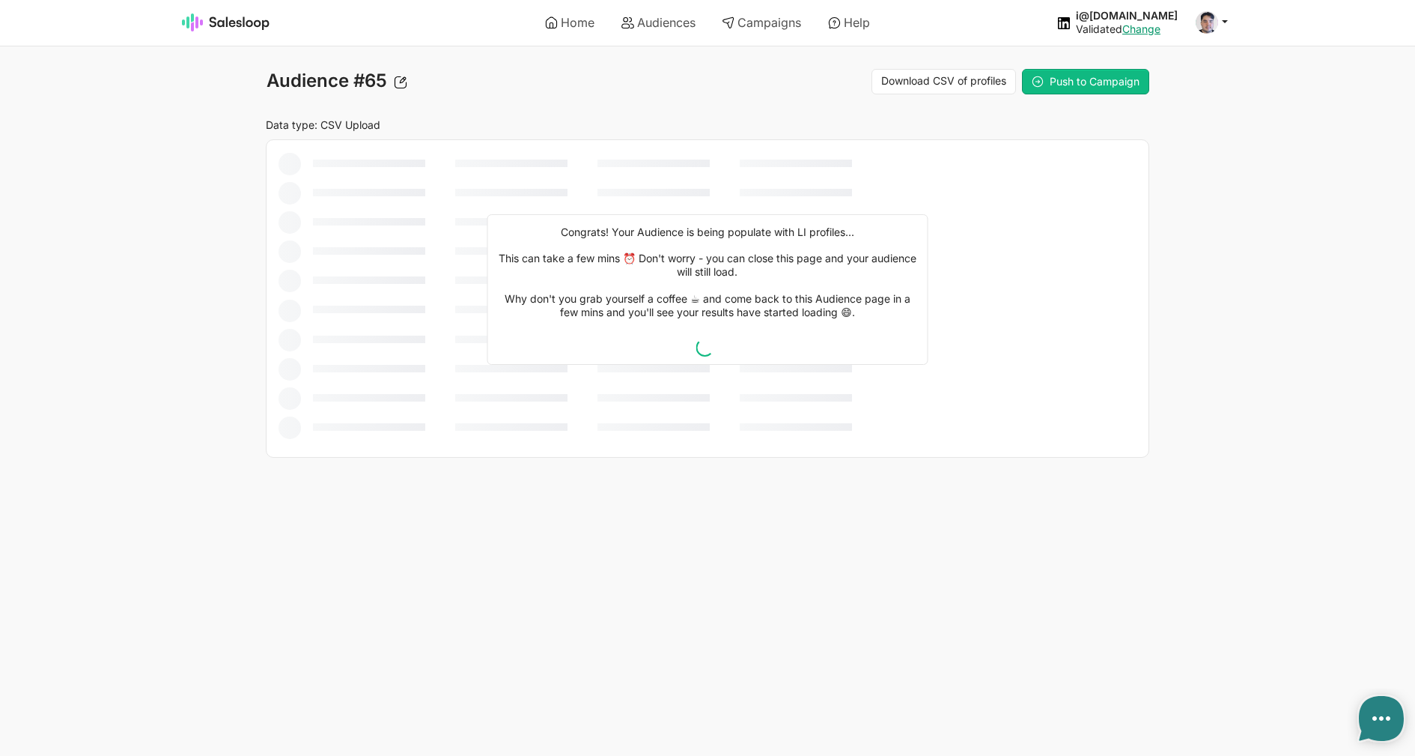
click at [1211, 398] on body "Home Audiences Campaigns Help i@inomoz.ru Validated Change Account Logout Audie…" at bounding box center [707, 229] width 1415 height 458
click at [650, 24] on link "Audiences" at bounding box center [658, 22] width 95 height 25
type textarea "x"
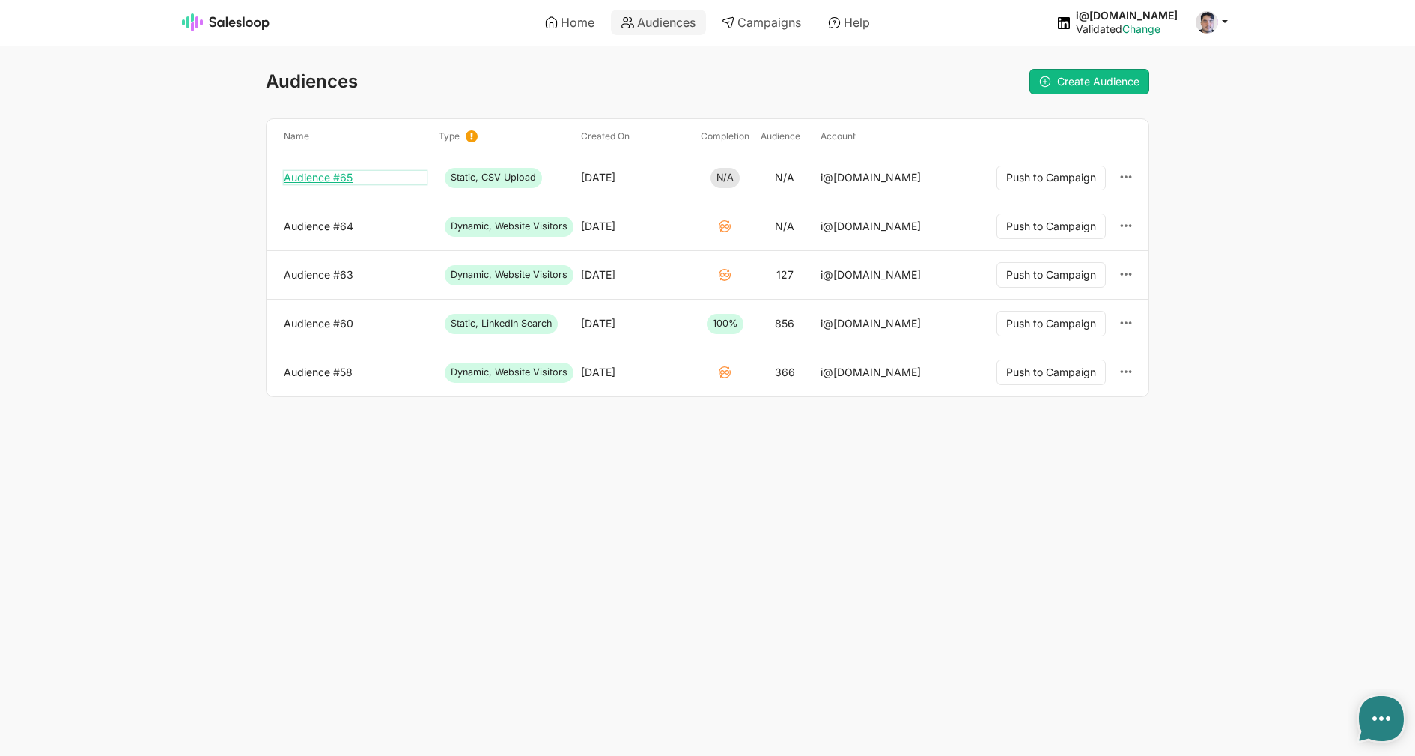
click at [326, 182] on link "Audience #65" at bounding box center [355, 177] width 143 height 13
type textarea "x"
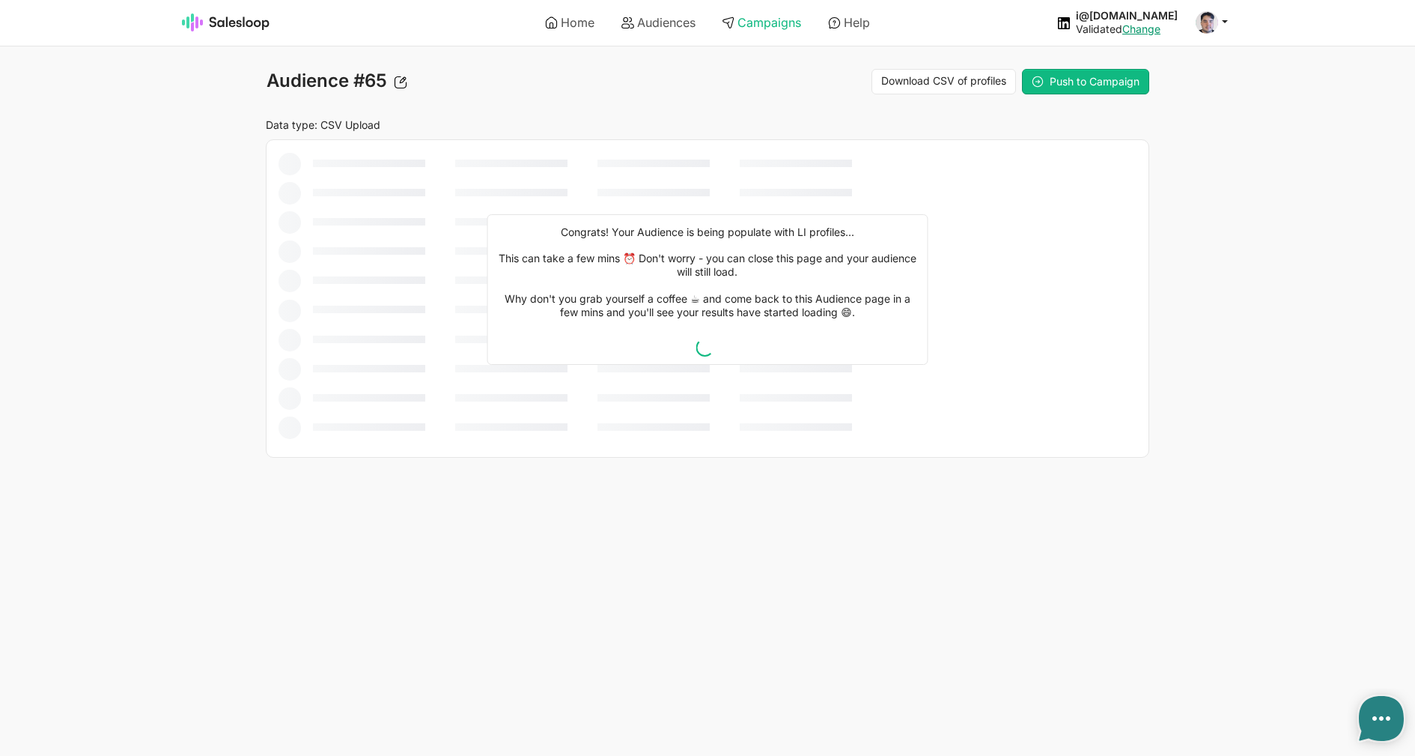
type textarea "x"
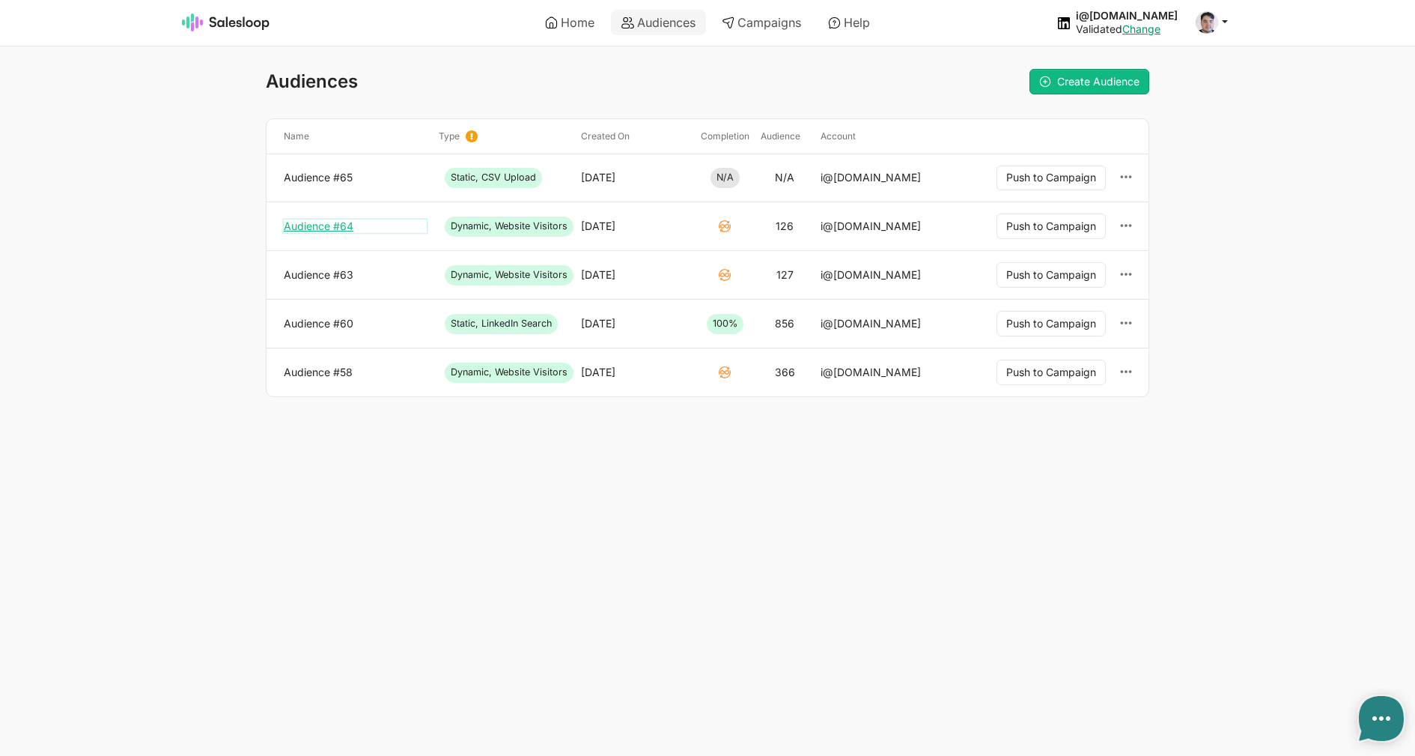
click at [300, 232] on link "Audience #64" at bounding box center [355, 225] width 143 height 13
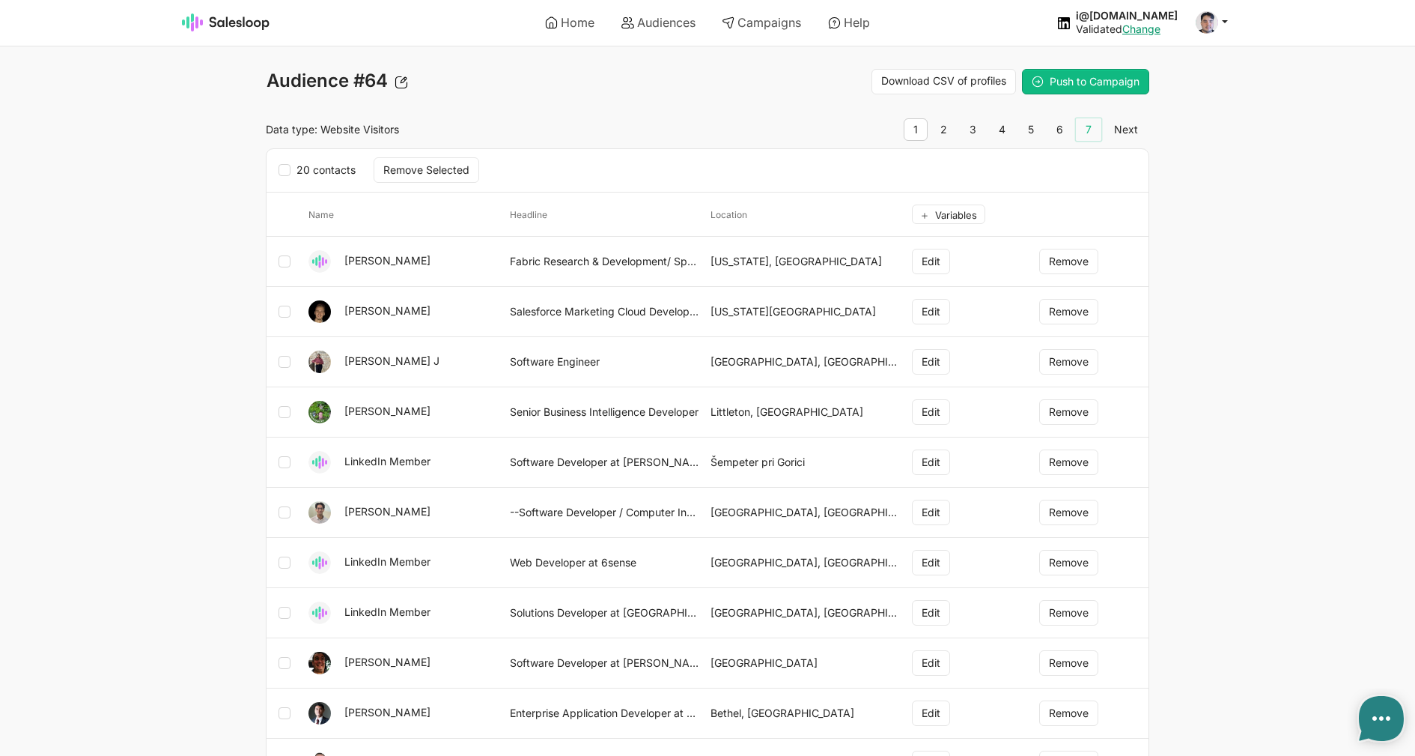
click at [1088, 133] on link "7" at bounding box center [1088, 129] width 25 height 22
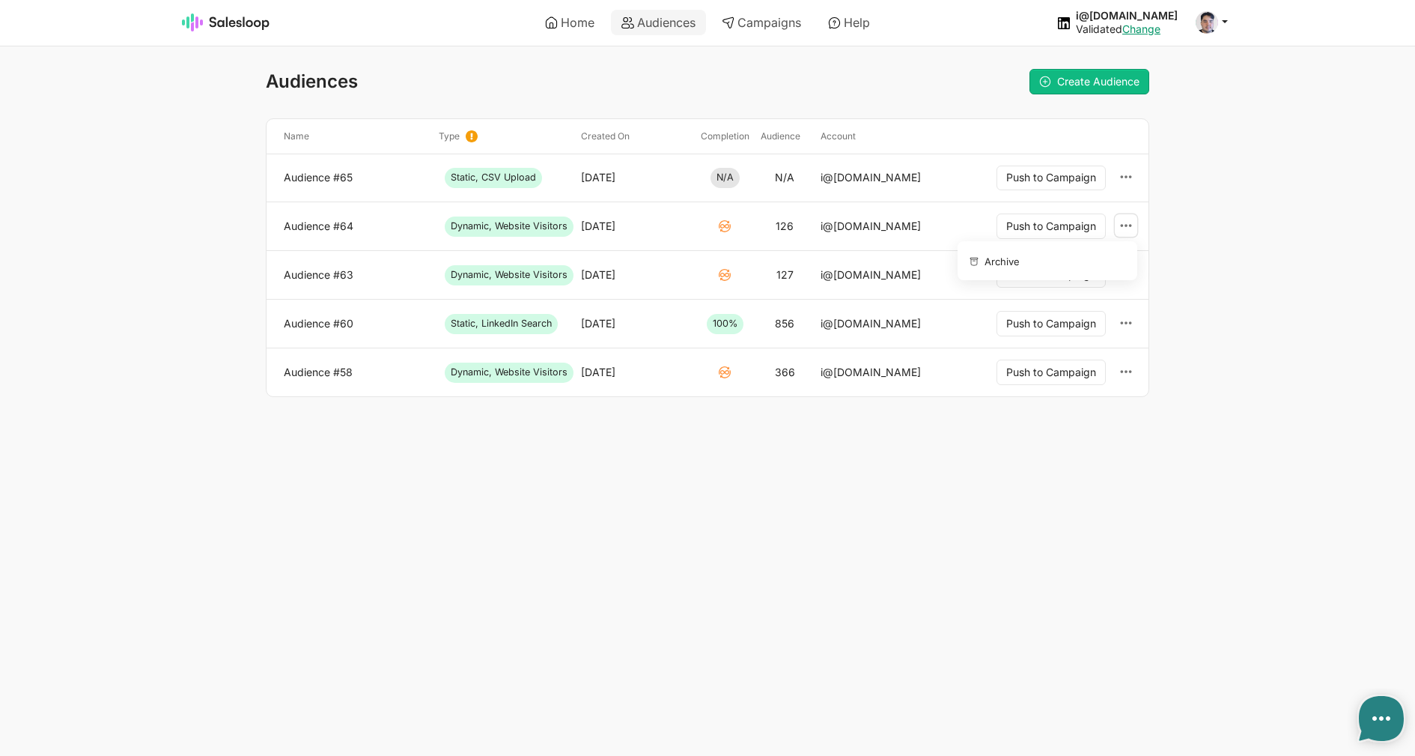
click at [1125, 228] on icon at bounding box center [1126, 225] width 13 height 13
click at [1082, 262] on button "Archive" at bounding box center [1045, 260] width 162 height 26
click at [1129, 270] on icon at bounding box center [1126, 273] width 13 height 13
click at [1017, 299] on button "Archive" at bounding box center [1045, 309] width 162 height 26
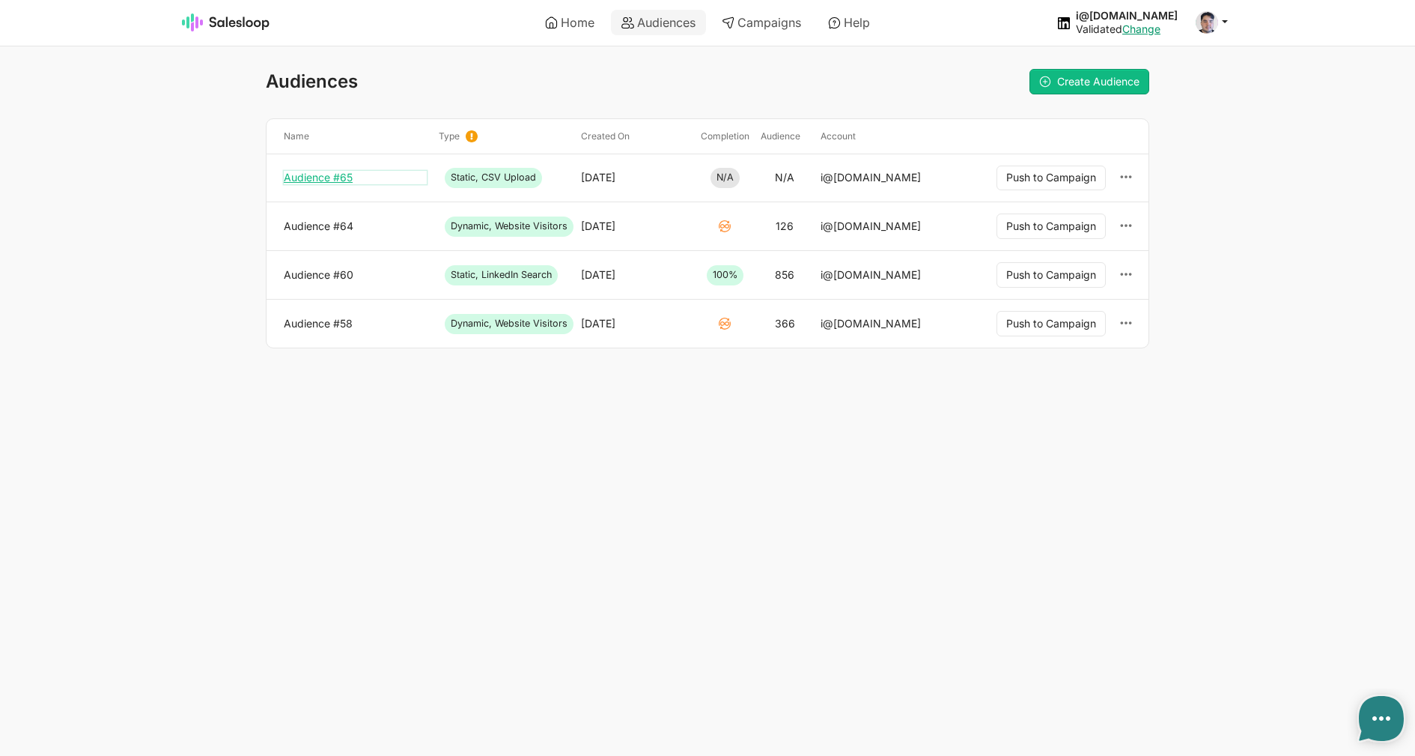
click at [336, 181] on link "Audience #65" at bounding box center [355, 177] width 143 height 13
type textarea "x"
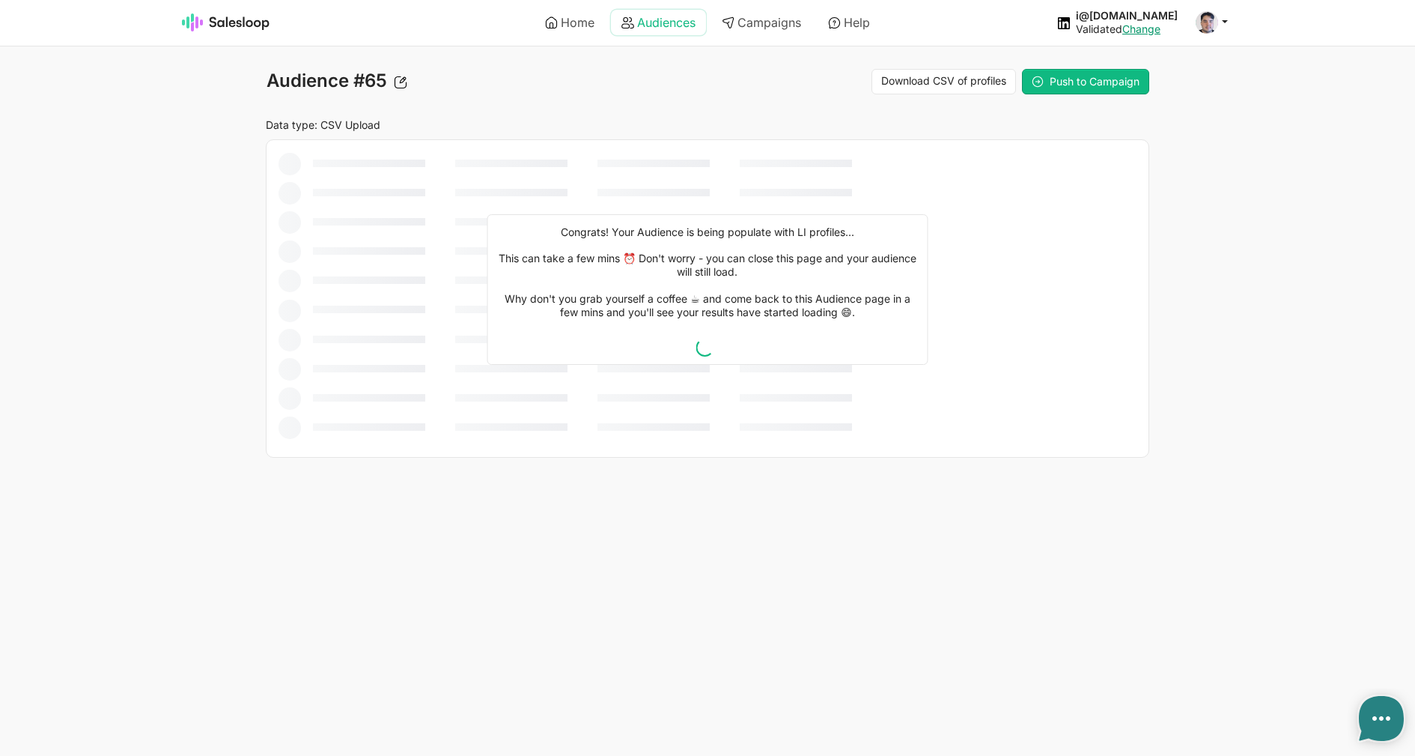
click at [628, 29] on icon at bounding box center [628, 22] width 13 height 13
type textarea "x"
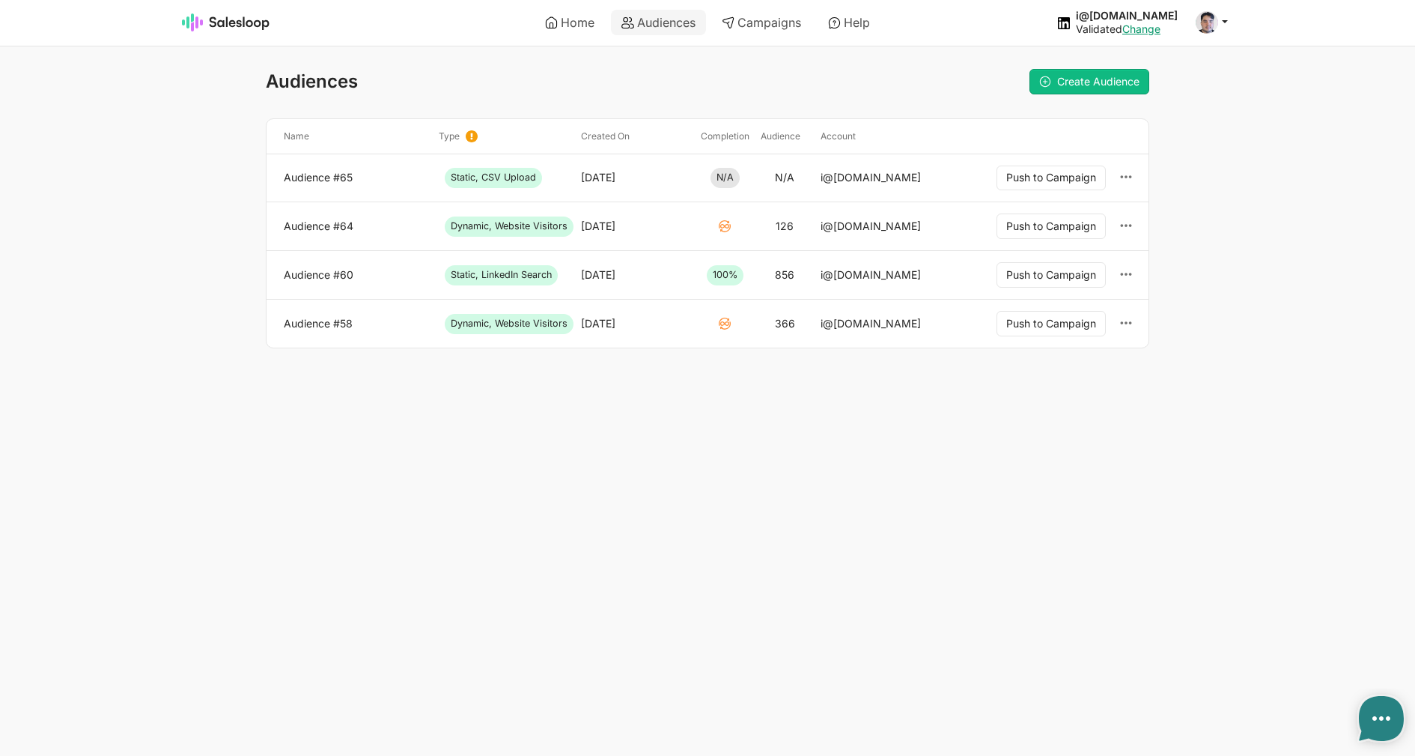
type textarea "x"
click at [327, 167] on div "Audience #65" at bounding box center [355, 178] width 155 height 25
click at [327, 177] on link "Audience #65" at bounding box center [355, 177] width 143 height 13
type textarea "x"
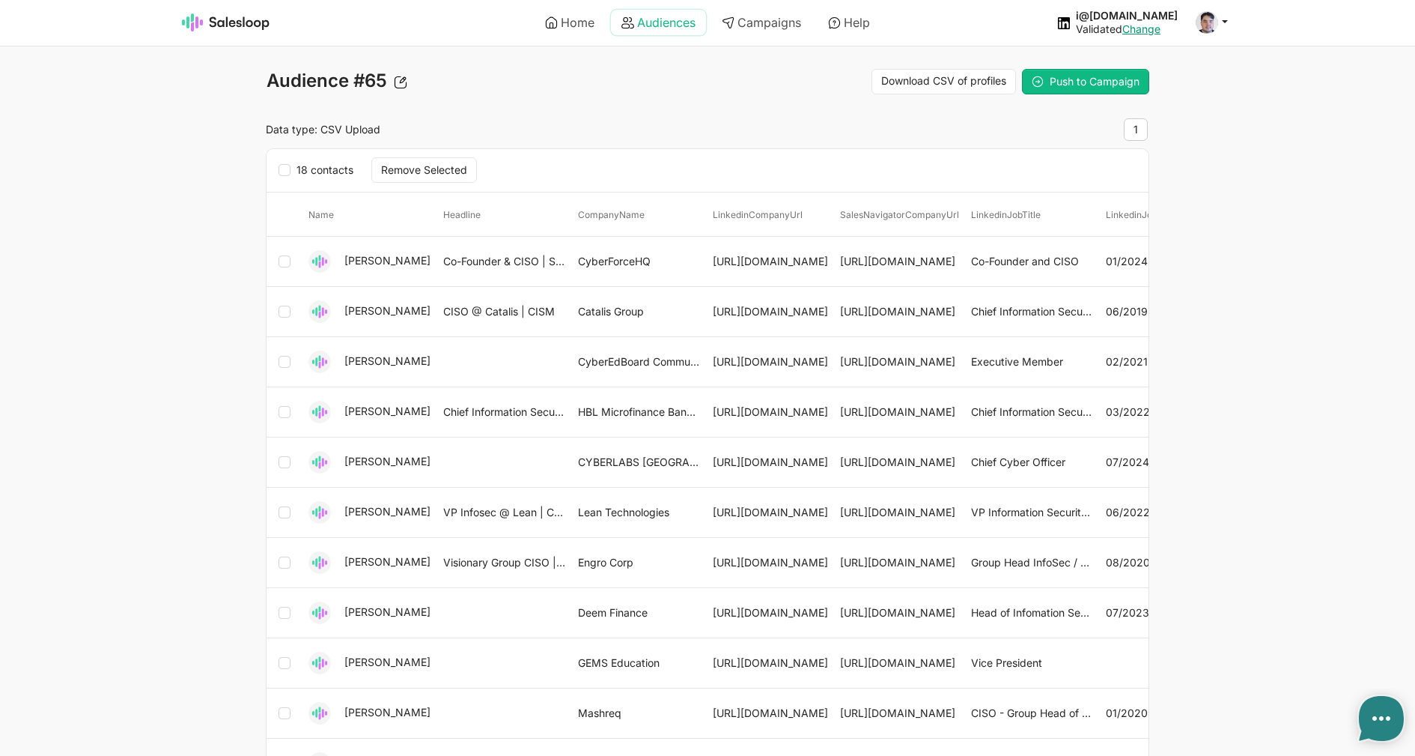
click at [675, 26] on link "Audiences" at bounding box center [658, 22] width 95 height 25
type textarea "x"
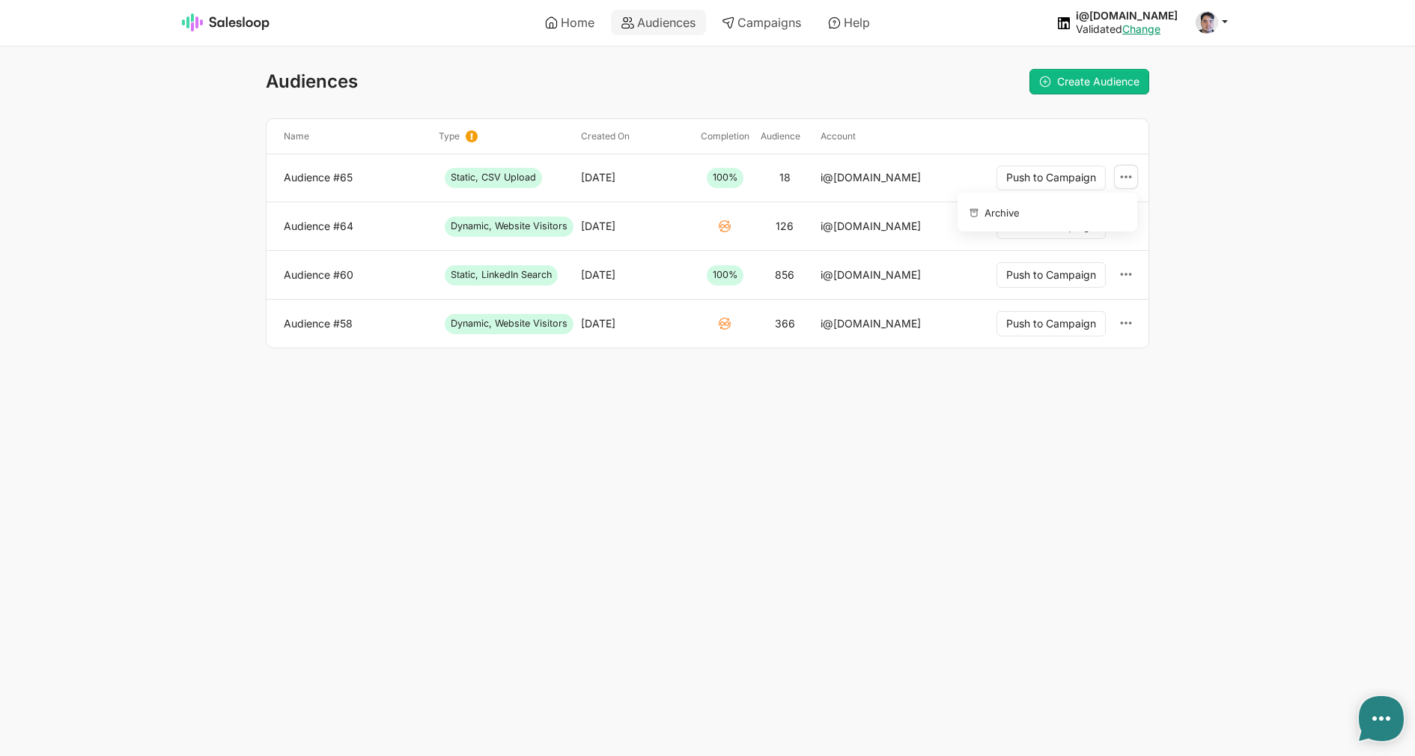
click at [1134, 174] on link at bounding box center [1126, 177] width 22 height 23
click at [1060, 220] on button "Archive" at bounding box center [1045, 211] width 162 height 26
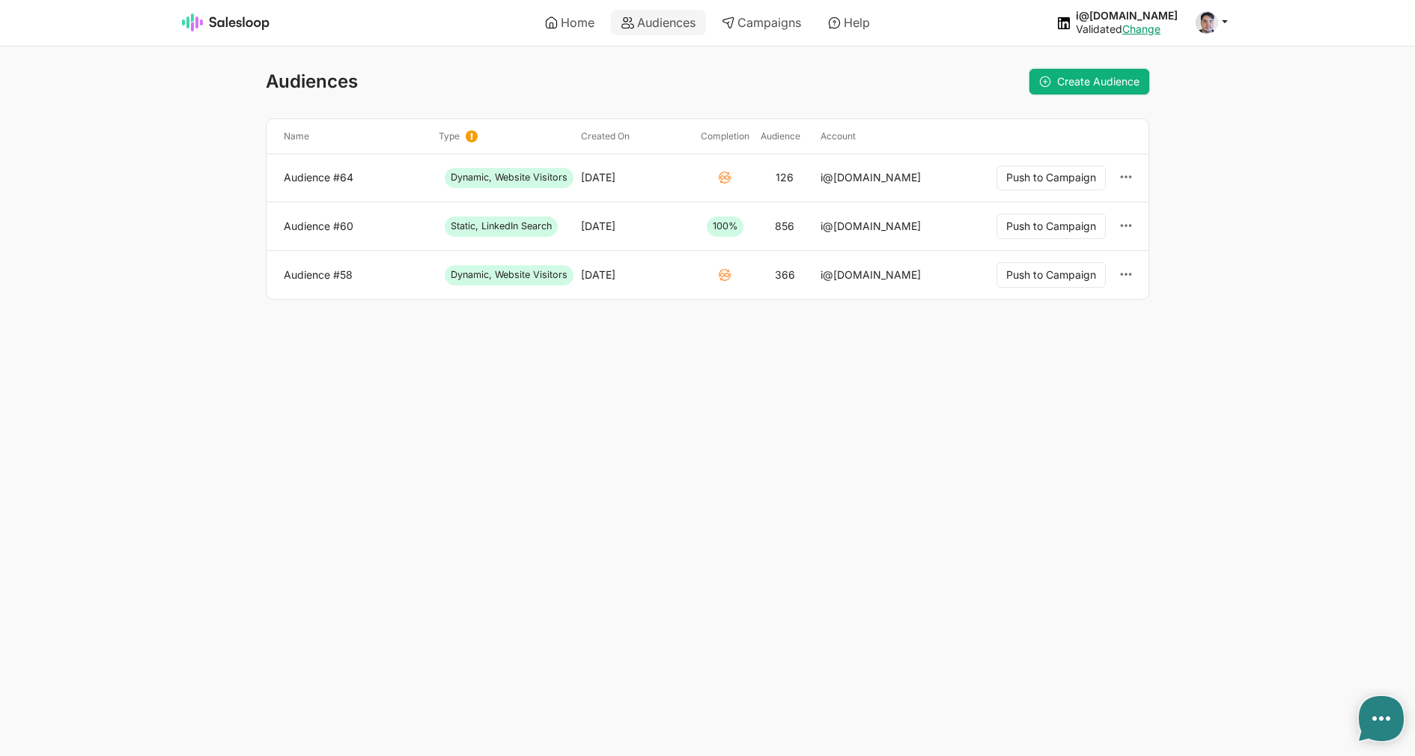
click at [1069, 82] on span "Create Audience" at bounding box center [1098, 81] width 82 height 13
type textarea "x"
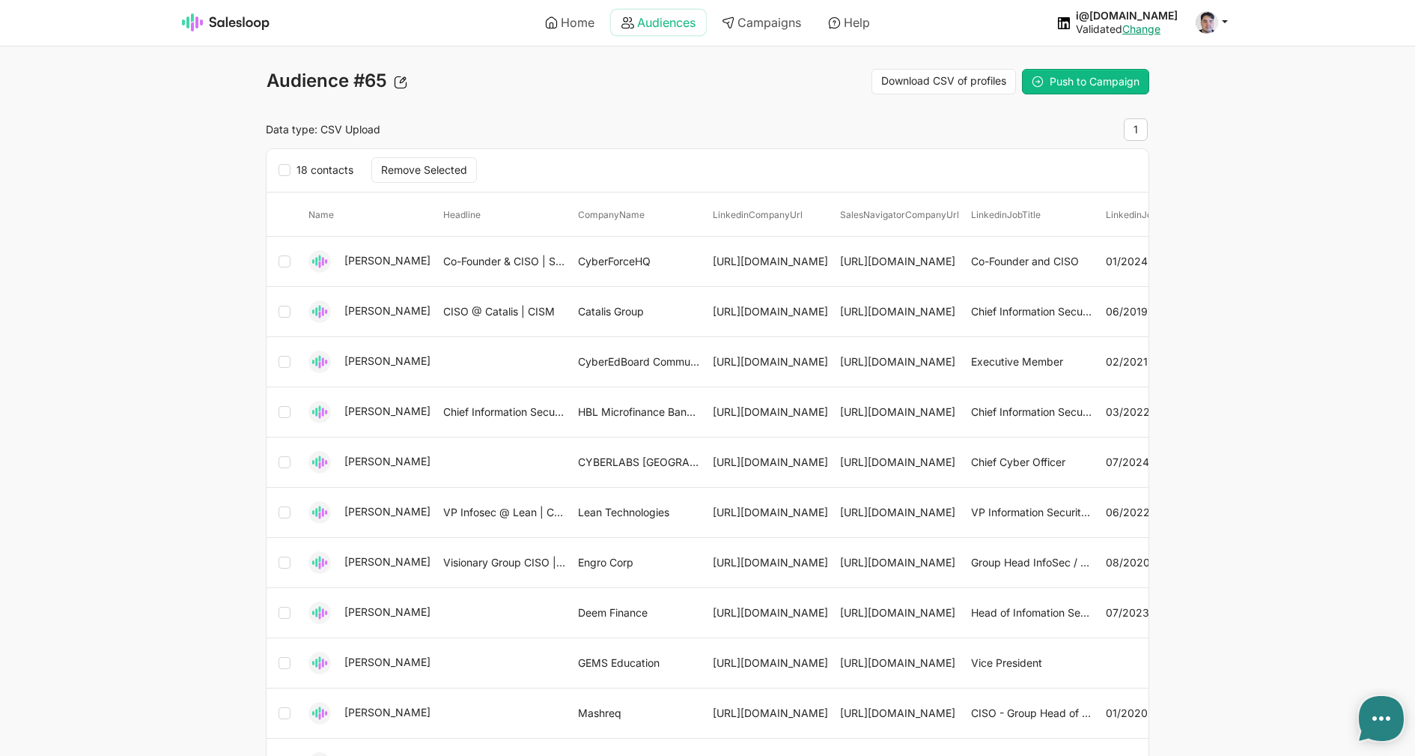
click at [625, 25] on use at bounding box center [628, 22] width 13 height 11
type textarea "x"
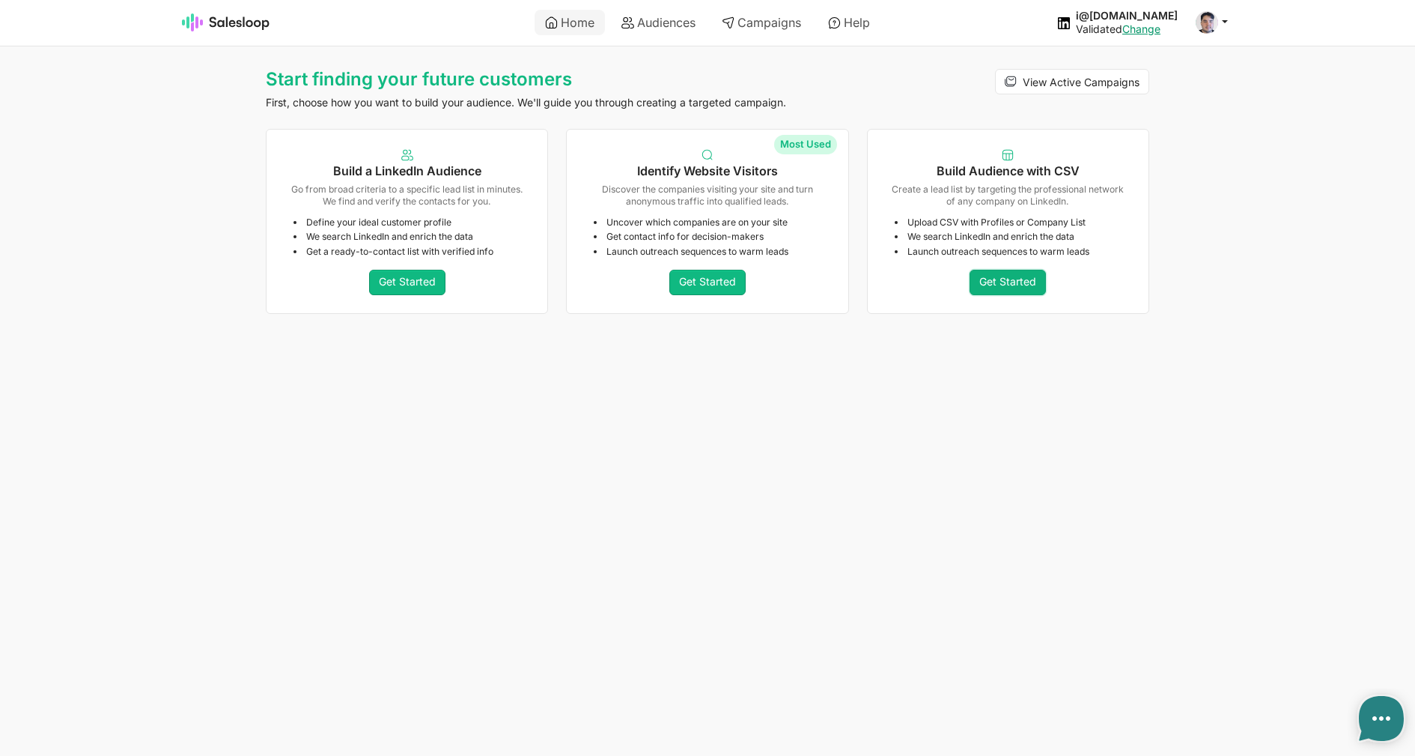
click at [989, 275] on link "Get Started" at bounding box center [1008, 282] width 76 height 25
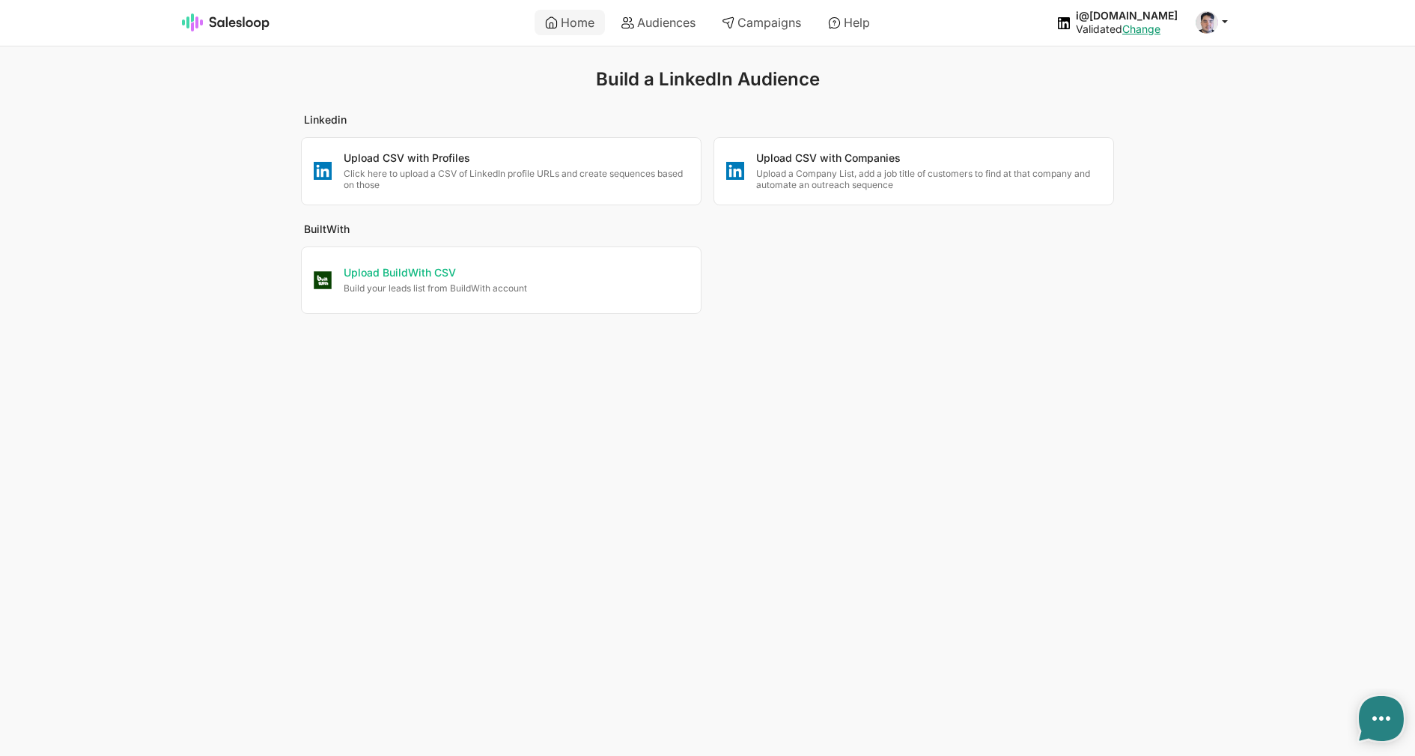
type textarea "x"
click at [405, 291] on p "Build your leads list from BuildWith account" at bounding box center [516, 287] width 345 height 11
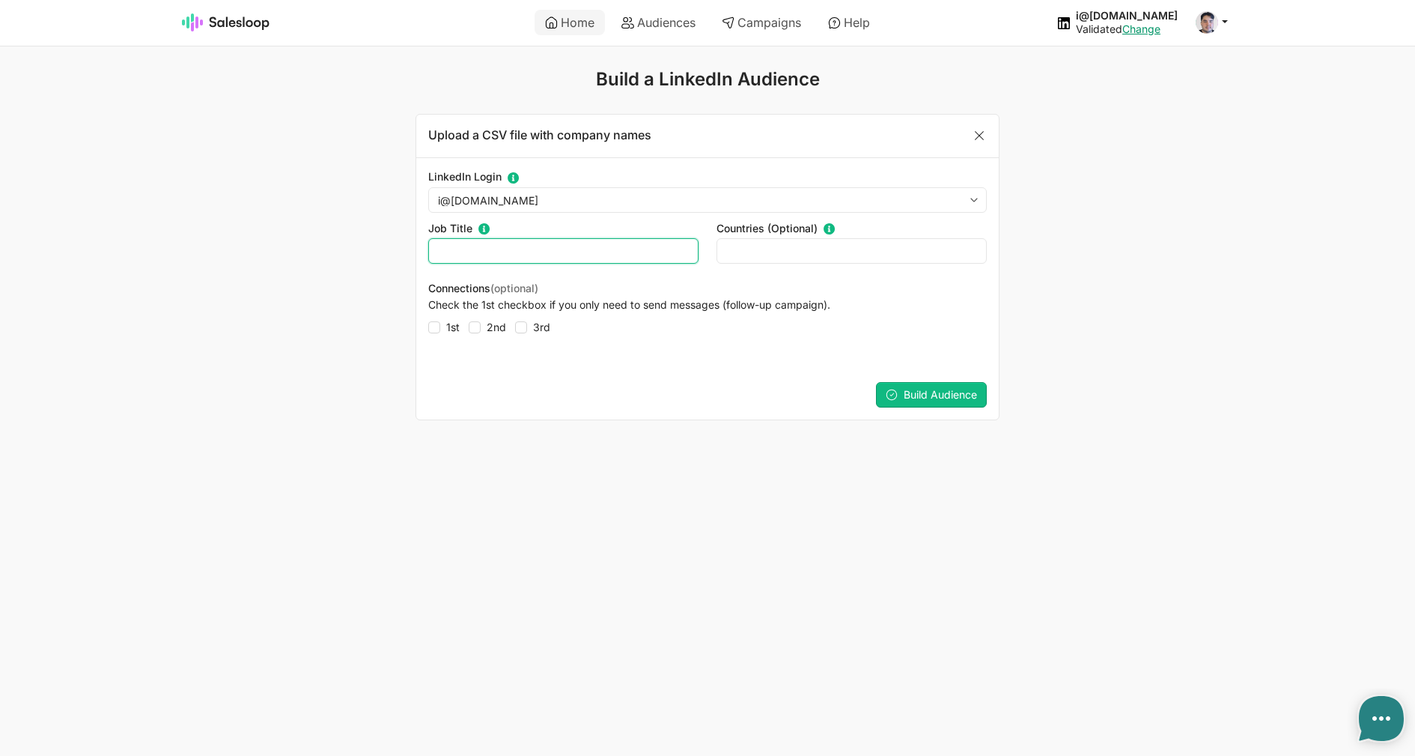
click at [645, 251] on input "text" at bounding box center [563, 250] width 270 height 25
type input "Developer"
click at [894, 395] on icon "submit" at bounding box center [892, 395] width 12 height 12
type textarea "x"
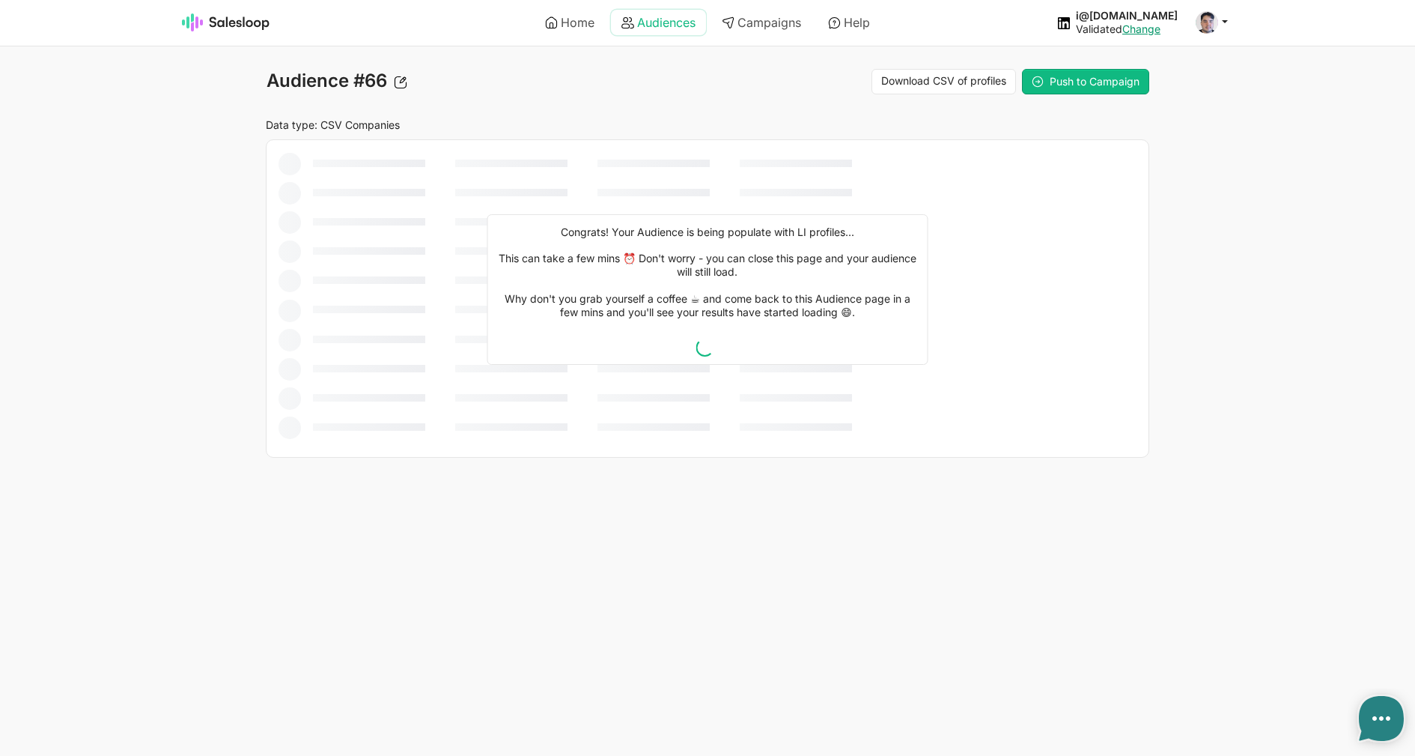
click at [655, 17] on link "Audiences" at bounding box center [658, 22] width 95 height 25
type textarea "x"
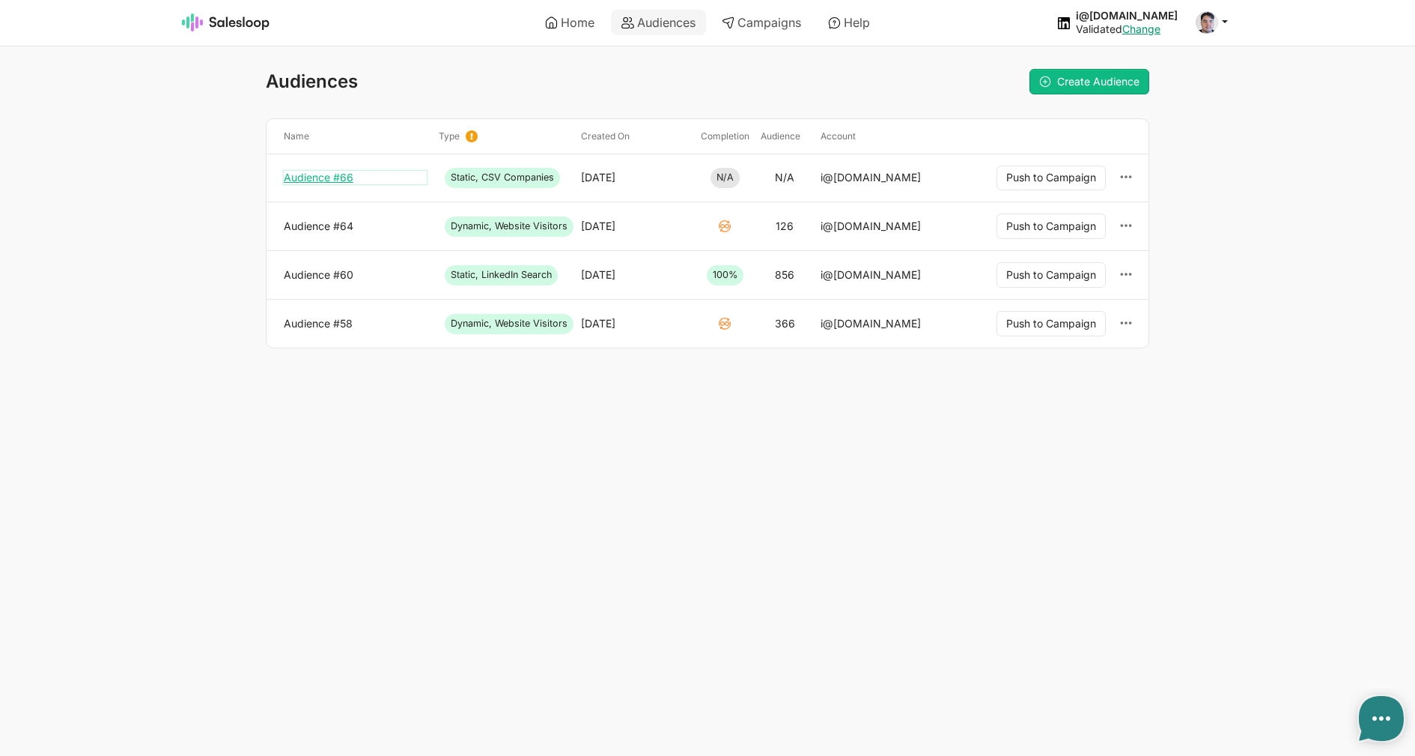
click at [344, 181] on link "Audience #66" at bounding box center [355, 177] width 143 height 13
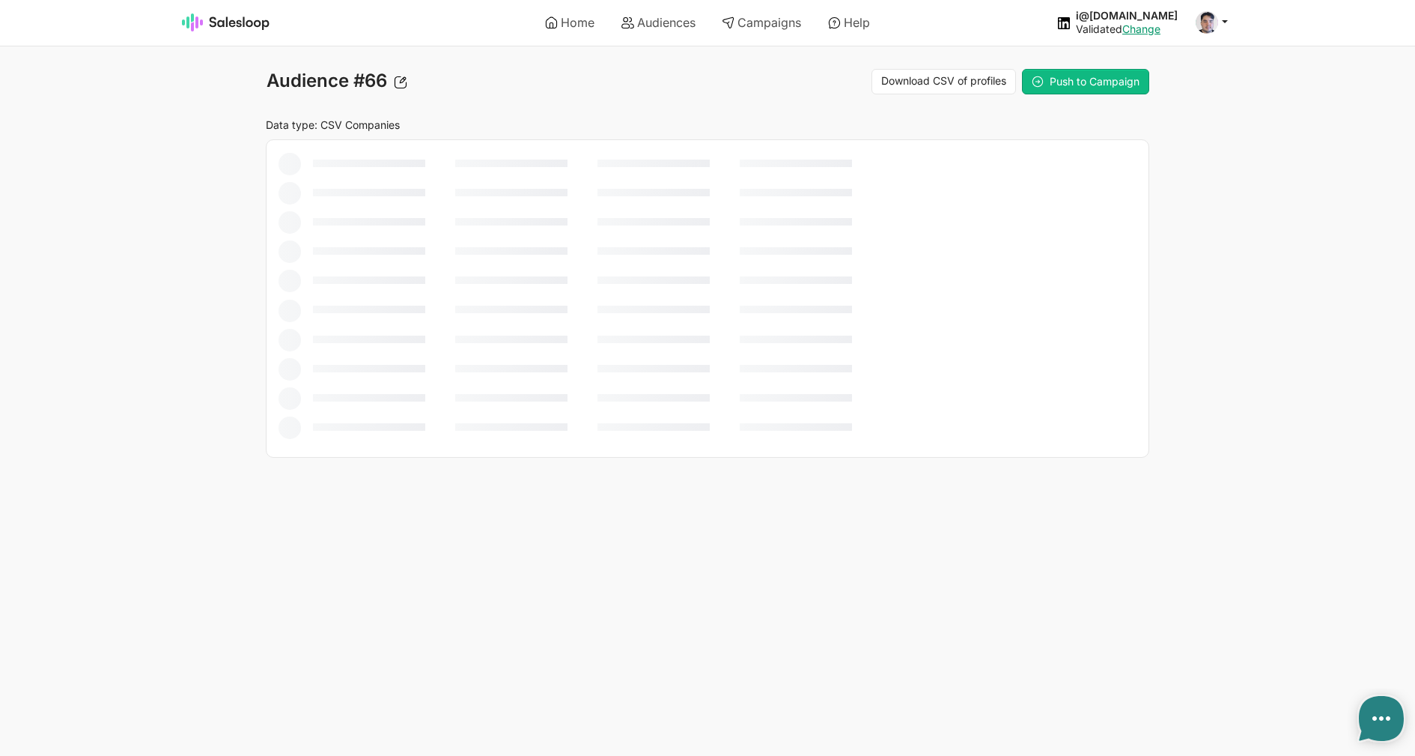
type textarea "x"
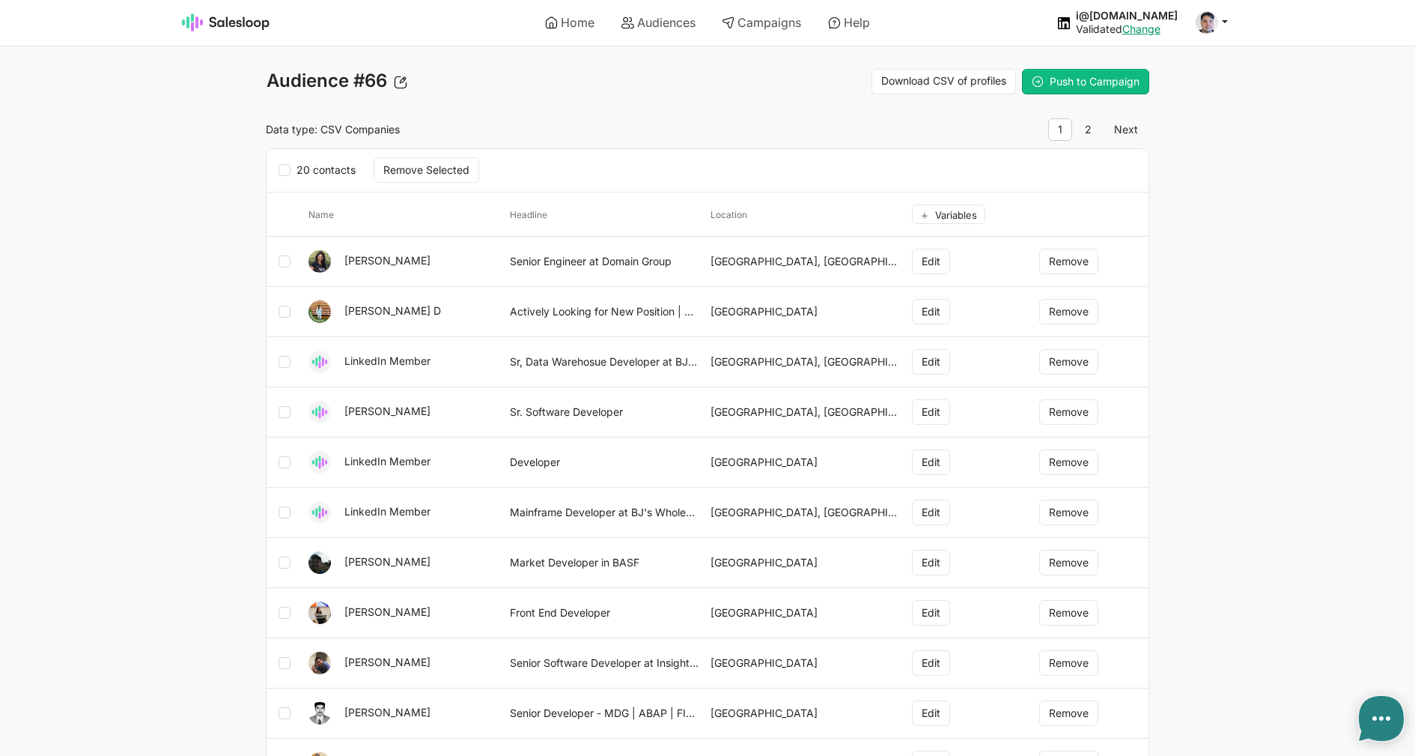
type textarea "x"
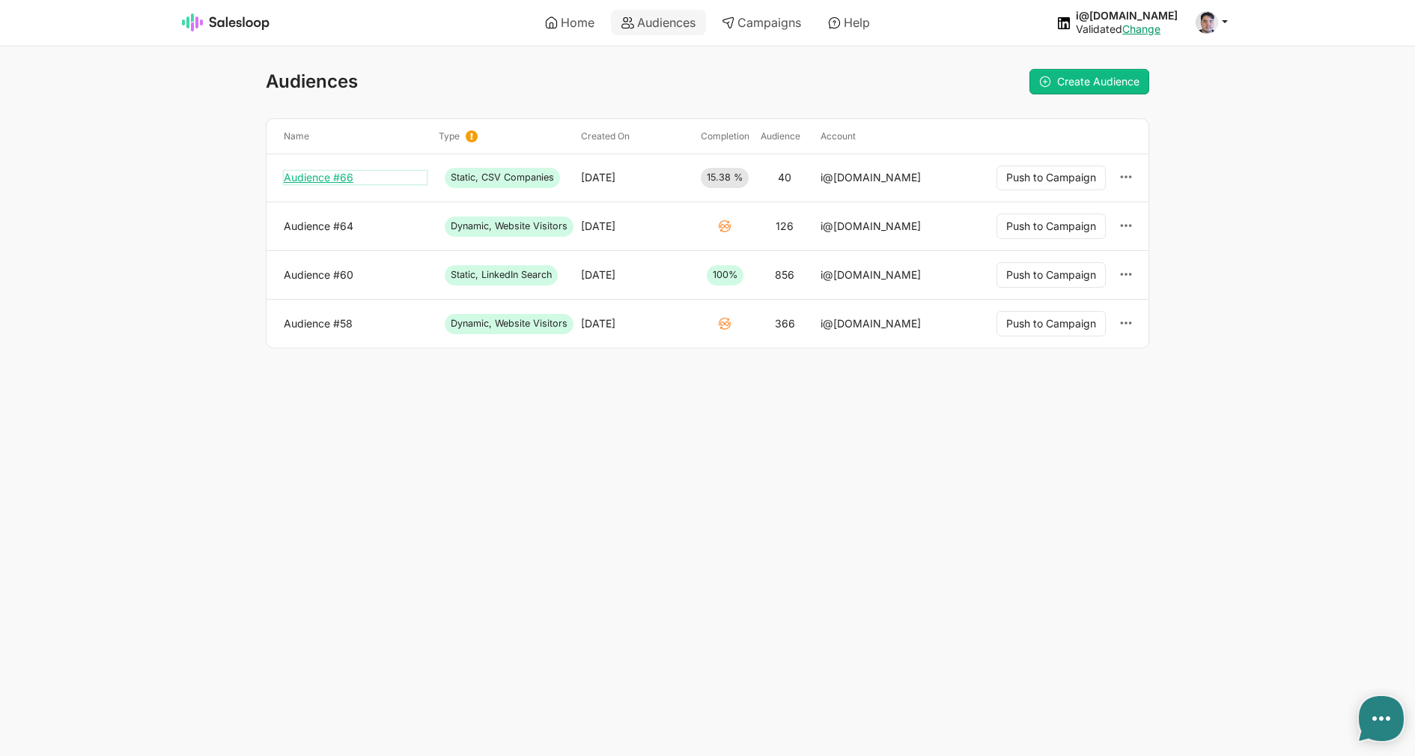
click at [320, 178] on link "Audience #66" at bounding box center [355, 177] width 143 height 13
type textarea "x"
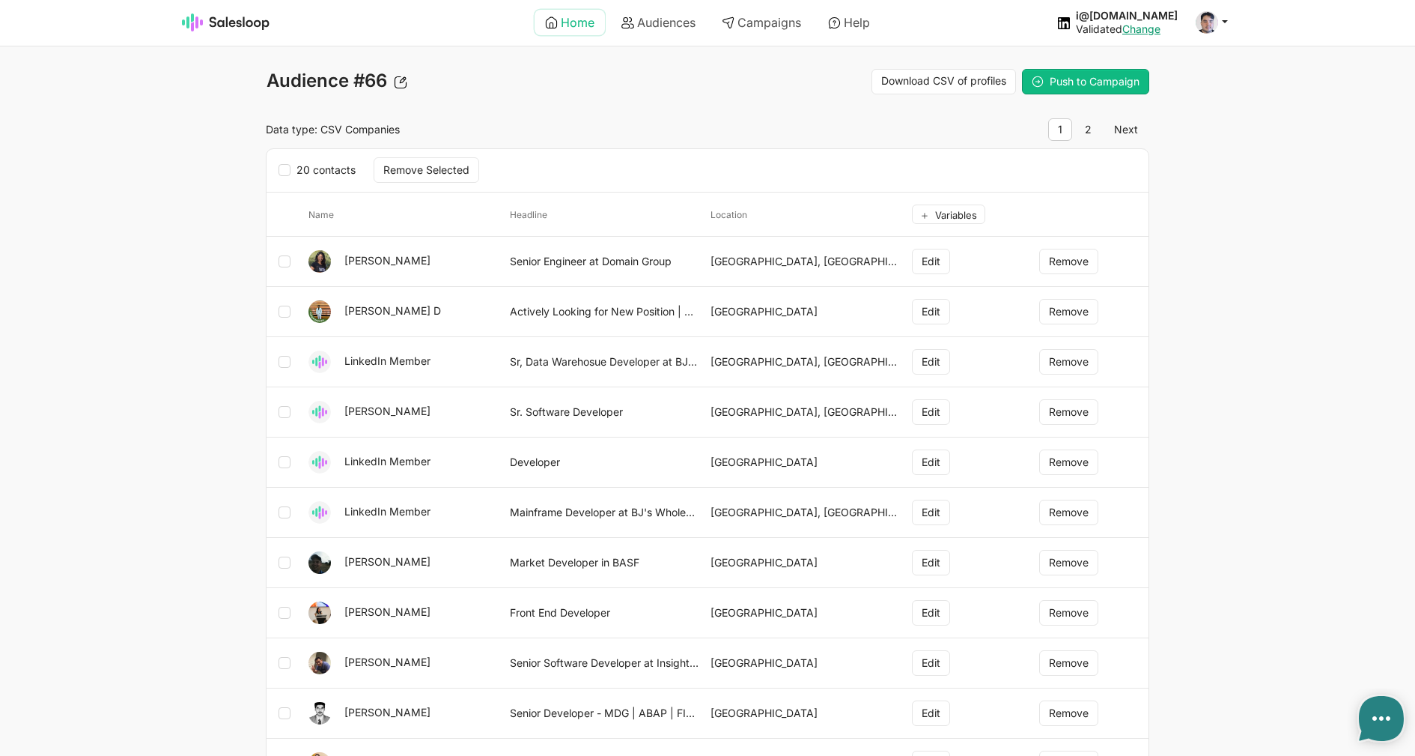
click at [574, 14] on link "Home" at bounding box center [570, 22] width 70 height 25
type textarea "x"
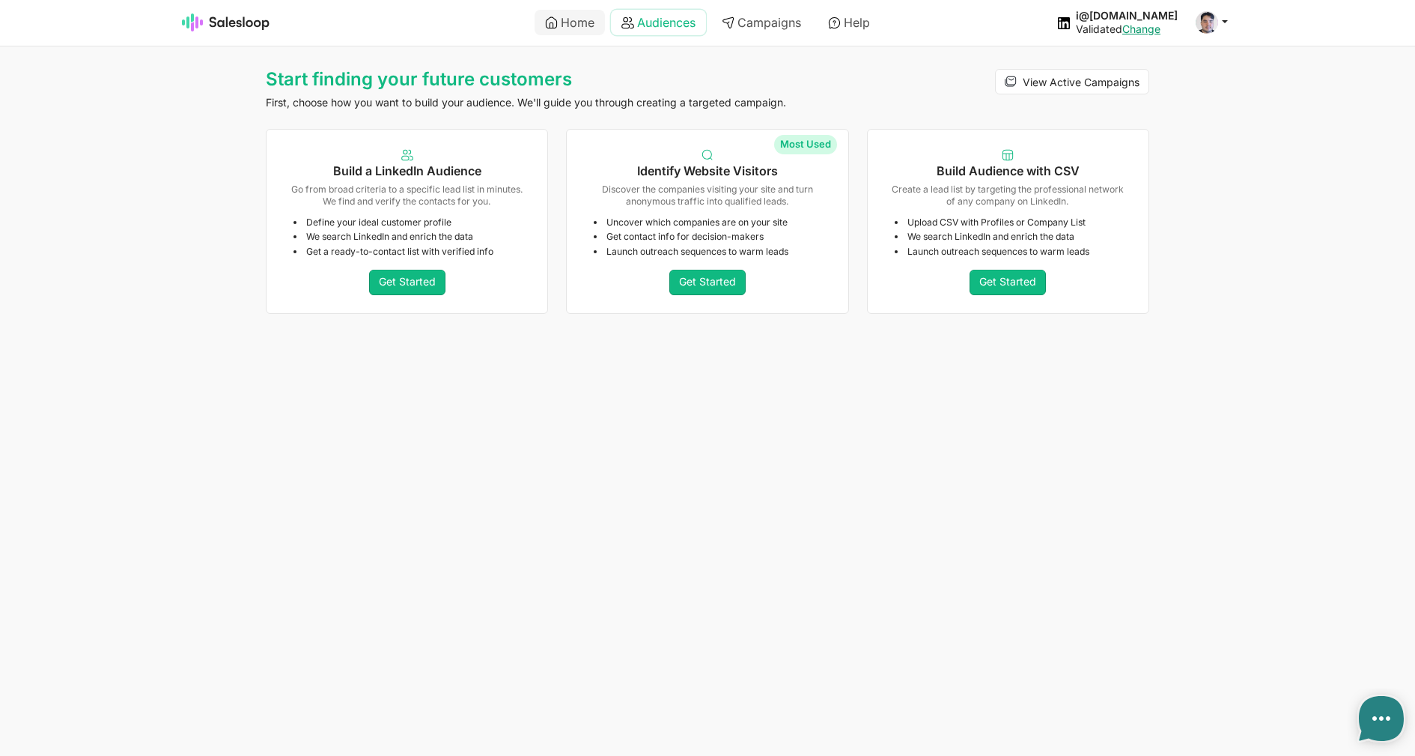
click at [622, 25] on icon at bounding box center [628, 22] width 13 height 13
type textarea "x"
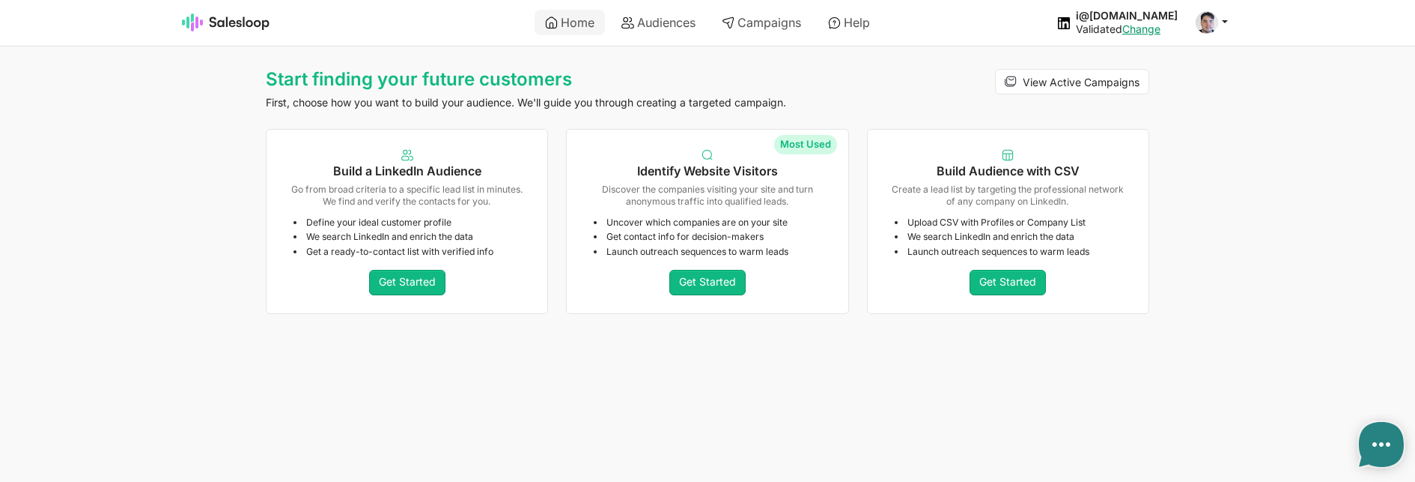
type textarea "x"
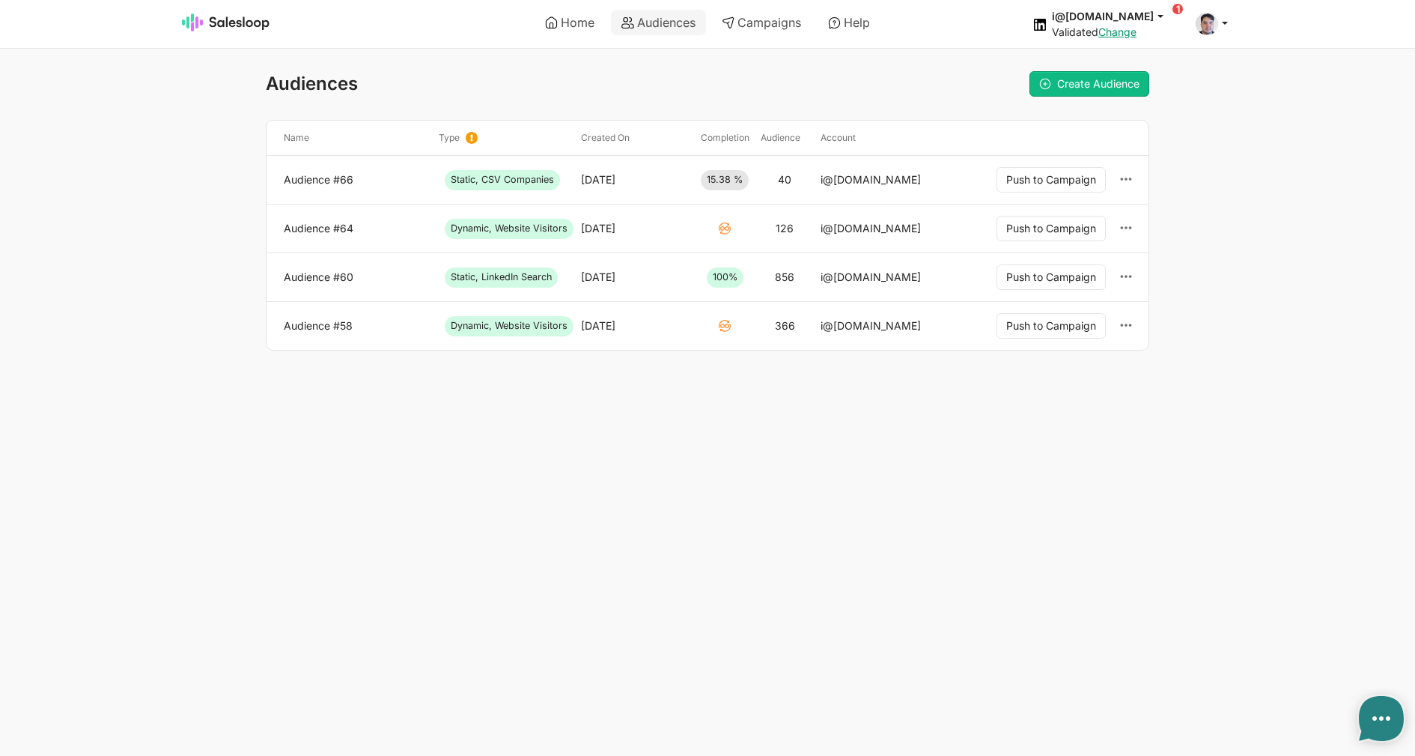
click at [281, 327] on div "Audience #58" at bounding box center [355, 325] width 155 height 25
click at [290, 327] on link "Audience #58" at bounding box center [355, 325] width 143 height 13
type textarea "x"
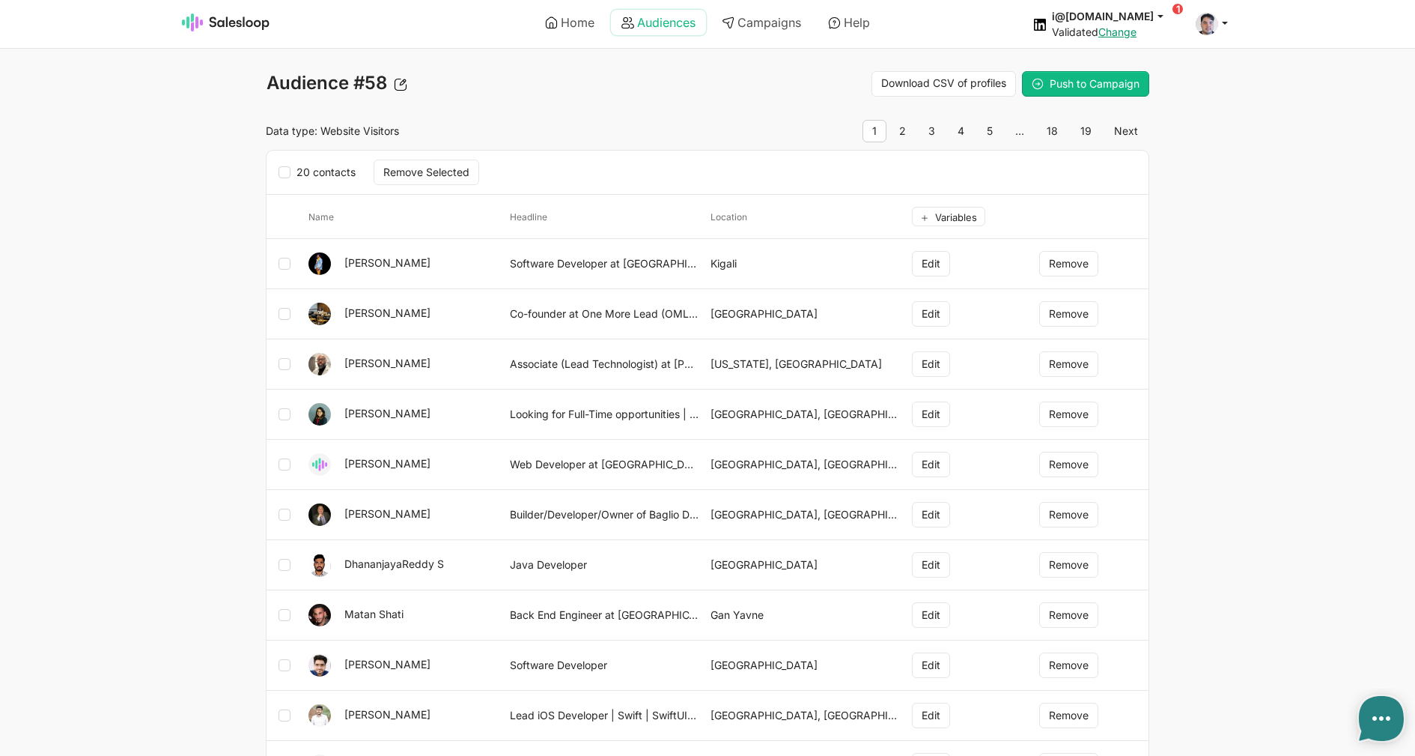
click at [640, 25] on link "Audiences" at bounding box center [658, 22] width 95 height 25
type textarea "x"
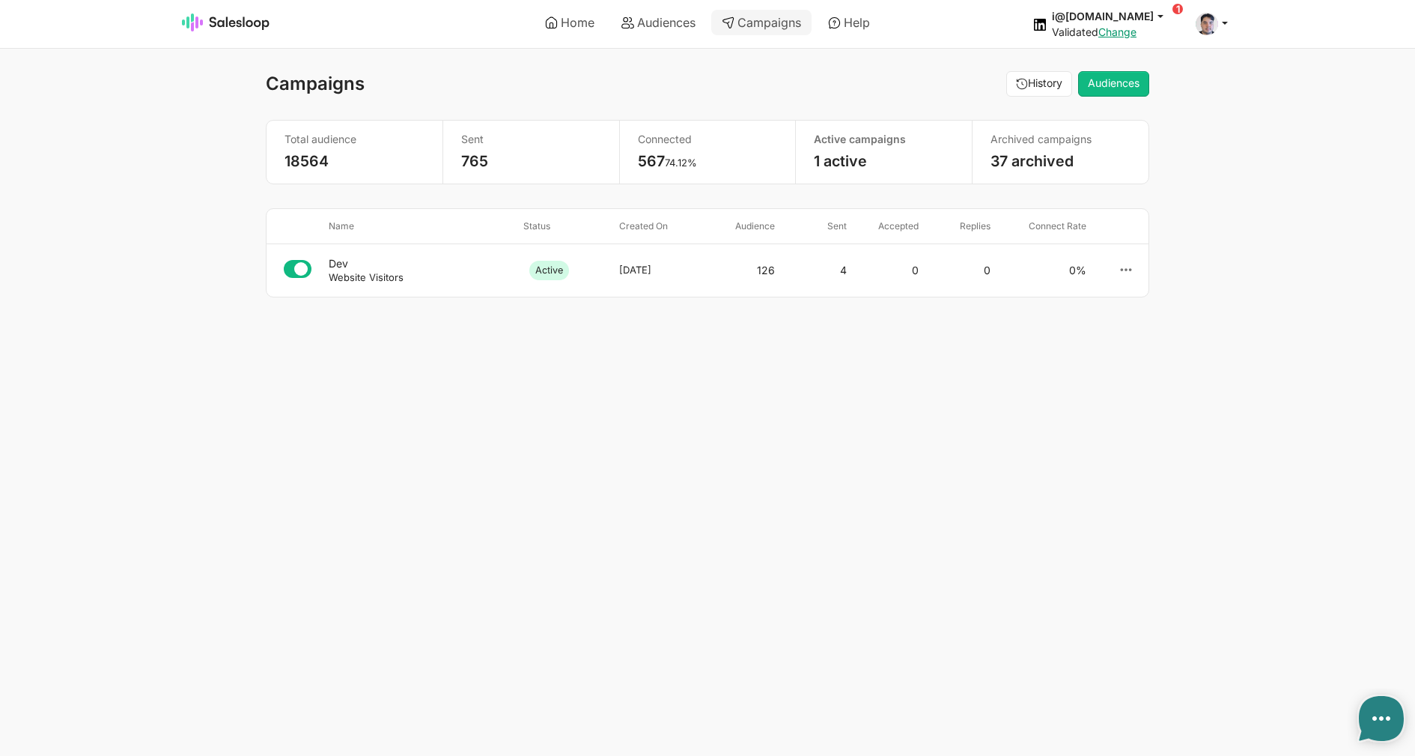
select select "21"
click at [386, 267] on div "Dev" at bounding box center [420, 263] width 183 height 13
type textarea "x"
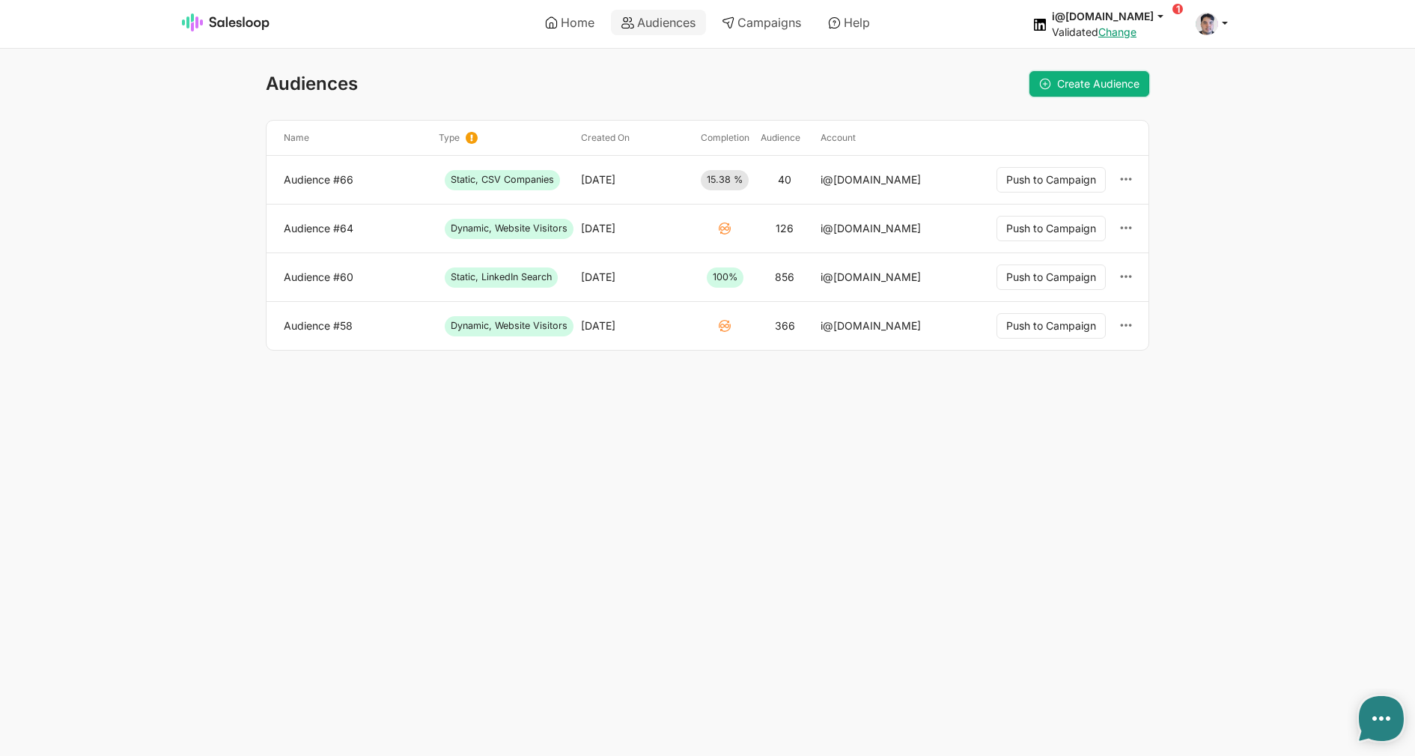
click at [1087, 89] on span "Create Audience" at bounding box center [1098, 83] width 82 height 13
type textarea "x"
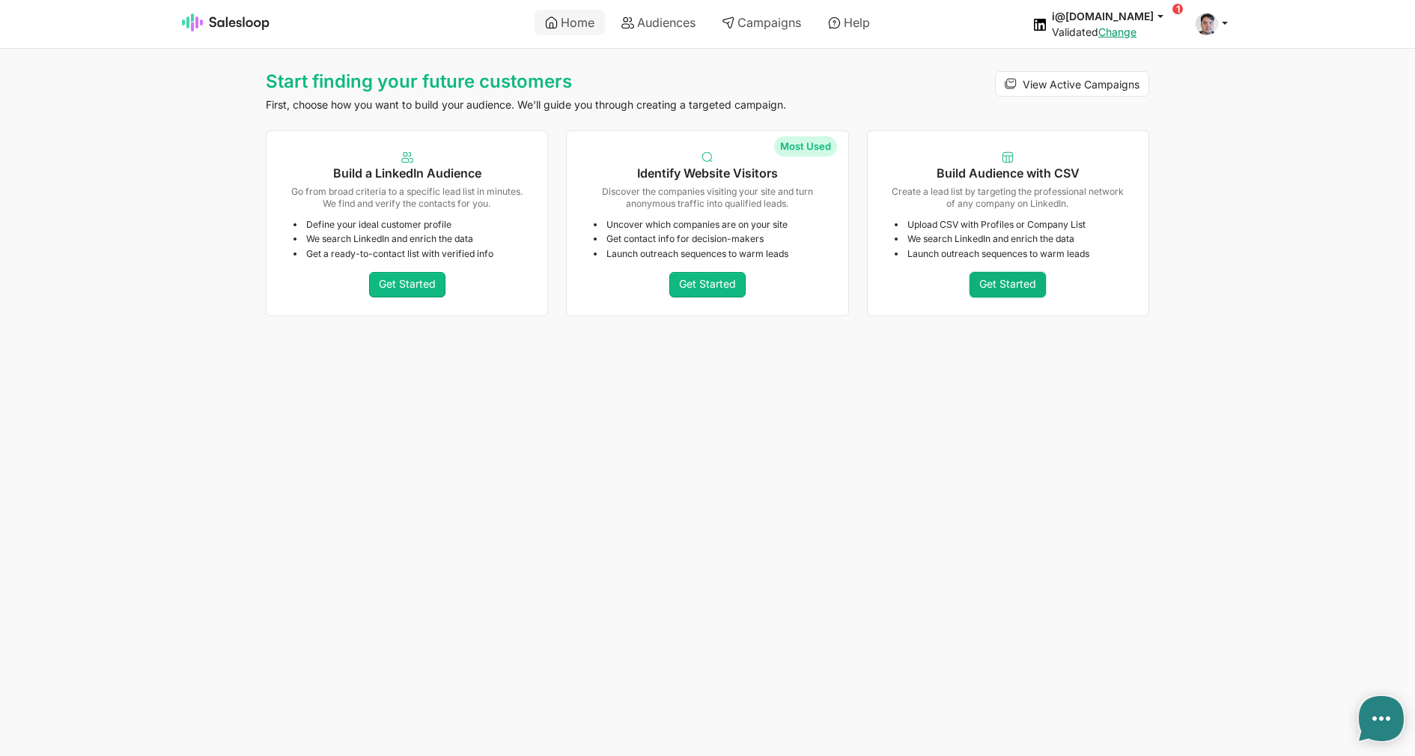
click at [1019, 285] on link "Get Started" at bounding box center [1008, 284] width 76 height 25
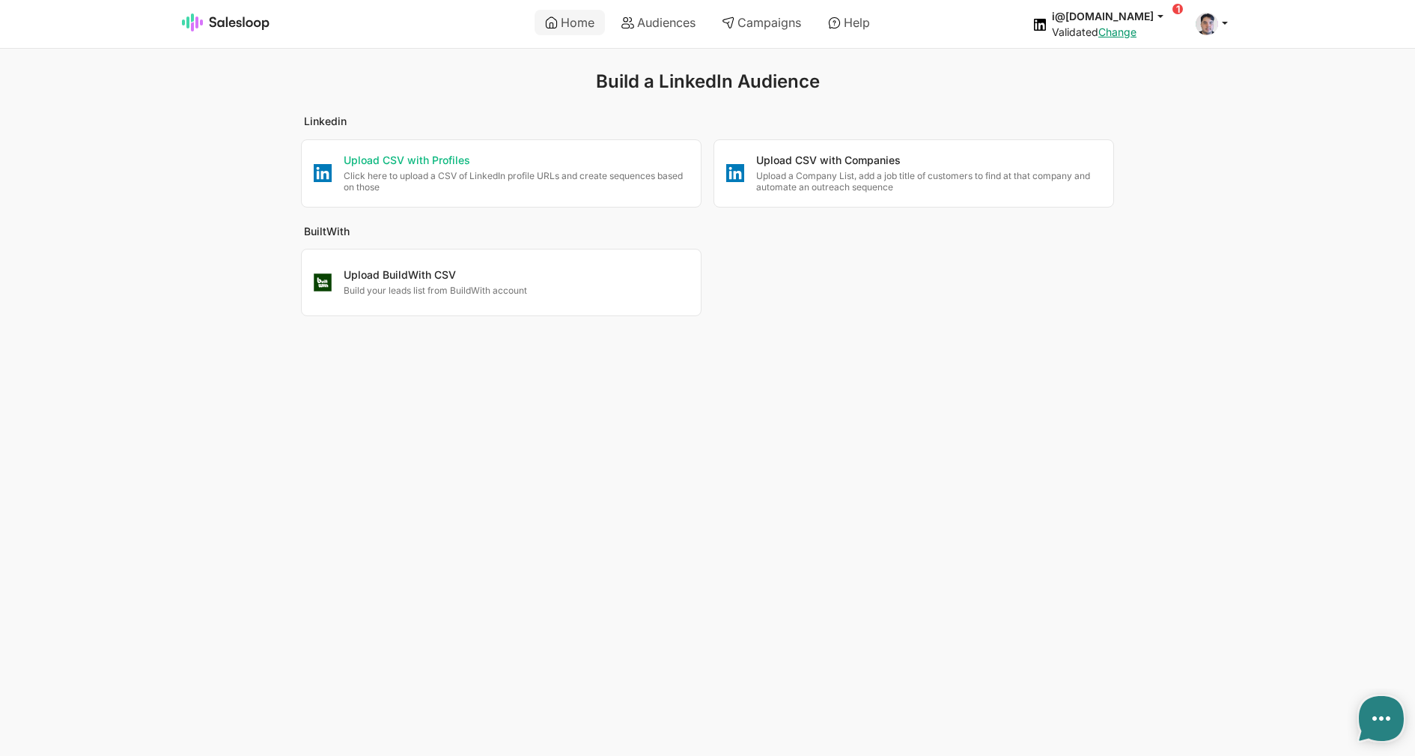
click at [491, 187] on p "Click here to upload a CSV of LinkedIn profile URLs and create sequences based …" at bounding box center [516, 181] width 345 height 23
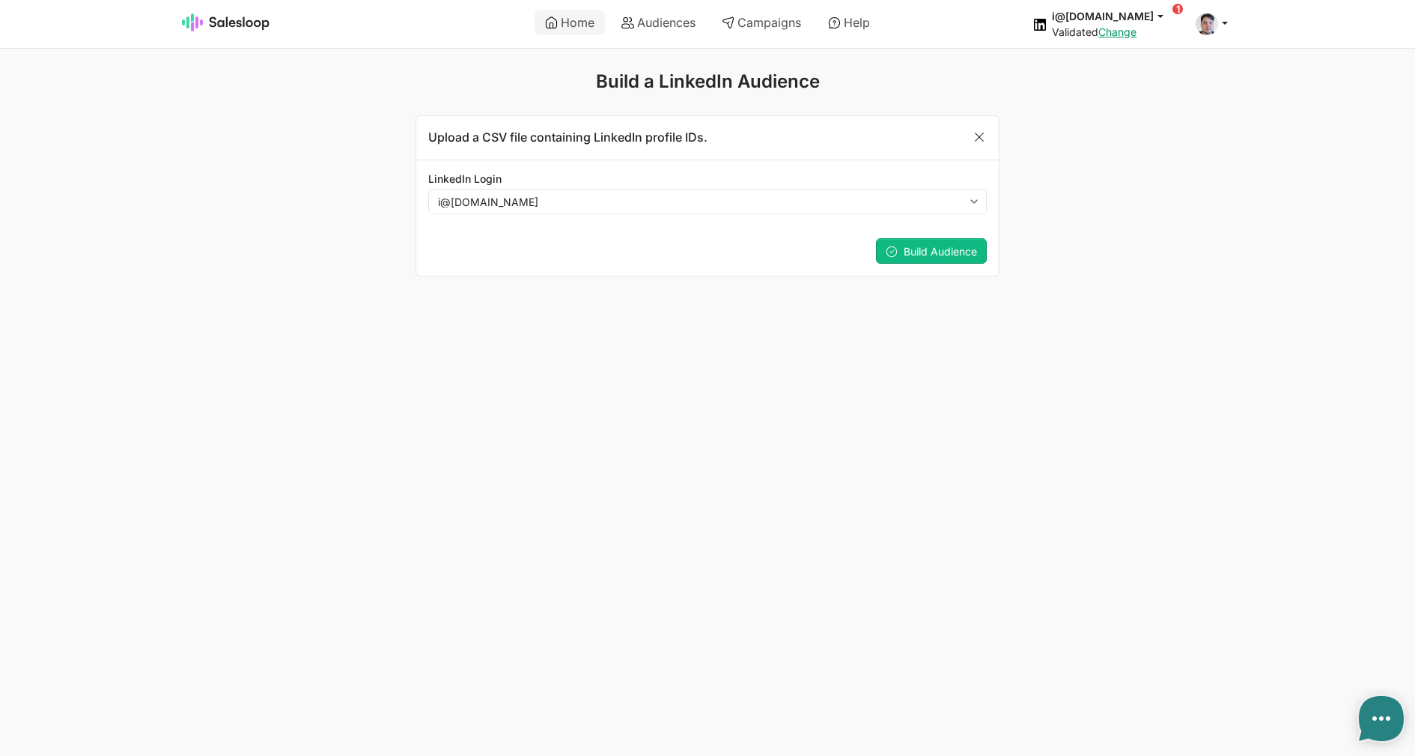
click at [937, 236] on div "Lead Score Change the priority for processing current leads. 1 2 3 4 5 6 7 8 9 …" at bounding box center [707, 250] width 583 height 49
click at [935, 244] on button "Build Audience" at bounding box center [931, 250] width 111 height 25
type textarea "x"
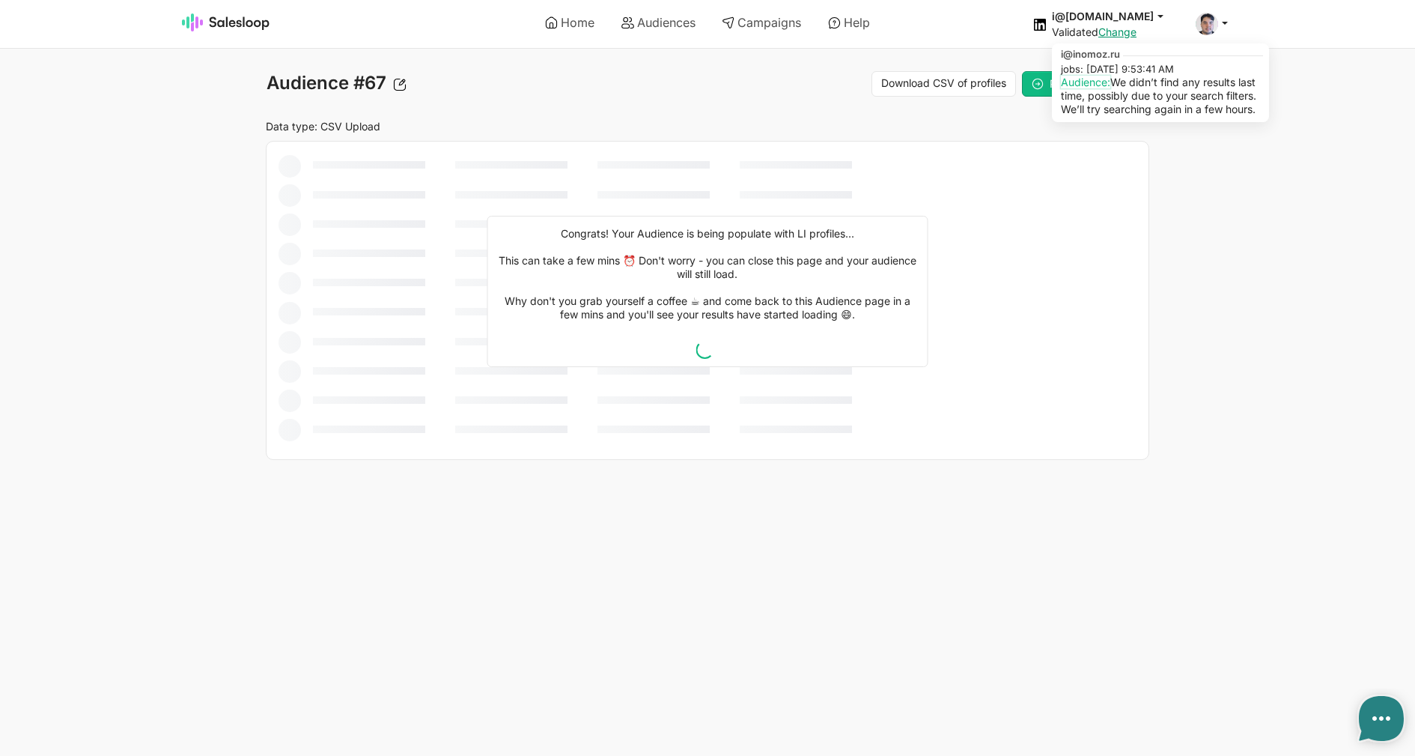
click at [1111, 79] on link "Audience:" at bounding box center [1085, 82] width 49 height 13
type textarea "x"
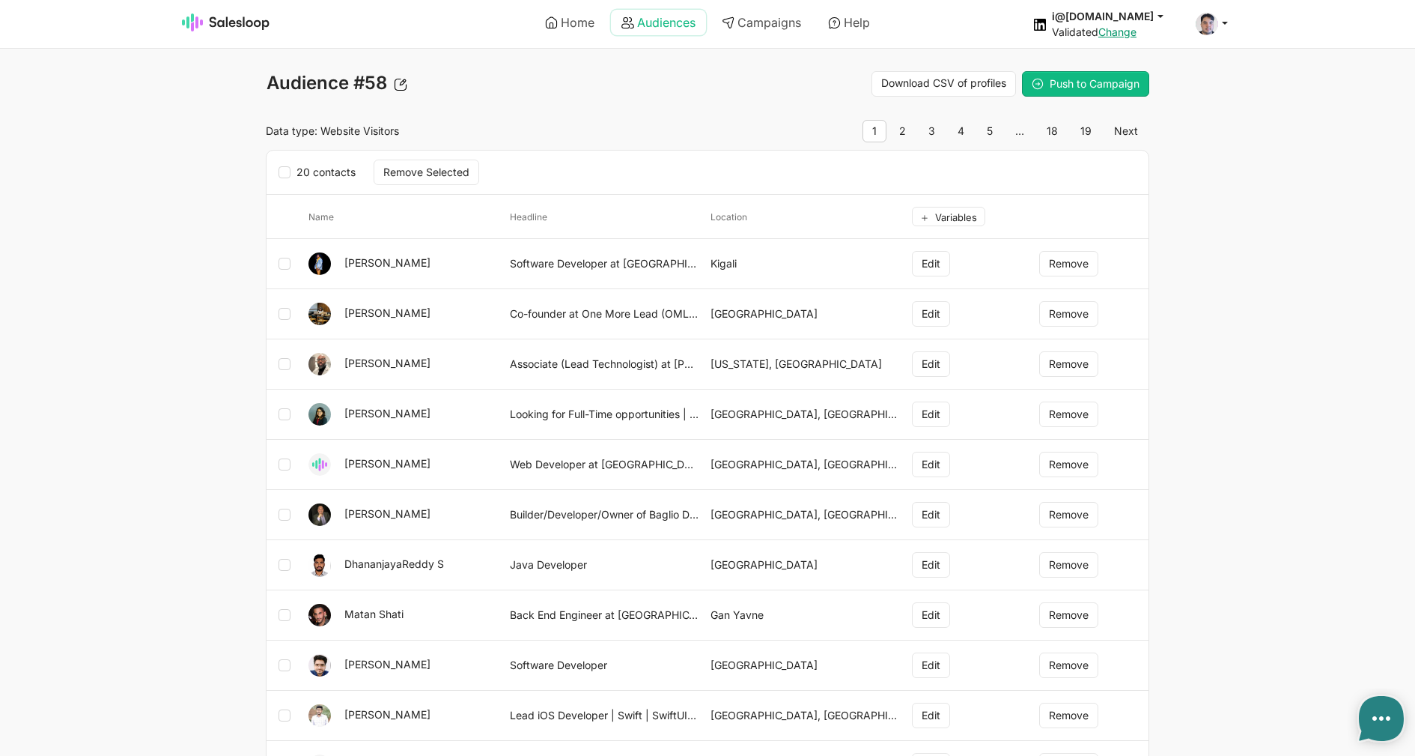
click at [628, 22] on icon at bounding box center [628, 22] width 13 height 13
type textarea "x"
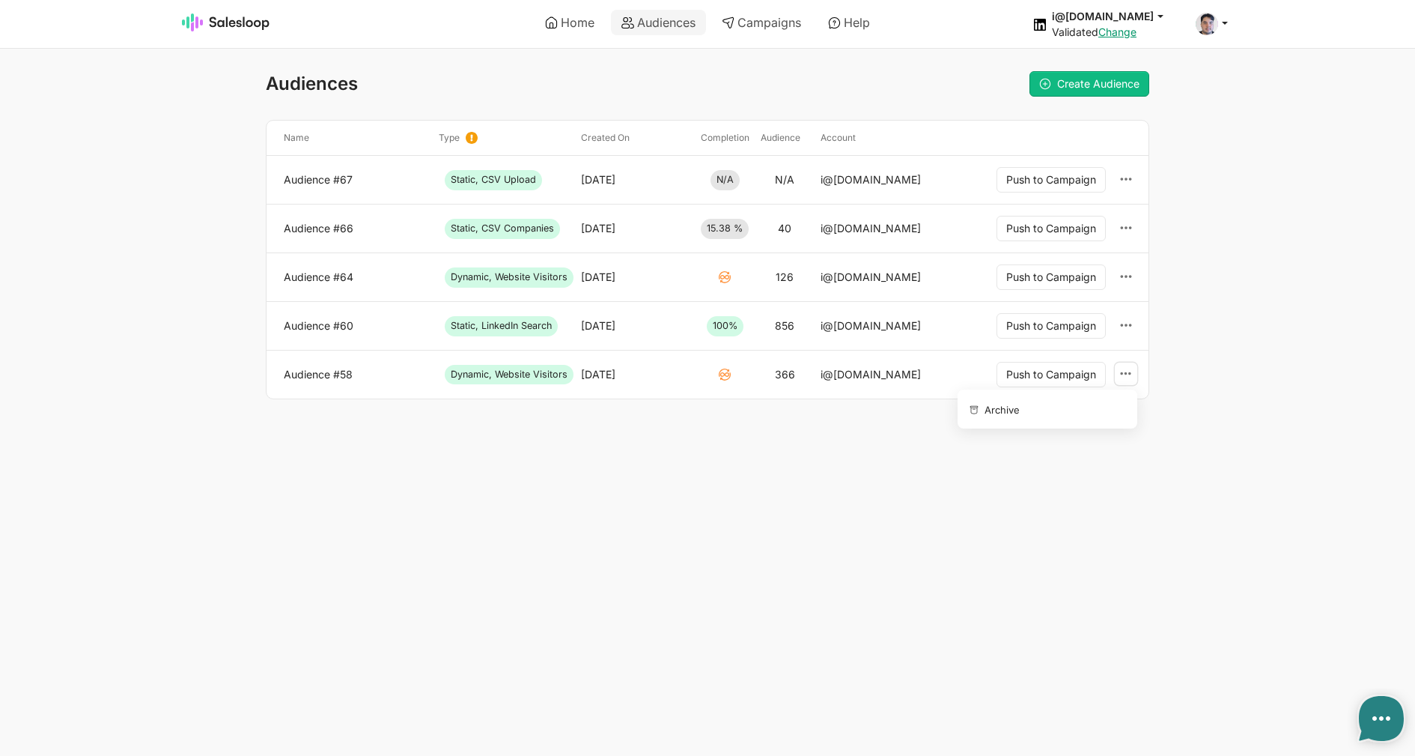
click at [1129, 384] on div "Archive" at bounding box center [1126, 373] width 22 height 23
click at [1096, 404] on button "Archive" at bounding box center [1045, 408] width 162 height 26
click at [330, 178] on link "Audience #67" at bounding box center [355, 179] width 143 height 13
type textarea "x"
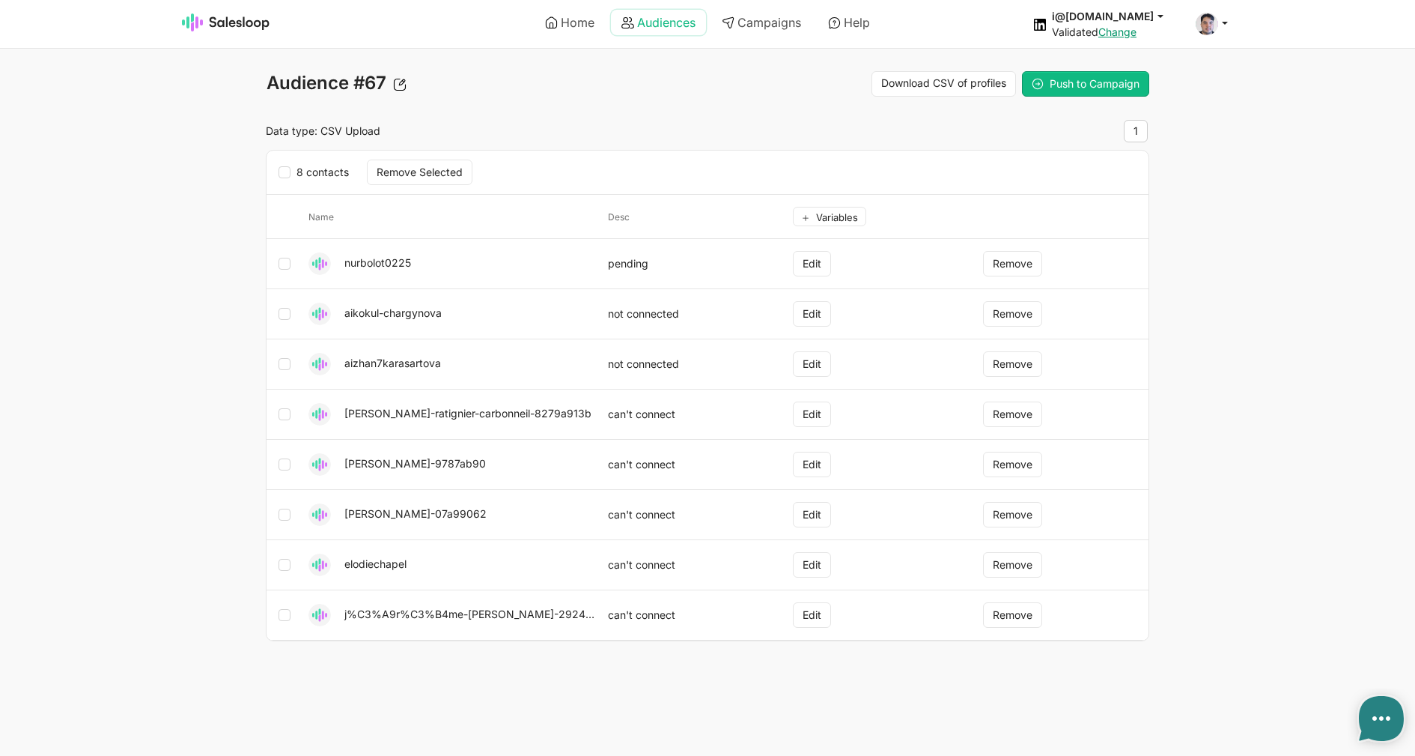
click at [649, 20] on link "Audiences" at bounding box center [658, 22] width 95 height 25
type textarea "x"
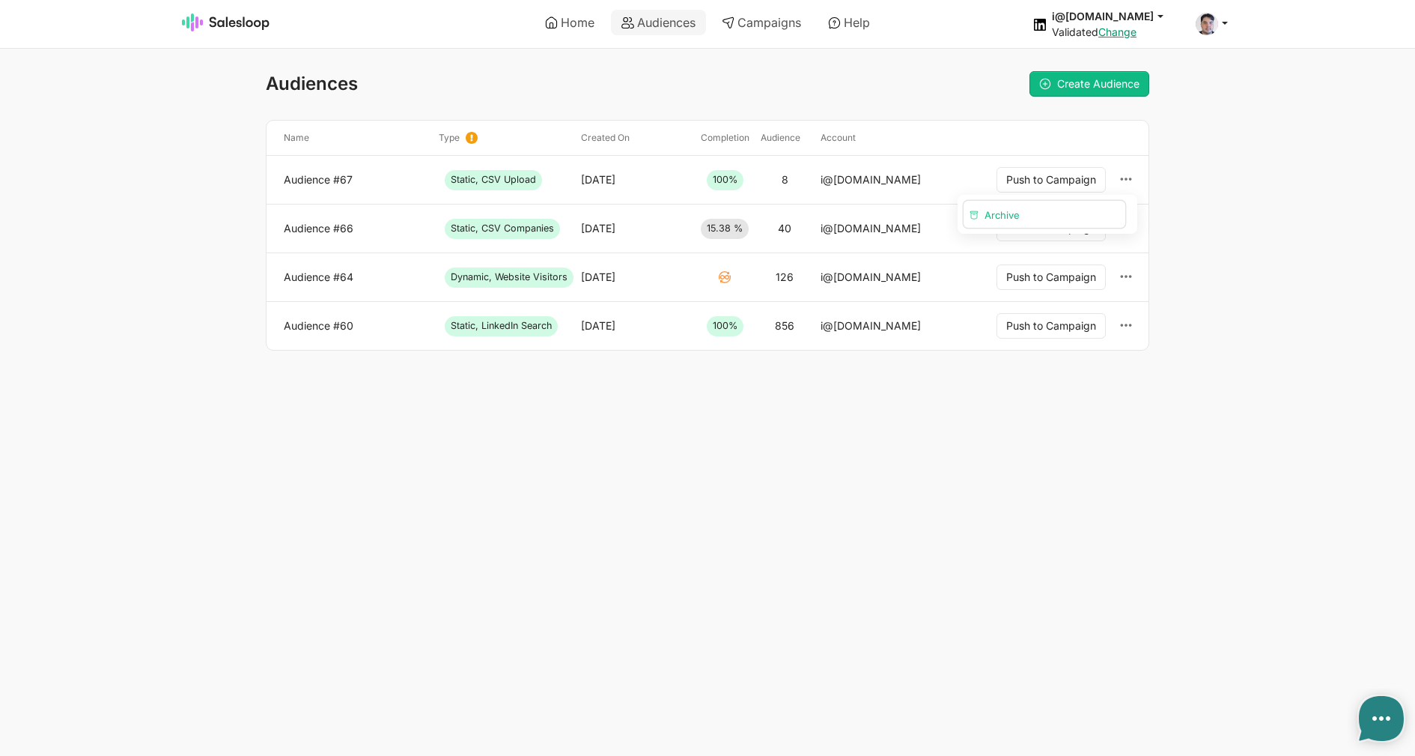
click at [1075, 213] on button "Archive" at bounding box center [1045, 214] width 162 height 26
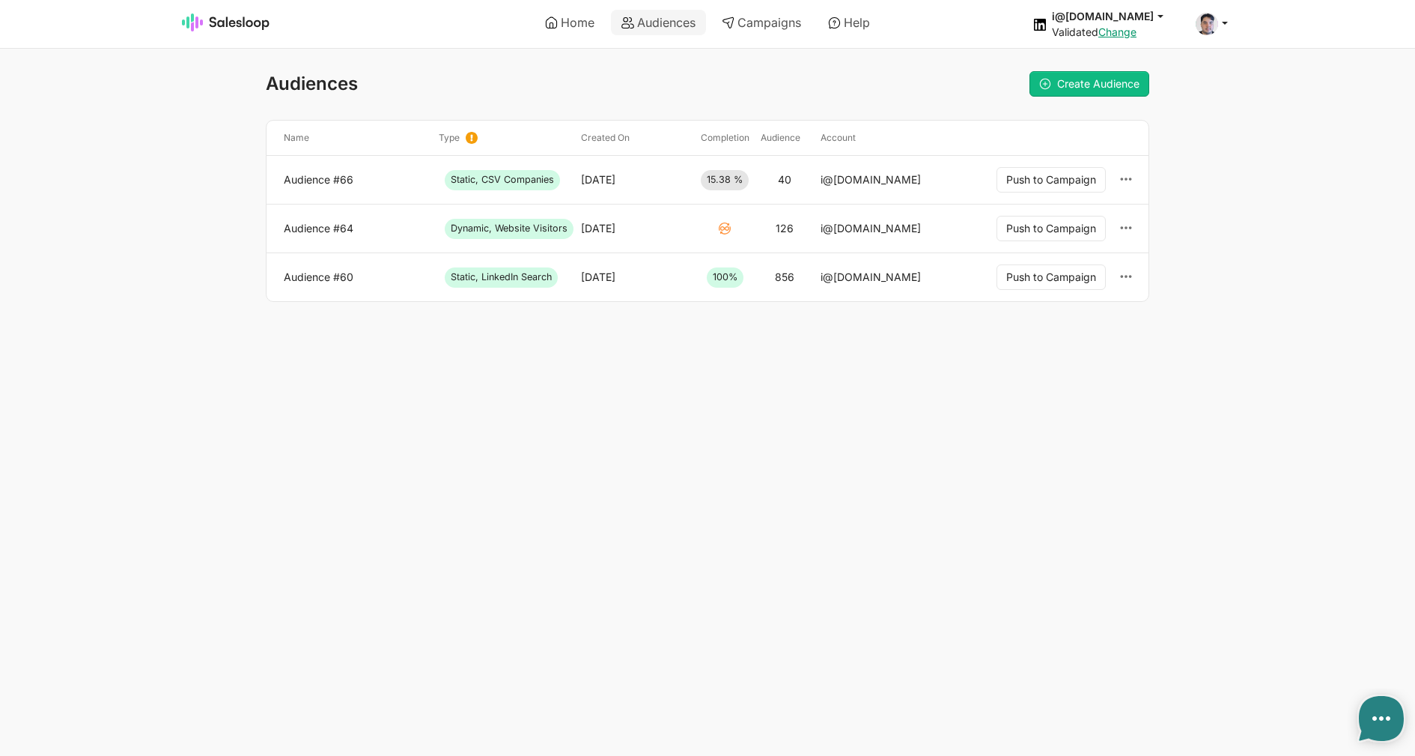
click at [928, 357] on html "Home Audiences Campaigns Help i@inomoz.ru jobs: 9/2/2025, 9:53:41 AM Audience: …" at bounding box center [707, 181] width 1415 height 362
type textarea "x"
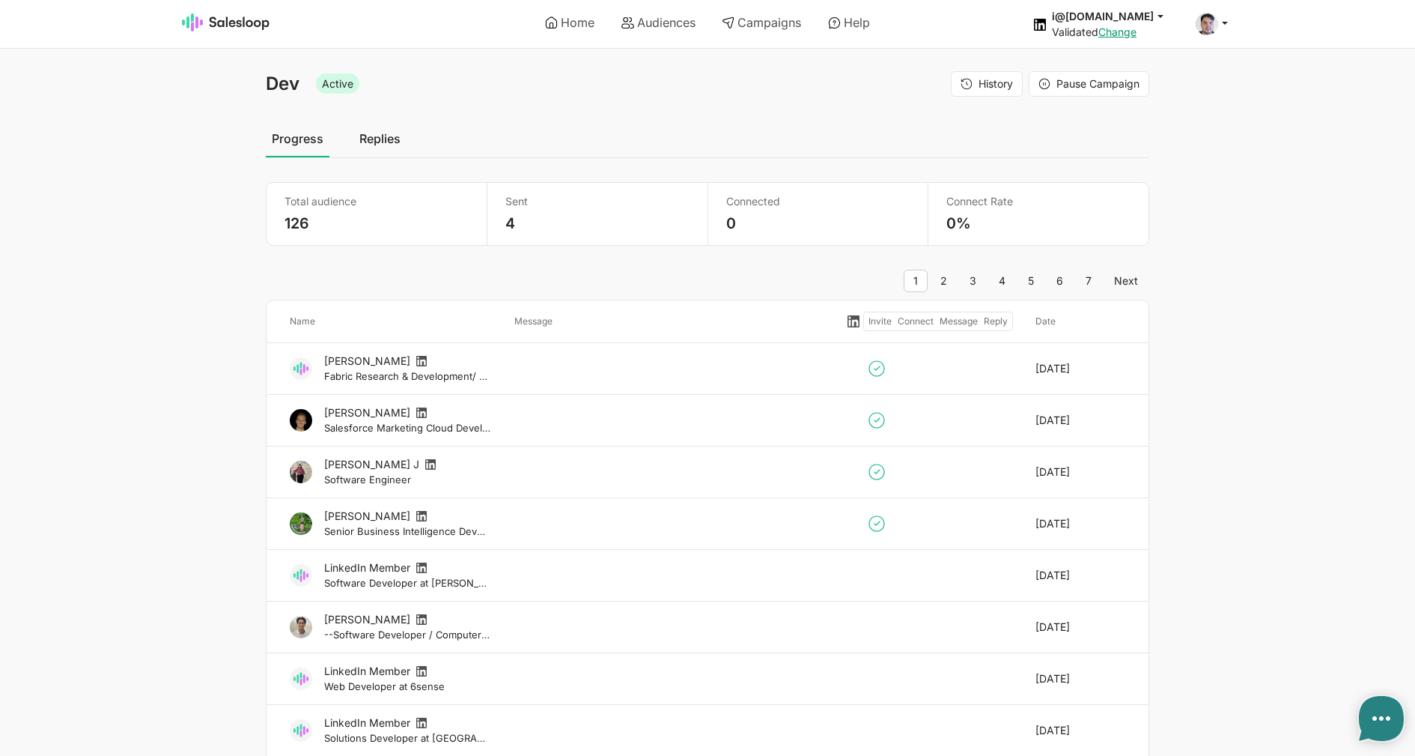
select select "21"
type textarea "x"
